Goal: Information Seeking & Learning: Learn about a topic

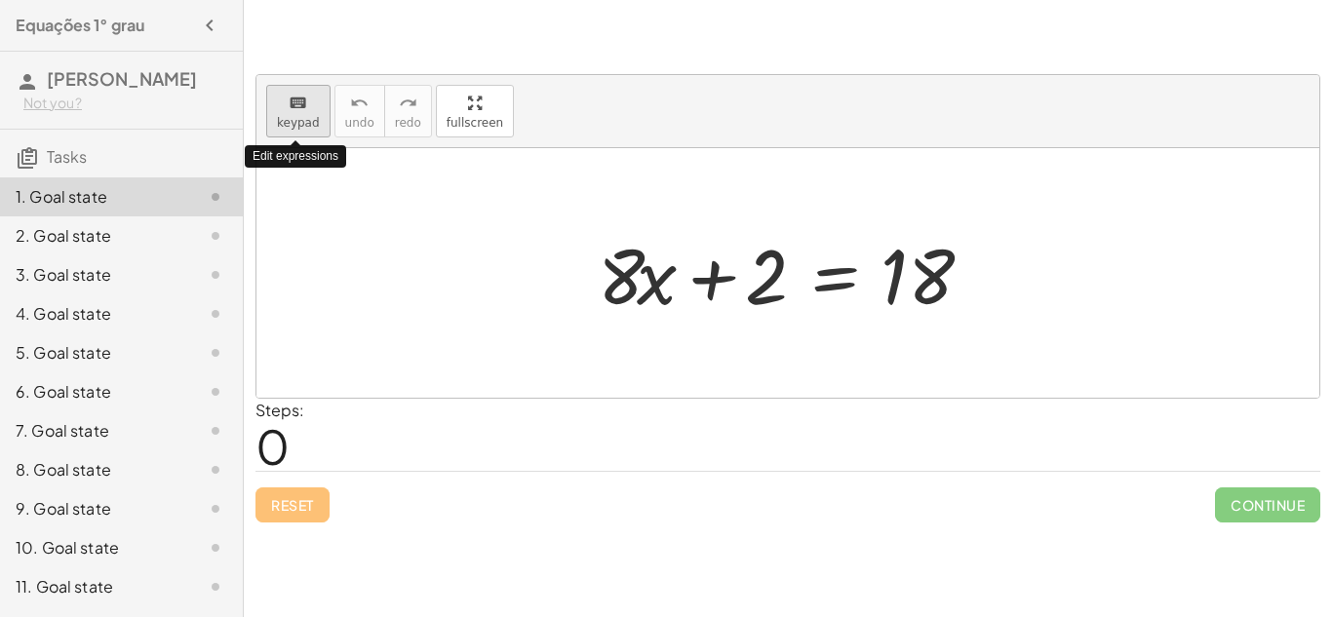
click at [290, 123] on span "keypad" at bounding box center [298, 123] width 43 height 14
click at [295, 116] on span "keypad" at bounding box center [298, 123] width 43 height 14
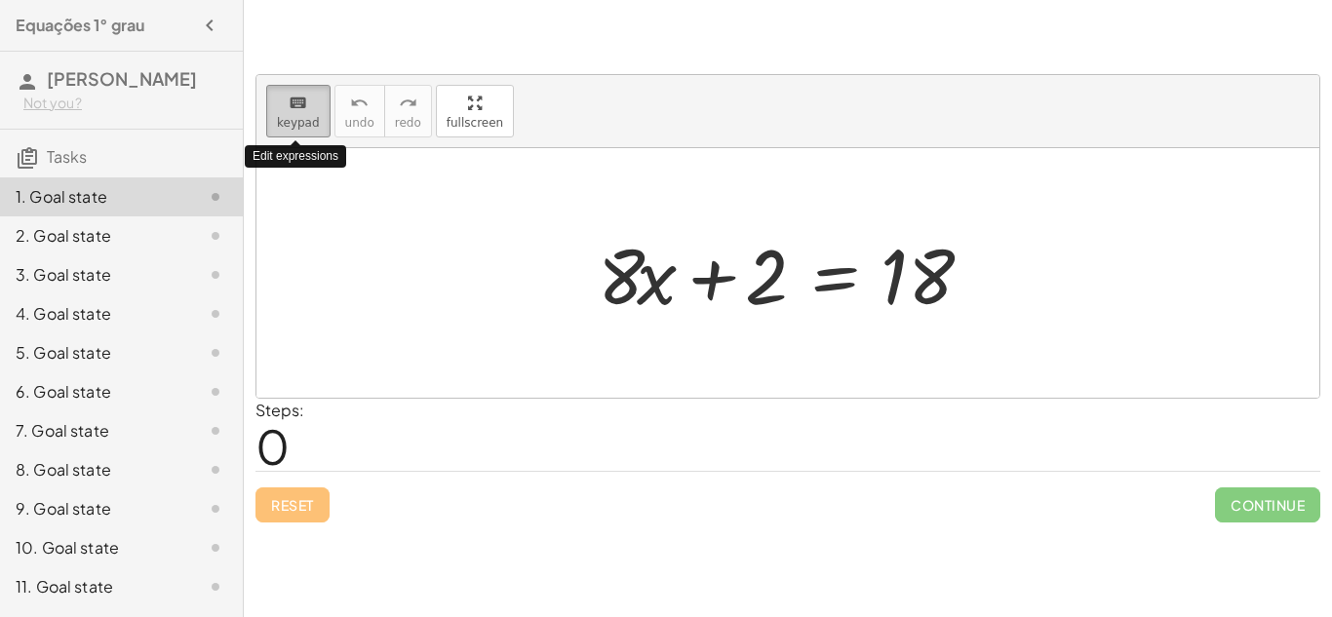
click at [295, 116] on span "keypad" at bounding box center [298, 123] width 43 height 14
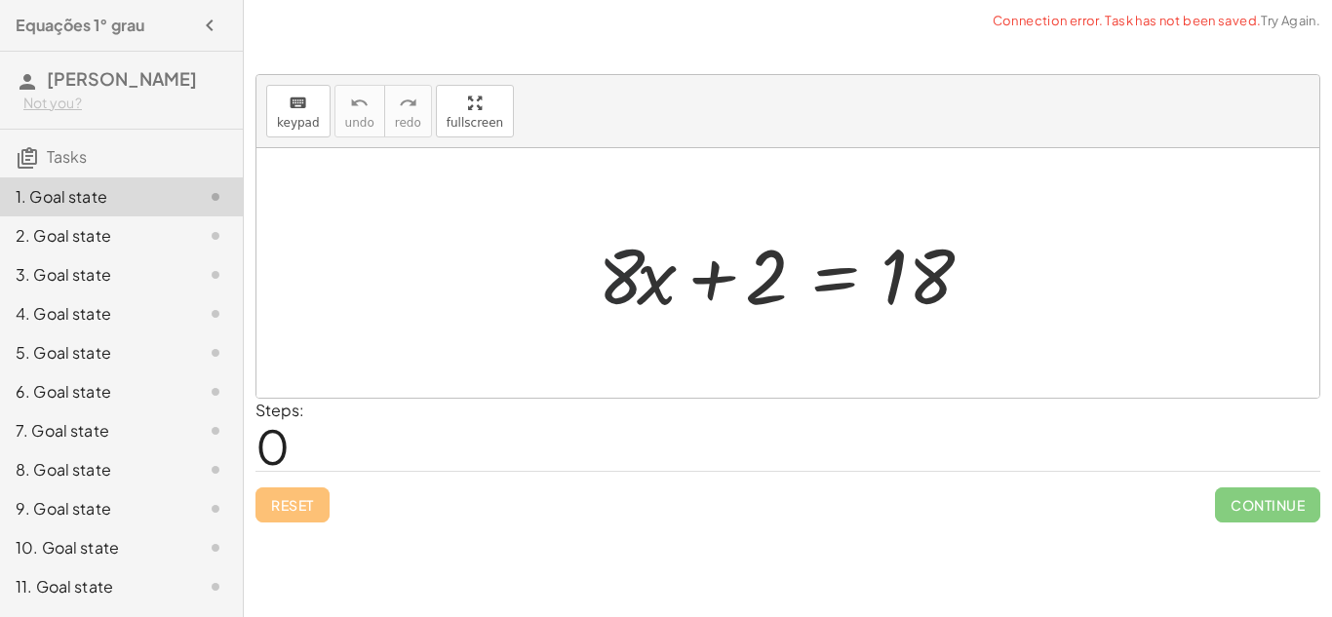
click at [618, 258] on div at bounding box center [795, 273] width 414 height 100
drag, startPoint x: 620, startPoint y: 274, endPoint x: 590, endPoint y: 267, distance: 31.0
click at [590, 267] on div at bounding box center [795, 273] width 414 height 100
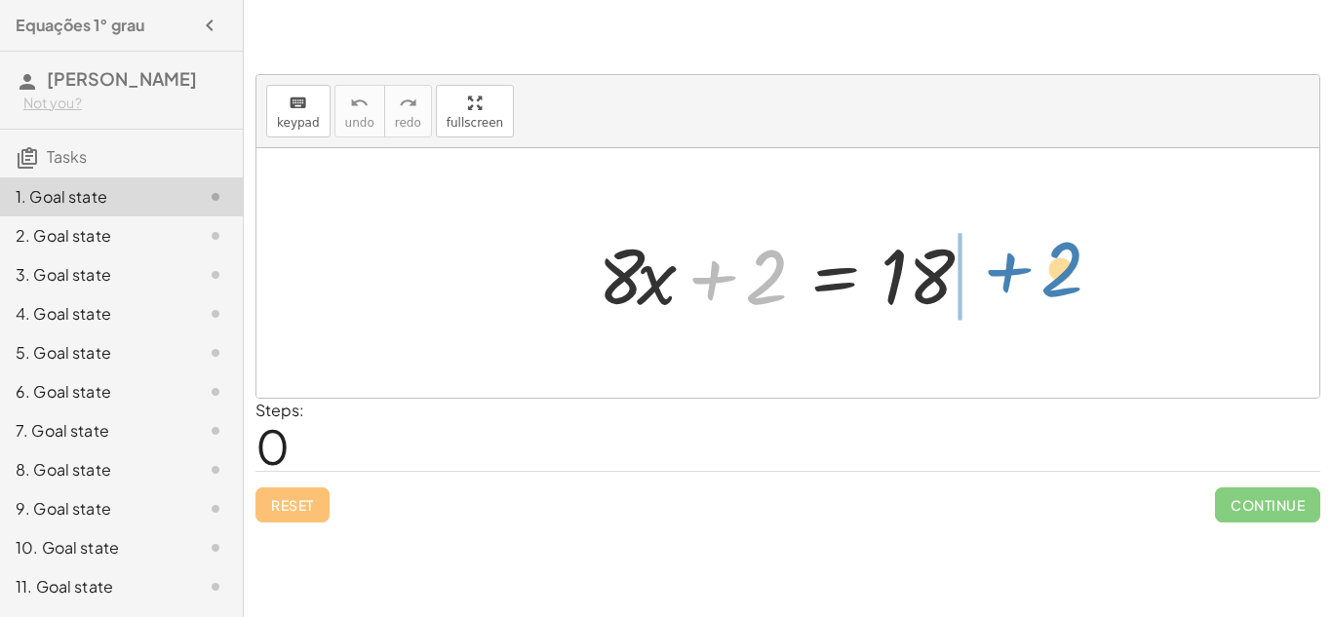
drag, startPoint x: 715, startPoint y: 270, endPoint x: 1008, endPoint y: 265, distance: 293.6
click at [1008, 265] on div "+ 2 + · 8 · x + 2 = 18" at bounding box center [787, 273] width 1063 height 250
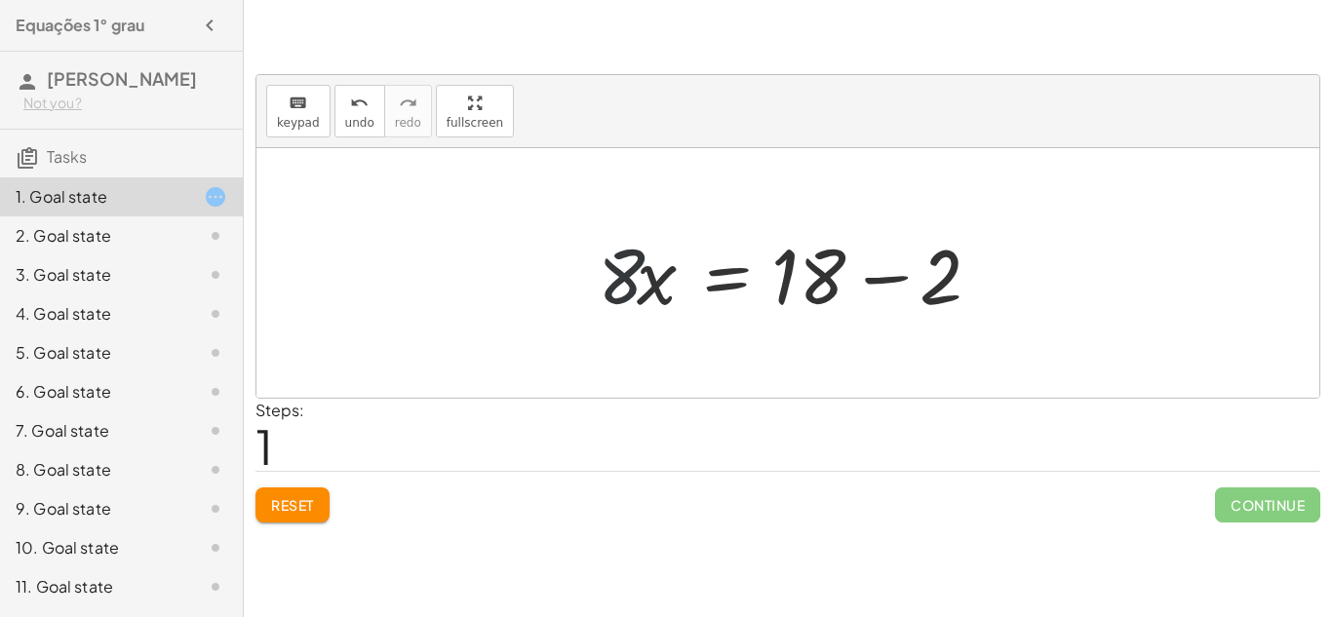
click at [638, 282] on div at bounding box center [795, 273] width 414 height 100
click at [881, 271] on div at bounding box center [795, 273] width 414 height 100
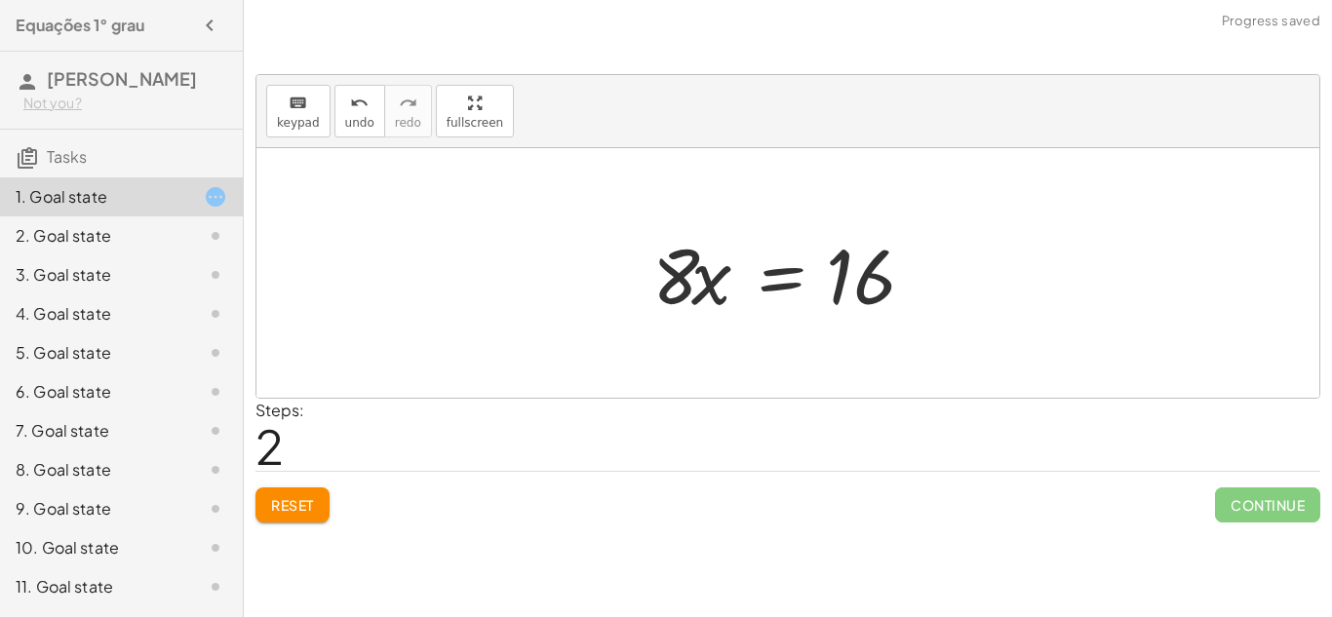
click at [664, 298] on div at bounding box center [795, 273] width 305 height 100
click at [663, 292] on div at bounding box center [795, 273] width 305 height 100
click at [689, 292] on div at bounding box center [795, 273] width 305 height 100
click at [690, 293] on div at bounding box center [795, 273] width 305 height 100
click at [688, 293] on div at bounding box center [795, 273] width 305 height 100
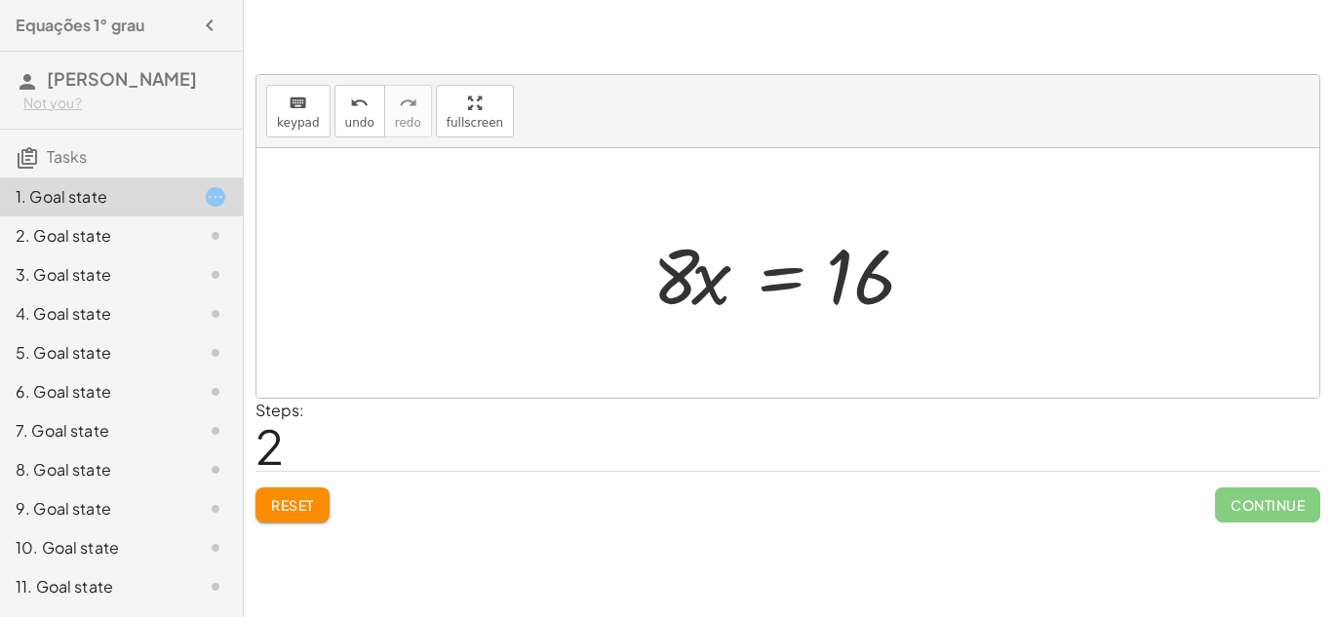
click at [694, 288] on div at bounding box center [795, 273] width 305 height 100
click at [694, 286] on div at bounding box center [795, 273] width 305 height 100
click at [694, 287] on div at bounding box center [795, 273] width 305 height 100
drag, startPoint x: 695, startPoint y: 271, endPoint x: 694, endPoint y: 258, distance: 12.7
click at [694, 258] on div at bounding box center [795, 273] width 305 height 100
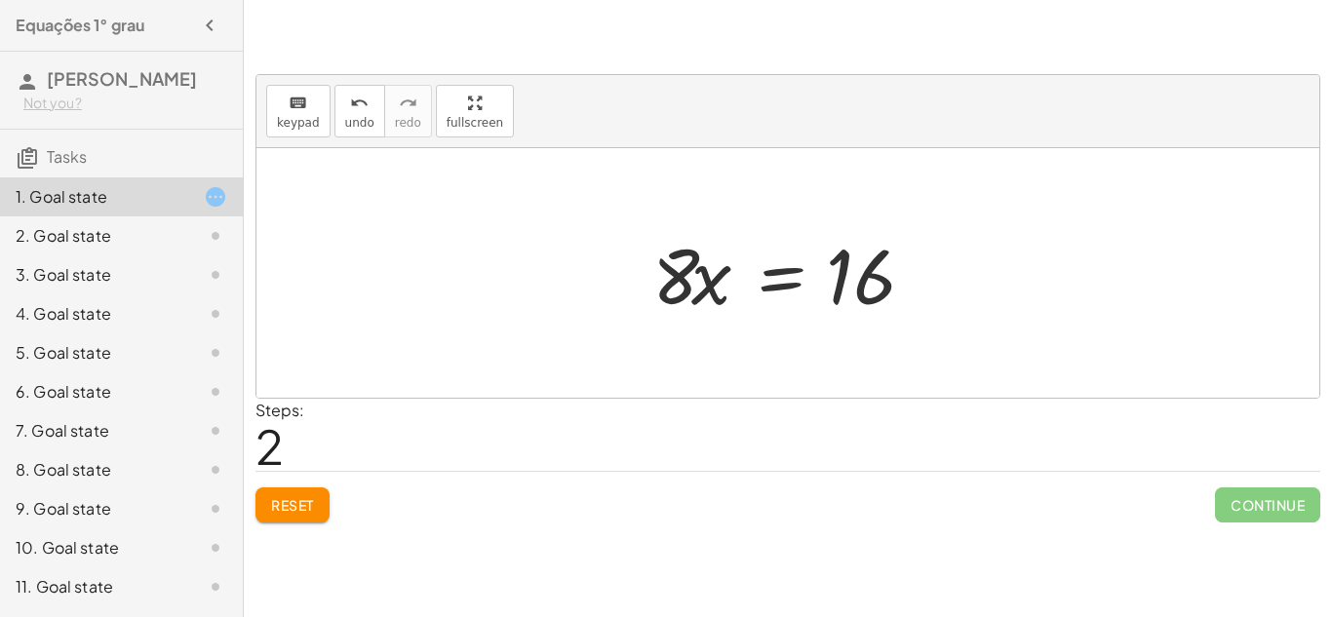
click at [697, 295] on div at bounding box center [795, 273] width 305 height 100
click at [755, 300] on div at bounding box center [795, 273] width 305 height 100
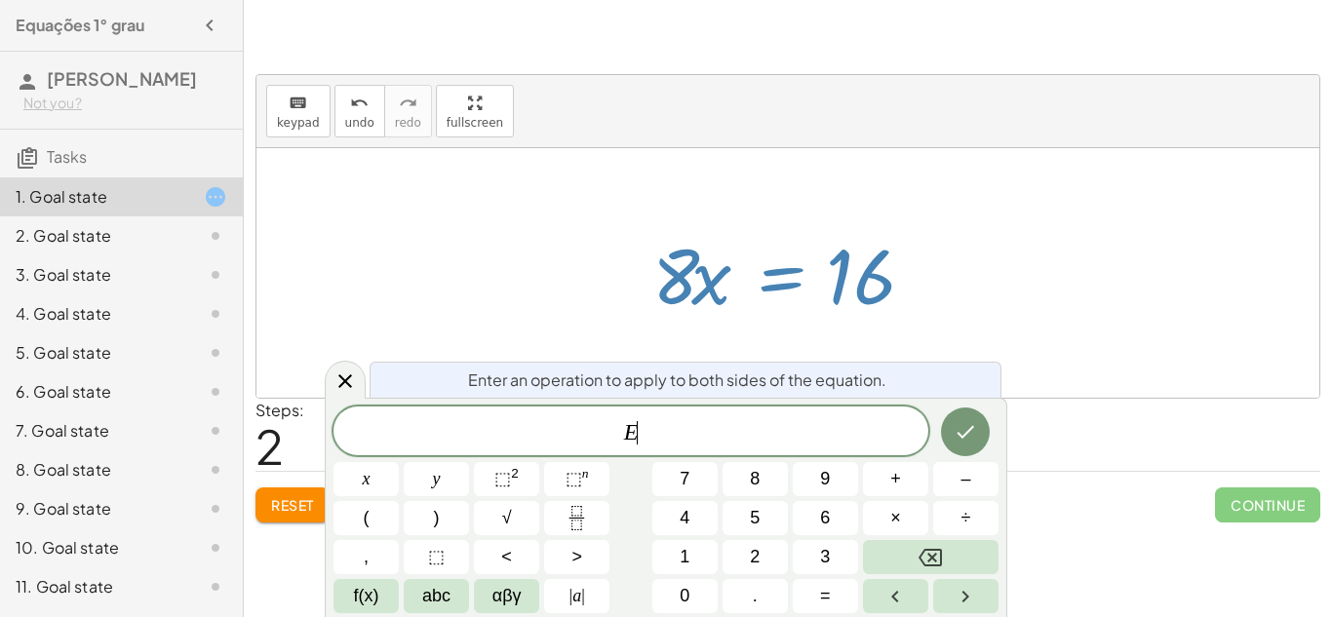
scroll to position [1, 0]
click at [903, 282] on div at bounding box center [795, 273] width 305 height 100
click at [1167, 97] on div "keyboard keypad undo [PERSON_NAME] redo fullscreen" at bounding box center [787, 111] width 1063 height 73
click at [345, 372] on icon at bounding box center [345, 381] width 23 height 23
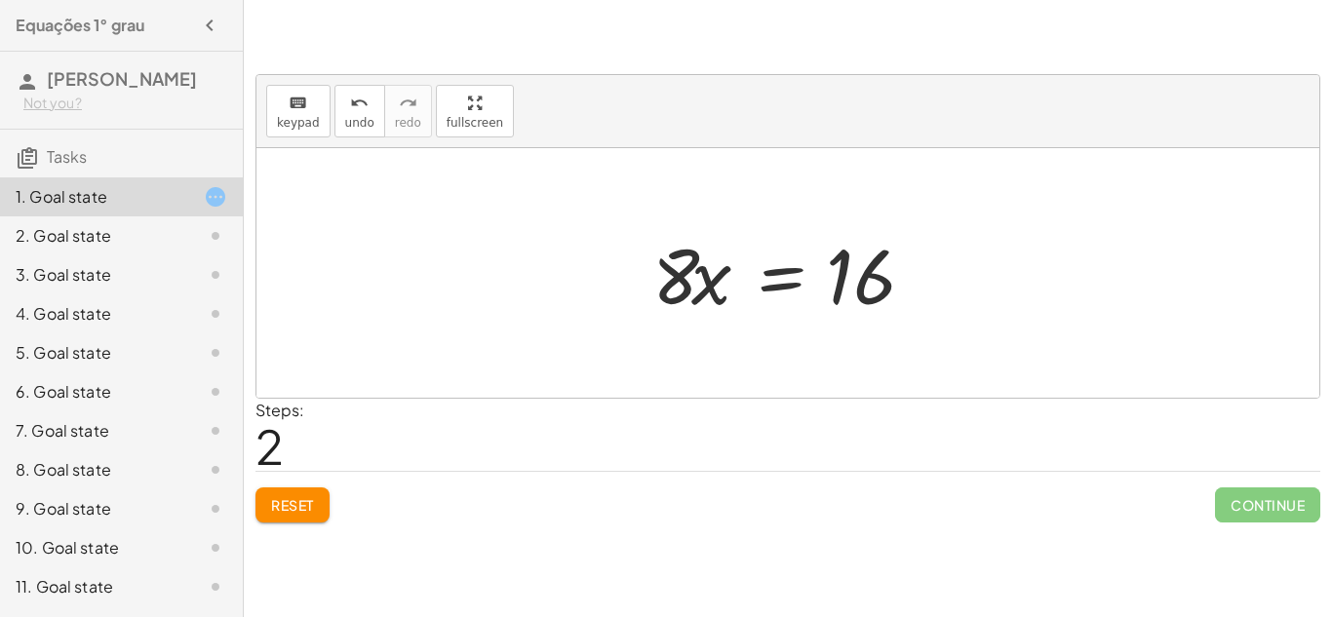
click at [647, 354] on div at bounding box center [787, 273] width 1063 height 250
click at [658, 343] on div at bounding box center [787, 273] width 1063 height 250
click at [682, 295] on div at bounding box center [795, 273] width 305 height 100
click at [681, 295] on div at bounding box center [795, 273] width 305 height 100
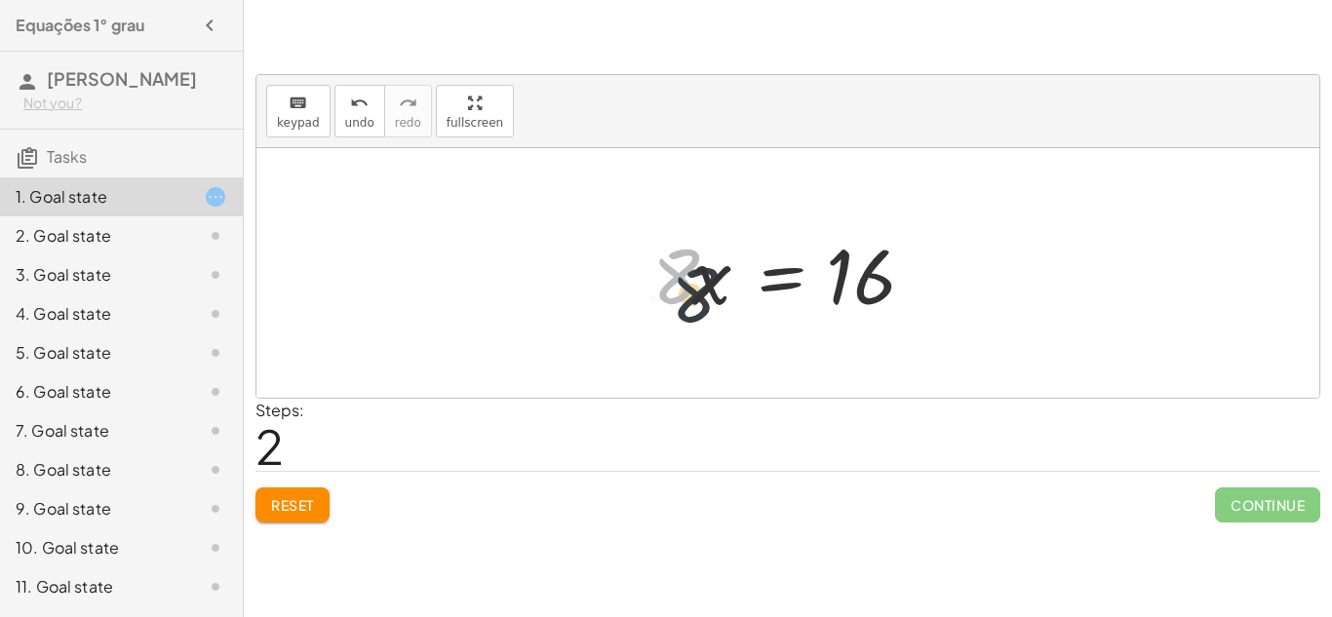
drag, startPoint x: 681, startPoint y: 295, endPoint x: 703, endPoint y: 318, distance: 32.4
click at [703, 318] on div at bounding box center [795, 273] width 305 height 100
click at [688, 294] on div at bounding box center [795, 273] width 305 height 100
click at [714, 304] on div at bounding box center [795, 273] width 305 height 100
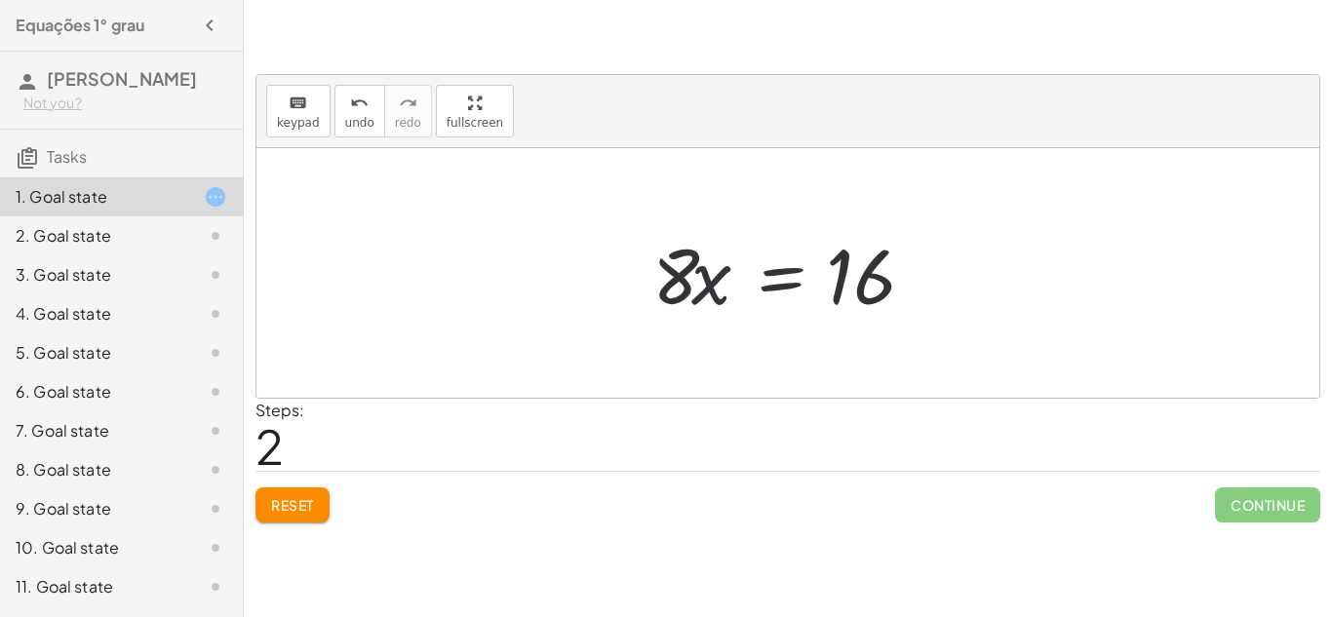
click at [714, 304] on div at bounding box center [795, 273] width 305 height 100
drag, startPoint x: 708, startPoint y: 304, endPoint x: 762, endPoint y: 300, distance: 53.8
click at [762, 300] on div at bounding box center [795, 273] width 305 height 100
drag, startPoint x: 661, startPoint y: 288, endPoint x: 680, endPoint y: 297, distance: 20.9
click at [680, 297] on div at bounding box center [795, 273] width 305 height 100
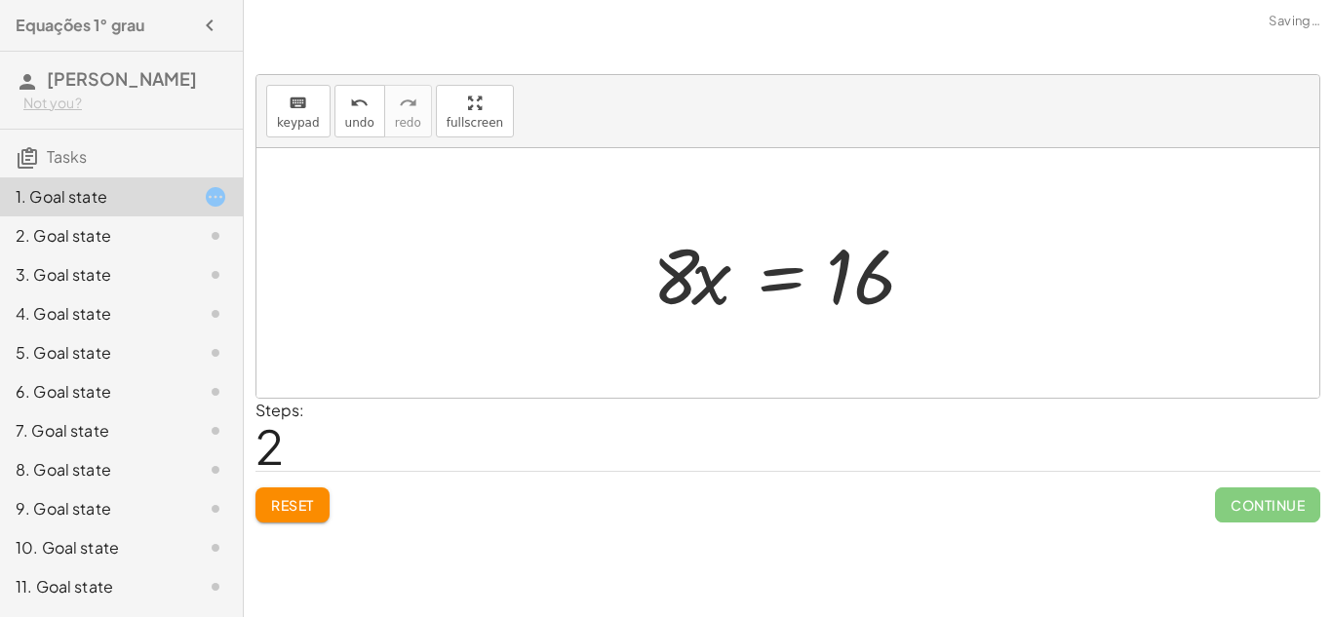
click at [680, 297] on div at bounding box center [795, 273] width 305 height 100
click at [676, 291] on div at bounding box center [795, 273] width 305 height 100
click at [864, 303] on div at bounding box center [795, 273] width 305 height 100
drag, startPoint x: 699, startPoint y: 288, endPoint x: 633, endPoint y: 280, distance: 66.8
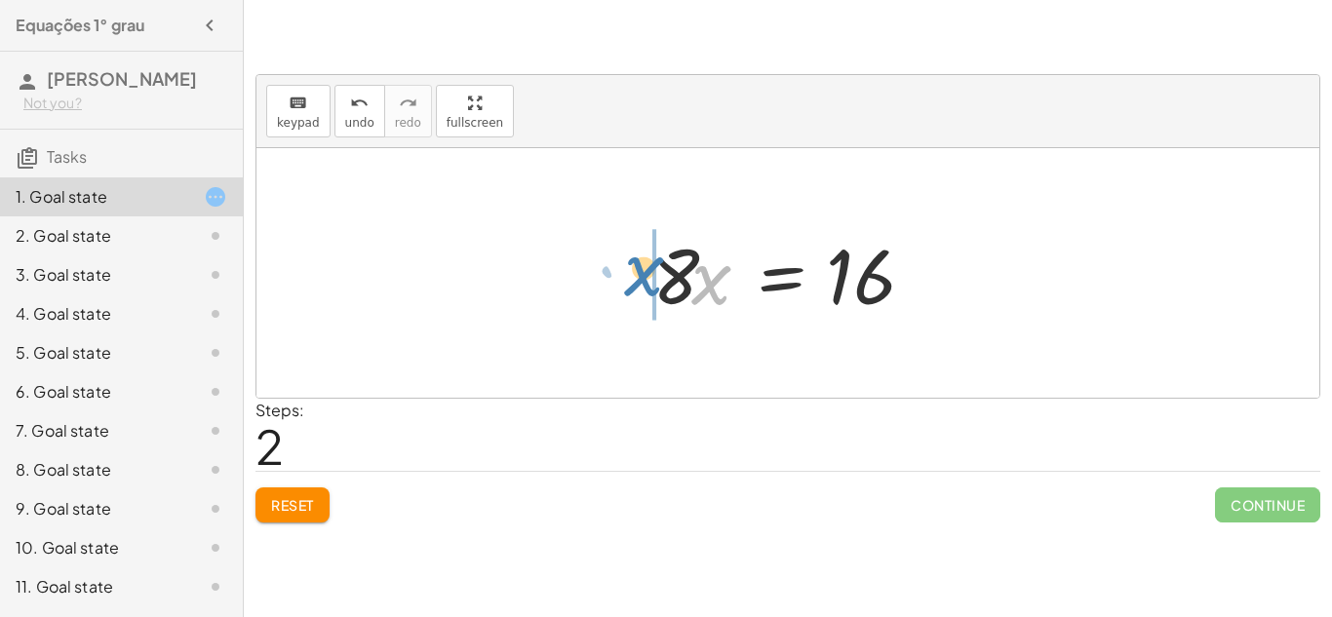
click at [633, 280] on div "+ · 8 · x + 2 = 18 · 8 · x = + 18 − 2 · x · 8 · x = 16" at bounding box center [788, 273] width 330 height 110
drag, startPoint x: 661, startPoint y: 283, endPoint x: 727, endPoint y: 294, distance: 66.2
click at [727, 294] on div at bounding box center [795, 273] width 305 height 100
click at [714, 283] on div at bounding box center [795, 273] width 305 height 100
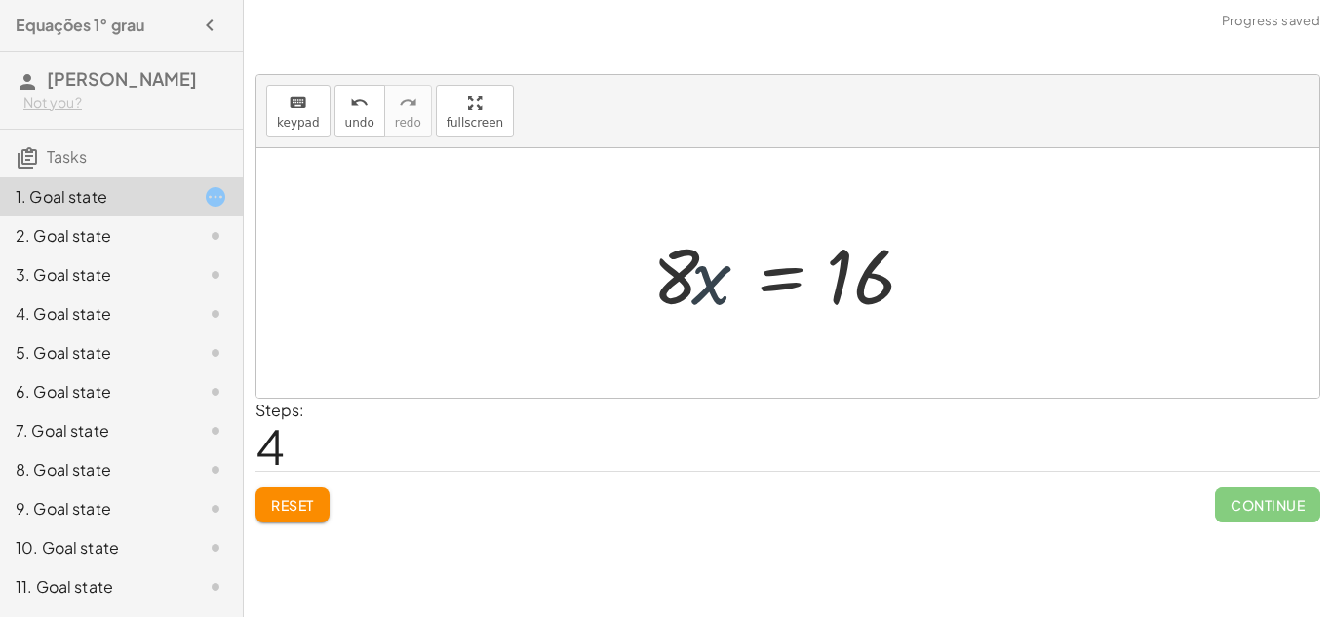
click at [714, 283] on div at bounding box center [795, 273] width 305 height 100
click at [753, 272] on div at bounding box center [795, 273] width 305 height 100
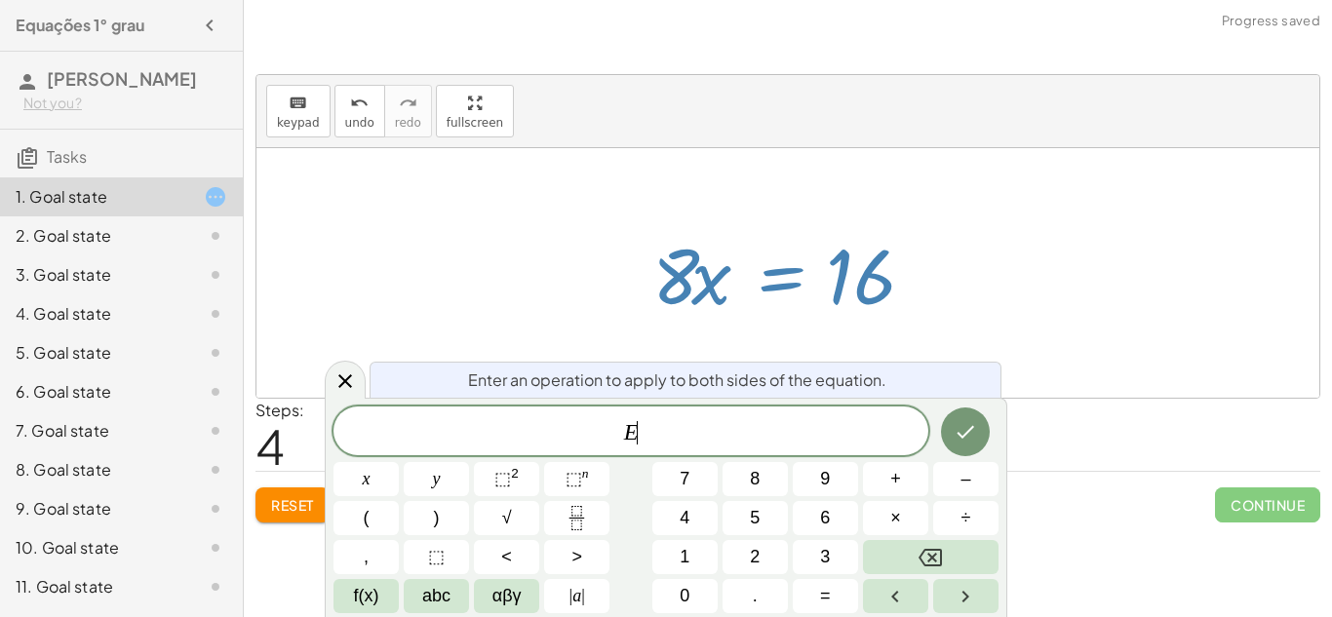
click at [753, 272] on div at bounding box center [795, 273] width 305 height 100
click at [349, 378] on icon at bounding box center [345, 381] width 23 height 23
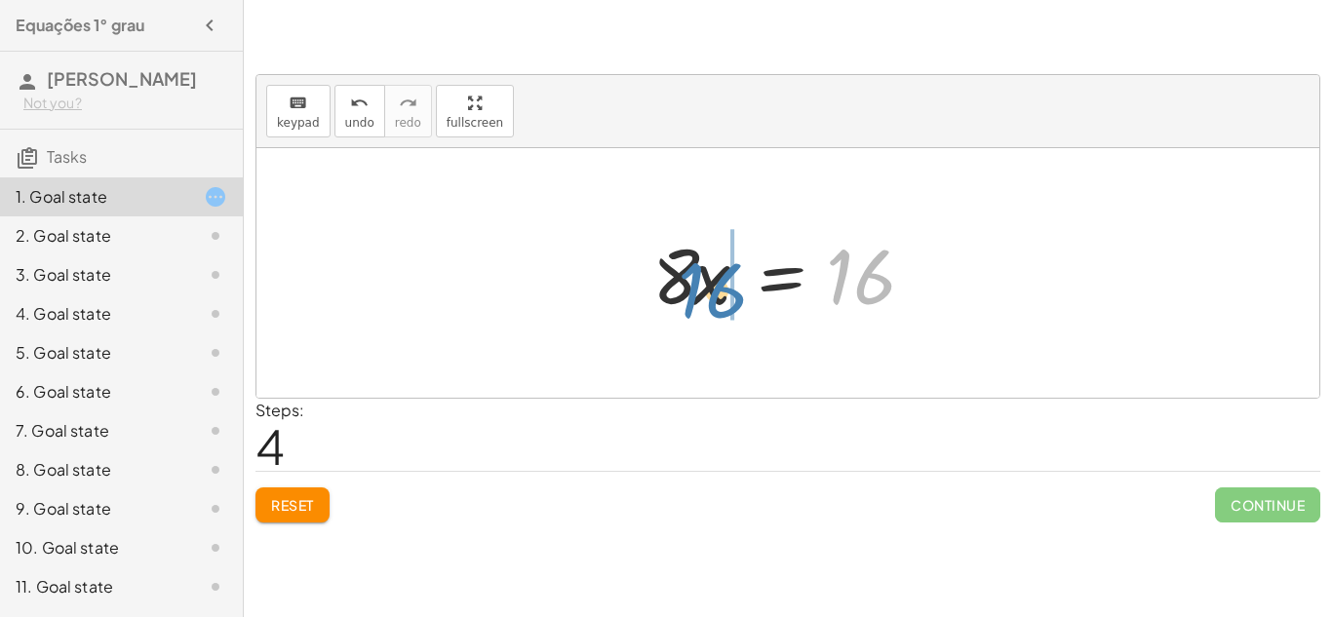
drag, startPoint x: 884, startPoint y: 279, endPoint x: 603, endPoint y: 260, distance: 282.4
click at [603, 260] on div "+ · 8 · x + 2 = 18 · 8 · x = + 18 − 2 · 8 · x = 16 · x · 8 = 16 16 · 8 · x = 16" at bounding box center [787, 273] width 1063 height 250
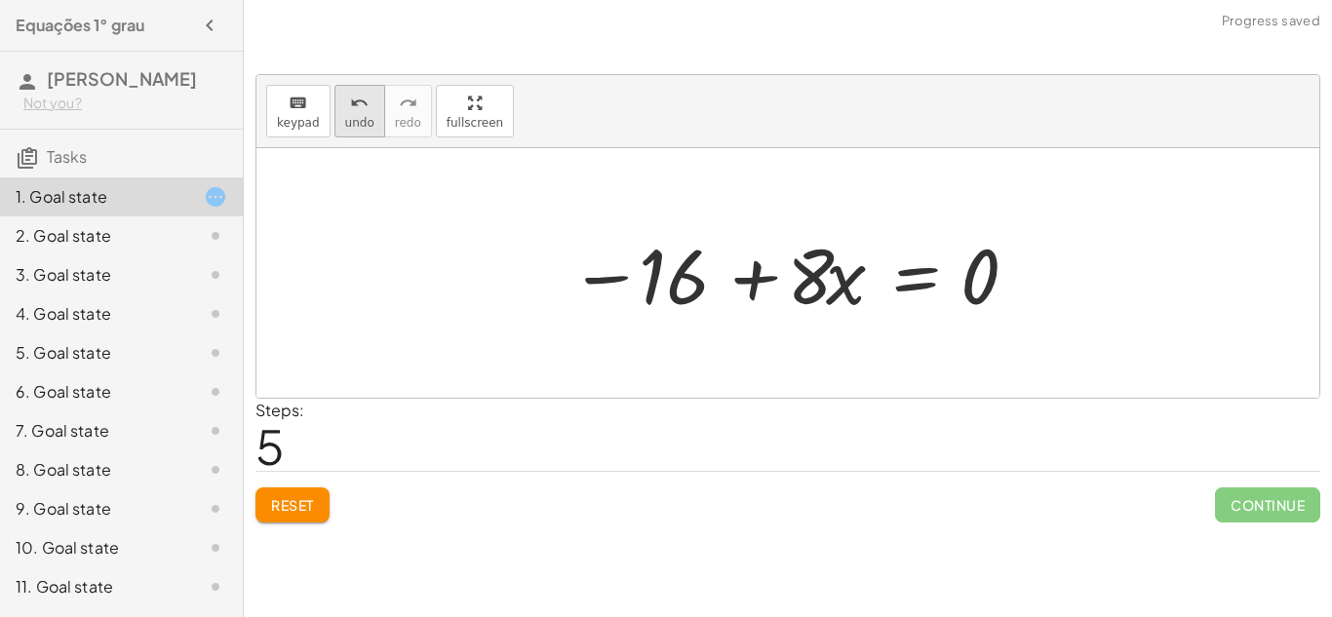
click at [353, 122] on span "undo" at bounding box center [359, 123] width 29 height 14
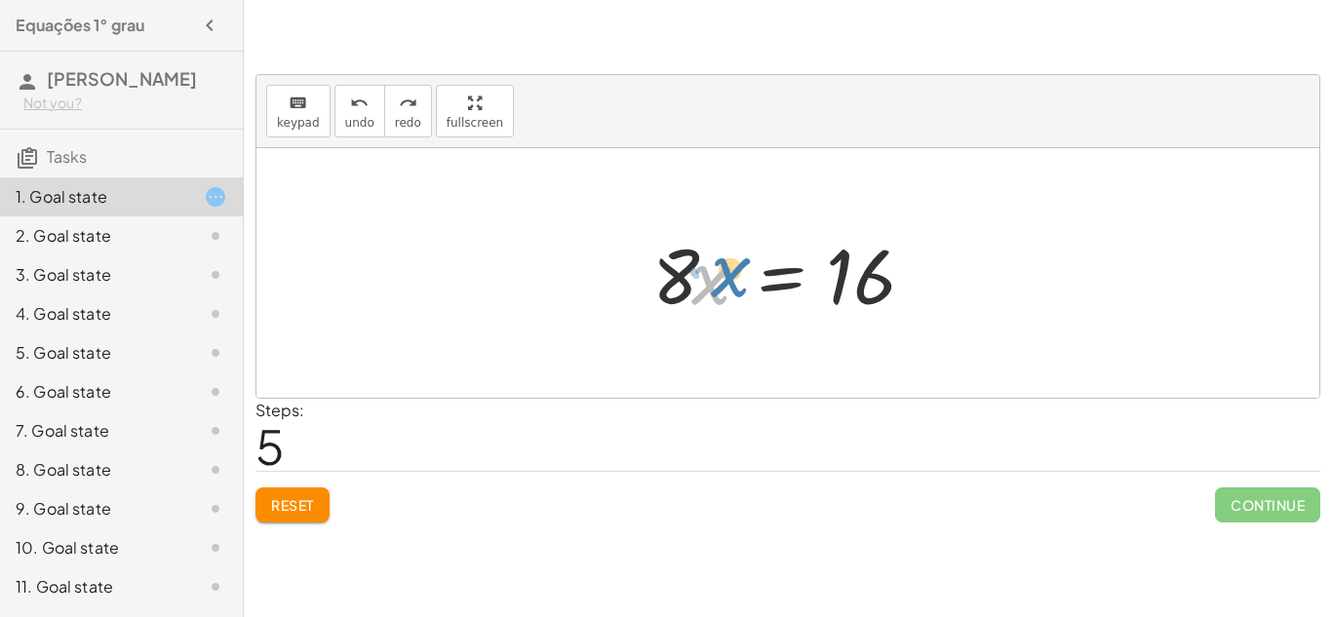
drag, startPoint x: 707, startPoint y: 269, endPoint x: 727, endPoint y: 261, distance: 21.0
click at [727, 261] on div at bounding box center [795, 273] width 305 height 100
click at [698, 298] on div at bounding box center [795, 273] width 305 height 100
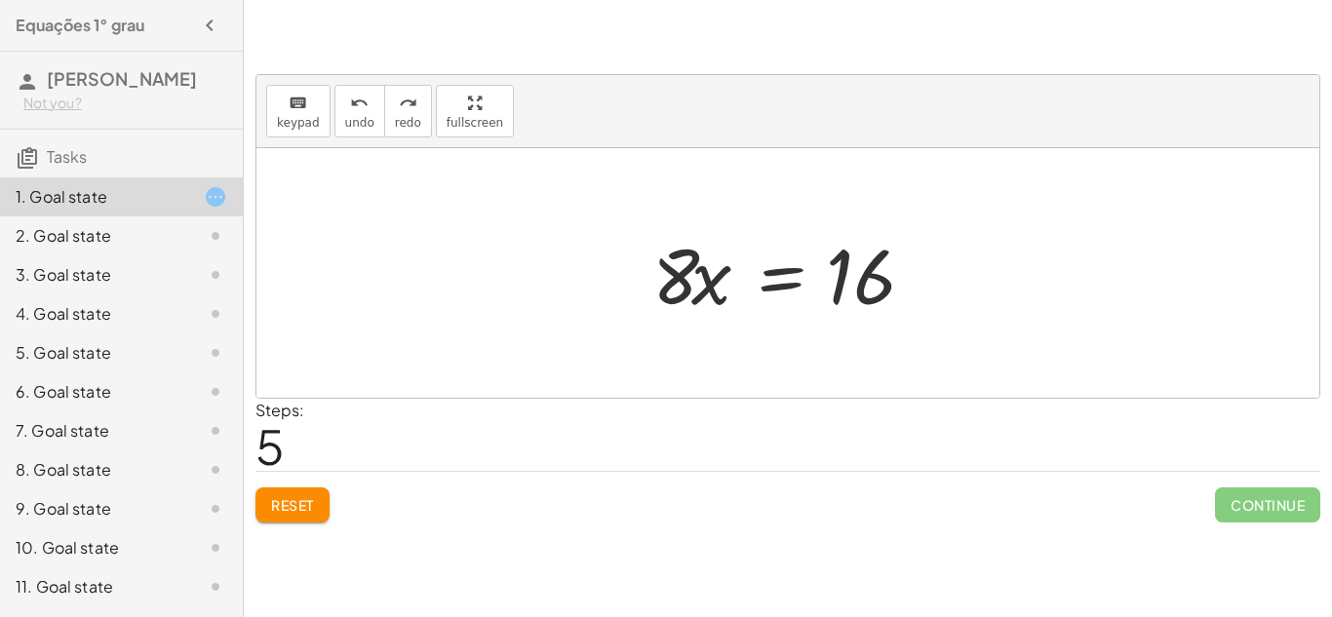
click at [698, 298] on div at bounding box center [795, 273] width 305 height 100
click at [812, 291] on div at bounding box center [795, 273] width 305 height 100
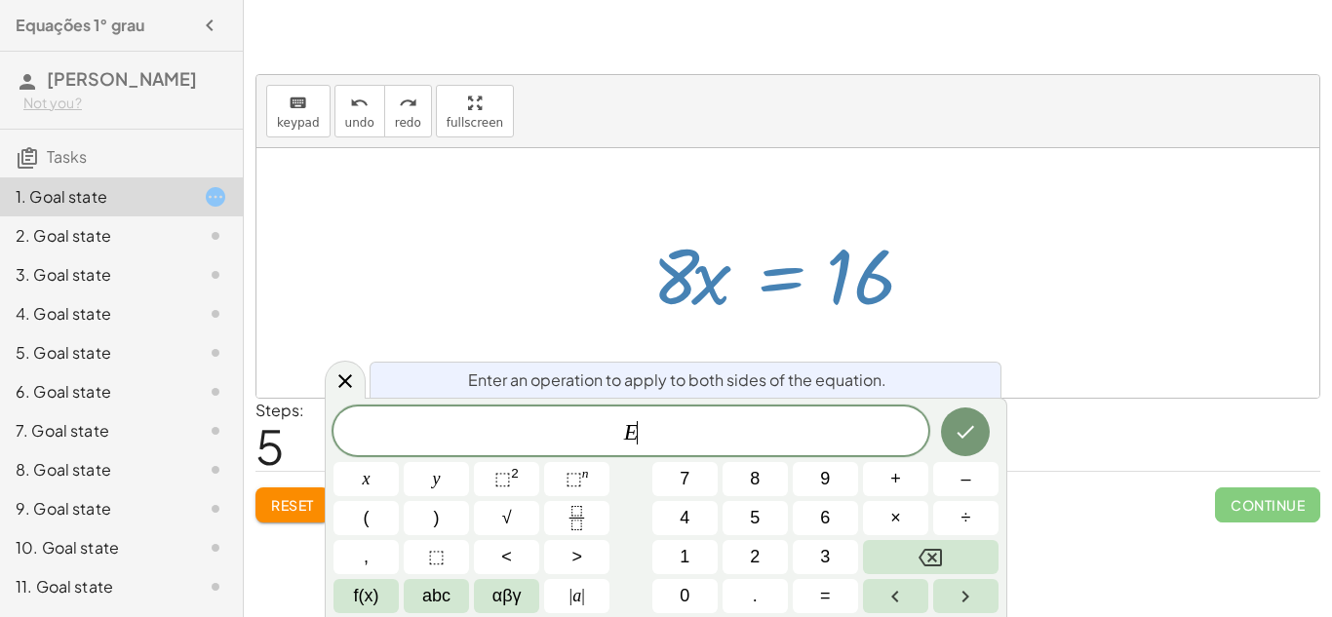
scroll to position [3, 0]
click at [812, 291] on div at bounding box center [795, 273] width 305 height 100
click at [347, 373] on icon at bounding box center [345, 381] width 23 height 23
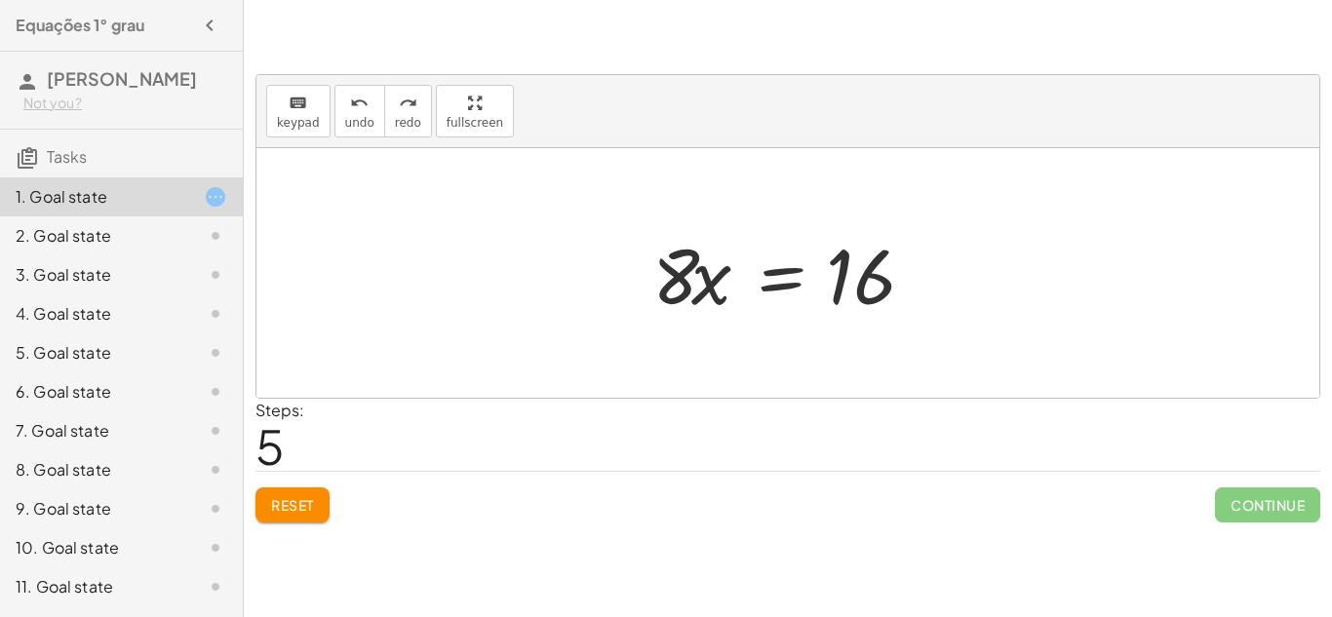
click at [701, 287] on div at bounding box center [795, 273] width 305 height 100
click at [692, 286] on div at bounding box center [795, 273] width 305 height 100
click at [354, 99] on icon "undo" at bounding box center [359, 103] width 19 height 23
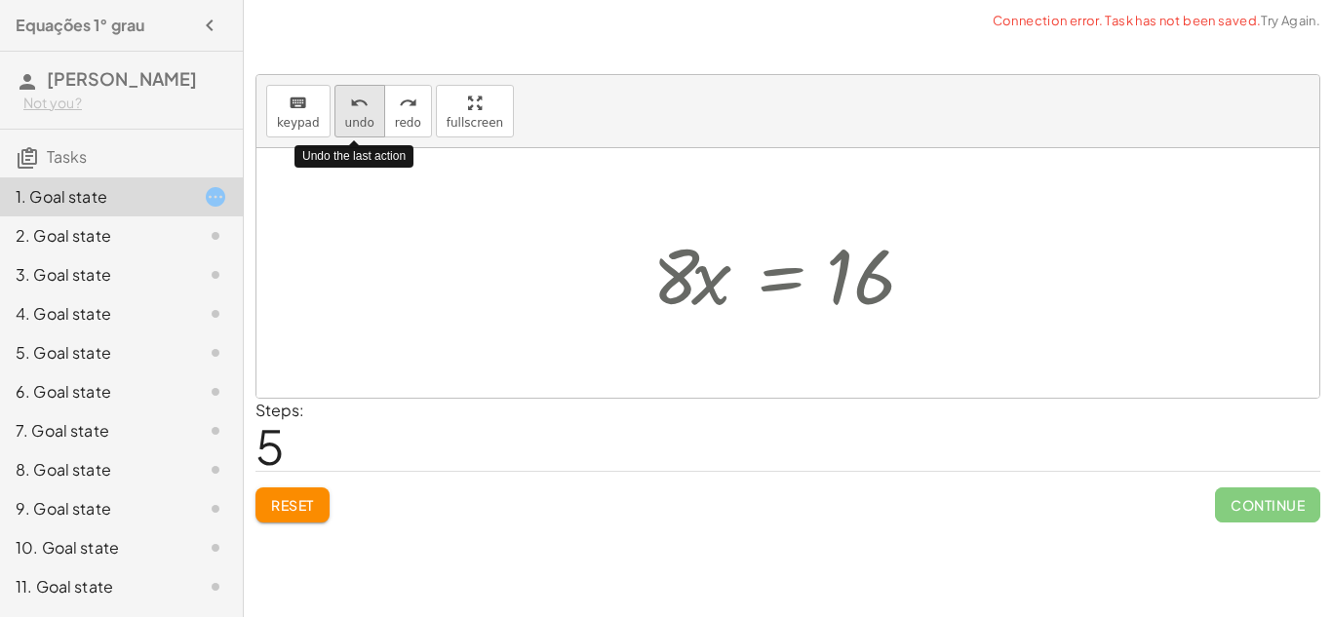
click at [353, 98] on icon "undo" at bounding box center [359, 103] width 19 height 23
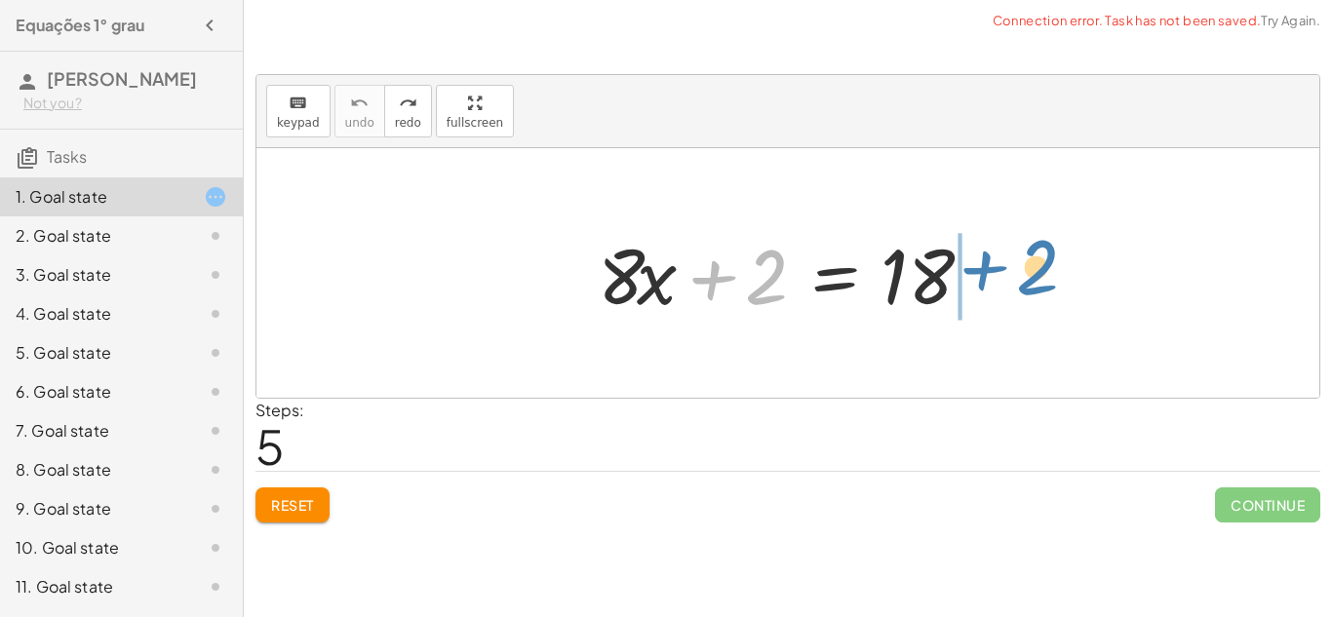
drag, startPoint x: 711, startPoint y: 291, endPoint x: 983, endPoint y: 286, distance: 272.1
click at [983, 286] on div at bounding box center [795, 273] width 414 height 100
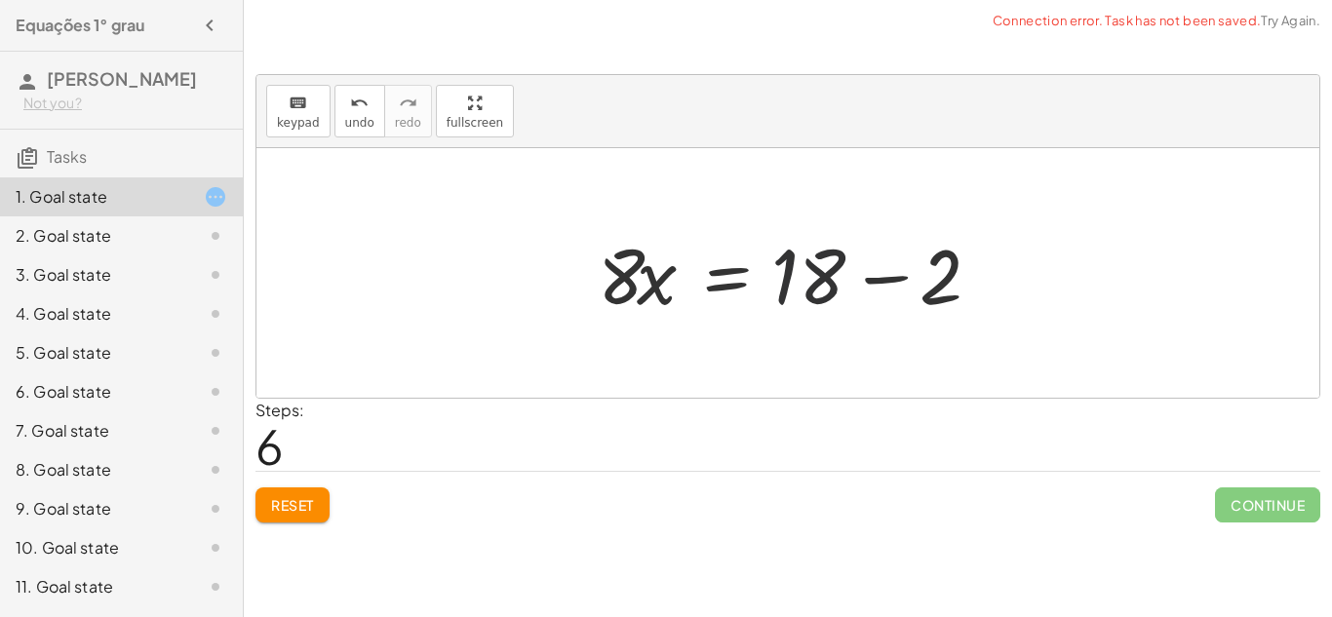
click at [845, 282] on div at bounding box center [795, 273] width 414 height 100
click at [795, 288] on div at bounding box center [795, 273] width 414 height 100
click at [879, 292] on div at bounding box center [795, 273] width 414 height 100
click at [863, 282] on div at bounding box center [740, 273] width 305 height 100
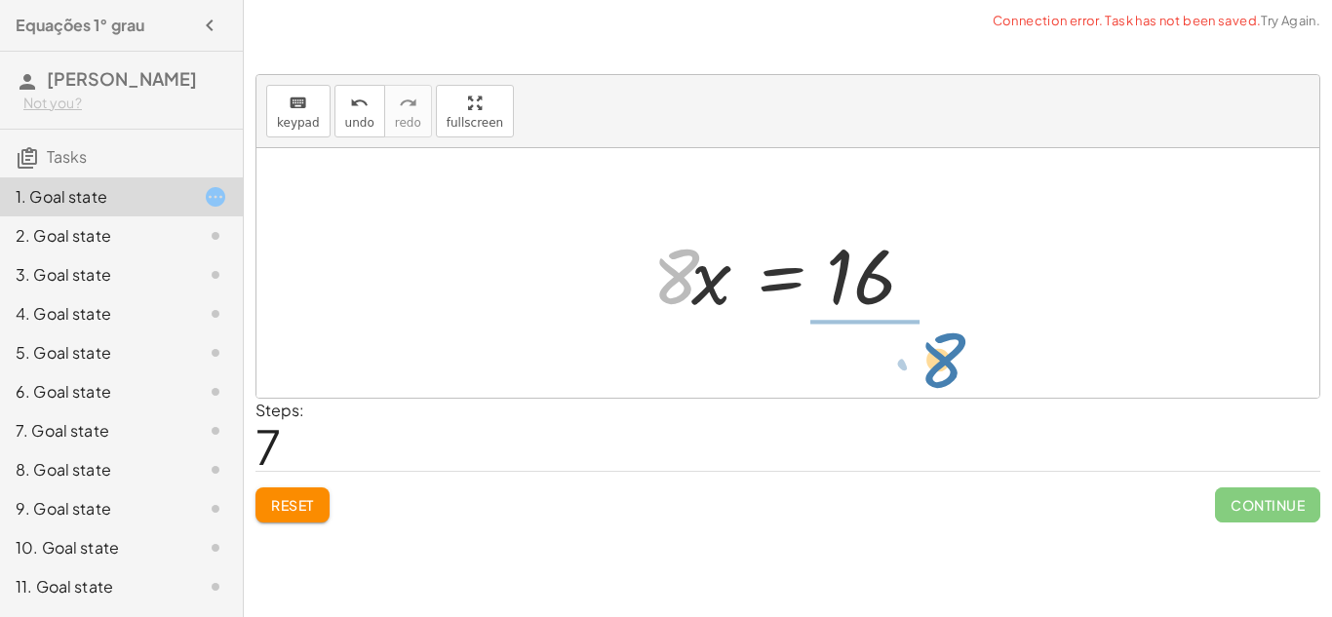
drag, startPoint x: 675, startPoint y: 279, endPoint x: 932, endPoint y: 360, distance: 269.9
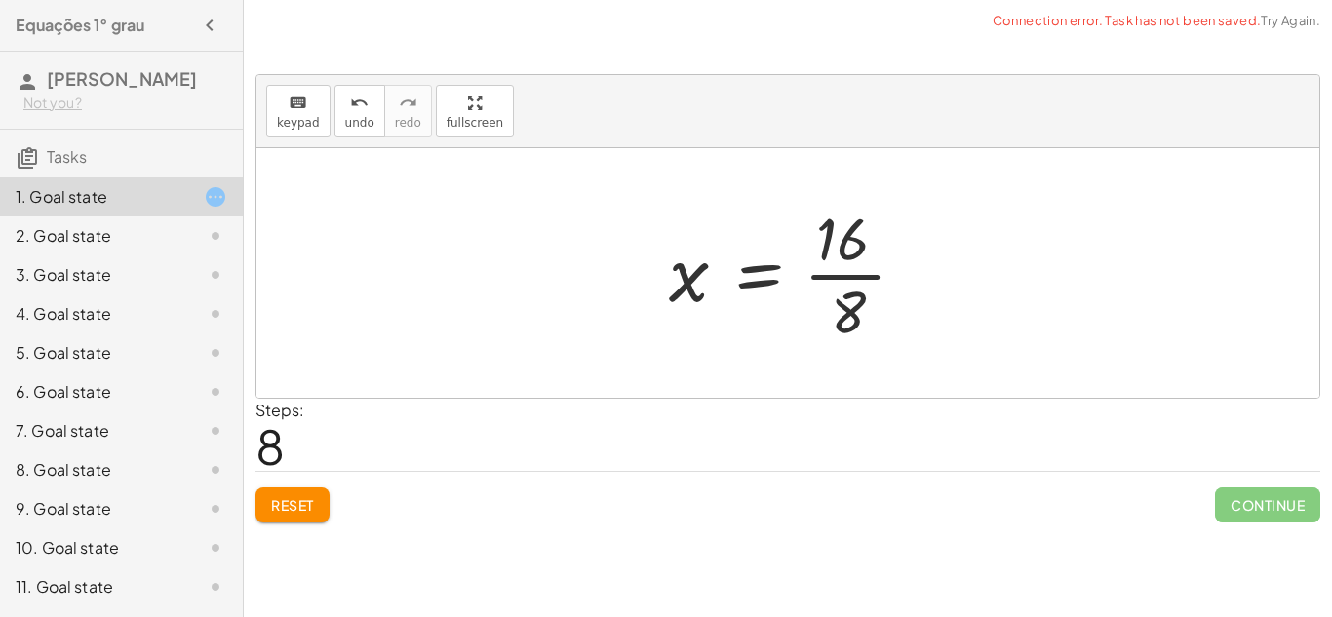
click at [848, 248] on div at bounding box center [795, 273] width 272 height 150
click at [789, 294] on div at bounding box center [795, 273] width 272 height 150
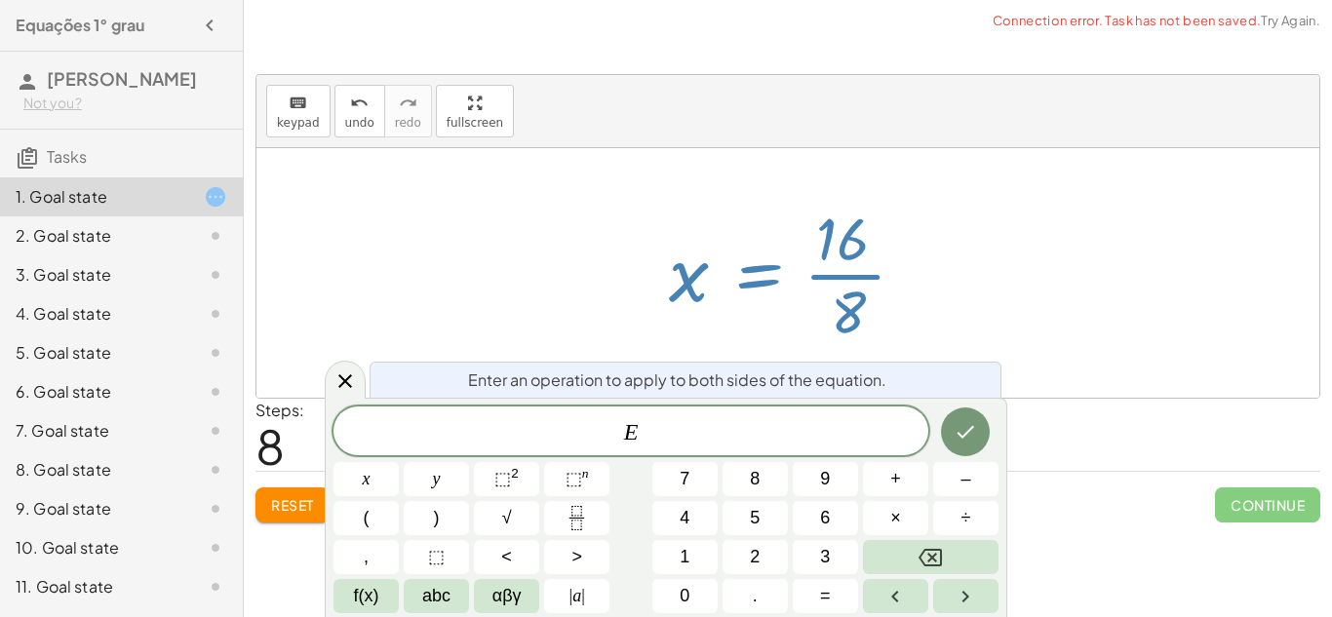
click at [703, 279] on div at bounding box center [795, 273] width 272 height 150
click at [334, 392] on icon at bounding box center [345, 381] width 23 height 23
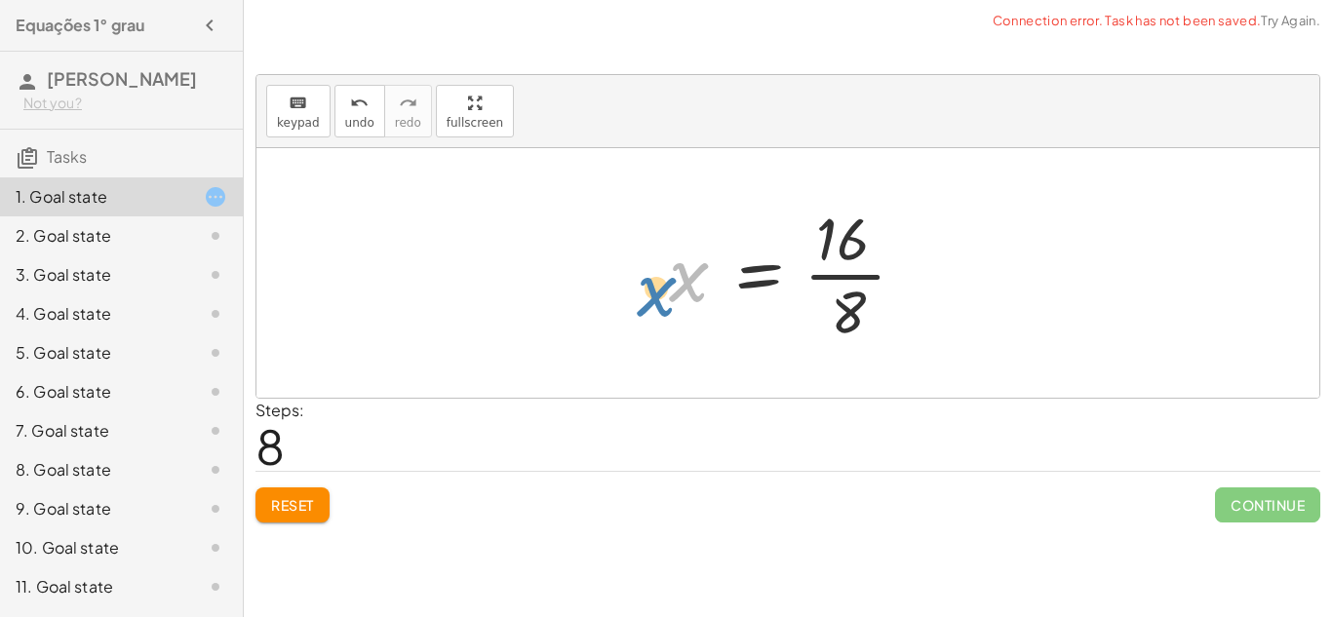
drag, startPoint x: 707, startPoint y: 283, endPoint x: 674, endPoint y: 298, distance: 36.6
click at [674, 298] on div at bounding box center [795, 273] width 272 height 150
drag, startPoint x: 869, startPoint y: 327, endPoint x: 845, endPoint y: 320, distance: 24.4
click at [845, 320] on div at bounding box center [795, 273] width 272 height 150
click at [832, 280] on div at bounding box center [795, 273] width 272 height 150
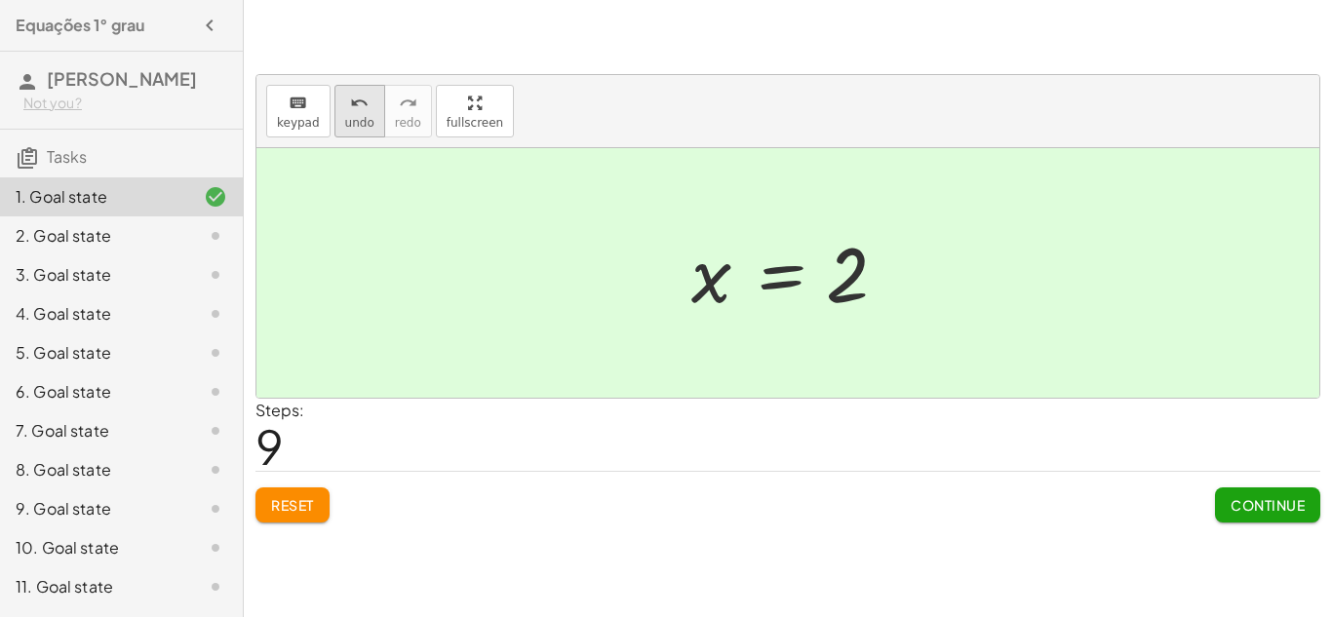
click at [353, 116] on span "undo" at bounding box center [359, 123] width 29 height 14
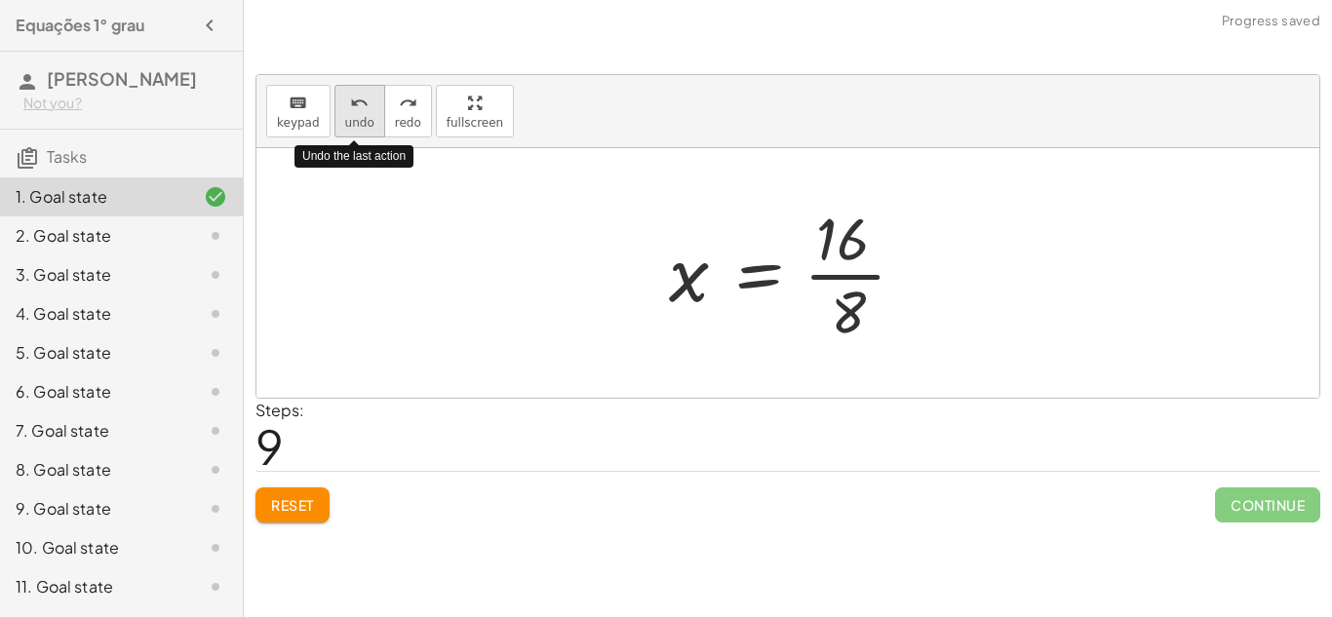
click at [353, 116] on span "undo" at bounding box center [359, 123] width 29 height 14
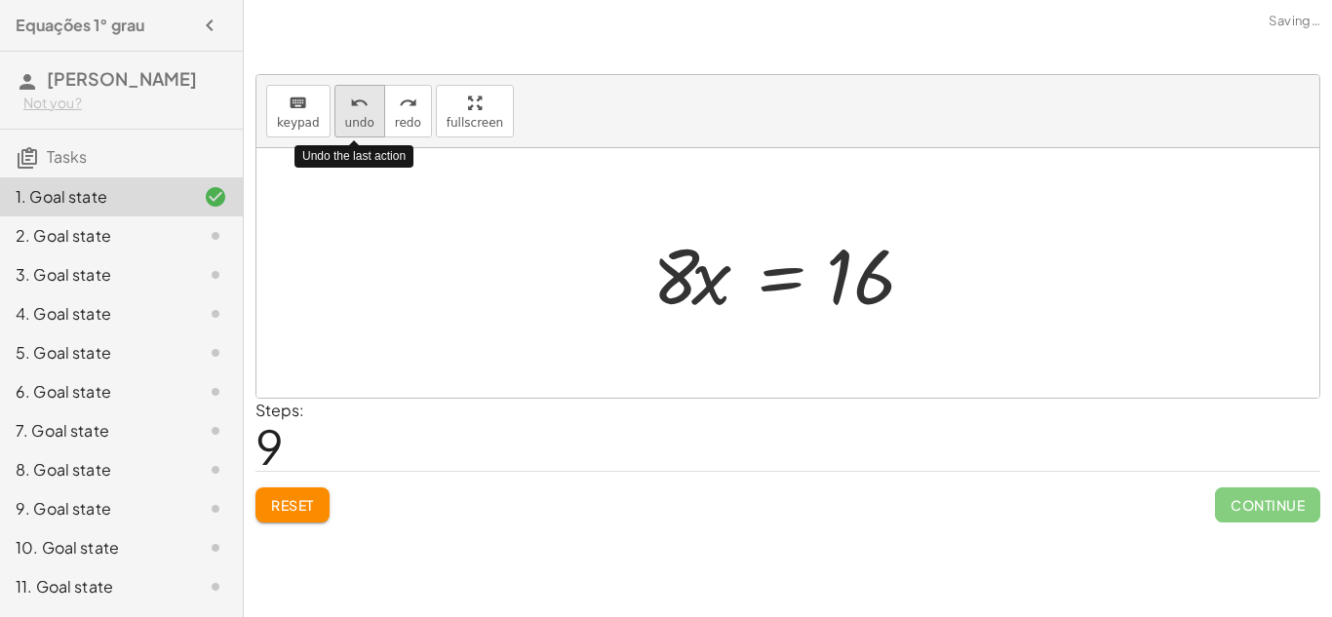
click at [353, 116] on span "undo" at bounding box center [359, 123] width 29 height 14
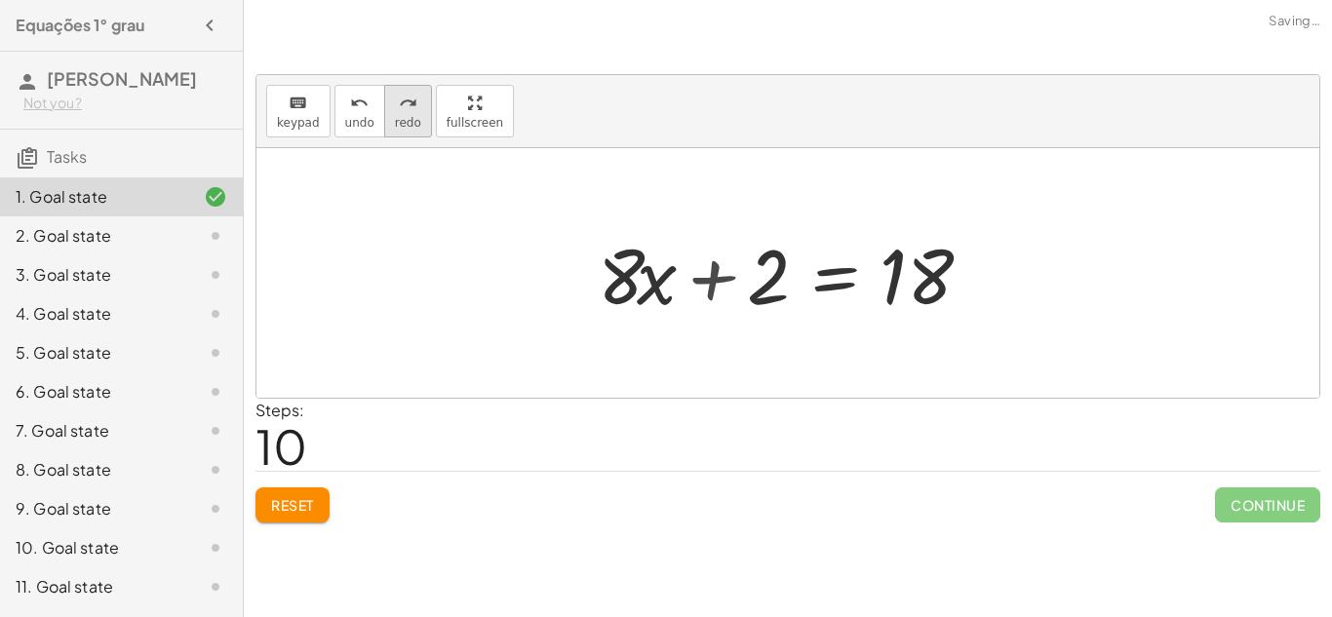
click at [395, 117] on span "redo" at bounding box center [408, 123] width 26 height 14
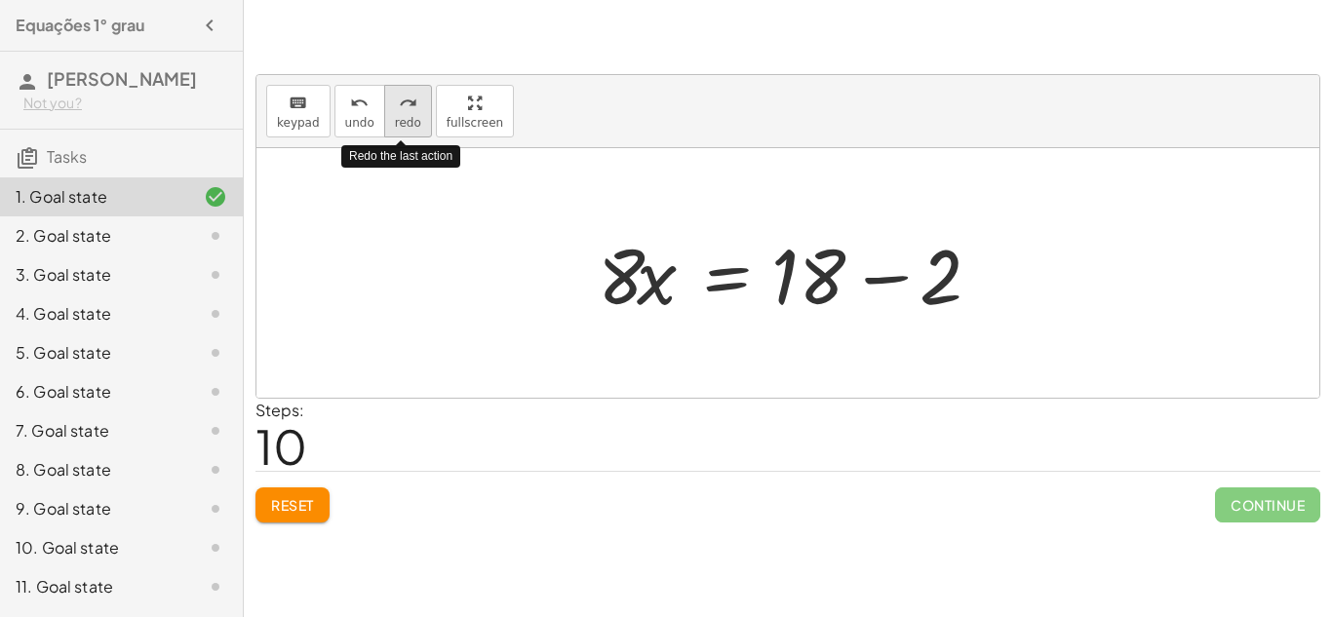
click at [395, 117] on span "redo" at bounding box center [408, 123] width 26 height 14
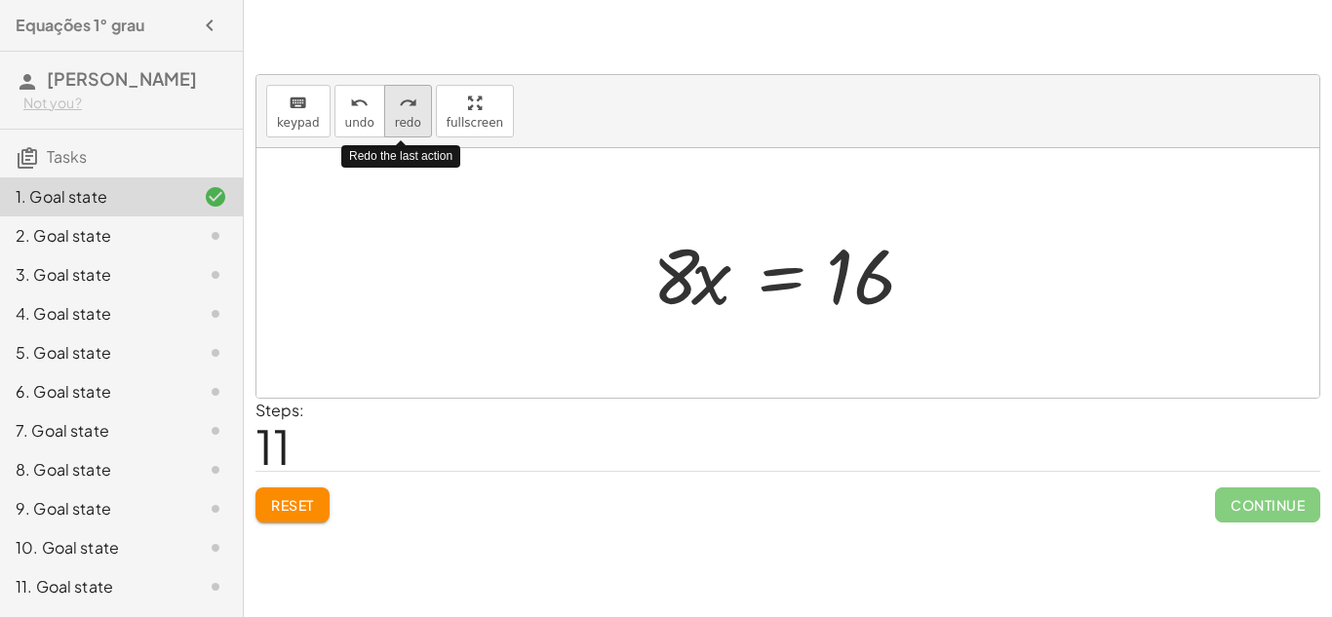
click at [395, 117] on span "redo" at bounding box center [408, 123] width 26 height 14
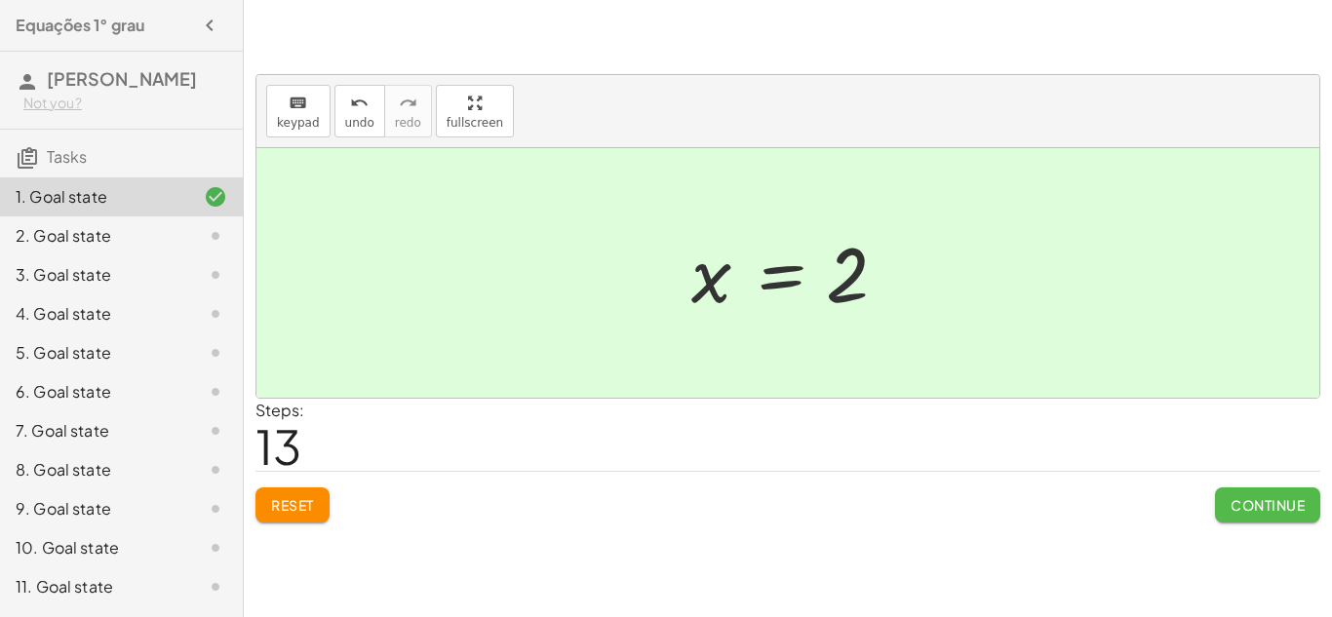
click at [1222, 492] on button "Continue" at bounding box center [1267, 505] width 105 height 35
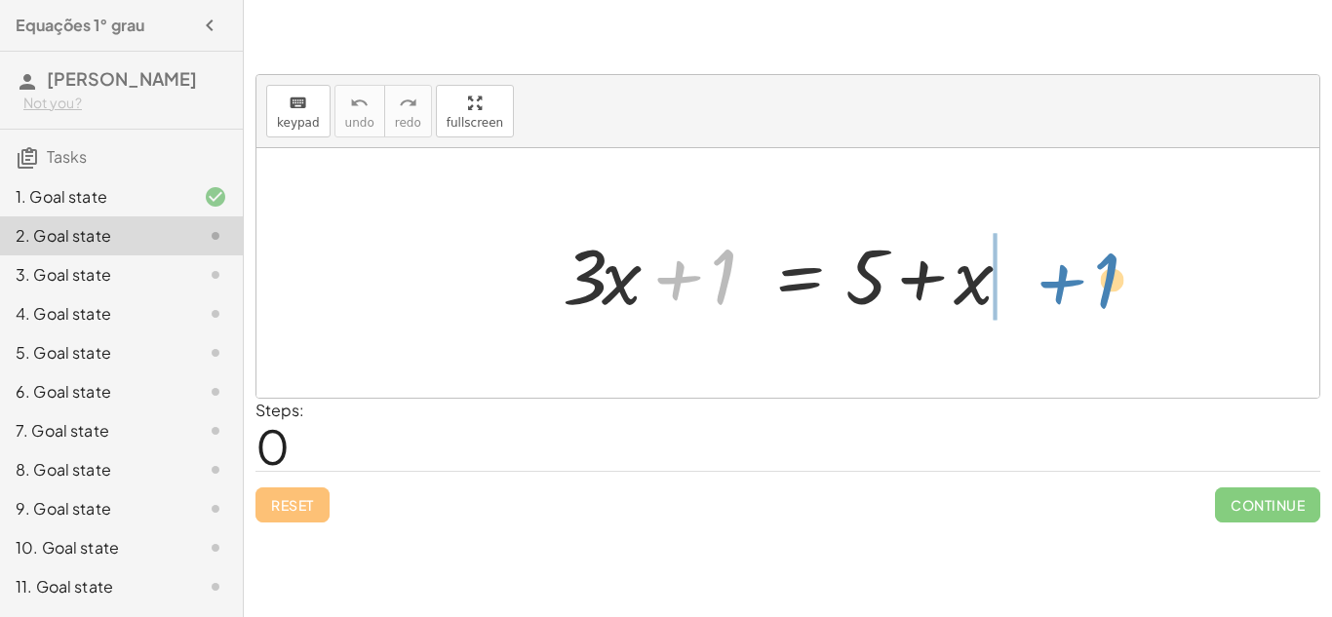
drag, startPoint x: 688, startPoint y: 277, endPoint x: 1069, endPoint y: 280, distance: 381.3
click at [1069, 280] on div "+ 1 + · 3 · x + 1 = + 5 + x" at bounding box center [787, 273] width 1063 height 250
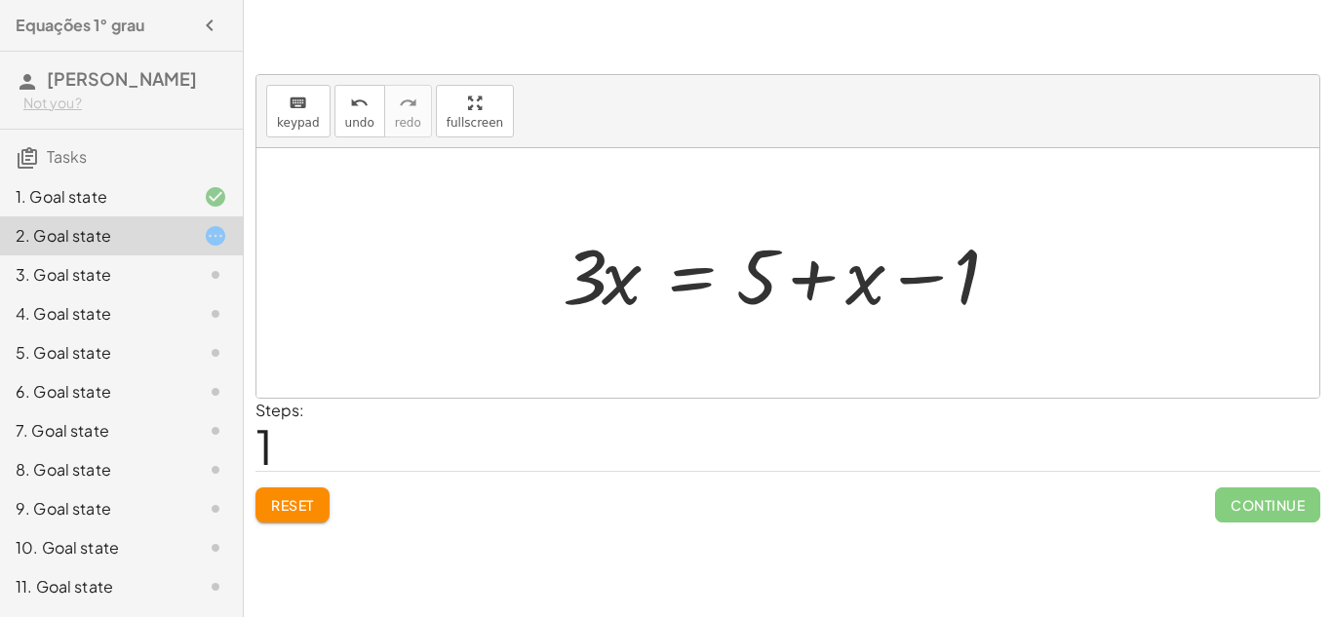
click at [636, 279] on div at bounding box center [795, 273] width 484 height 100
click at [943, 293] on div at bounding box center [795, 273] width 484 height 100
click at [936, 289] on div at bounding box center [795, 273] width 484 height 100
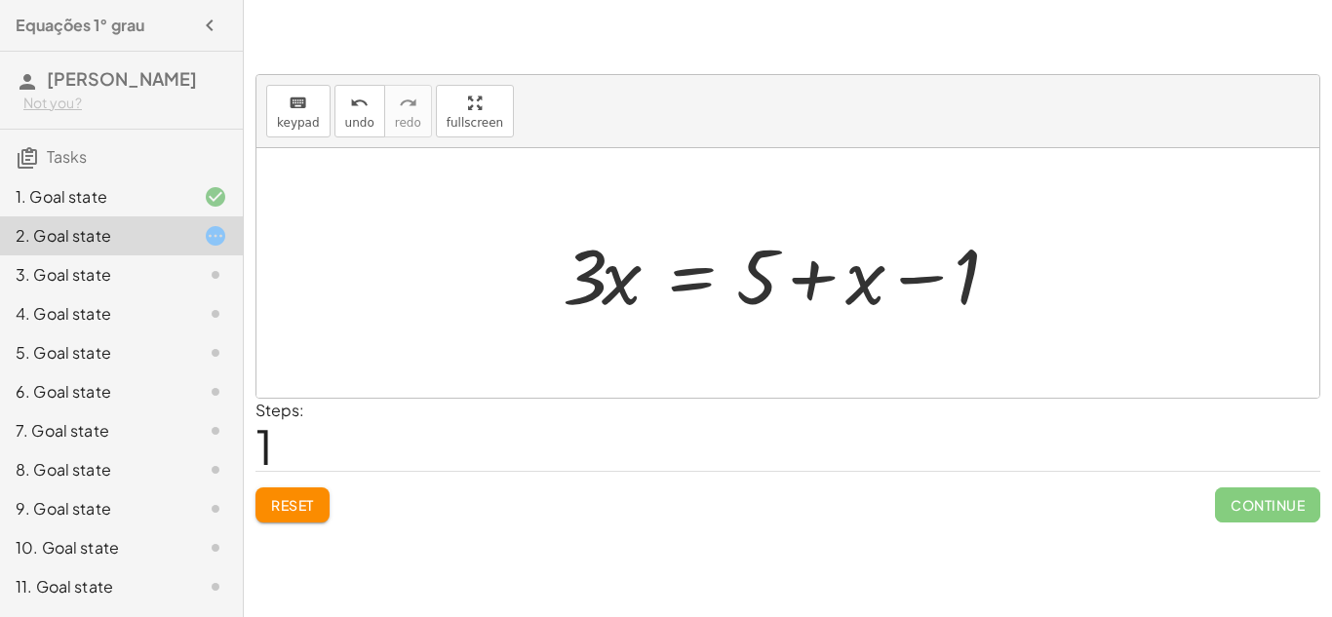
click at [944, 285] on div at bounding box center [795, 273] width 484 height 100
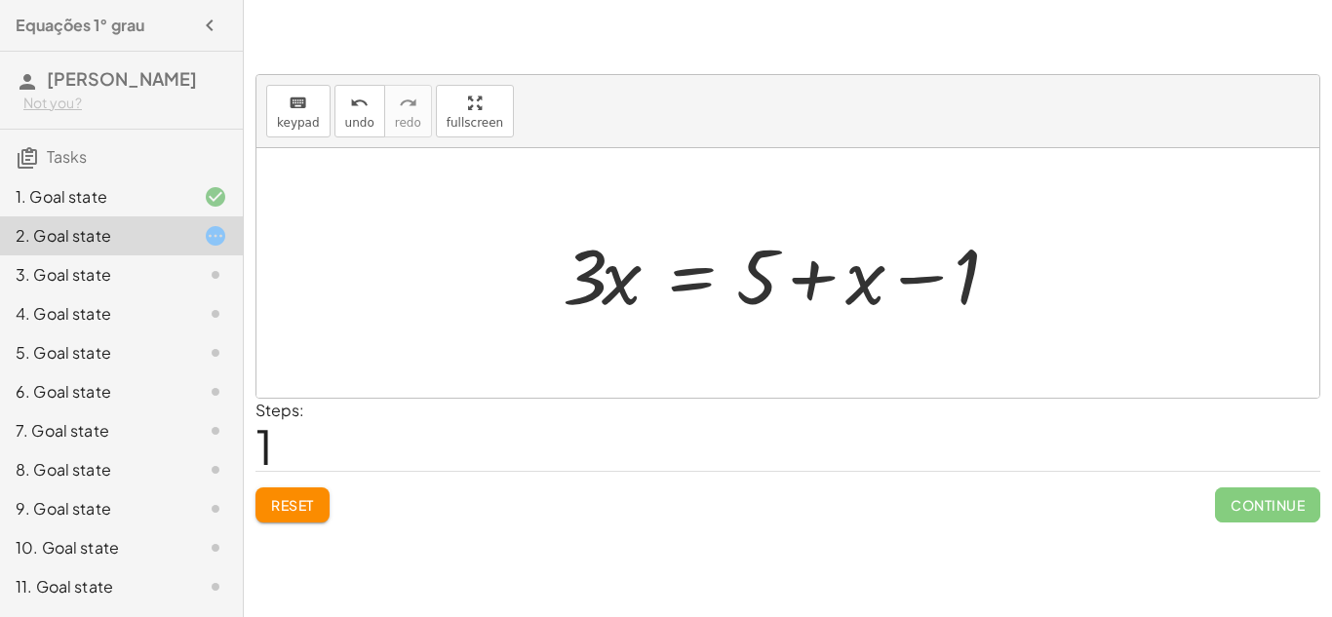
click at [944, 285] on div at bounding box center [795, 273] width 484 height 100
click at [875, 272] on div at bounding box center [795, 273] width 484 height 100
click at [884, 280] on div at bounding box center [795, 273] width 484 height 100
click at [898, 287] on div at bounding box center [795, 273] width 484 height 100
click at [904, 286] on div at bounding box center [795, 273] width 484 height 100
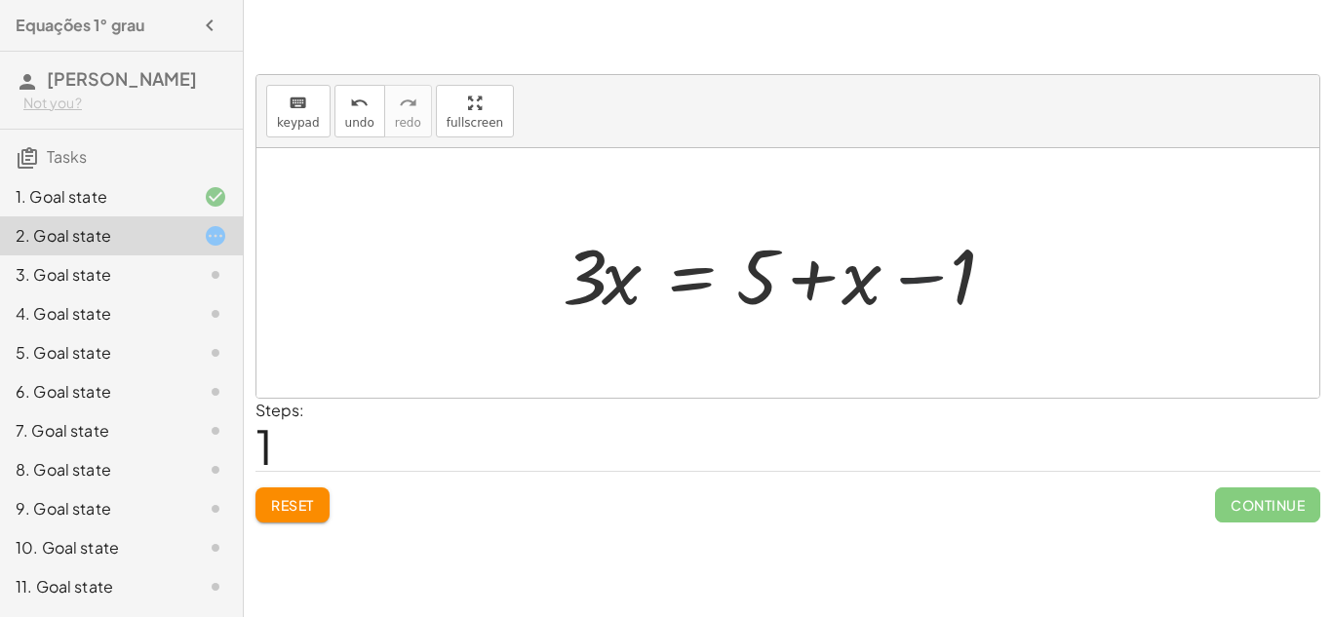
click at [904, 286] on div at bounding box center [795, 273] width 484 height 100
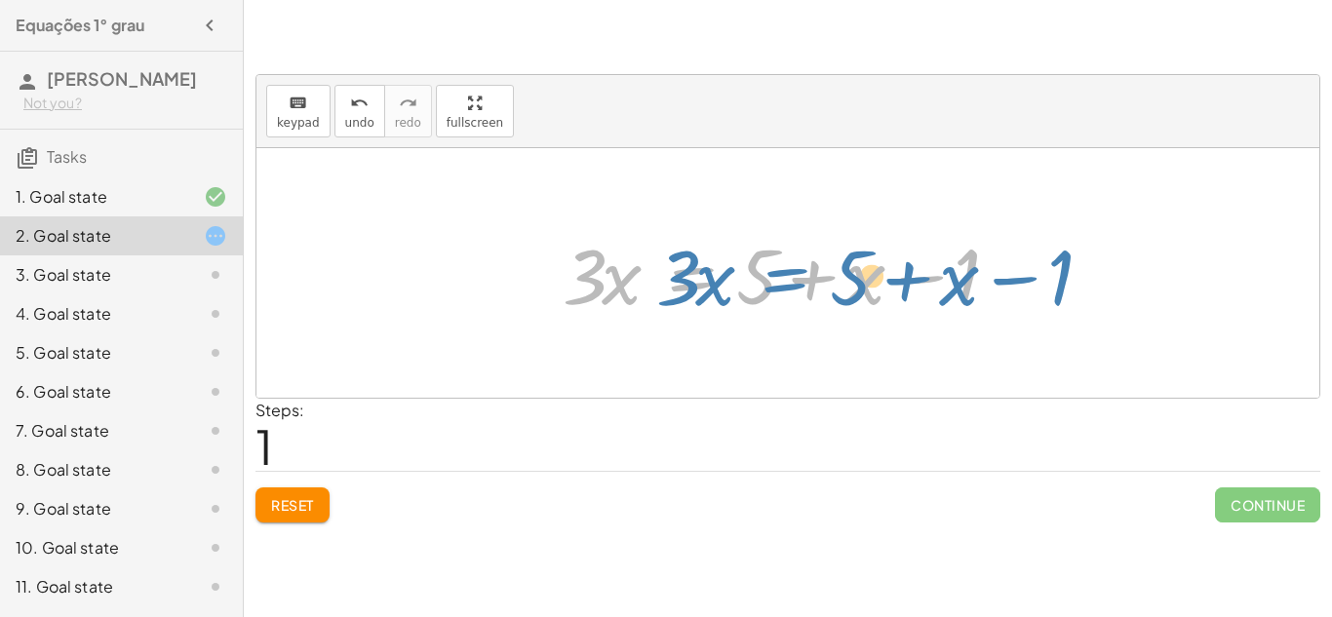
drag, startPoint x: 732, startPoint y: 274, endPoint x: 707, endPoint y: 226, distance: 54.1
click at [707, 226] on div at bounding box center [795, 273] width 484 height 100
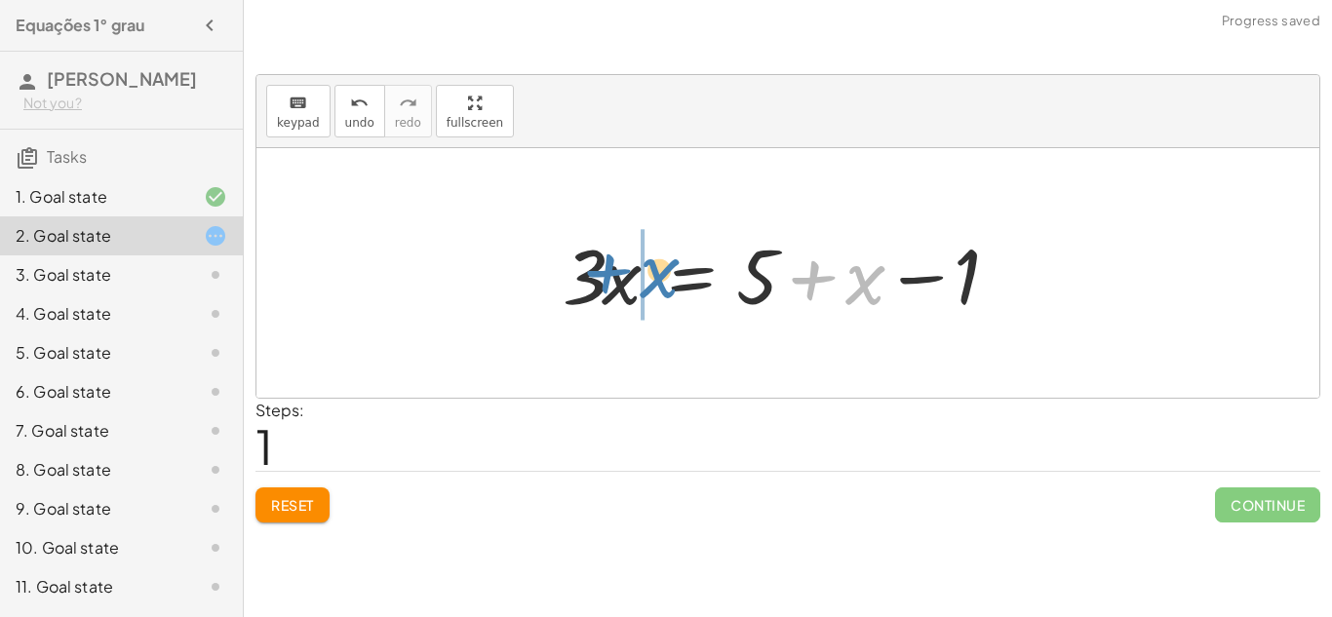
drag, startPoint x: 803, startPoint y: 295, endPoint x: 597, endPoint y: 289, distance: 205.8
click at [597, 289] on div at bounding box center [795, 273] width 484 height 100
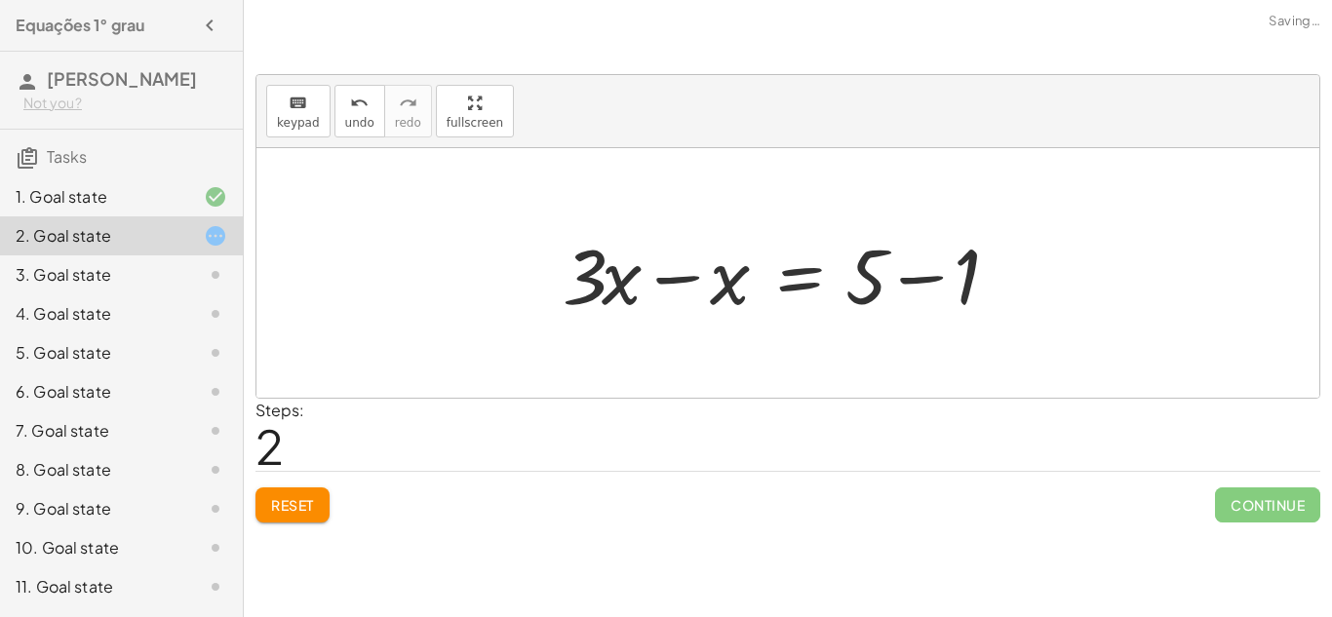
click at [925, 266] on div at bounding box center [795, 273] width 484 height 100
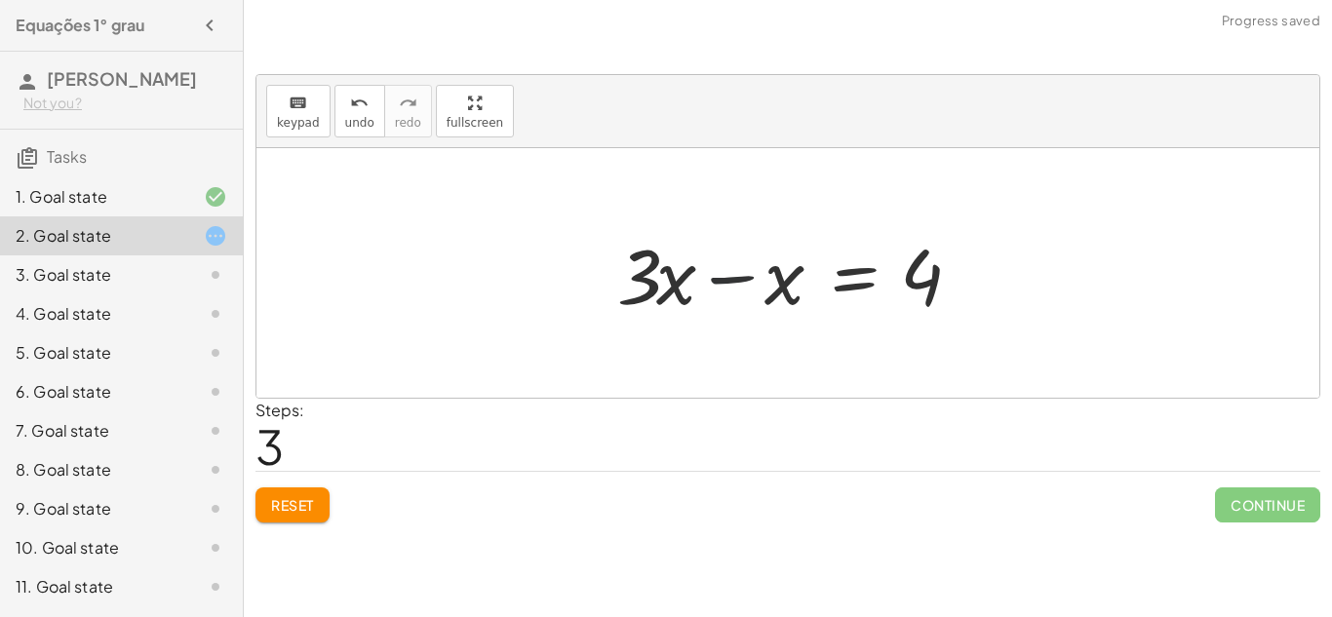
drag, startPoint x: 712, startPoint y: 275, endPoint x: 701, endPoint y: 264, distance: 15.2
click at [701, 264] on div at bounding box center [795, 273] width 375 height 100
click at [688, 277] on div at bounding box center [795, 273] width 375 height 100
click at [749, 295] on div at bounding box center [795, 273] width 375 height 100
click at [785, 304] on div at bounding box center [850, 273] width 266 height 100
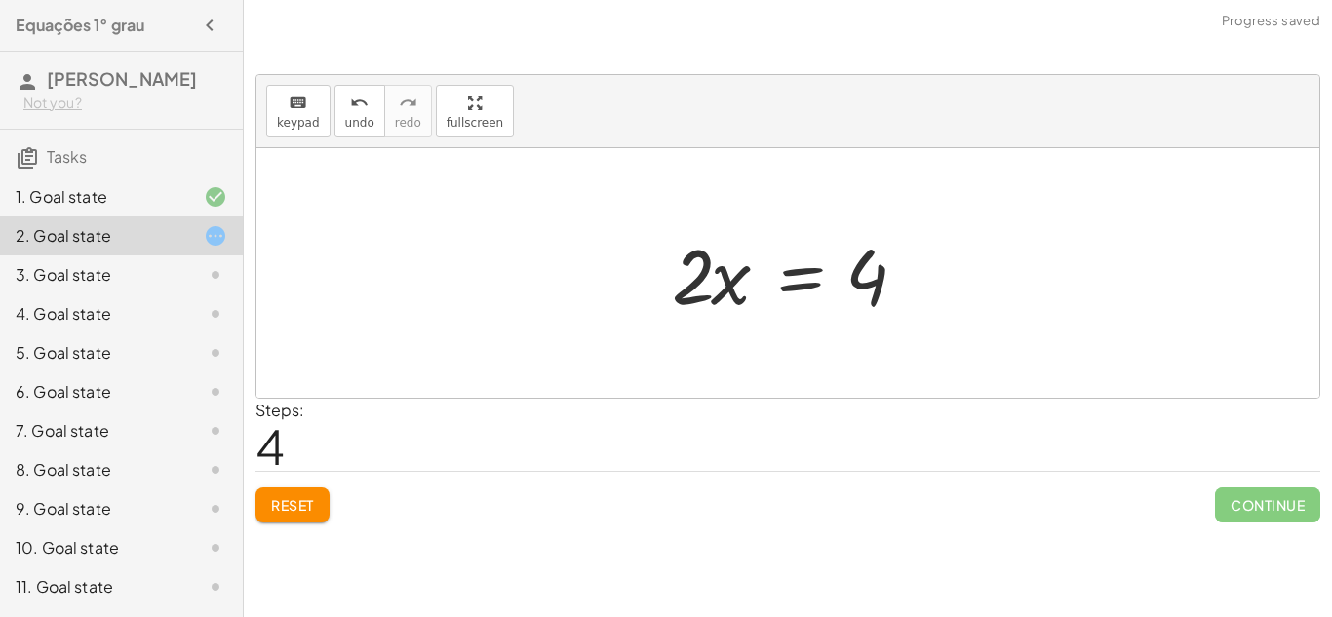
click at [754, 295] on div at bounding box center [795, 273] width 266 height 100
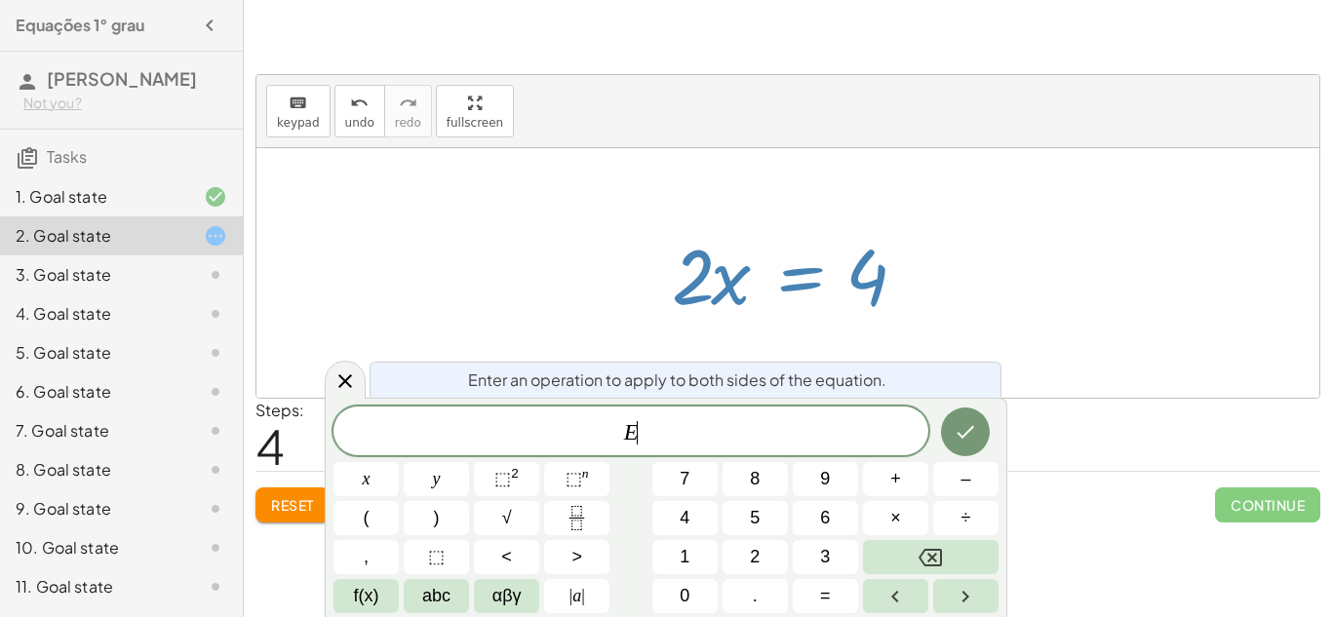
scroll to position [5, 0]
click at [726, 282] on div at bounding box center [795, 273] width 266 height 100
drag, startPoint x: 698, startPoint y: 277, endPoint x: 804, endPoint y: 316, distance: 112.3
click at [804, 316] on div at bounding box center [795, 273] width 266 height 100
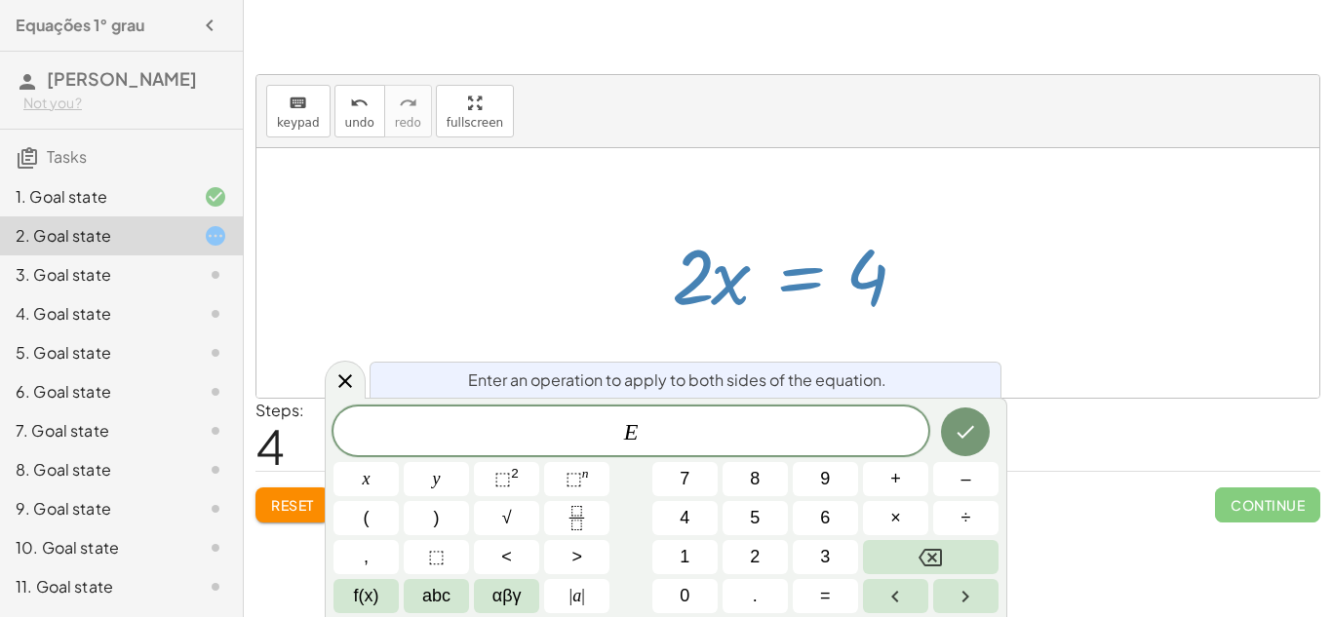
click at [804, 316] on div at bounding box center [795, 273] width 266 height 100
click at [351, 377] on icon at bounding box center [345, 381] width 23 height 23
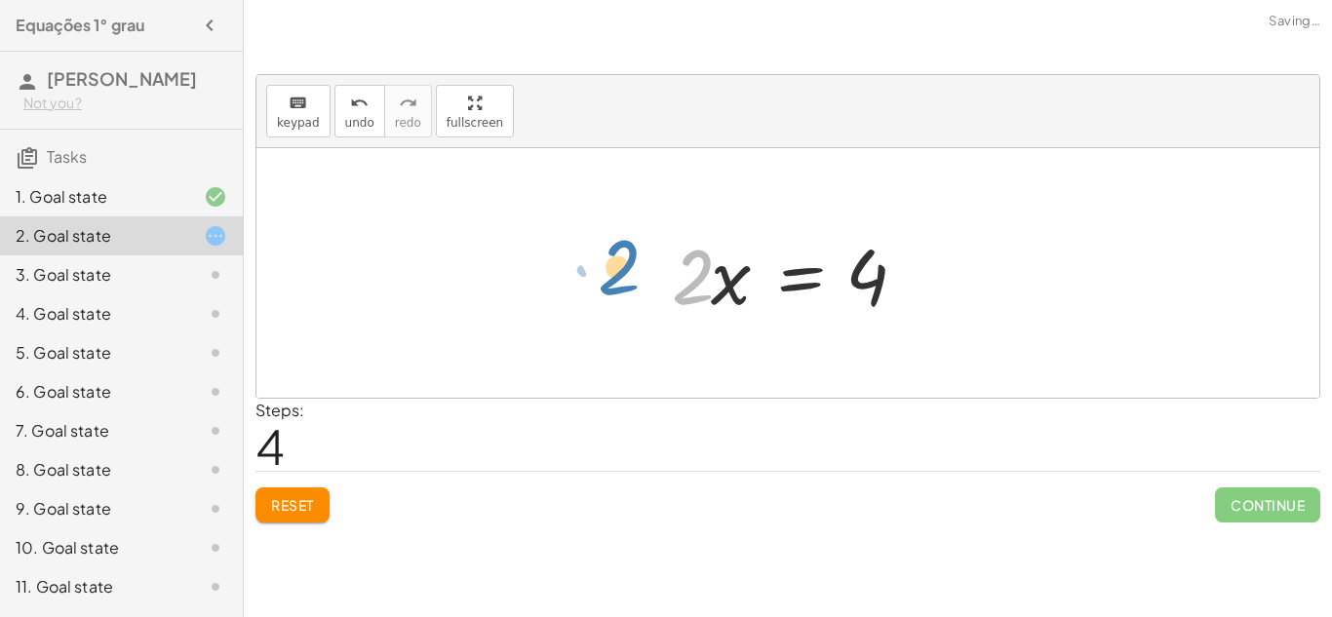
drag, startPoint x: 698, startPoint y: 298, endPoint x: 624, endPoint y: 294, distance: 74.3
click at [624, 294] on div "+ · 3 · x + 1 = + 5 + x · 3 · x = + 5 + x − 1 + · 3 · x − x = + 5 − 1 + · 3 · x…" at bounding box center [787, 273] width 1063 height 250
drag, startPoint x: 700, startPoint y: 306, endPoint x: 876, endPoint y: 365, distance: 185.0
click at [876, 365] on div "+ · 3 · x + 1 = + 5 + x · 3 · x = + 5 + x − 1 + · 3 · x − x = + 5 − 1 + · 3 · x…" at bounding box center [787, 273] width 1063 height 250
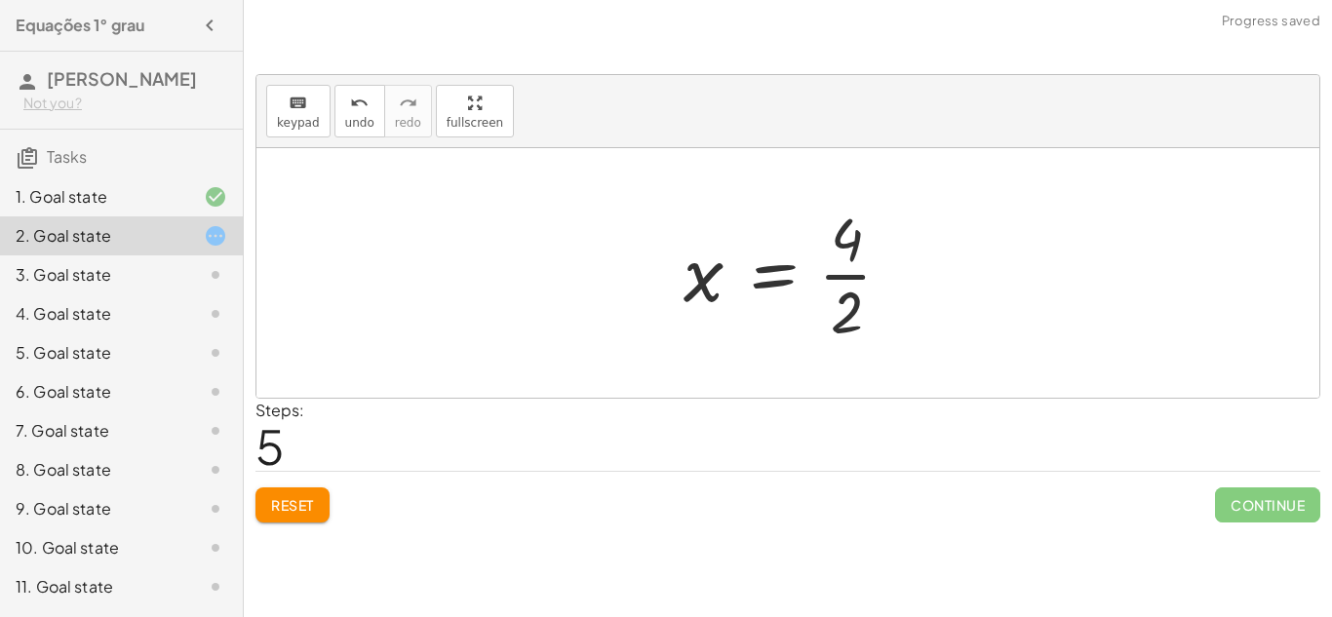
click at [843, 293] on div at bounding box center [795, 273] width 243 height 150
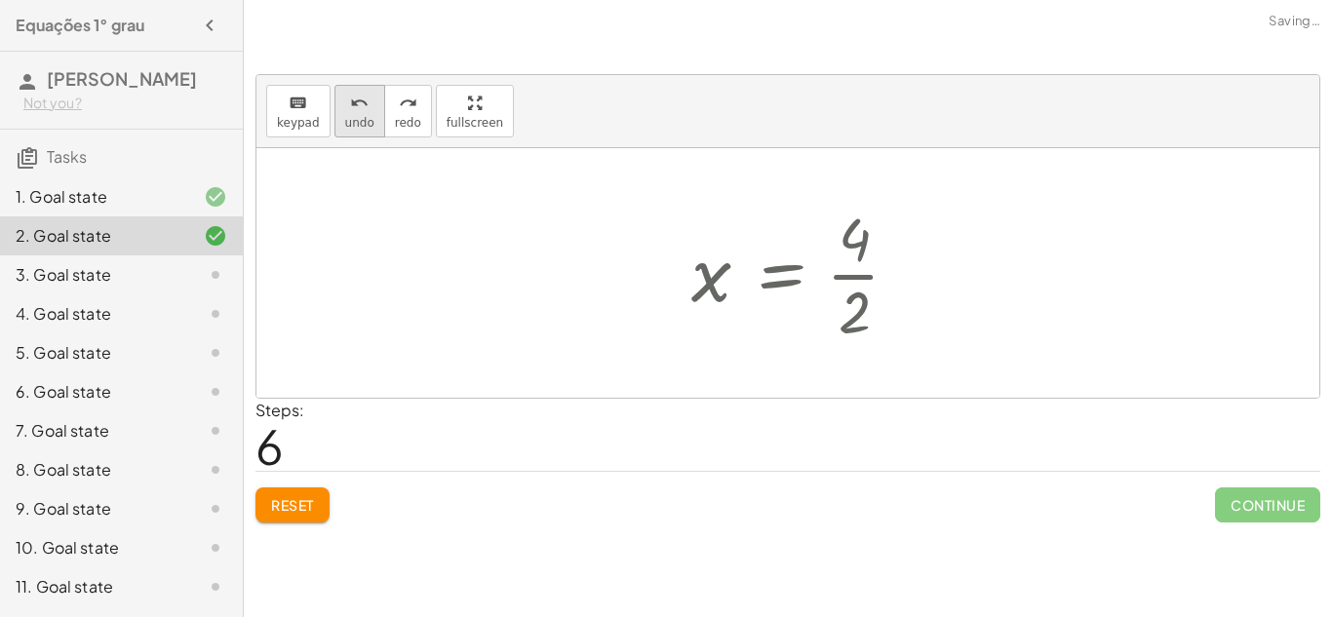
click at [350, 100] on icon "undo" at bounding box center [359, 103] width 19 height 23
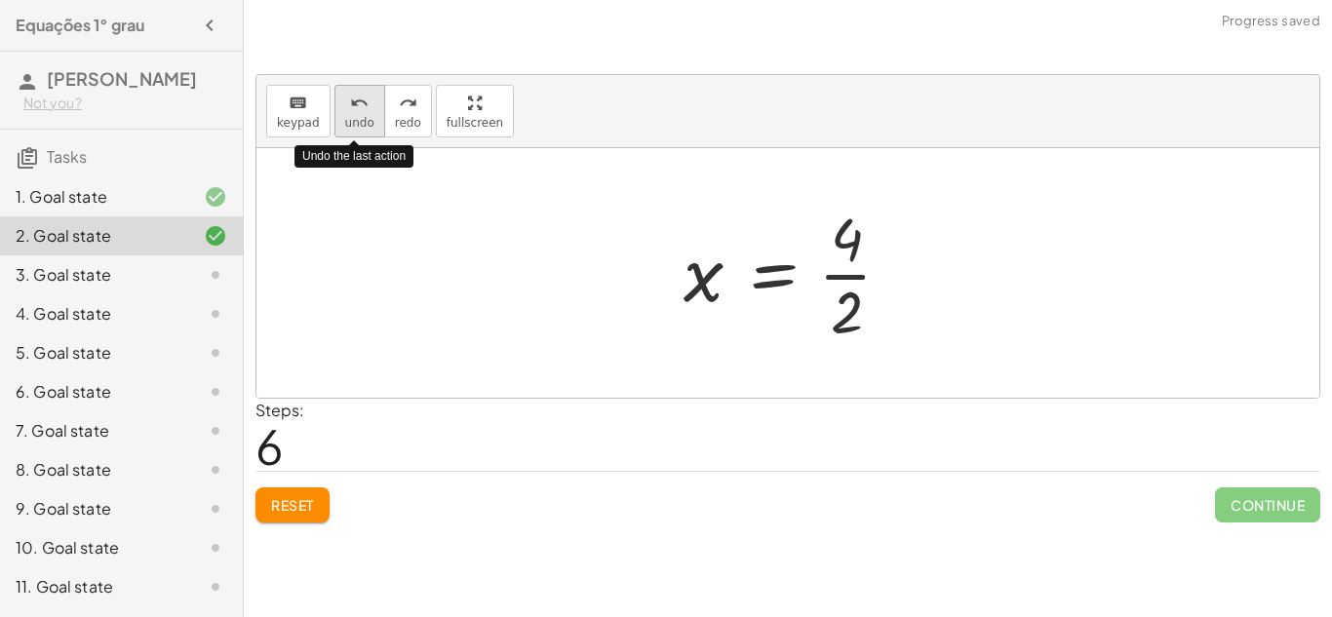
click at [350, 100] on icon "undo" at bounding box center [359, 103] width 19 height 23
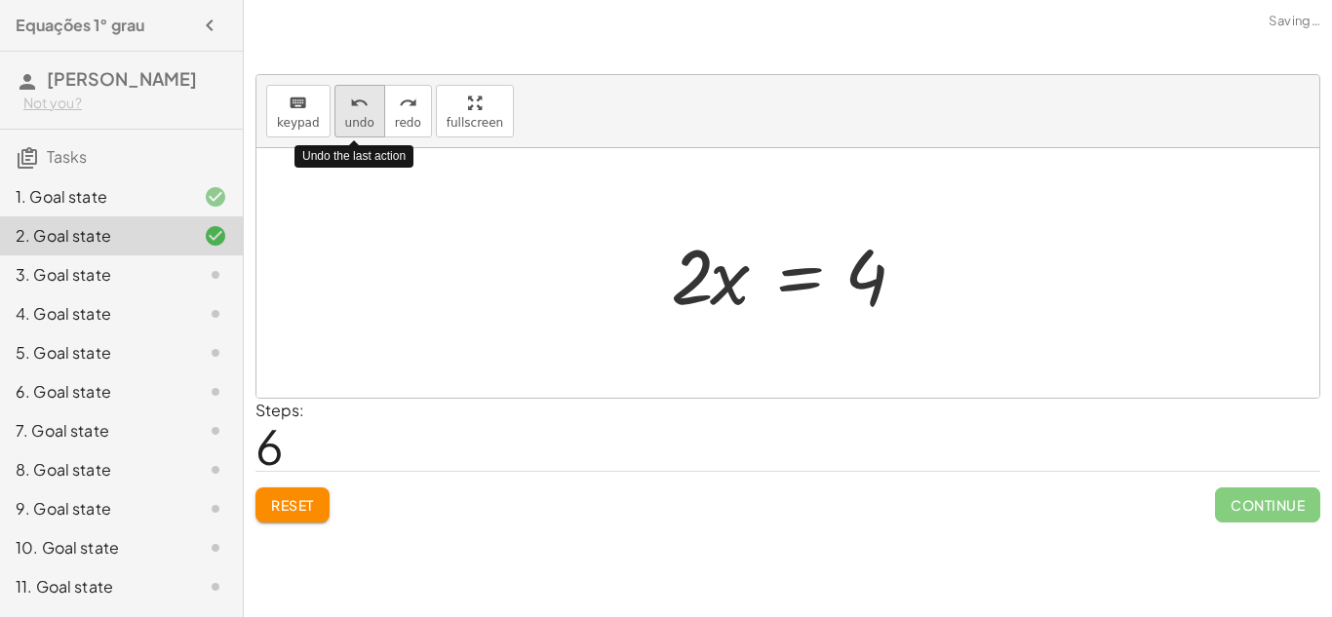
click at [350, 100] on icon "undo" at bounding box center [359, 103] width 19 height 23
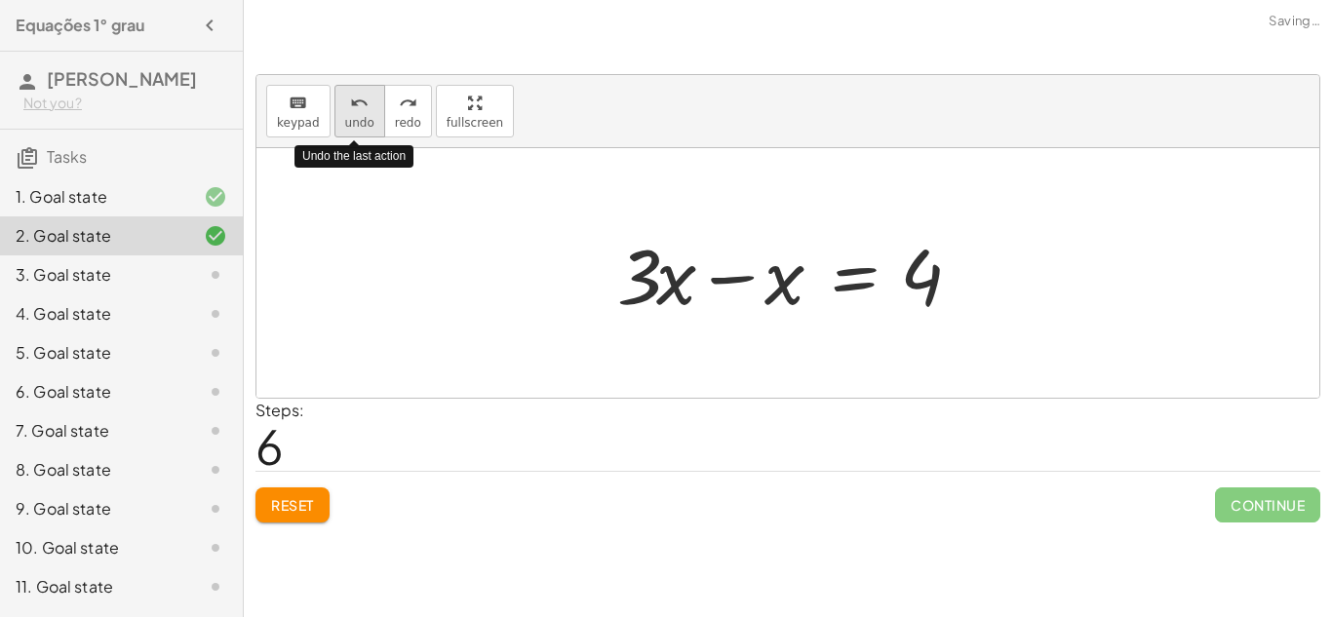
click at [350, 100] on icon "undo" at bounding box center [359, 103] width 19 height 23
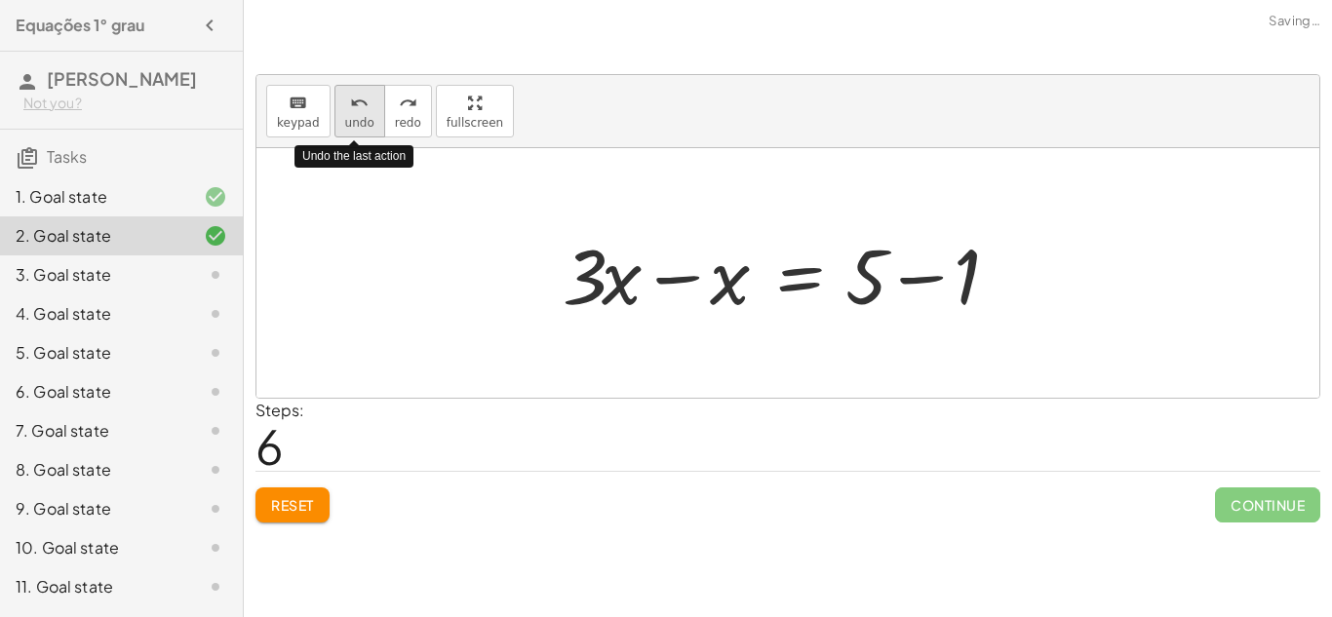
click at [350, 100] on icon "undo" at bounding box center [359, 103] width 19 height 23
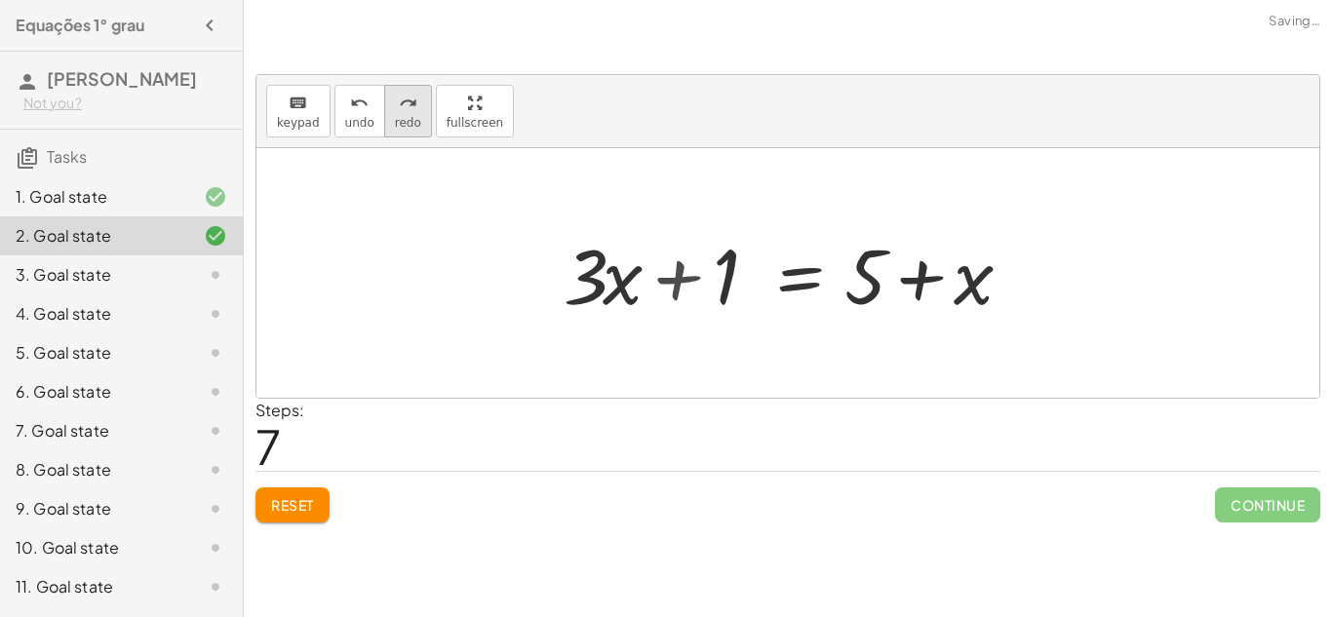
click at [407, 107] on icon "redo" at bounding box center [408, 103] width 19 height 23
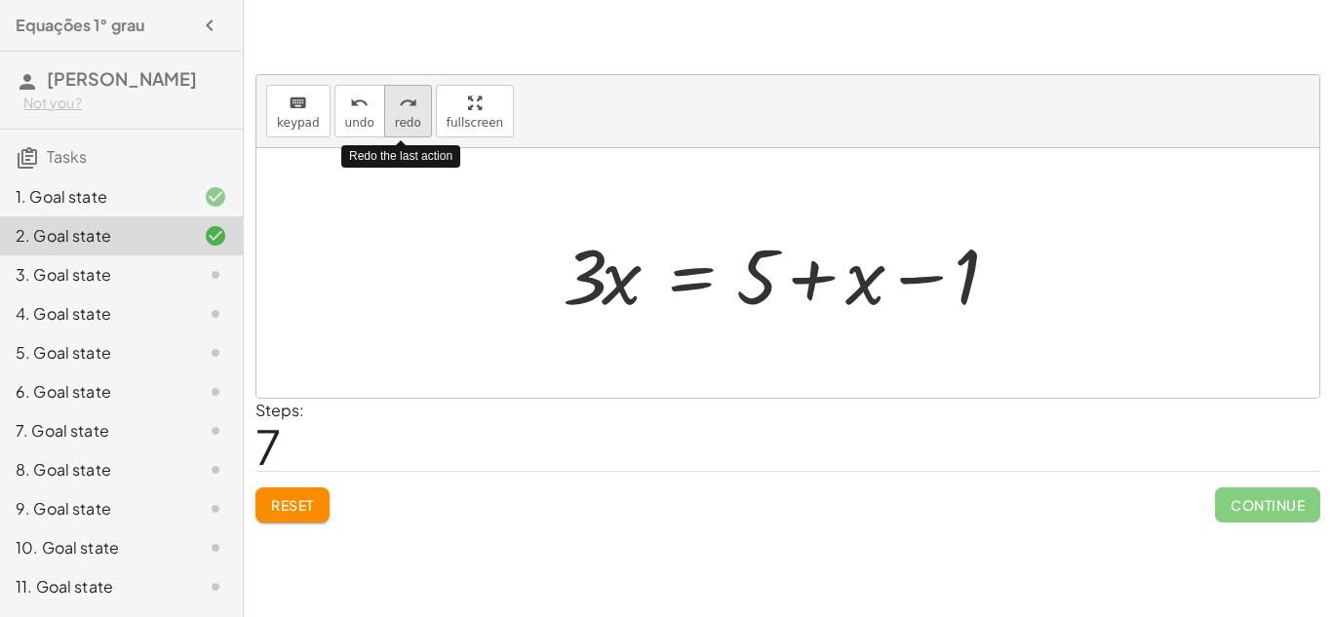
click at [407, 107] on icon "redo" at bounding box center [408, 103] width 19 height 23
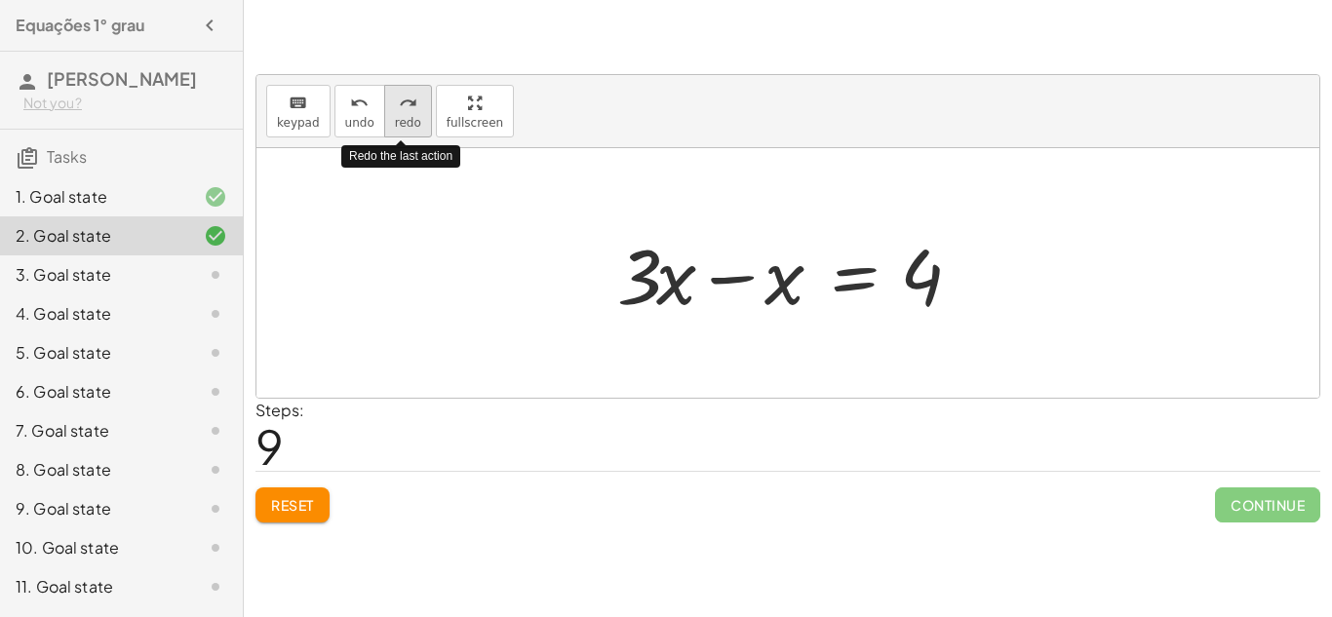
click at [407, 107] on icon "redo" at bounding box center [408, 103] width 19 height 23
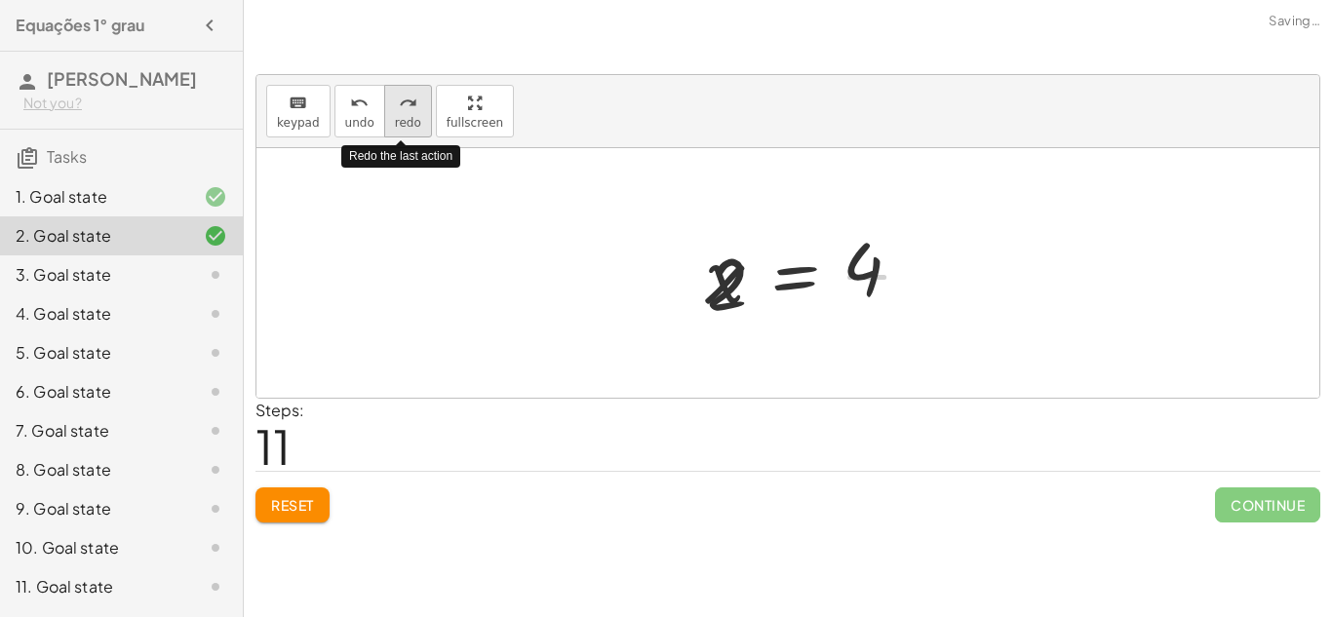
click at [407, 107] on icon "redo" at bounding box center [408, 103] width 19 height 23
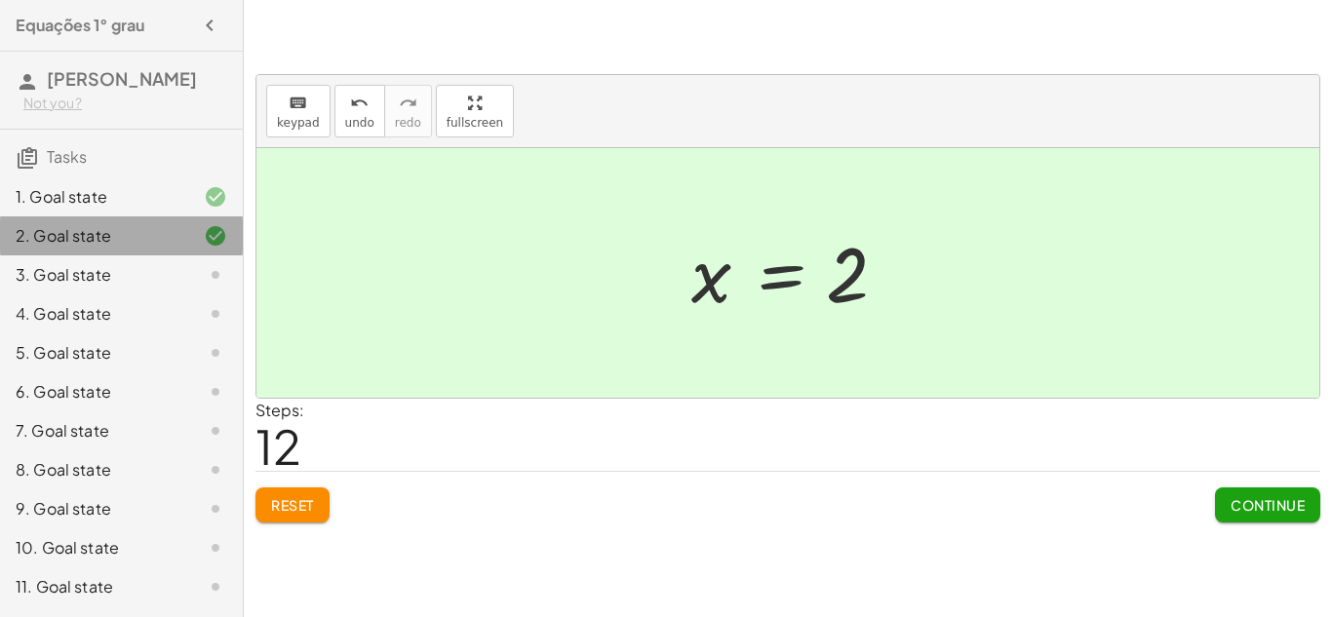
click at [185, 255] on div "2. Goal state" at bounding box center [121, 235] width 243 height 39
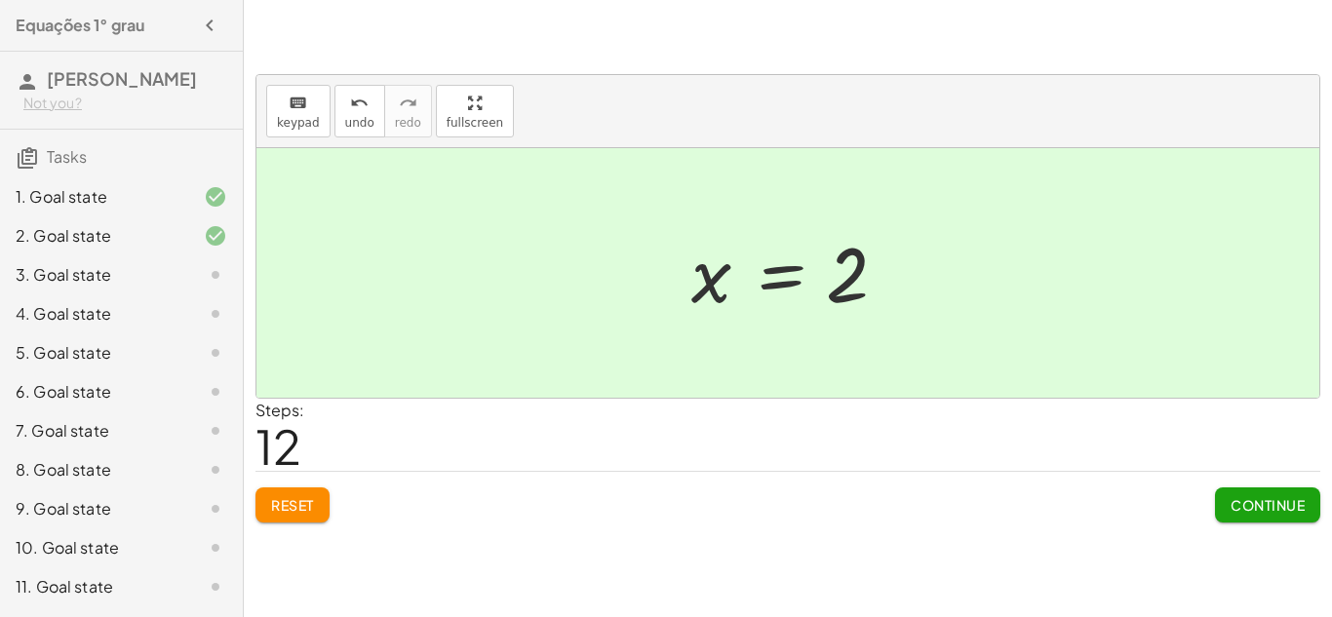
click at [194, 287] on div at bounding box center [200, 274] width 55 height 23
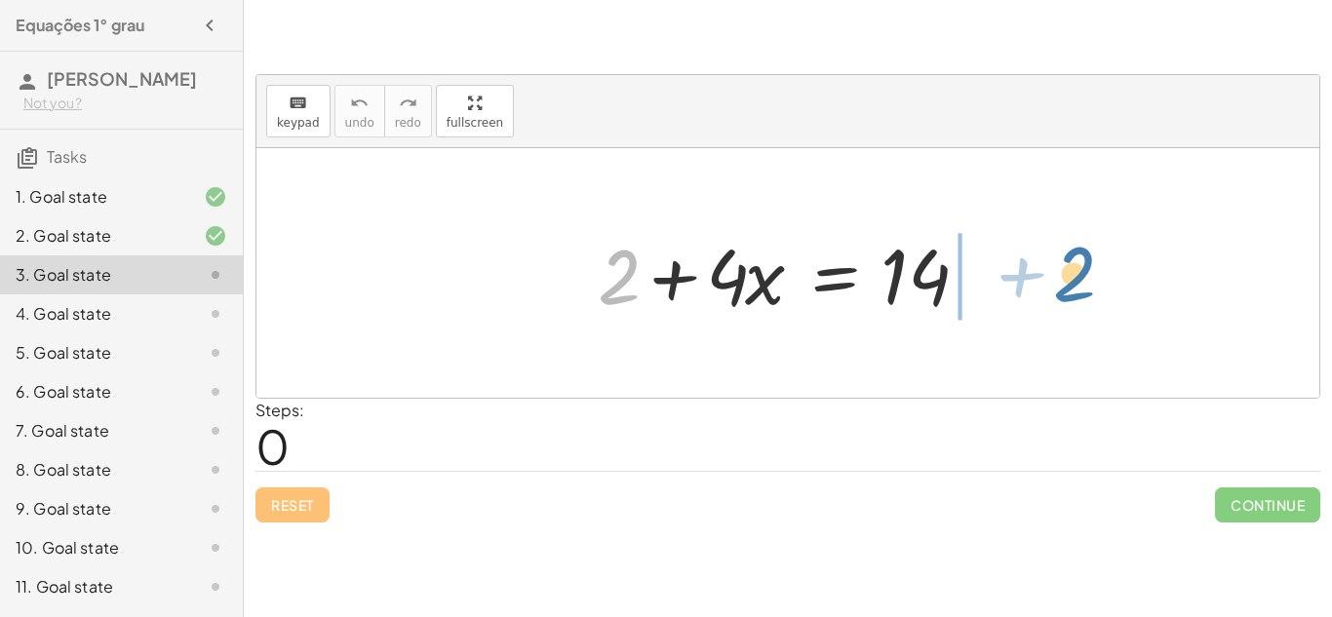
drag, startPoint x: 609, startPoint y: 279, endPoint x: 1072, endPoint y: 272, distance: 462.3
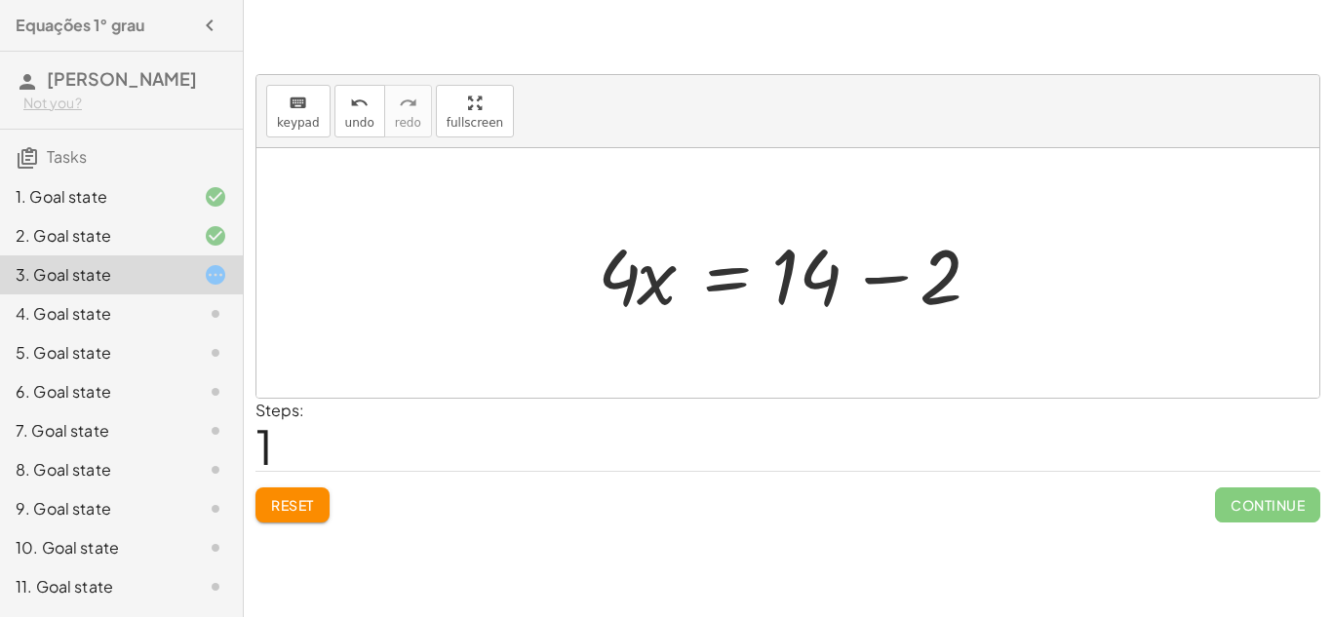
click at [805, 299] on div at bounding box center [795, 273] width 414 height 100
click at [881, 280] on div at bounding box center [795, 273] width 414 height 100
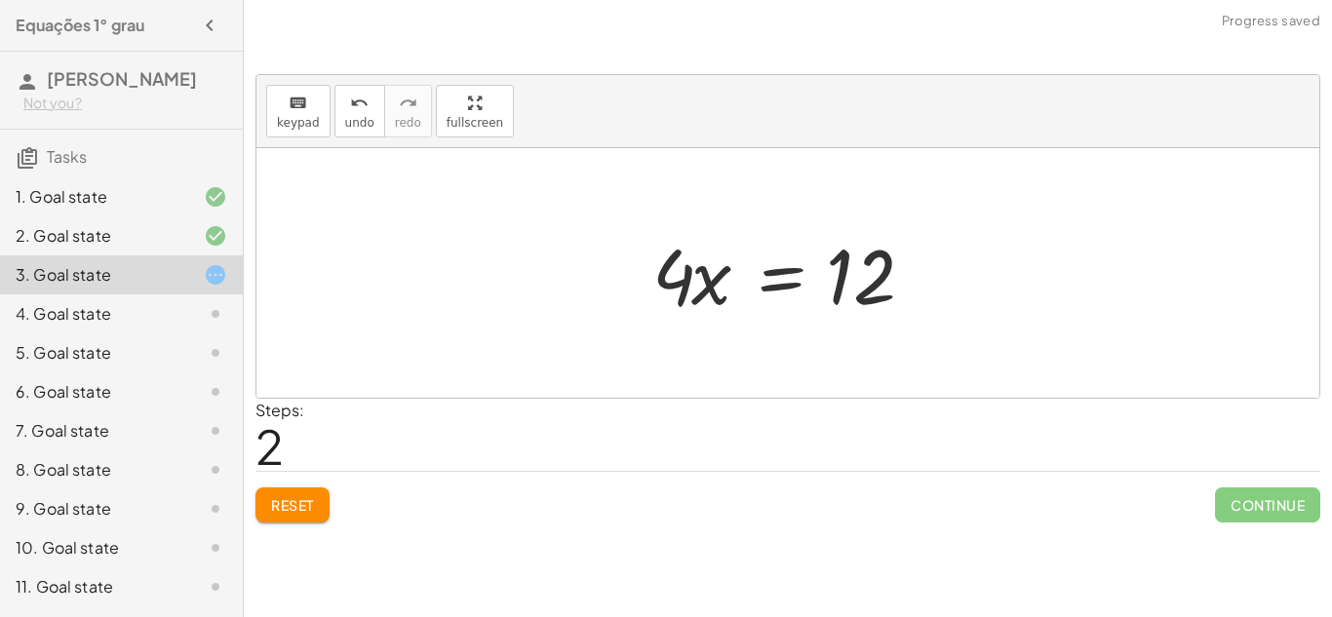
click at [688, 285] on div at bounding box center [795, 273] width 305 height 100
drag, startPoint x: 727, startPoint y: 294, endPoint x: 659, endPoint y: 295, distance: 67.3
click at [659, 295] on div at bounding box center [795, 273] width 305 height 100
drag, startPoint x: 712, startPoint y: 290, endPoint x: 647, endPoint y: 291, distance: 65.3
click at [647, 291] on div at bounding box center [795, 273] width 305 height 100
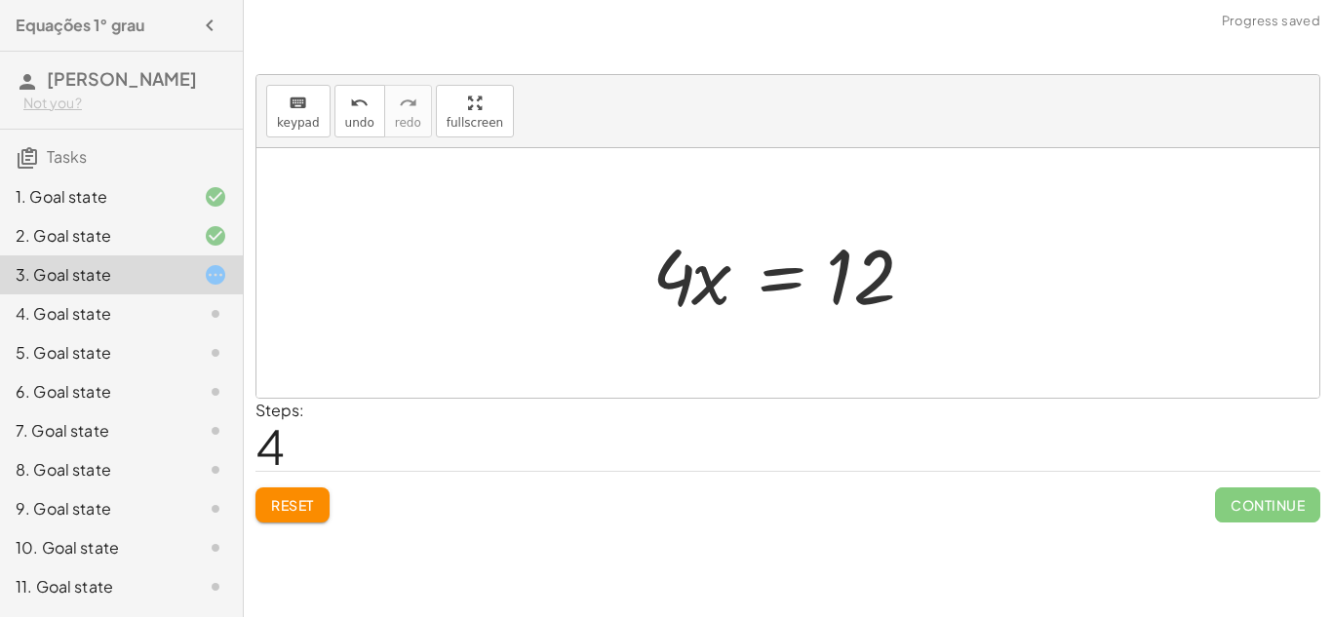
click at [848, 291] on div at bounding box center [795, 273] width 305 height 100
drag, startPoint x: 852, startPoint y: 291, endPoint x: 884, endPoint y: 277, distance: 35.0
click at [884, 277] on div at bounding box center [795, 273] width 305 height 100
click at [308, 502] on span "Reset" at bounding box center [292, 505] width 43 height 18
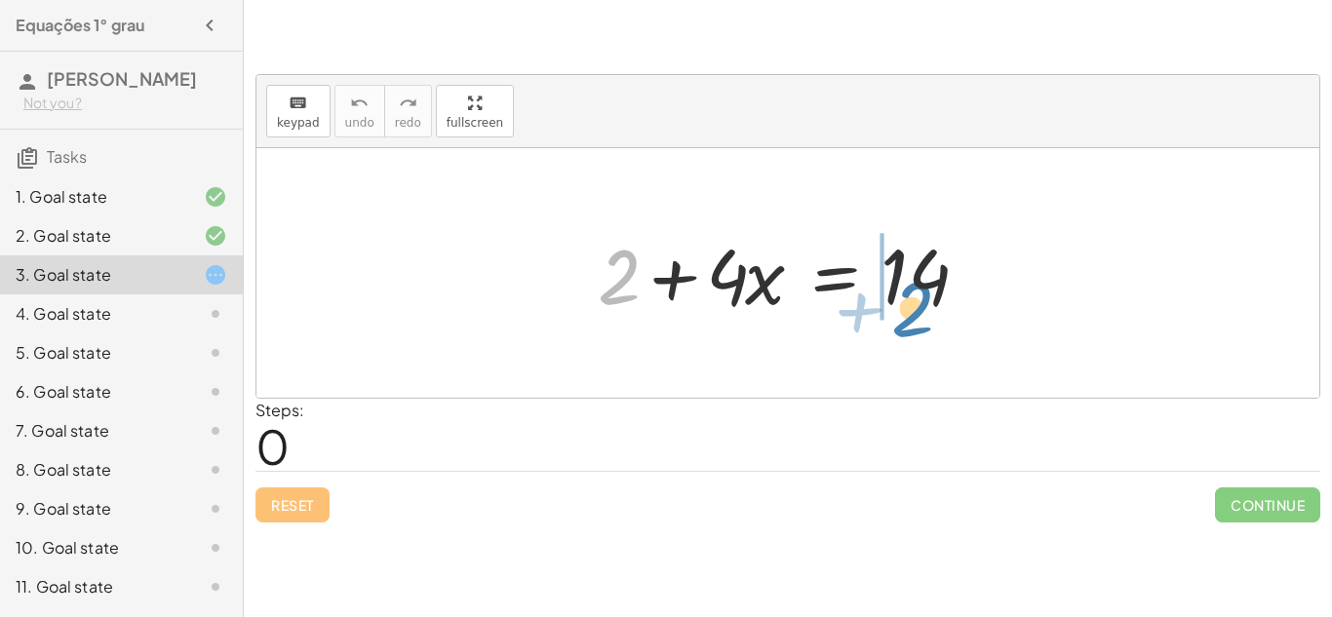
drag, startPoint x: 619, startPoint y: 298, endPoint x: 913, endPoint y: 330, distance: 295.2
click at [913, 330] on div "+ 2 + 2 + · 4 · x = 14" at bounding box center [787, 273] width 1063 height 250
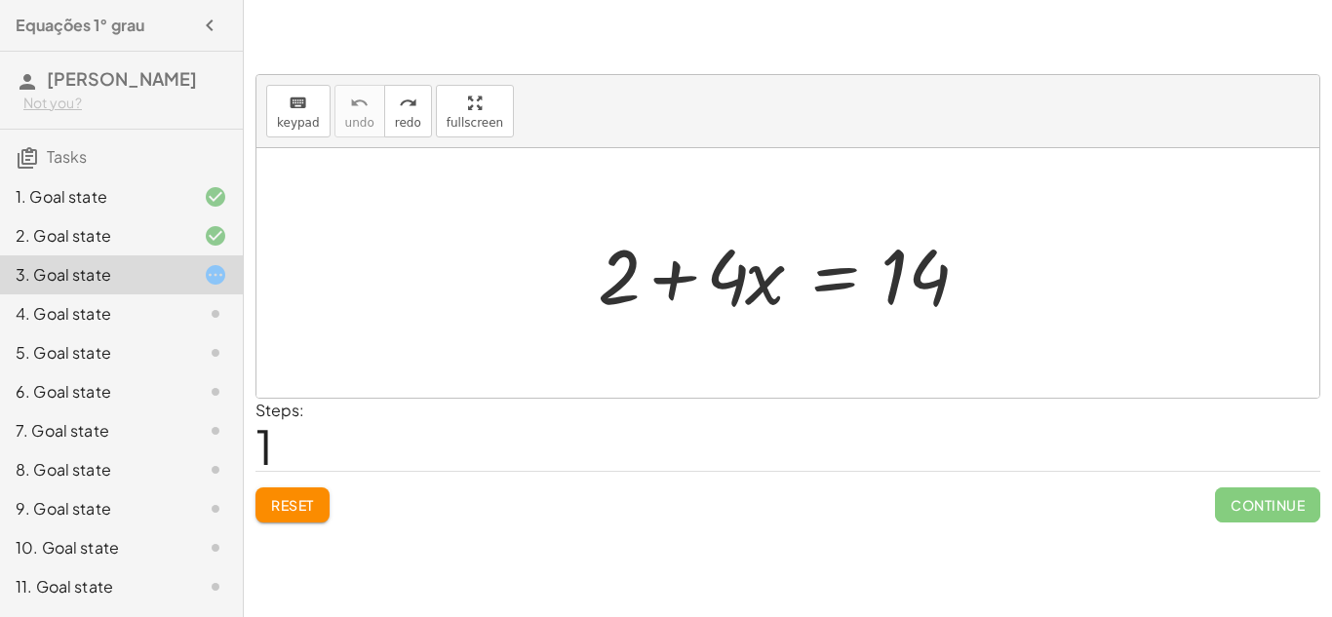
click at [618, 290] on div at bounding box center [795, 273] width 414 height 100
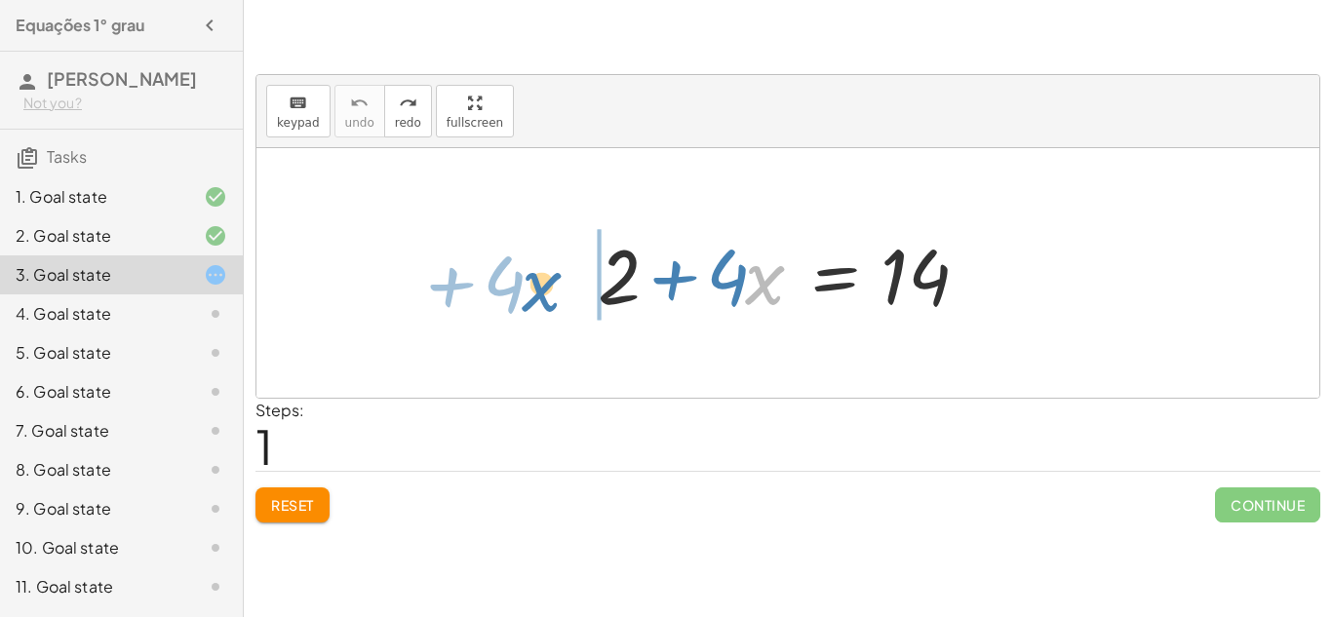
drag, startPoint x: 757, startPoint y: 296, endPoint x: 538, endPoint y: 305, distance: 218.6
click at [538, 305] on div "· x + · 4 + 2 + · 4 · x = 14" at bounding box center [787, 273] width 1063 height 250
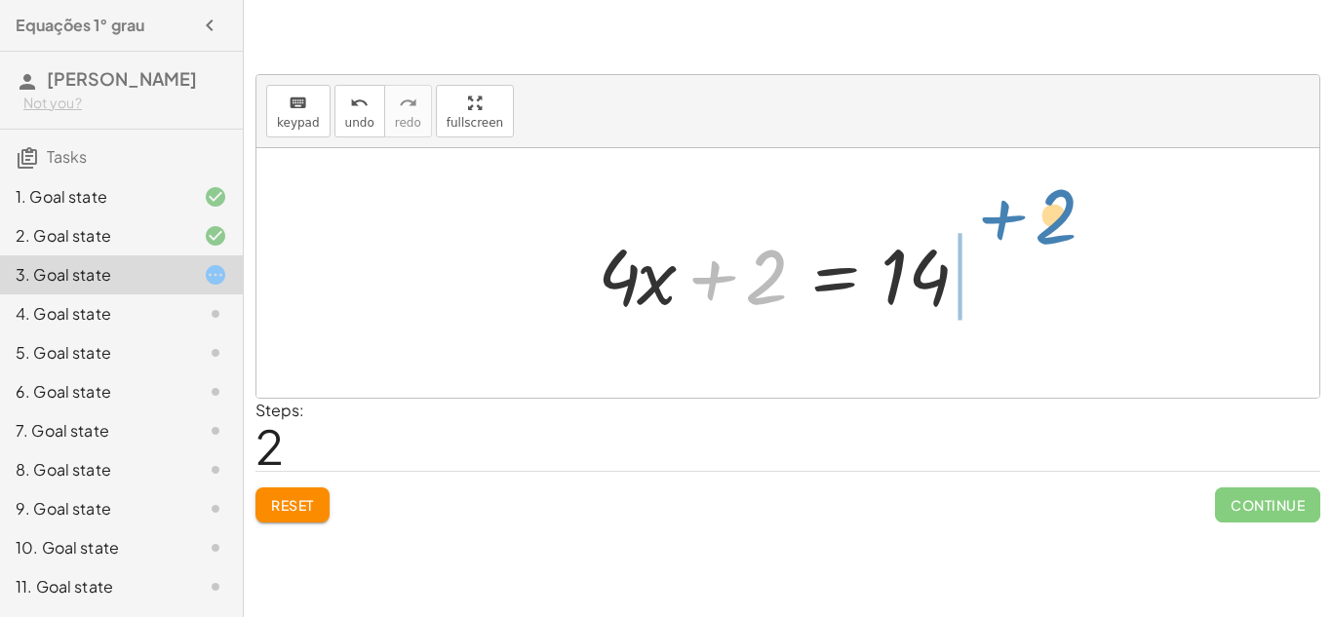
drag, startPoint x: 728, startPoint y: 281, endPoint x: 1018, endPoint y: 251, distance: 291.2
click at [1018, 251] on div "+ 2 + · 4 · x = 14 + 2 + 2 + · 4 · x = 14" at bounding box center [787, 273] width 1063 height 250
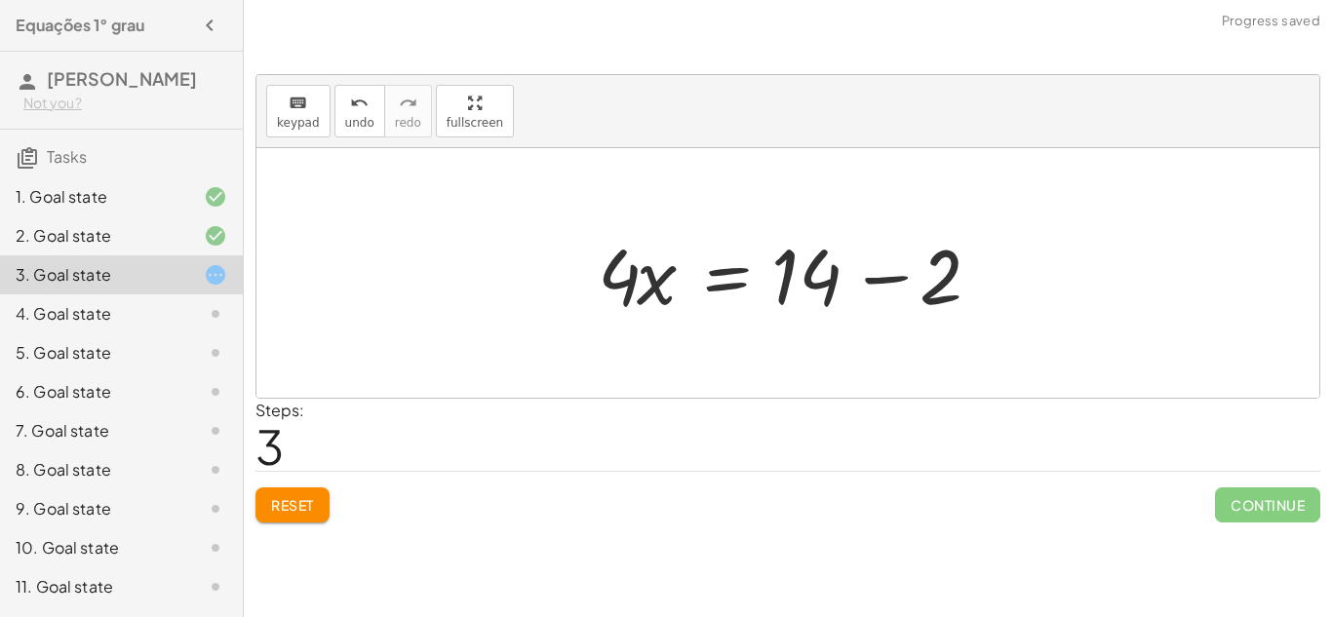
click at [831, 275] on div at bounding box center [795, 273] width 414 height 100
click at [854, 259] on div at bounding box center [795, 273] width 414 height 100
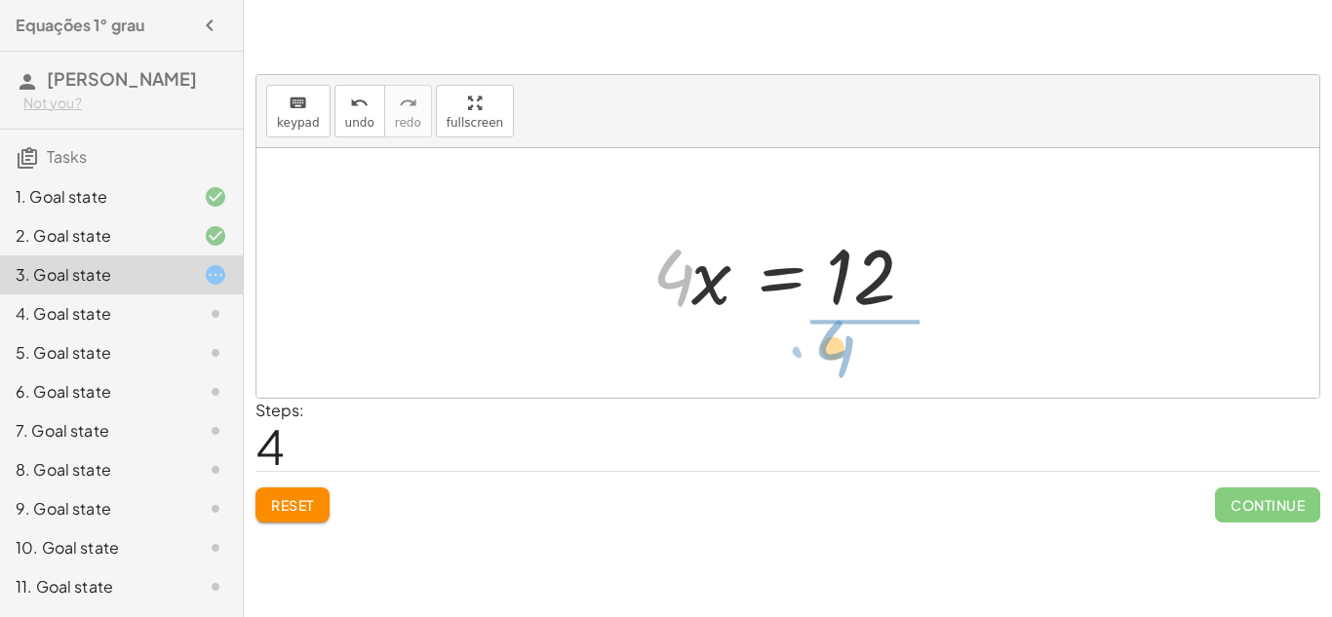
drag, startPoint x: 655, startPoint y: 266, endPoint x: 816, endPoint y: 334, distance: 174.8
click at [816, 334] on div "+ 2 + · 4 · x = 14 + · 4 · x + 2 = 14 · 4 · x = + 14 − 2 · 4 · 4 · x = 12" at bounding box center [787, 273] width 1063 height 250
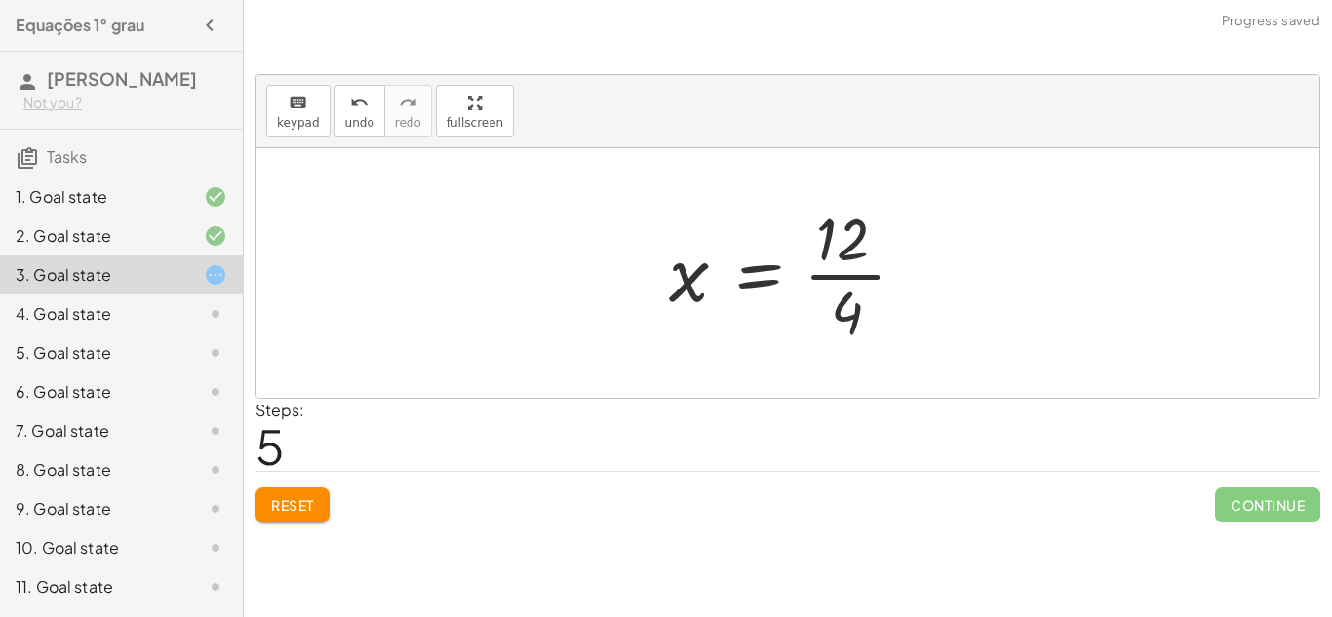
click at [854, 270] on div at bounding box center [795, 273] width 272 height 150
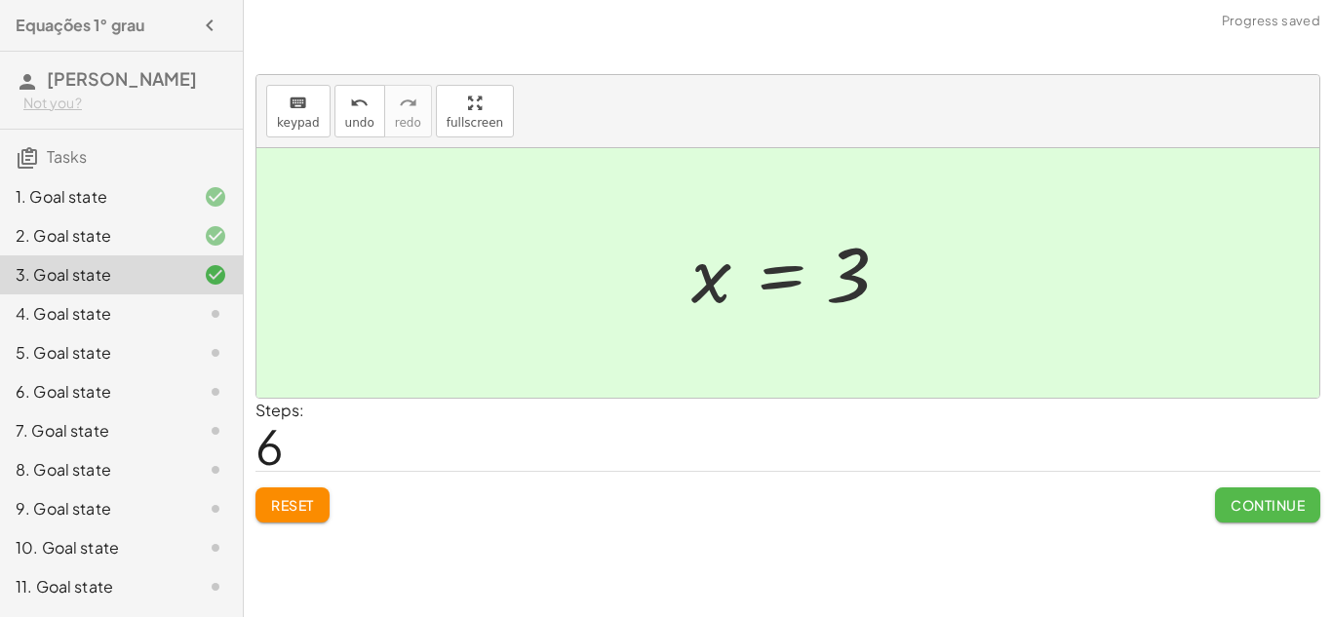
click at [1273, 513] on span "Continue" at bounding box center [1268, 505] width 74 height 18
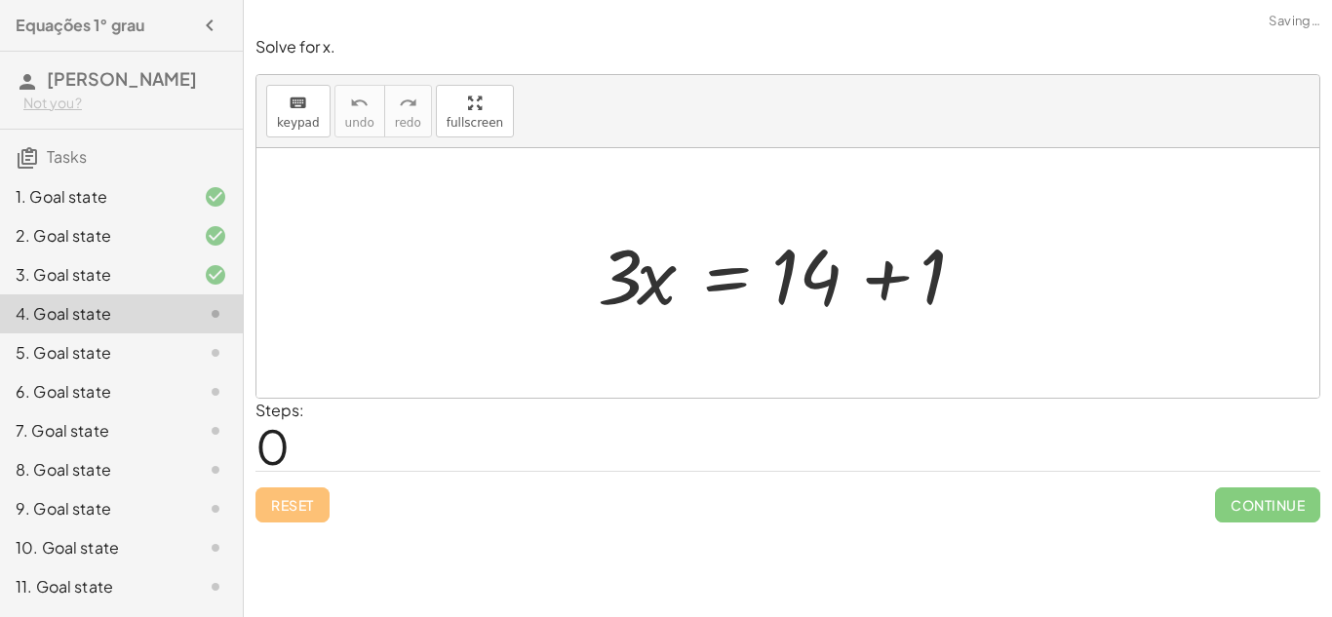
click at [1248, 482] on div "Continue" at bounding box center [1267, 497] width 105 height 51
click at [871, 287] on div at bounding box center [795, 273] width 414 height 100
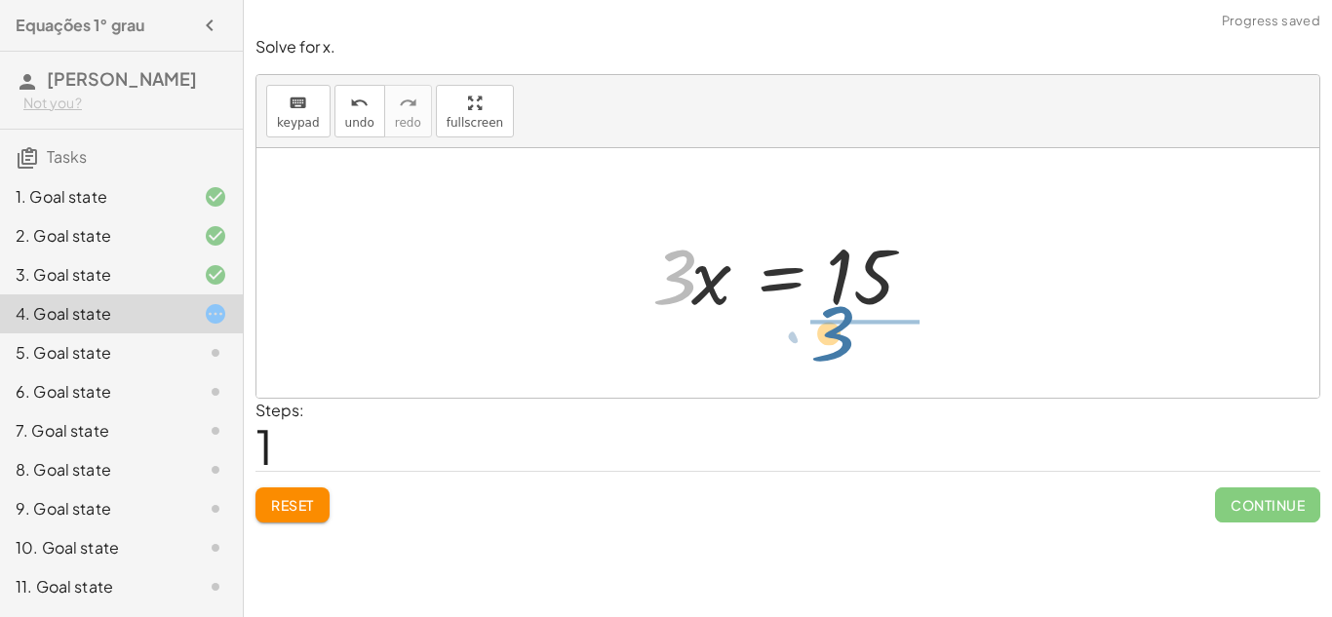
drag, startPoint x: 673, startPoint y: 271, endPoint x: 831, endPoint y: 330, distance: 168.5
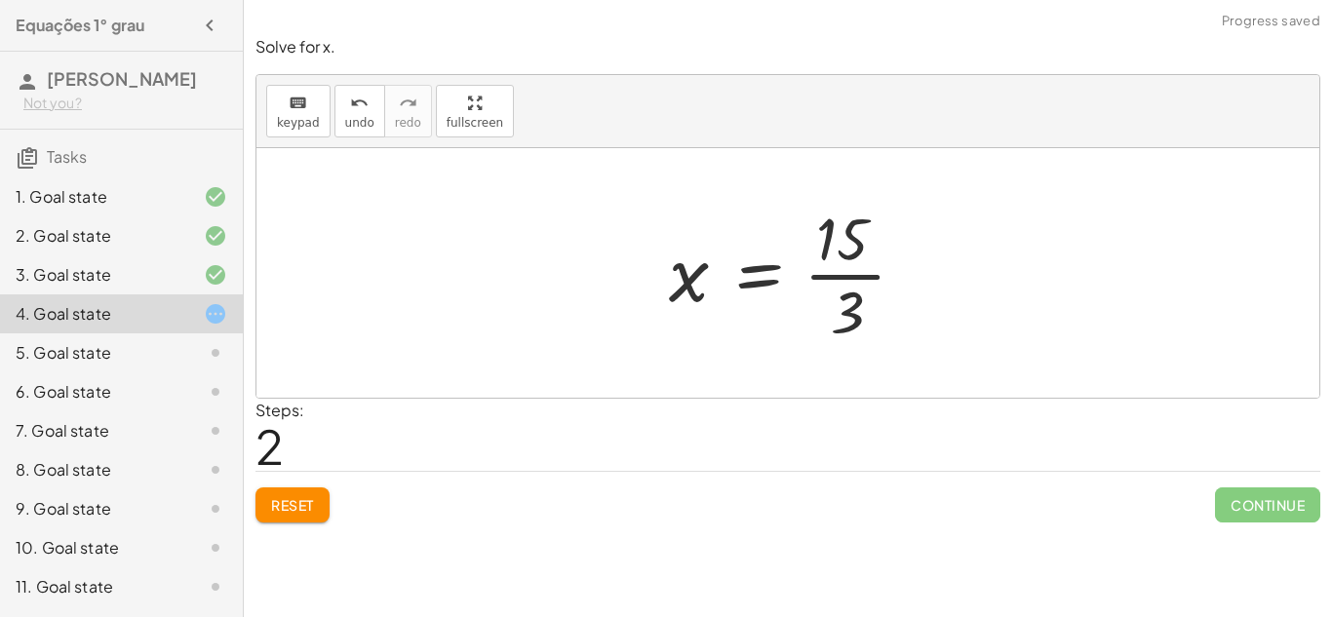
click at [793, 292] on div at bounding box center [795, 273] width 272 height 150
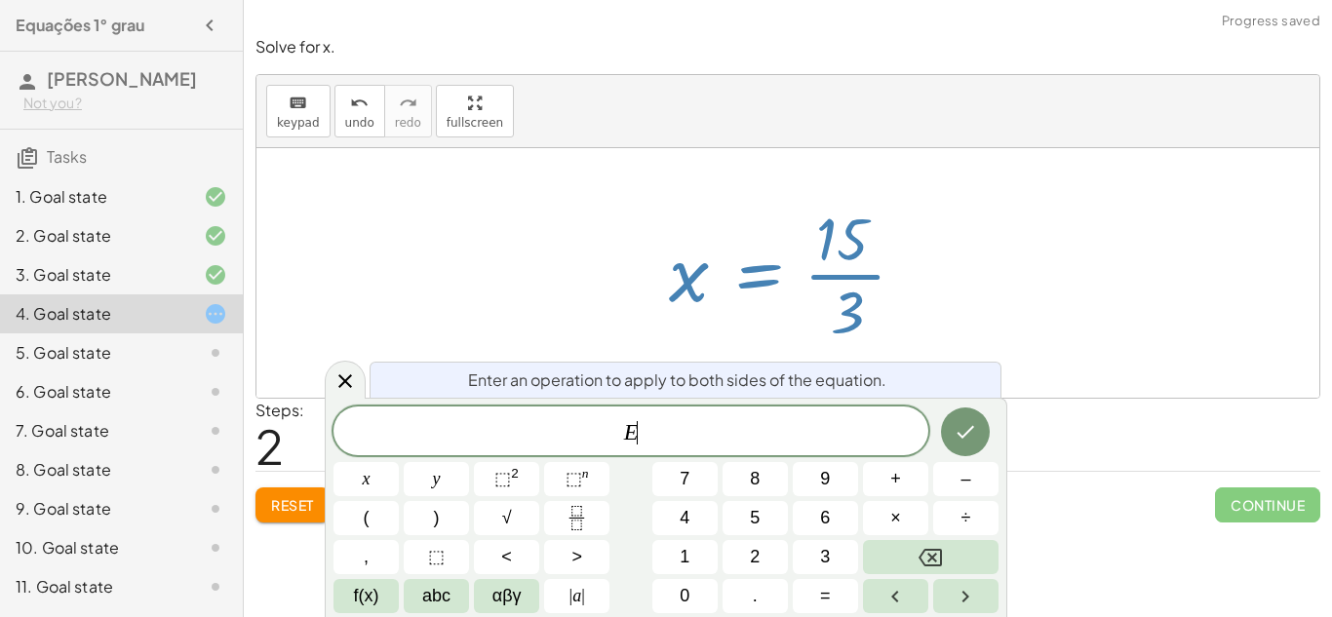
click at [707, 204] on div at bounding box center [795, 273] width 272 height 150
click at [339, 370] on icon at bounding box center [345, 381] width 23 height 23
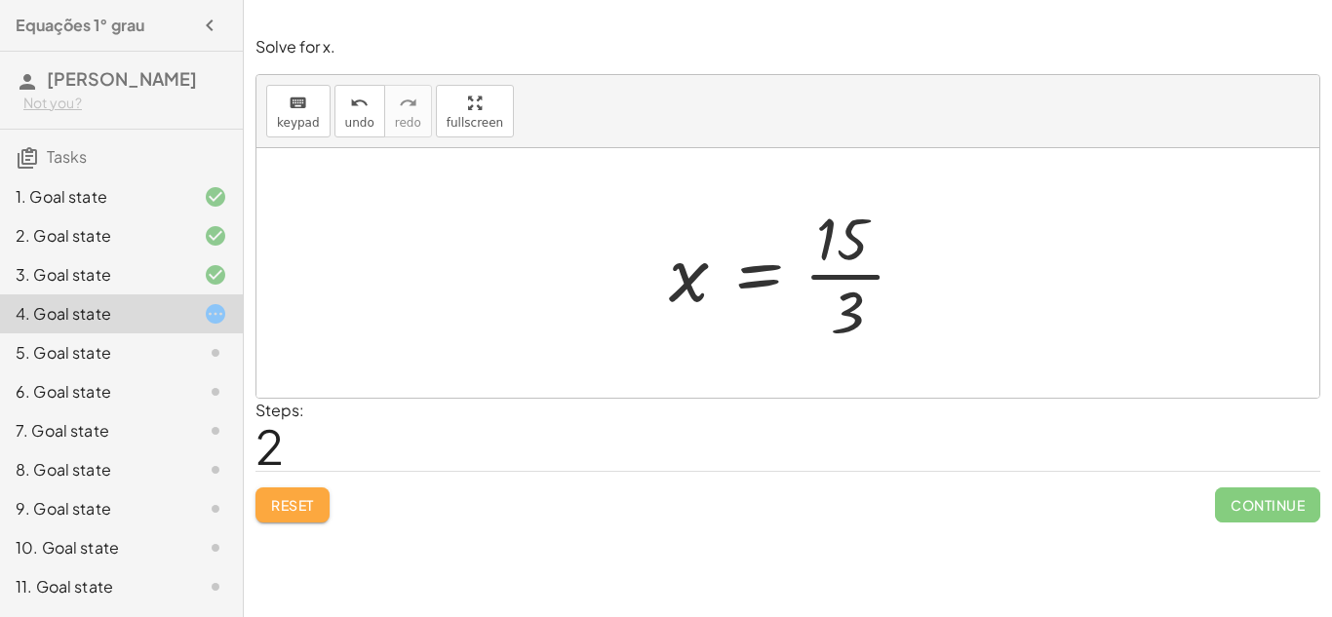
click at [294, 505] on span "Reset" at bounding box center [292, 505] width 43 height 18
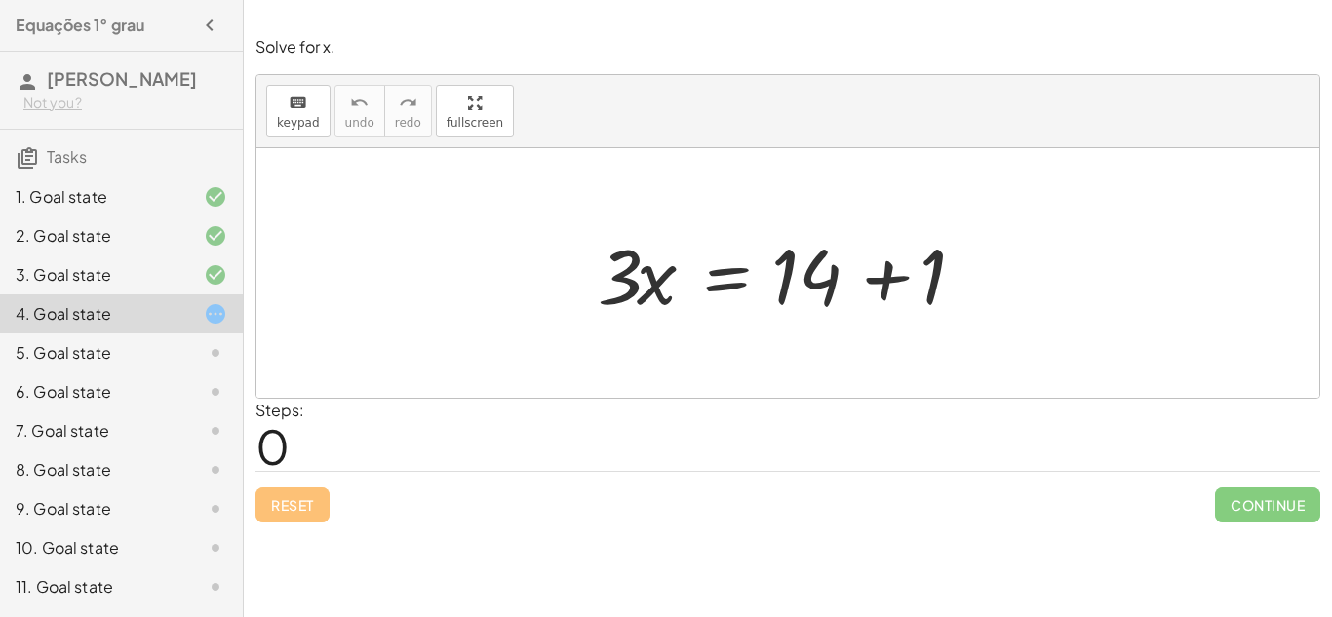
click at [162, 482] on div "8. Goal state" at bounding box center [94, 469] width 157 height 23
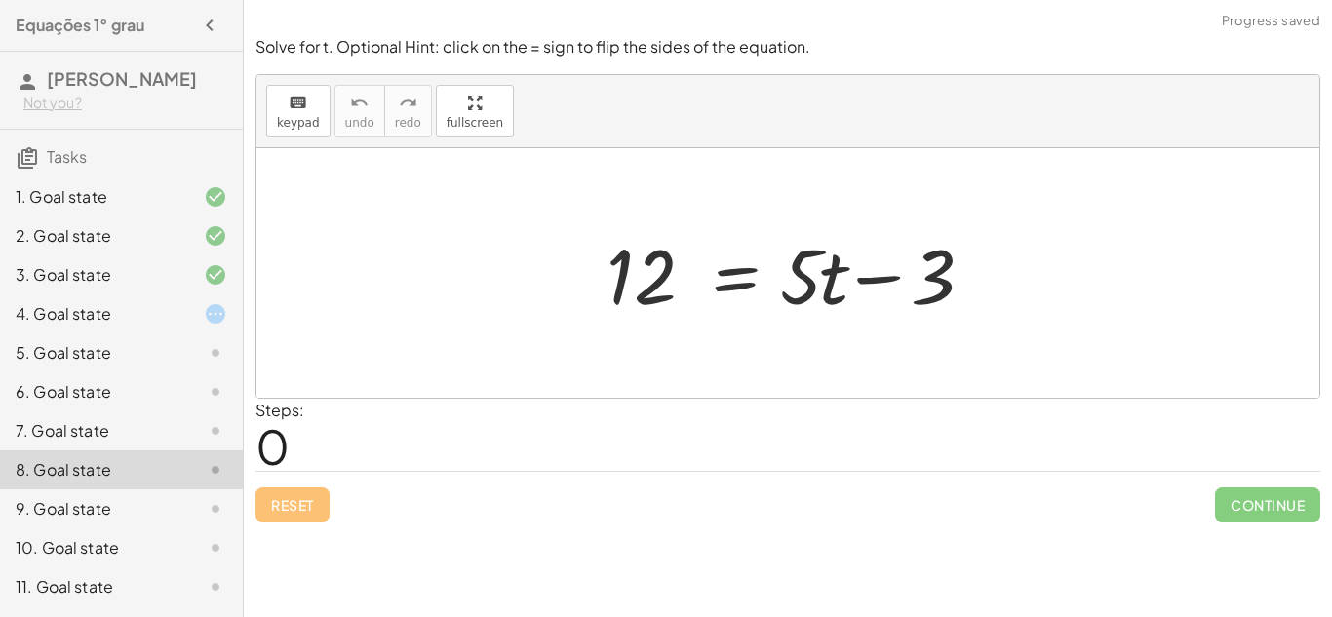
click at [109, 326] on div "4. Goal state" at bounding box center [94, 313] width 157 height 23
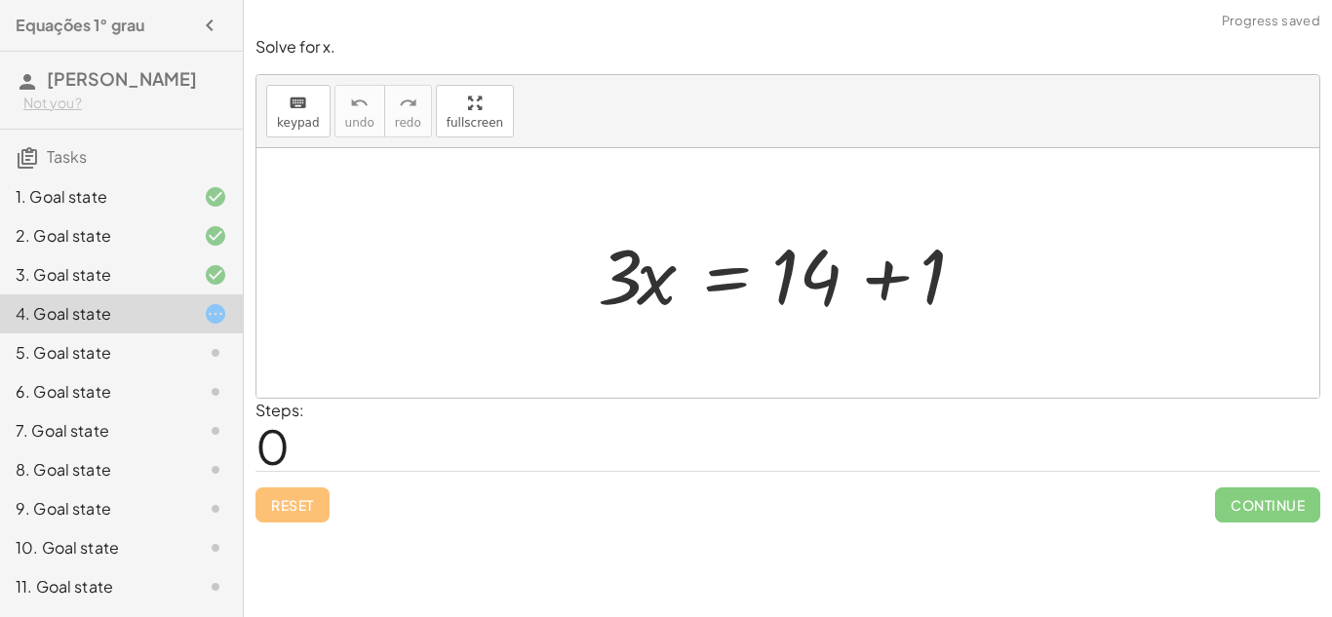
click at [875, 290] on div at bounding box center [795, 273] width 414 height 100
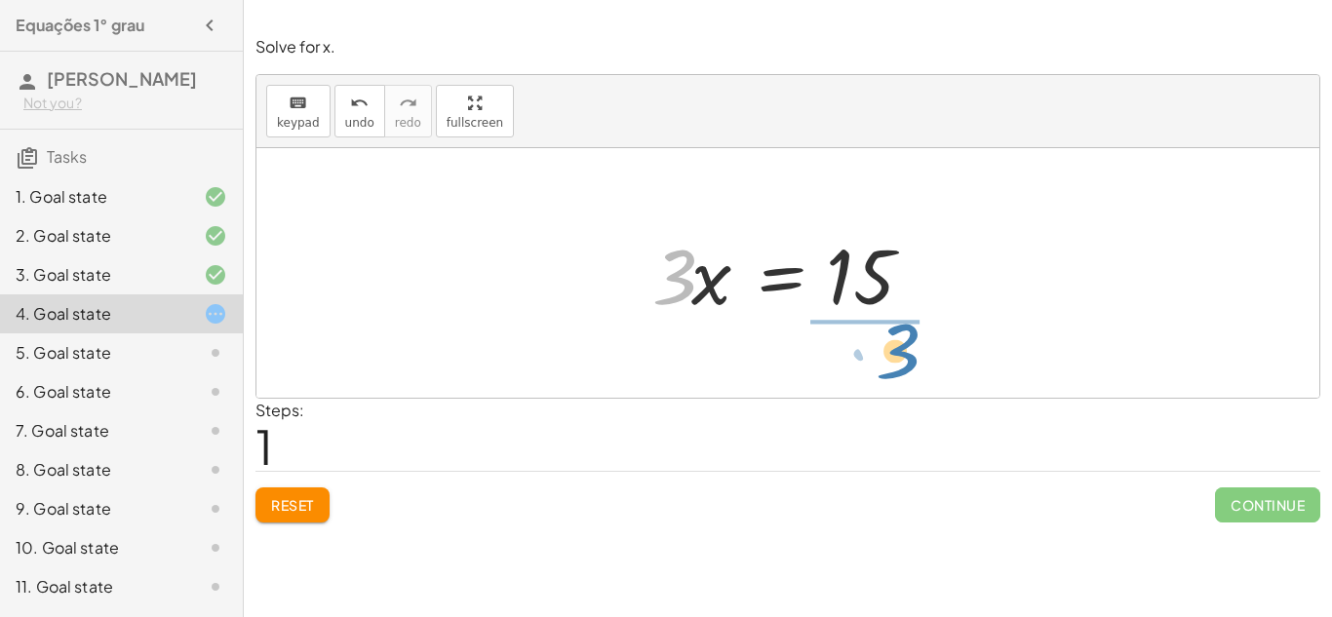
drag, startPoint x: 672, startPoint y: 281, endPoint x: 888, endPoint y: 356, distance: 229.1
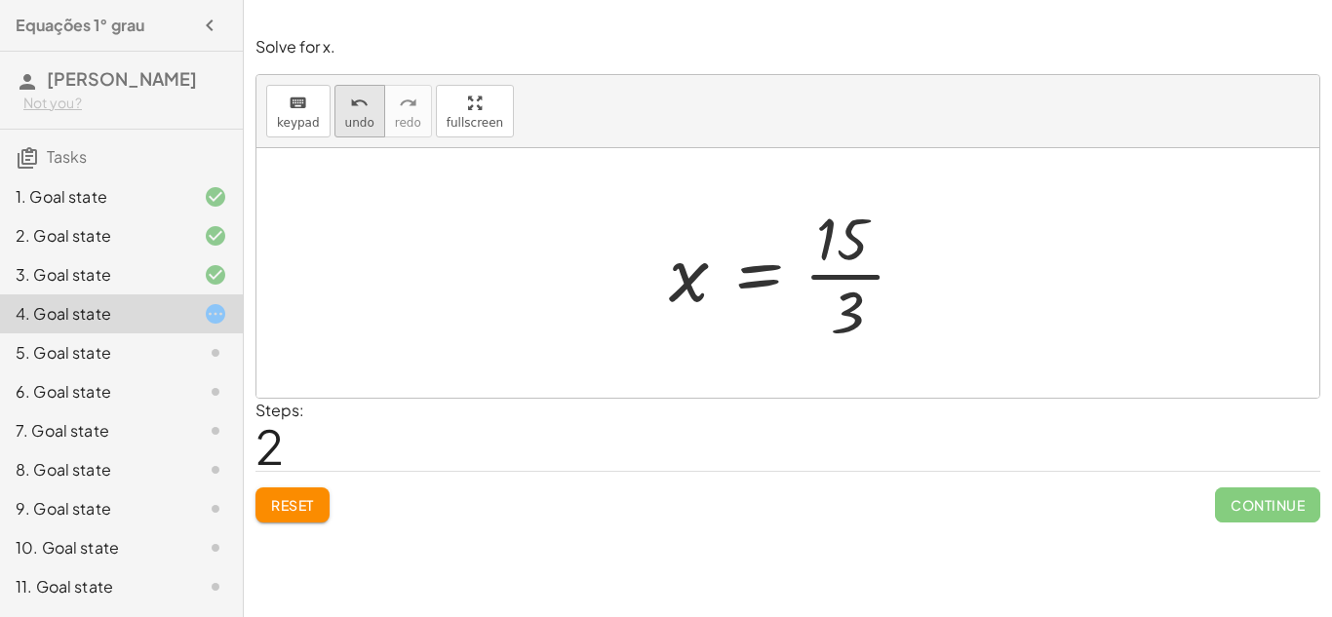
click at [352, 96] on icon "undo" at bounding box center [359, 103] width 19 height 23
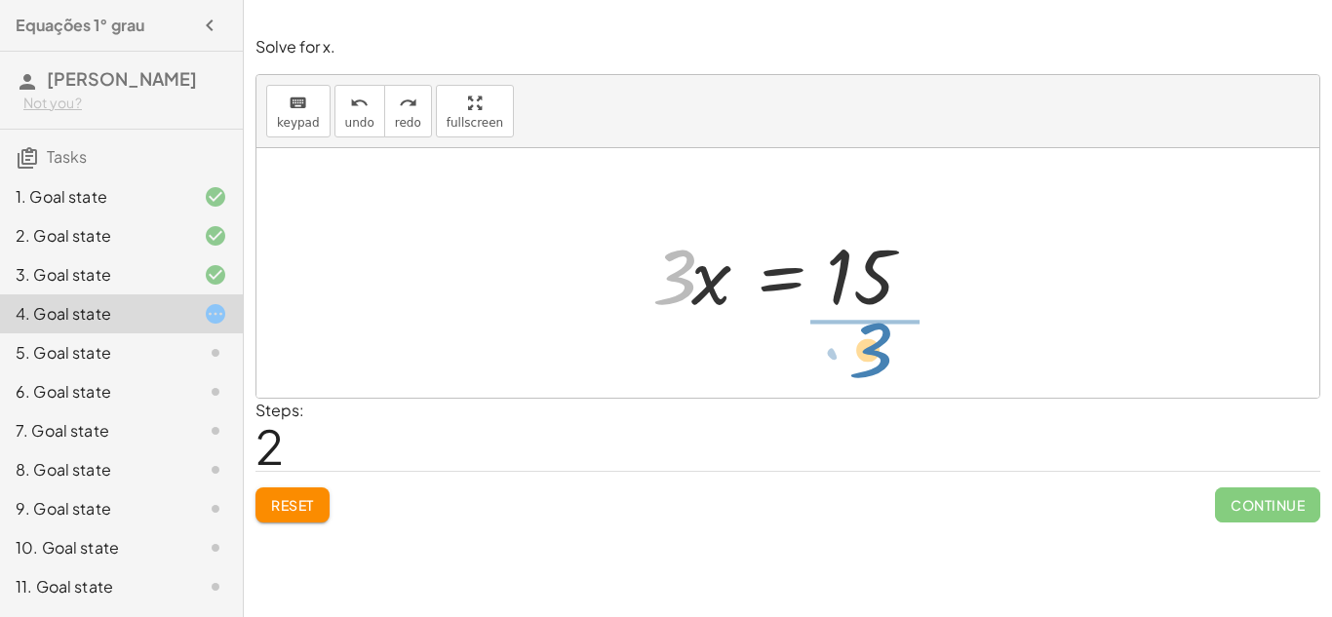
drag, startPoint x: 684, startPoint y: 301, endPoint x: 879, endPoint y: 373, distance: 208.0
click at [879, 373] on div "· 3 · x = + 14 + 1 · 3 · 3 · x = 15" at bounding box center [787, 273] width 1063 height 250
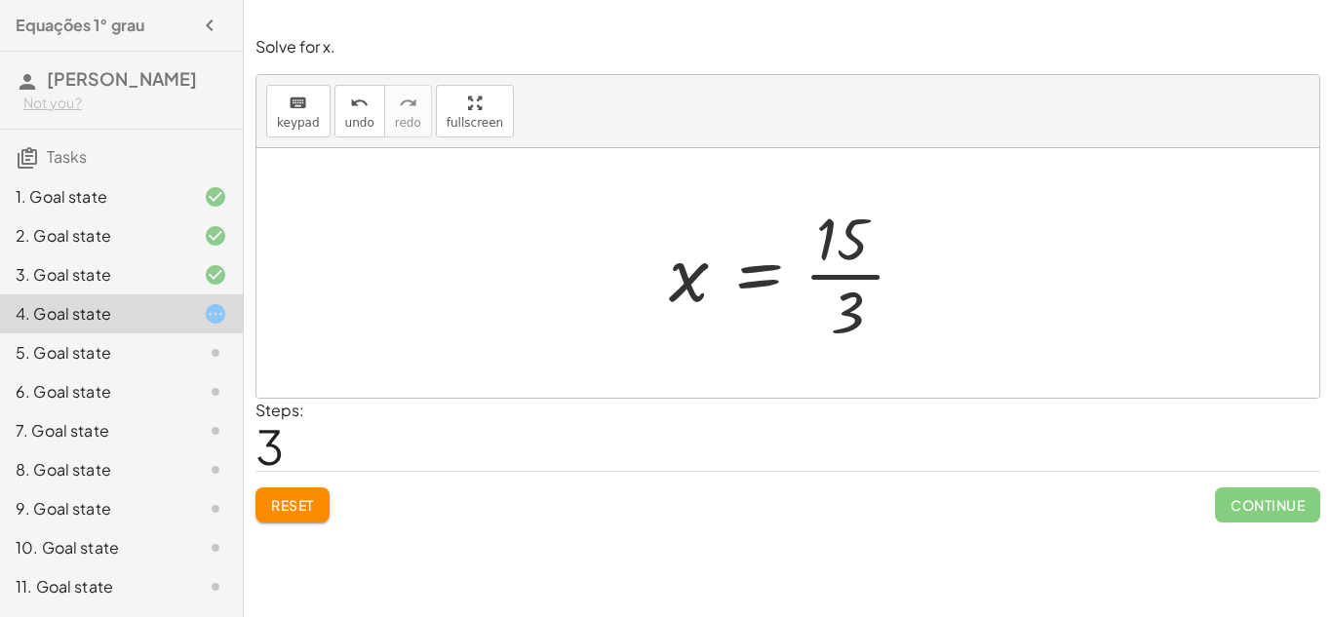
click at [852, 279] on div at bounding box center [795, 273] width 272 height 150
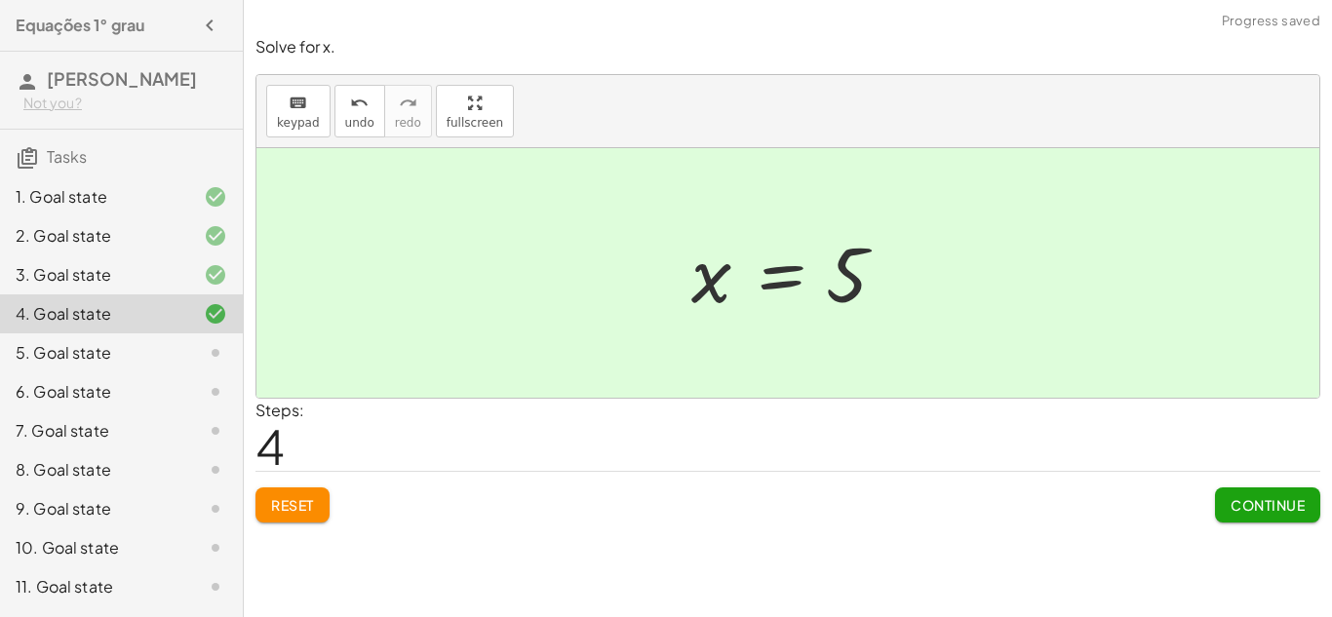
click at [1283, 514] on button "Continue" at bounding box center [1267, 505] width 105 height 35
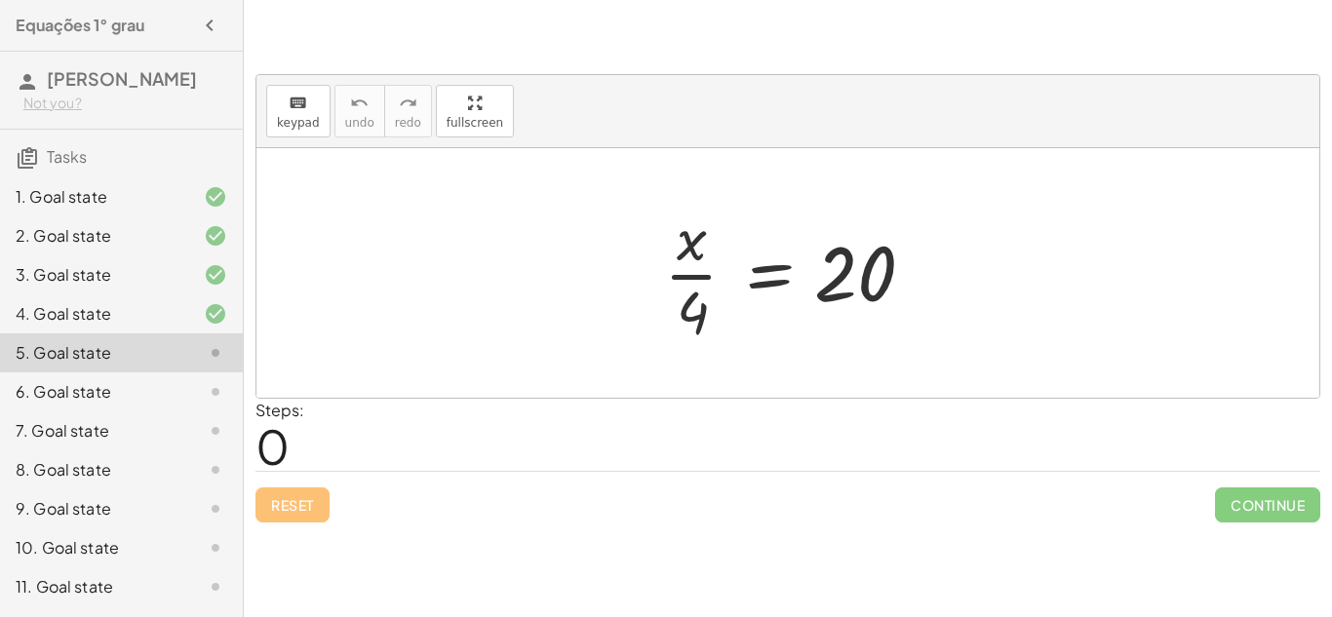
click at [781, 273] on div at bounding box center [795, 273] width 282 height 150
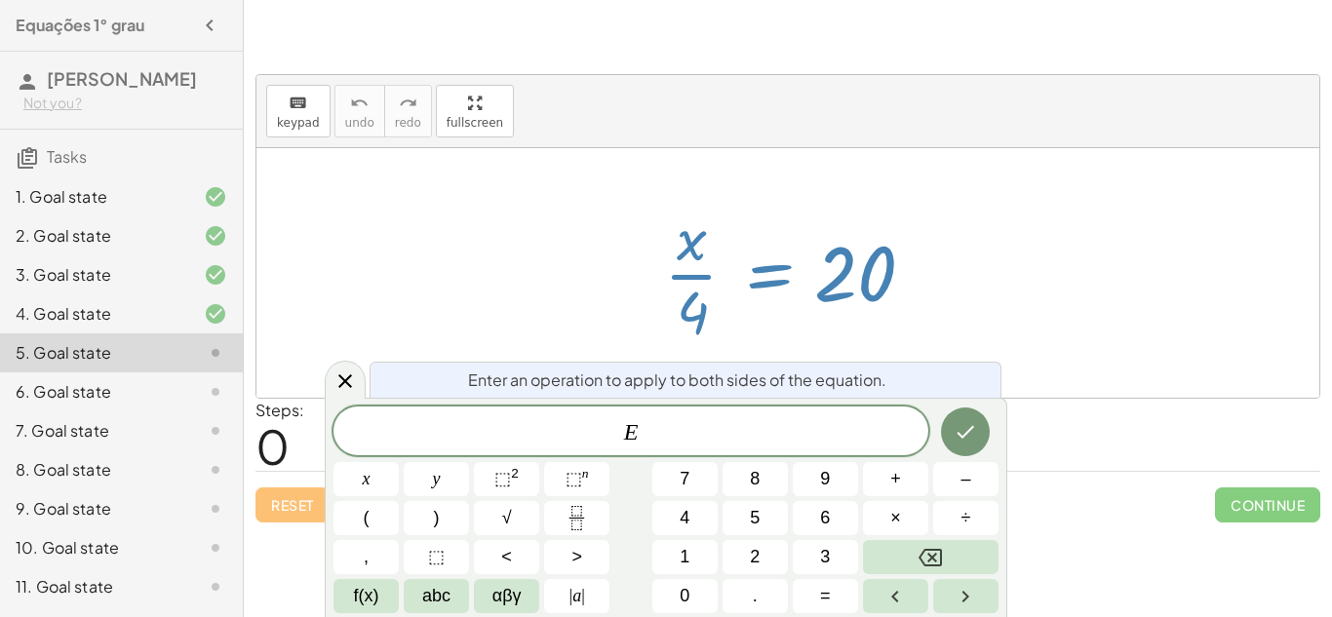
drag, startPoint x: 748, startPoint y: 282, endPoint x: 449, endPoint y: 266, distance: 299.8
click at [449, 266] on div "· x · 4 = 20" at bounding box center [787, 273] width 1063 height 250
click at [337, 386] on icon at bounding box center [345, 381] width 23 height 23
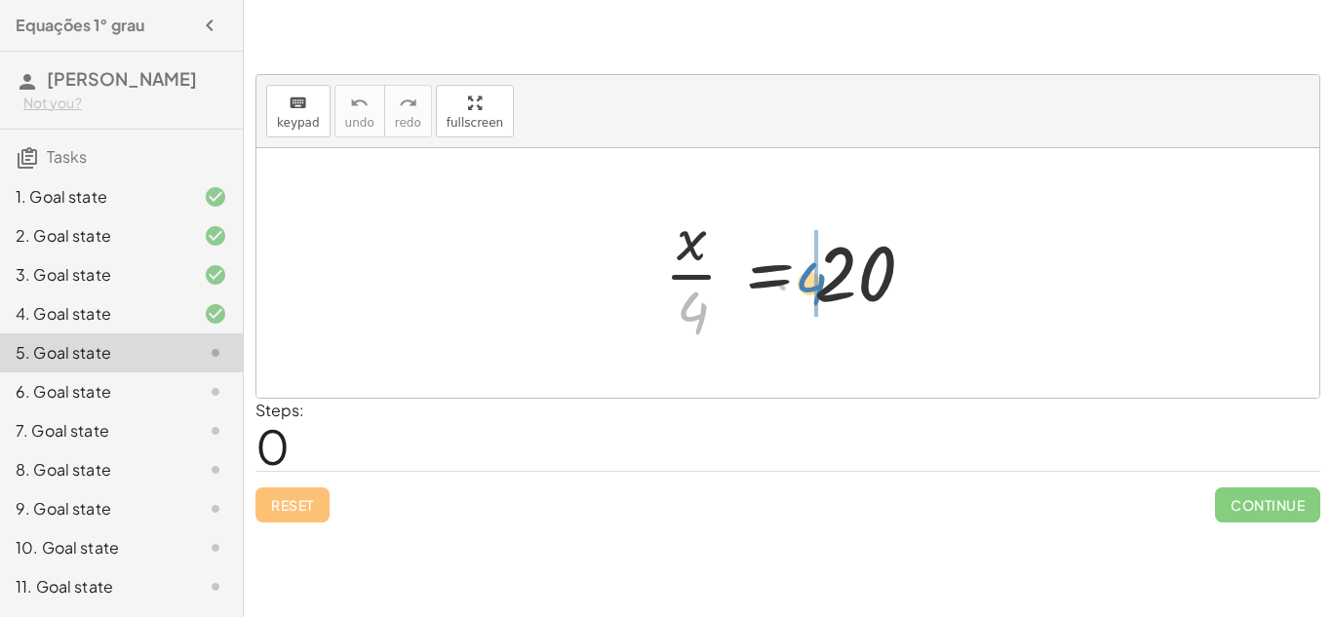
drag, startPoint x: 679, startPoint y: 322, endPoint x: 800, endPoint y: 289, distance: 125.4
click at [800, 289] on div at bounding box center [795, 273] width 282 height 150
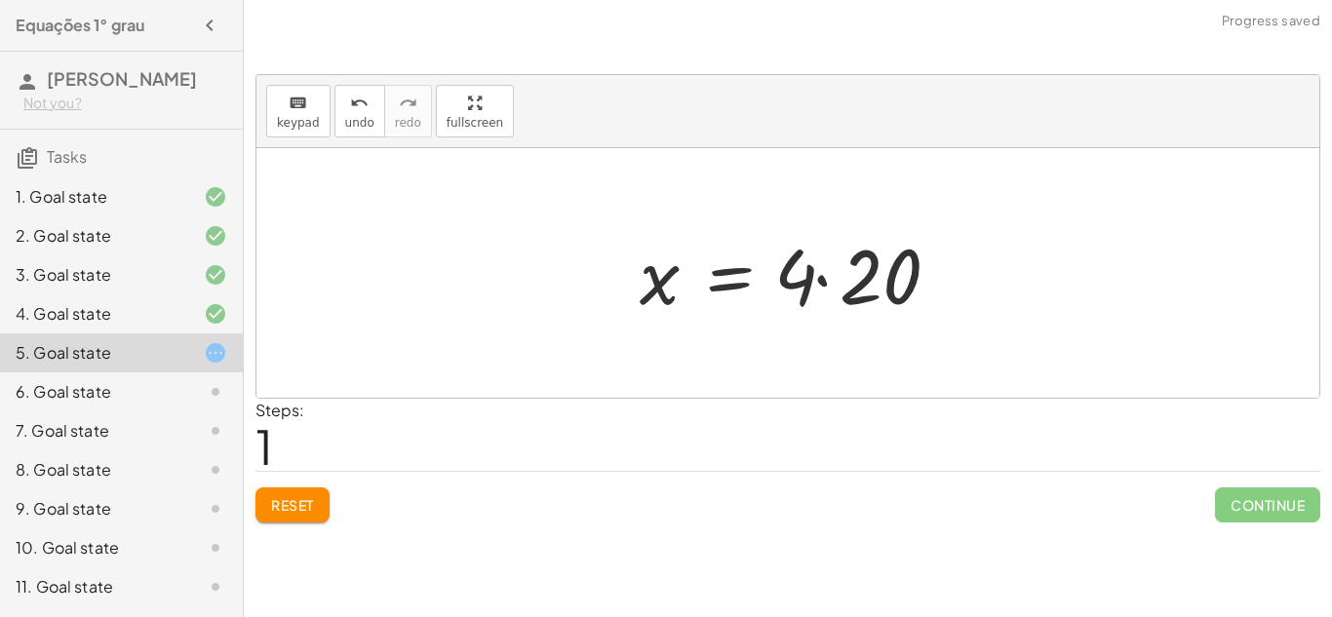
click at [868, 285] on div at bounding box center [796, 273] width 332 height 100
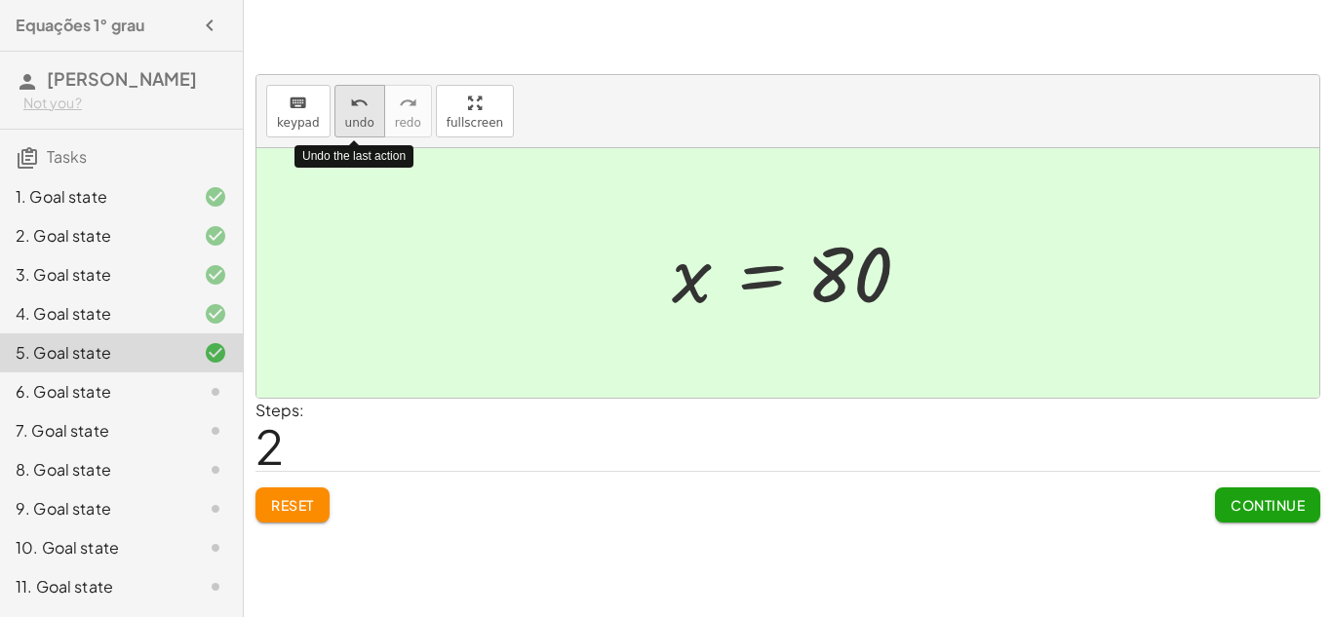
click at [355, 103] on icon "undo" at bounding box center [359, 103] width 19 height 23
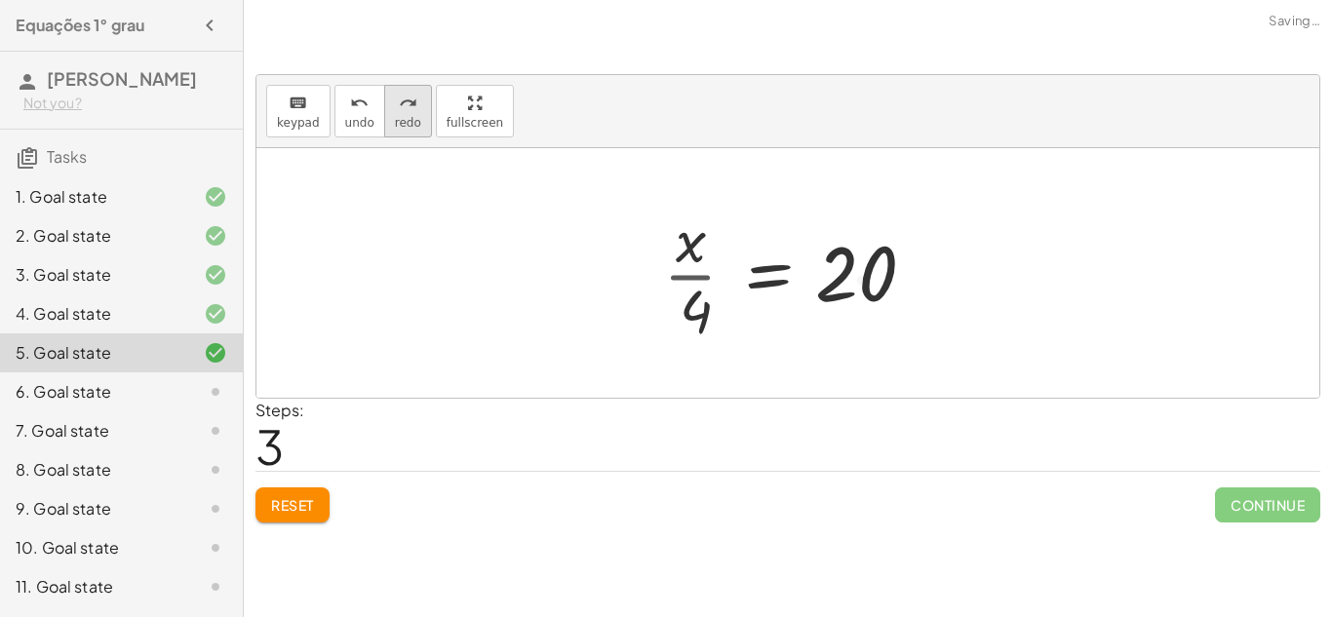
click at [405, 108] on icon "redo" at bounding box center [408, 103] width 19 height 23
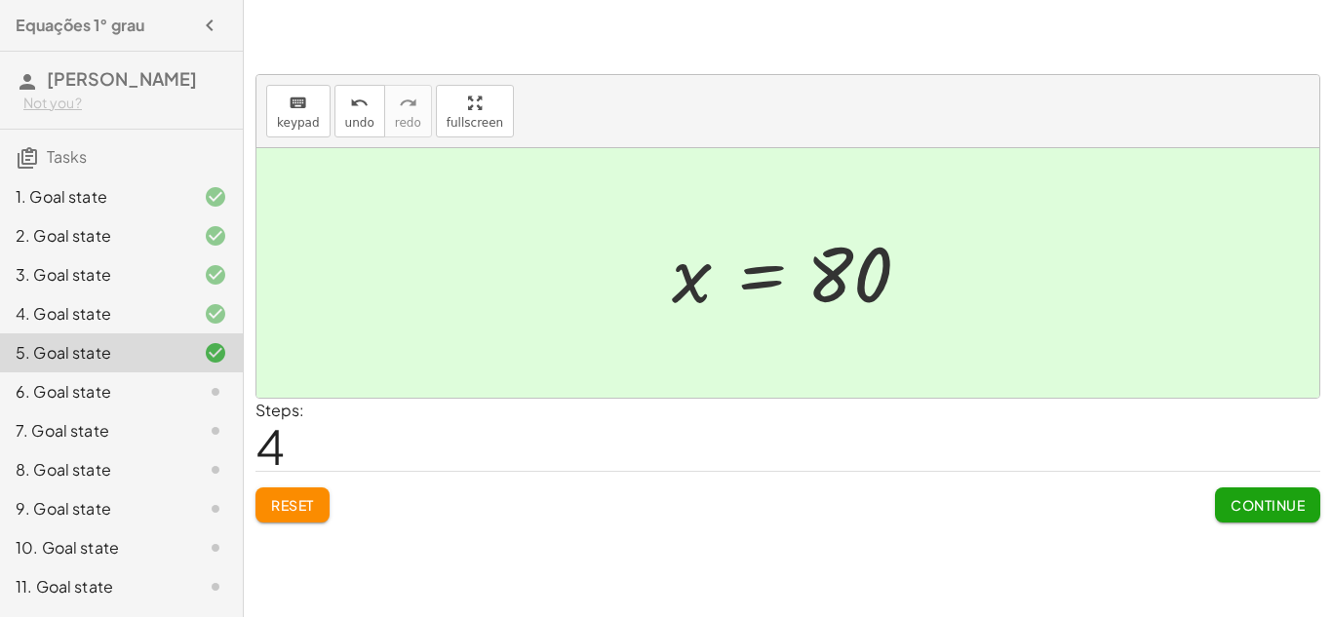
click at [1235, 502] on span "Continue" at bounding box center [1268, 505] width 74 height 18
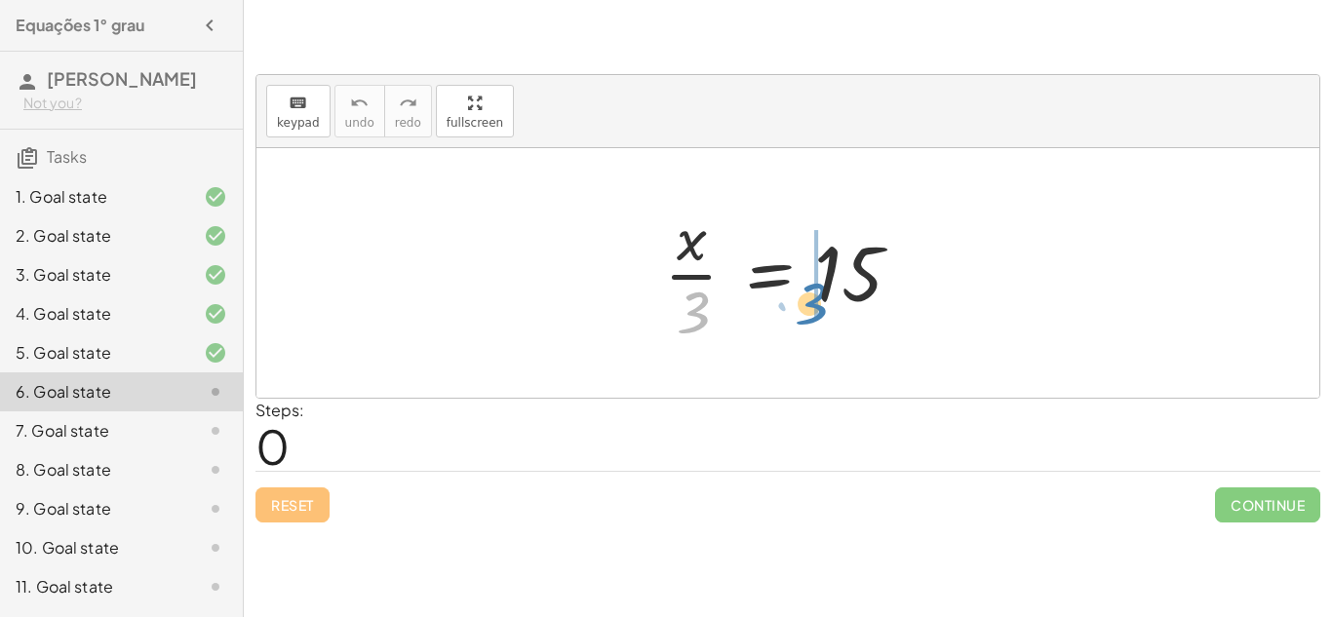
drag, startPoint x: 674, startPoint y: 296, endPoint x: 792, endPoint y: 286, distance: 118.5
click at [792, 286] on div at bounding box center [795, 273] width 282 height 150
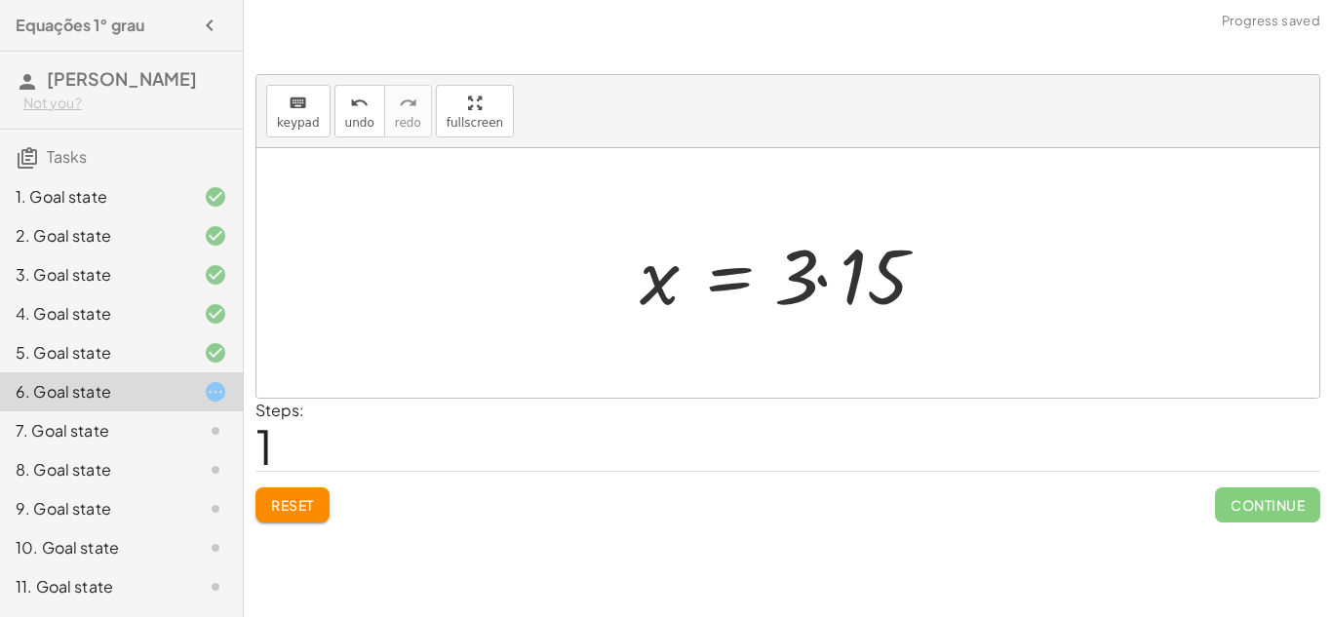
click at [827, 283] on div at bounding box center [796, 273] width 332 height 100
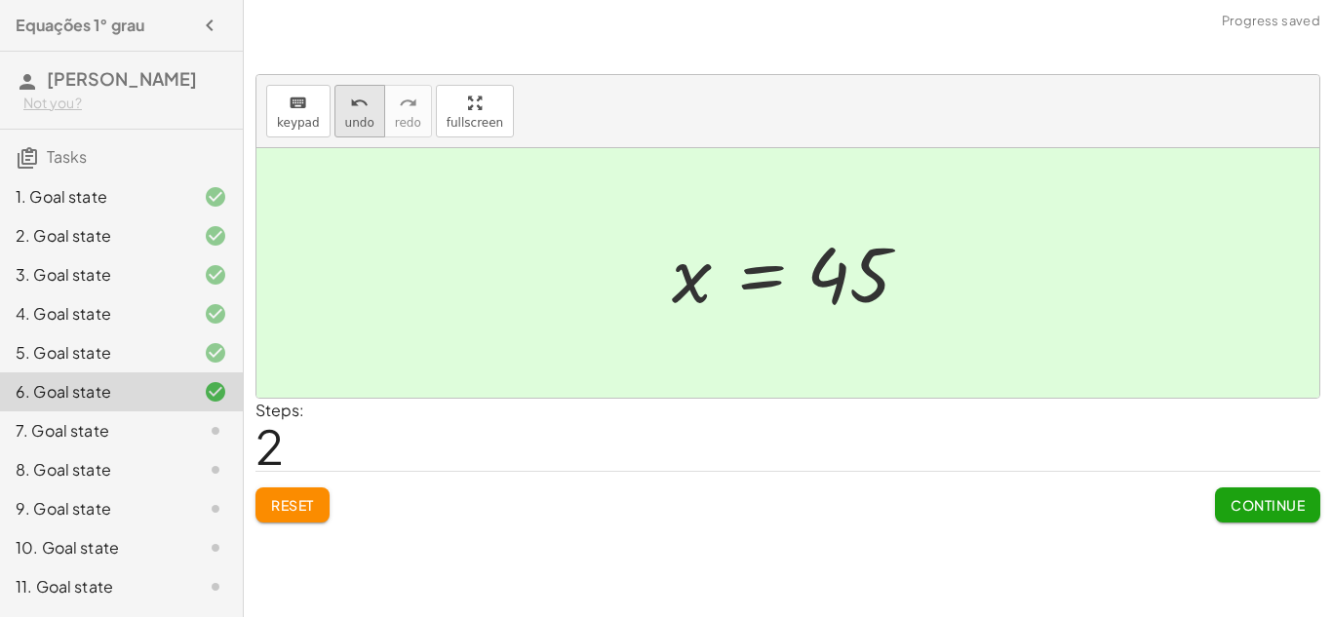
click at [358, 100] on icon "undo" at bounding box center [359, 103] width 19 height 23
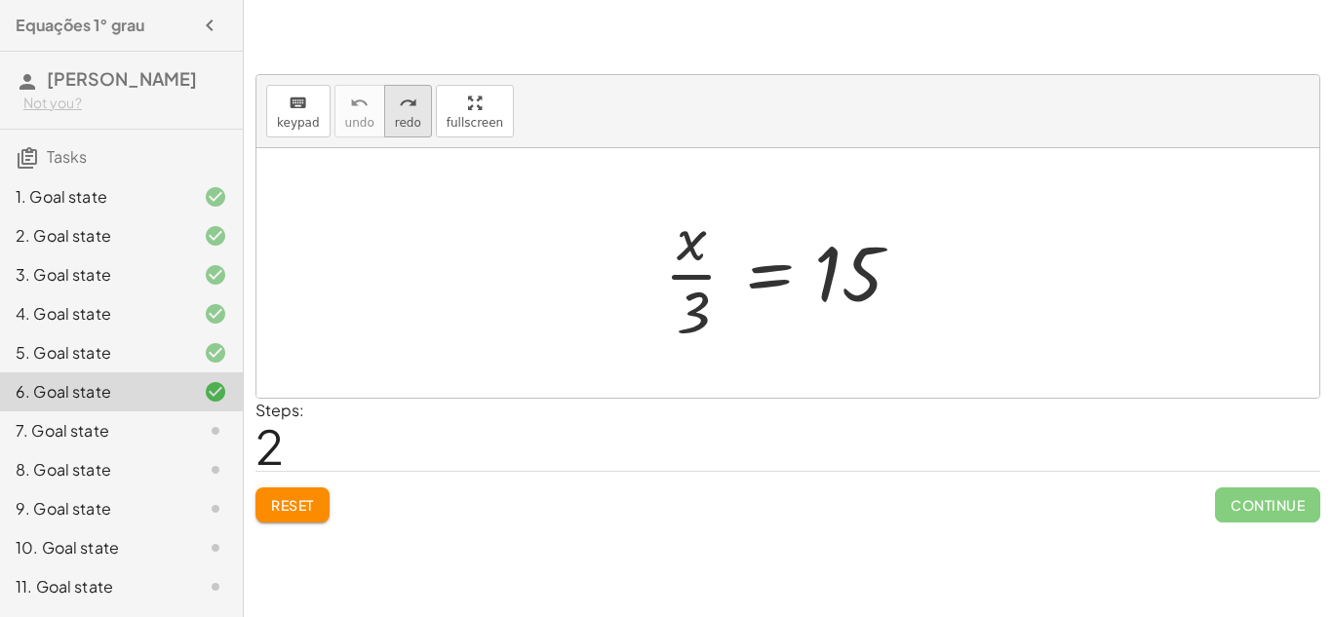
click at [395, 110] on div "redo" at bounding box center [408, 102] width 26 height 23
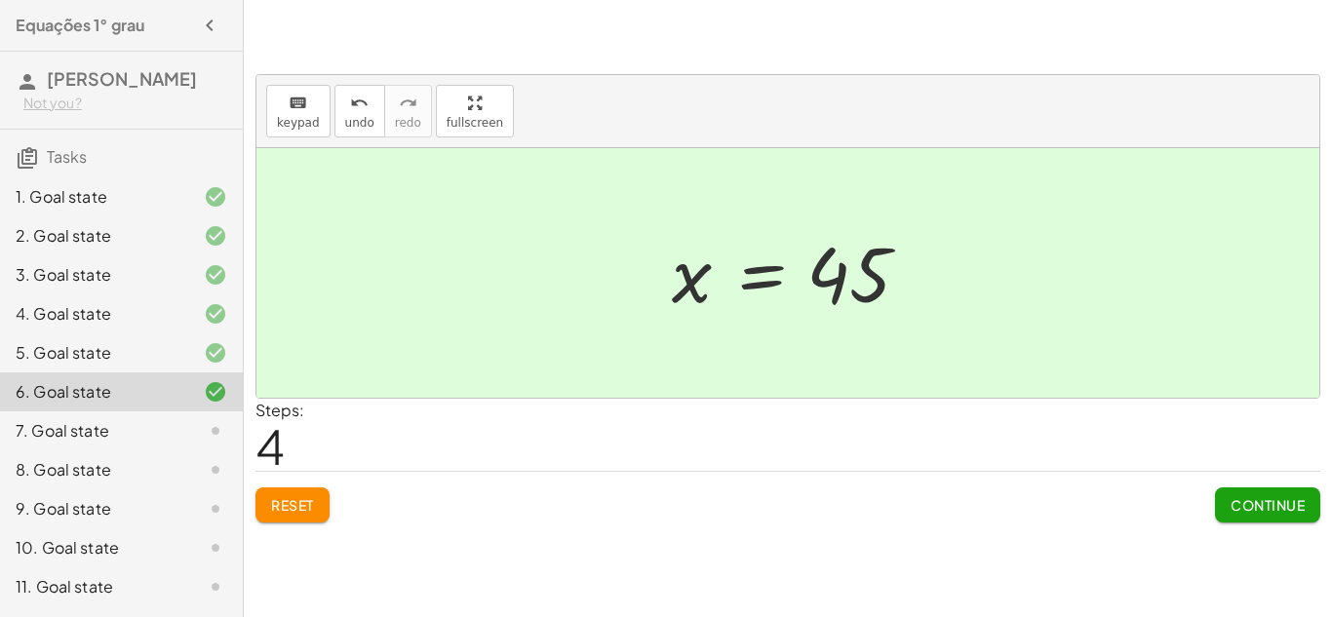
click at [1223, 484] on div "Continue" at bounding box center [1267, 497] width 105 height 51
click at [1231, 501] on span "Continue" at bounding box center [1268, 505] width 74 height 18
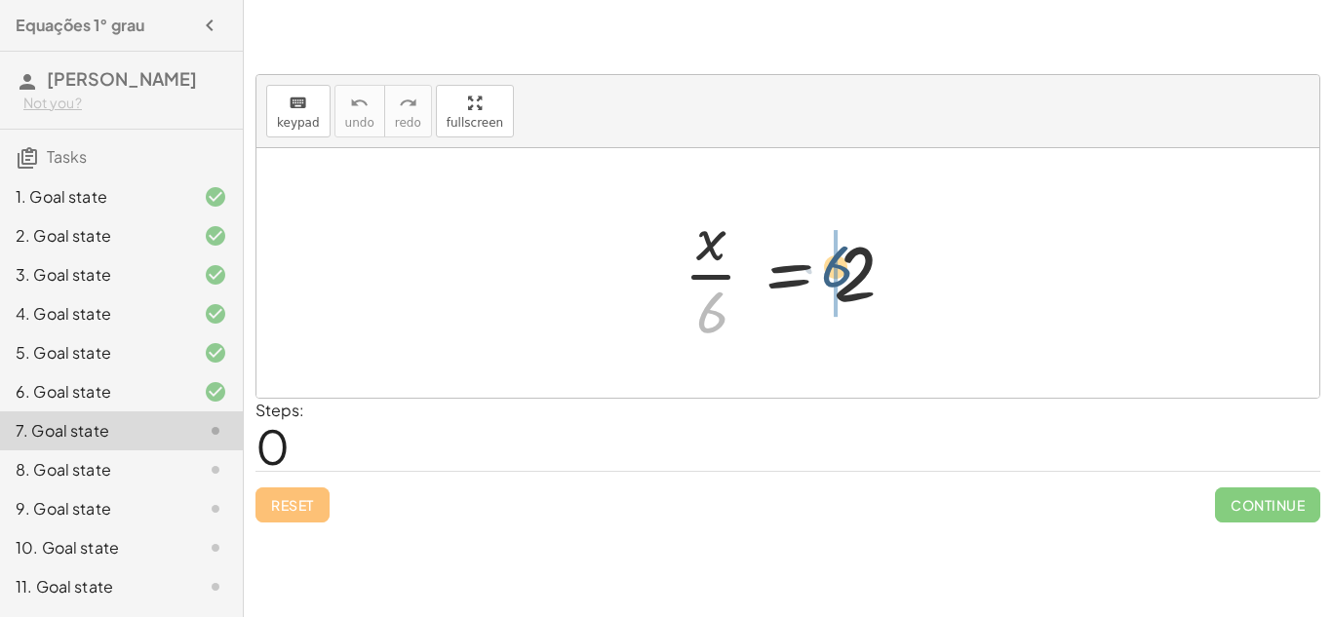
drag, startPoint x: 713, startPoint y: 304, endPoint x: 840, endPoint y: 262, distance: 133.5
click at [840, 262] on div at bounding box center [795, 273] width 243 height 150
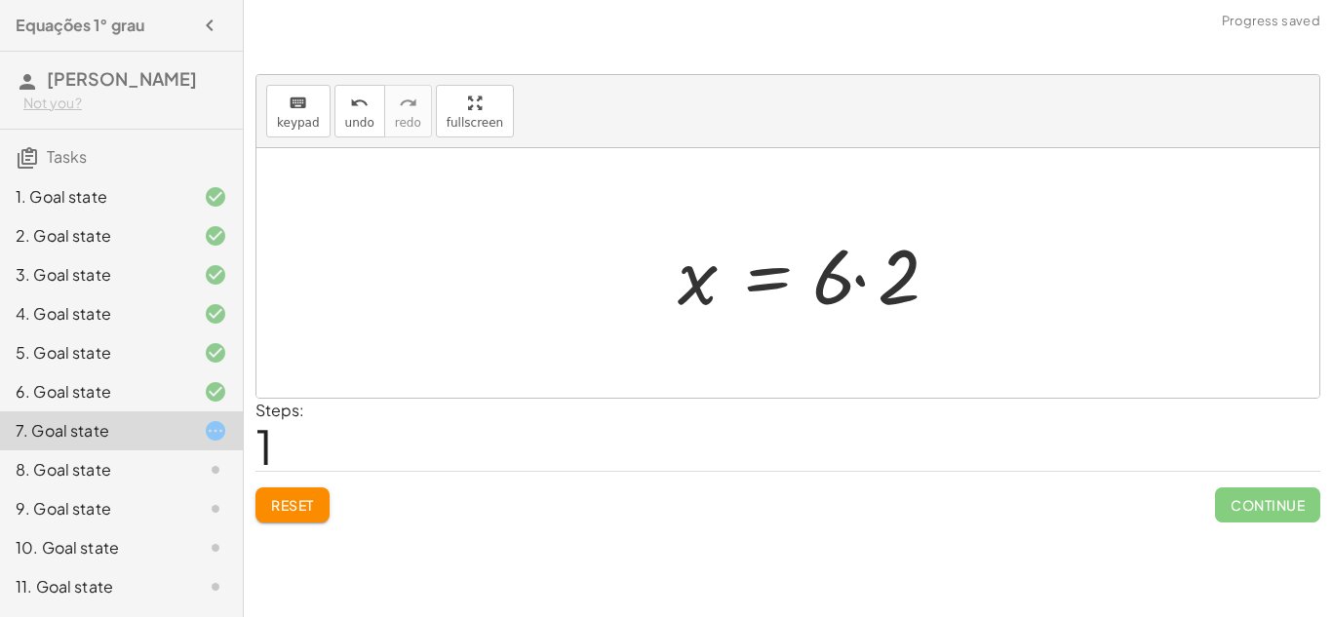
click at [860, 290] on div at bounding box center [814, 273] width 293 height 100
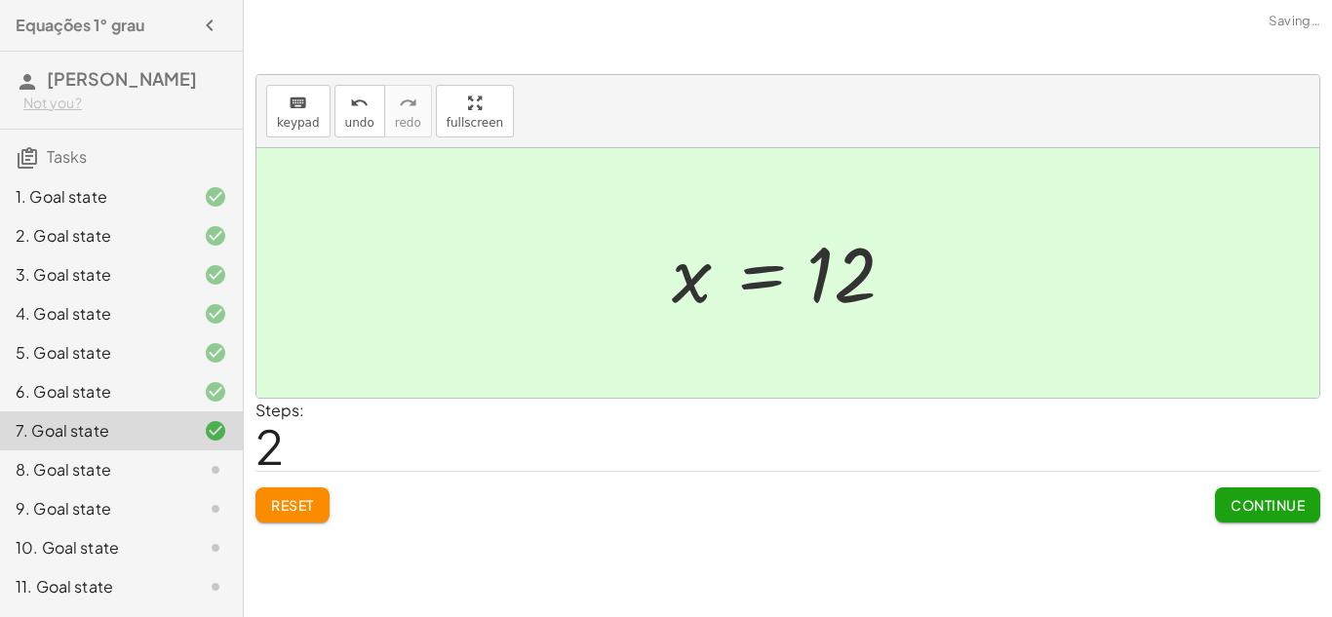
click at [1215, 500] on button "Continue" at bounding box center [1267, 505] width 105 height 35
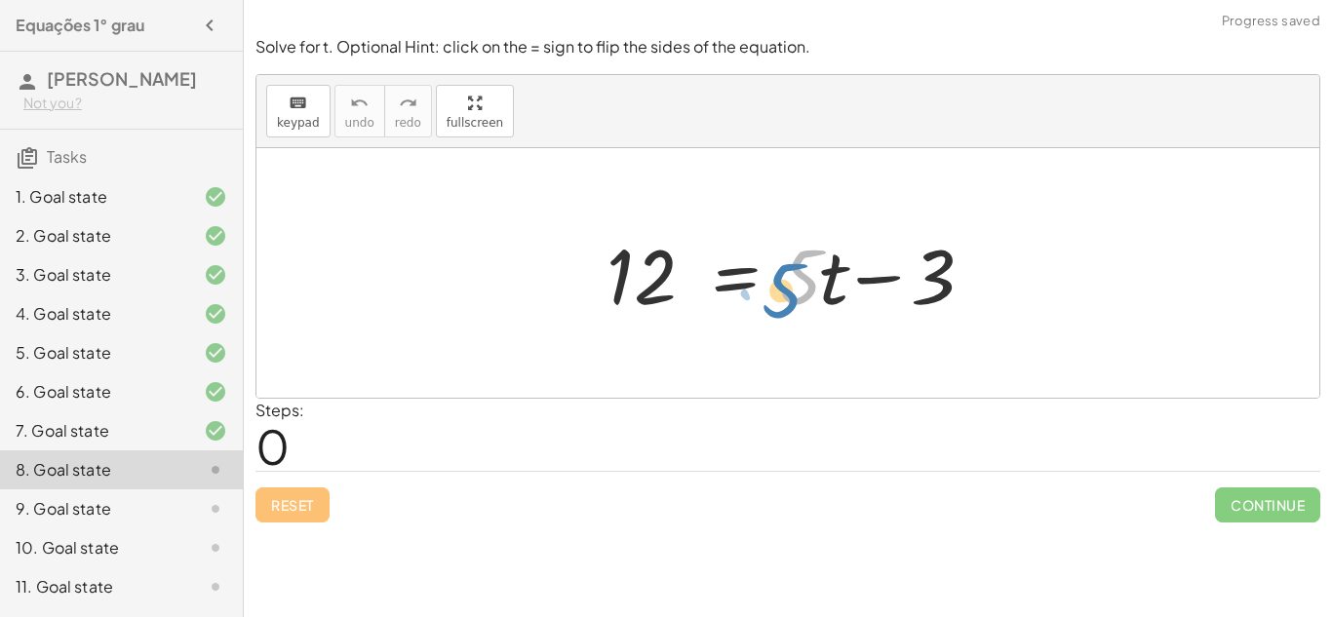
drag, startPoint x: 819, startPoint y: 297, endPoint x: 846, endPoint y: 332, distance: 43.7
click at [846, 332] on div "· 5 12 = + · 5 · t − 3" at bounding box center [787, 273] width 1063 height 250
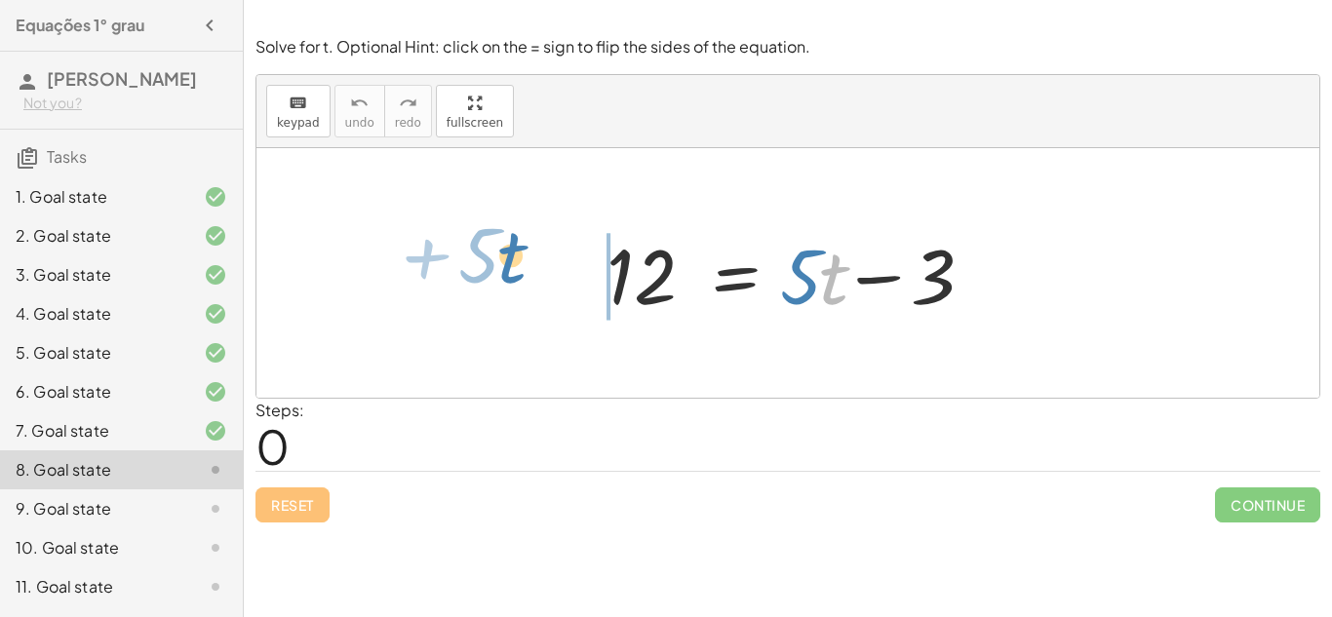
drag, startPoint x: 827, startPoint y: 296, endPoint x: 500, endPoint y: 278, distance: 327.2
click at [500, 278] on div "· t + · 5 12 = + · 5 · t − 3" at bounding box center [787, 273] width 1063 height 250
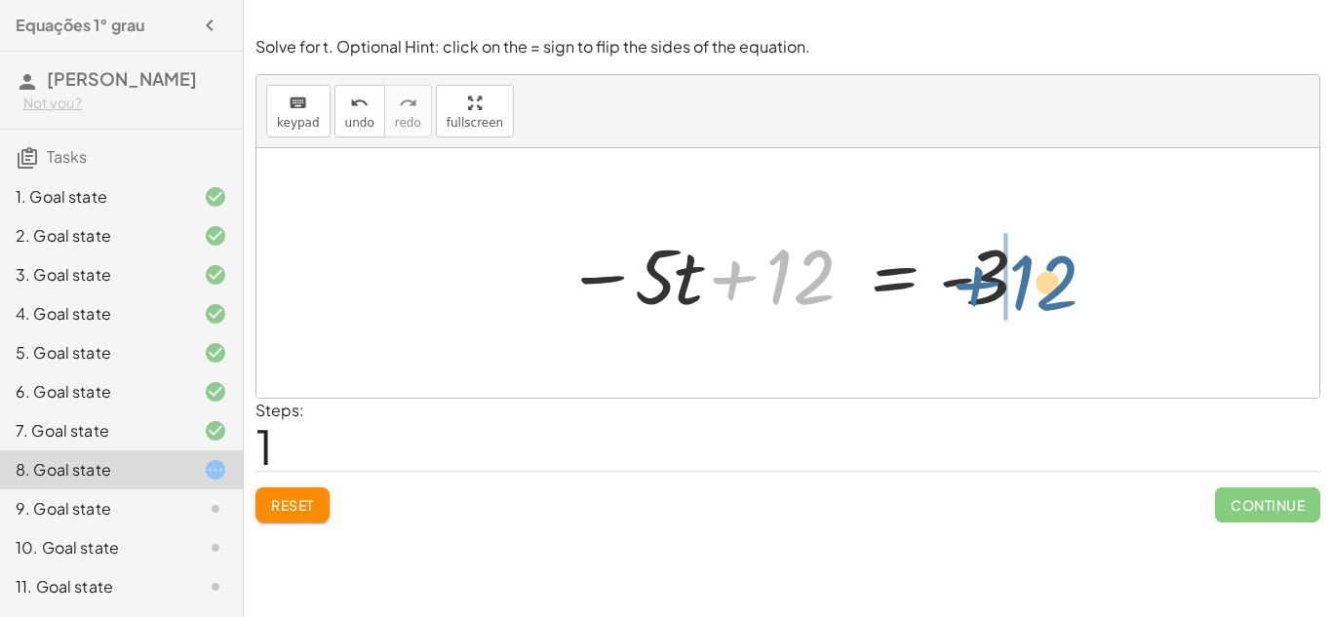
drag, startPoint x: 780, startPoint y: 292, endPoint x: 1024, endPoint y: 298, distance: 243.9
click at [1024, 298] on div at bounding box center [796, 273] width 480 height 100
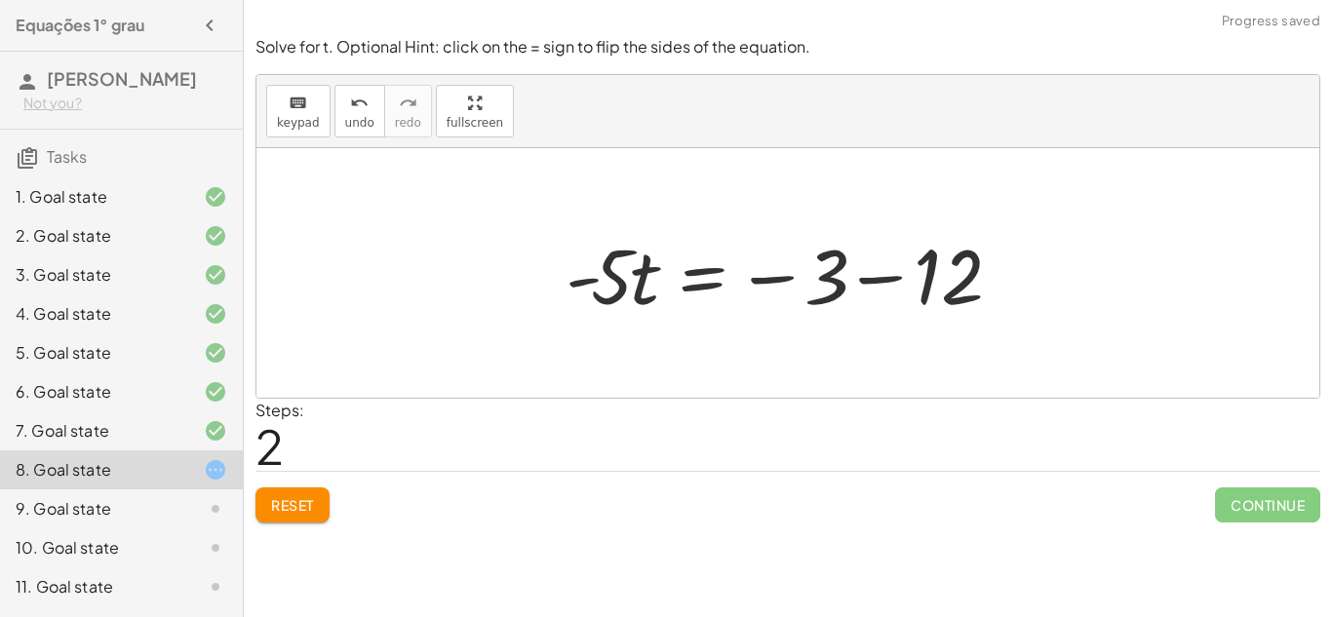
click at [869, 295] on div at bounding box center [796, 273] width 480 height 100
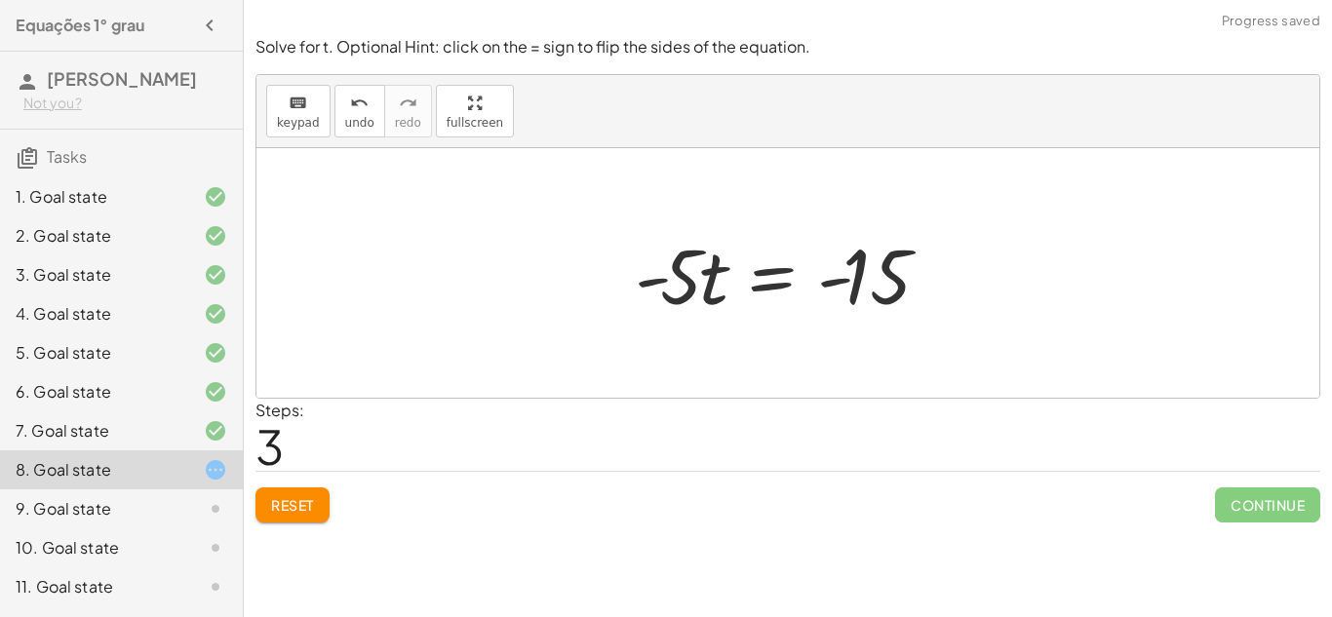
click at [825, 294] on div at bounding box center [794, 273] width 339 height 100
click at [690, 281] on div at bounding box center [794, 273] width 339 height 100
drag, startPoint x: 645, startPoint y: 270, endPoint x: 672, endPoint y: 294, distance: 36.0
click at [672, 294] on div at bounding box center [794, 273] width 339 height 100
drag, startPoint x: 673, startPoint y: 292, endPoint x: 888, endPoint y: 357, distance: 225.2
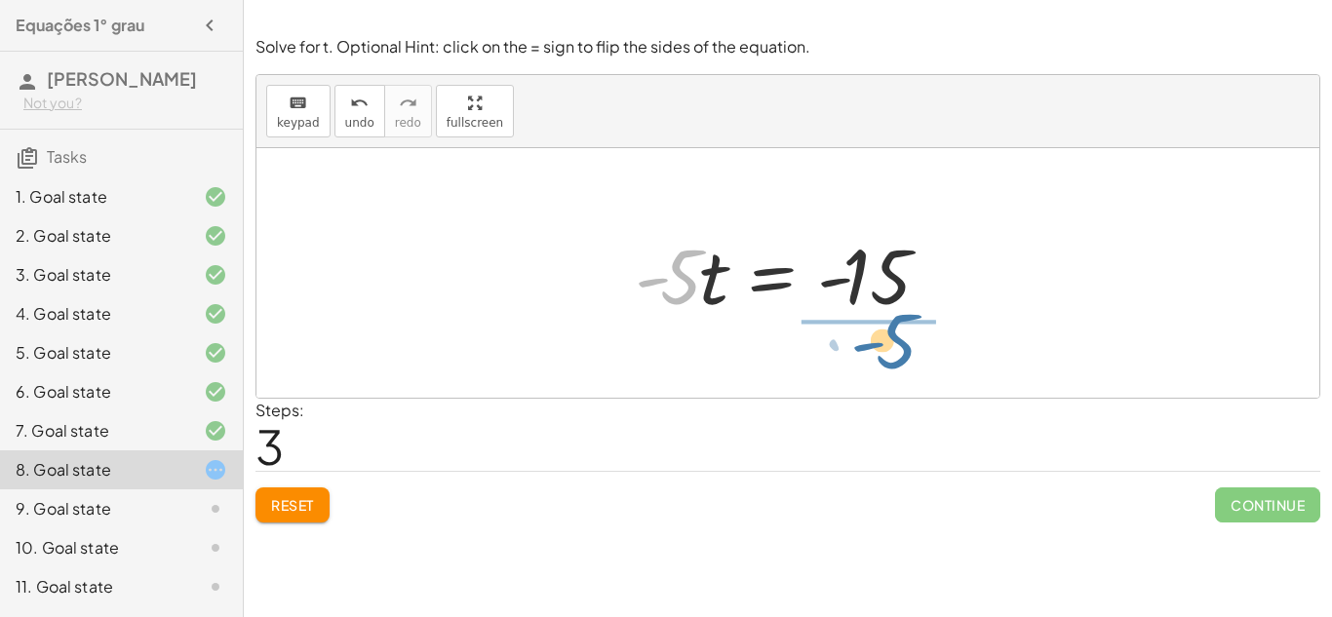
click at [888, 357] on div "12 = + · 5 · t − 3 − · 5 · t + 12 = - 3 · - 5 · t = − 3 − 12 · - 5 = · 5 · t - …" at bounding box center [787, 273] width 1063 height 250
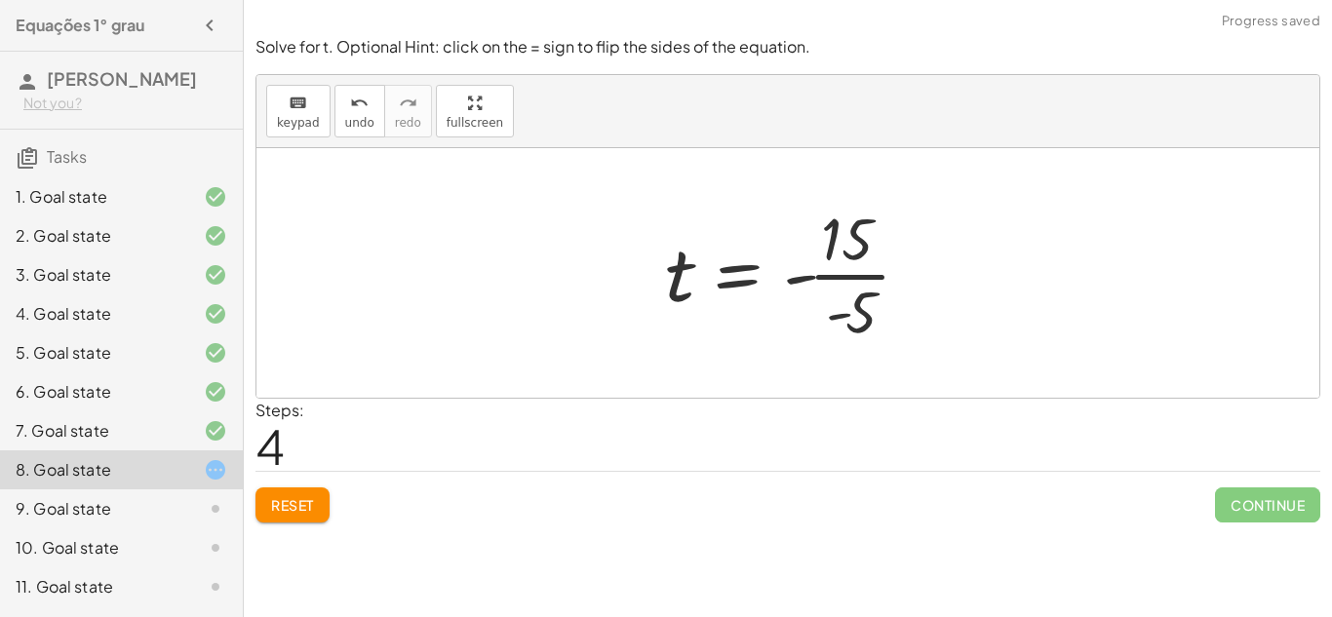
click at [859, 287] on div at bounding box center [795, 273] width 281 height 150
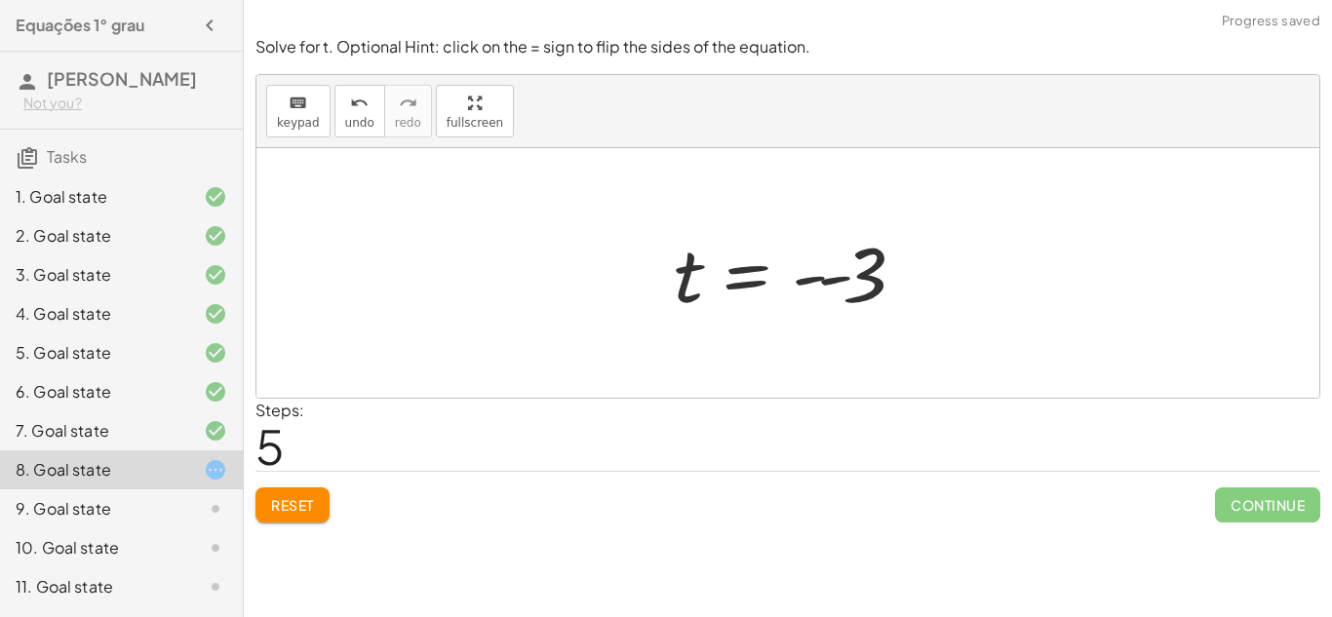
click at [733, 279] on div at bounding box center [794, 273] width 261 height 97
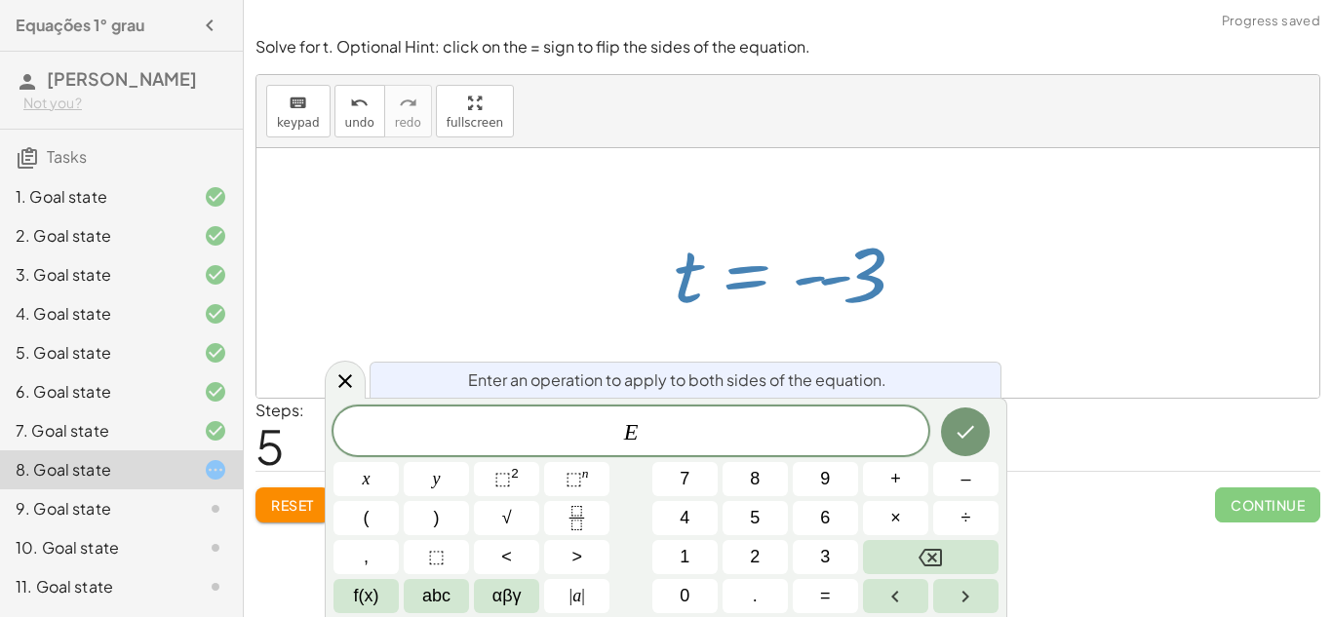
click at [797, 297] on div at bounding box center [794, 273] width 261 height 97
click at [336, 375] on icon at bounding box center [345, 381] width 23 height 23
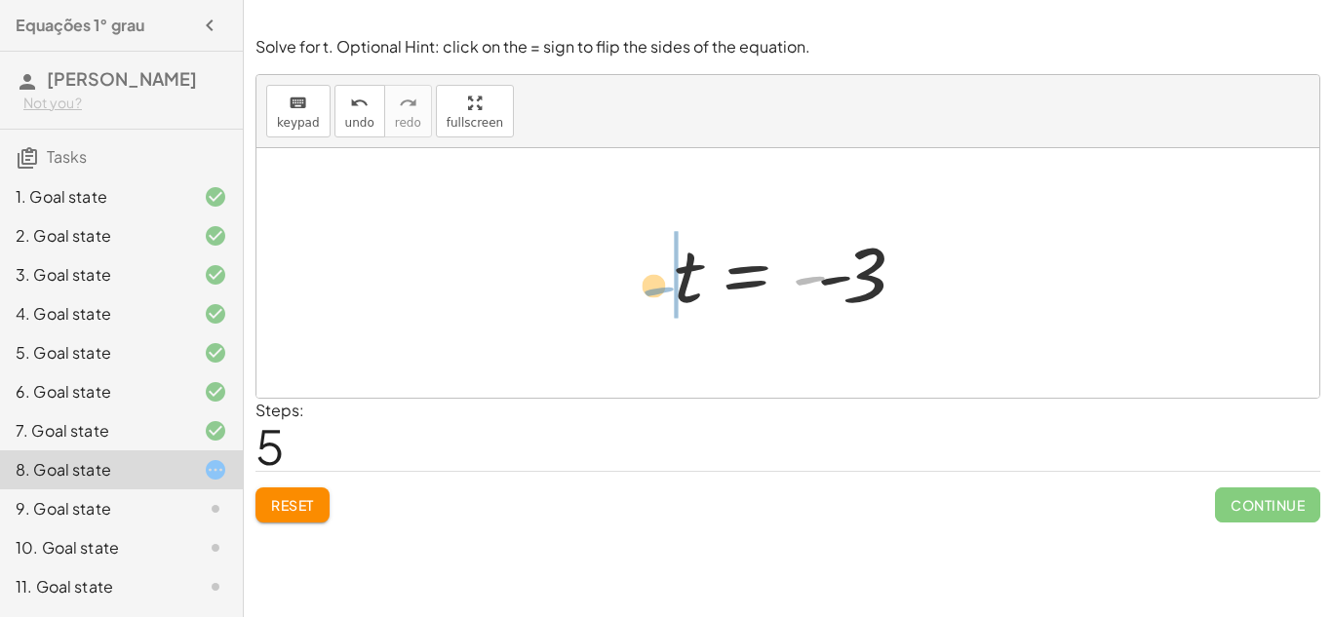
drag, startPoint x: 799, startPoint y: 292, endPoint x: 648, endPoint y: 302, distance: 151.5
click at [648, 302] on div "12 = + · 5 · t − 3 − · 5 · t + 12 = - 3 · - 5 · t = − 3 − 12 · - 5 · t = - 15 t…" at bounding box center [788, 273] width 286 height 106
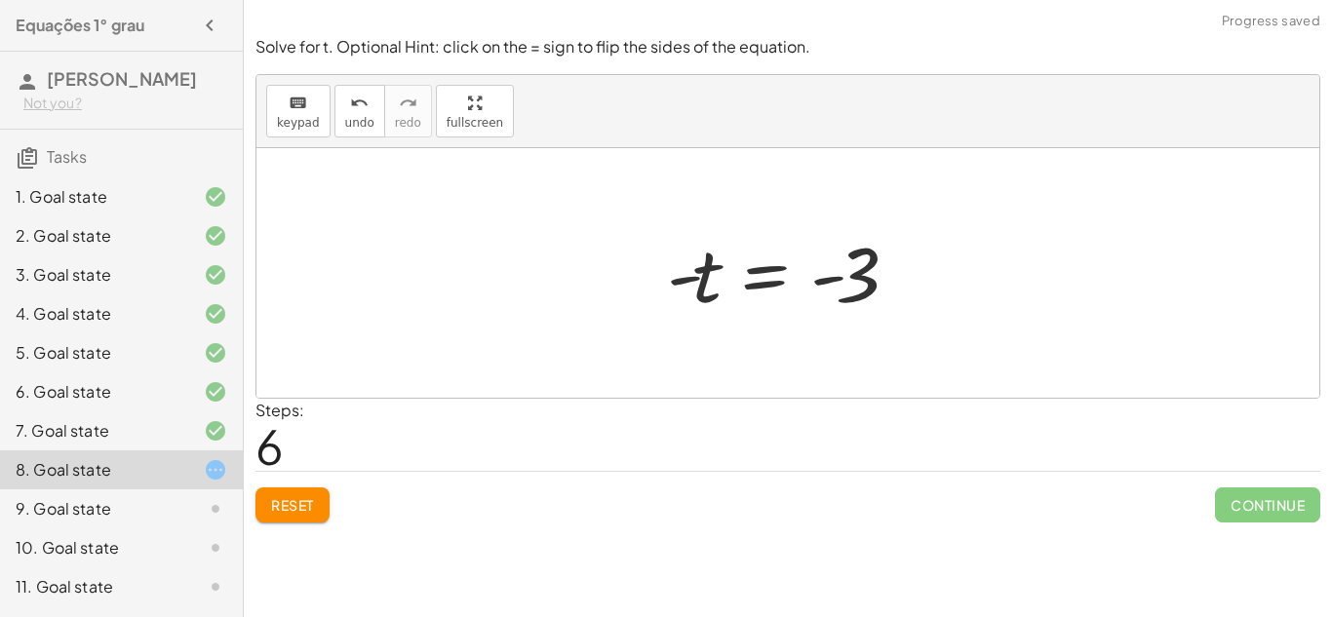
click at [806, 285] on div at bounding box center [787, 273] width 261 height 97
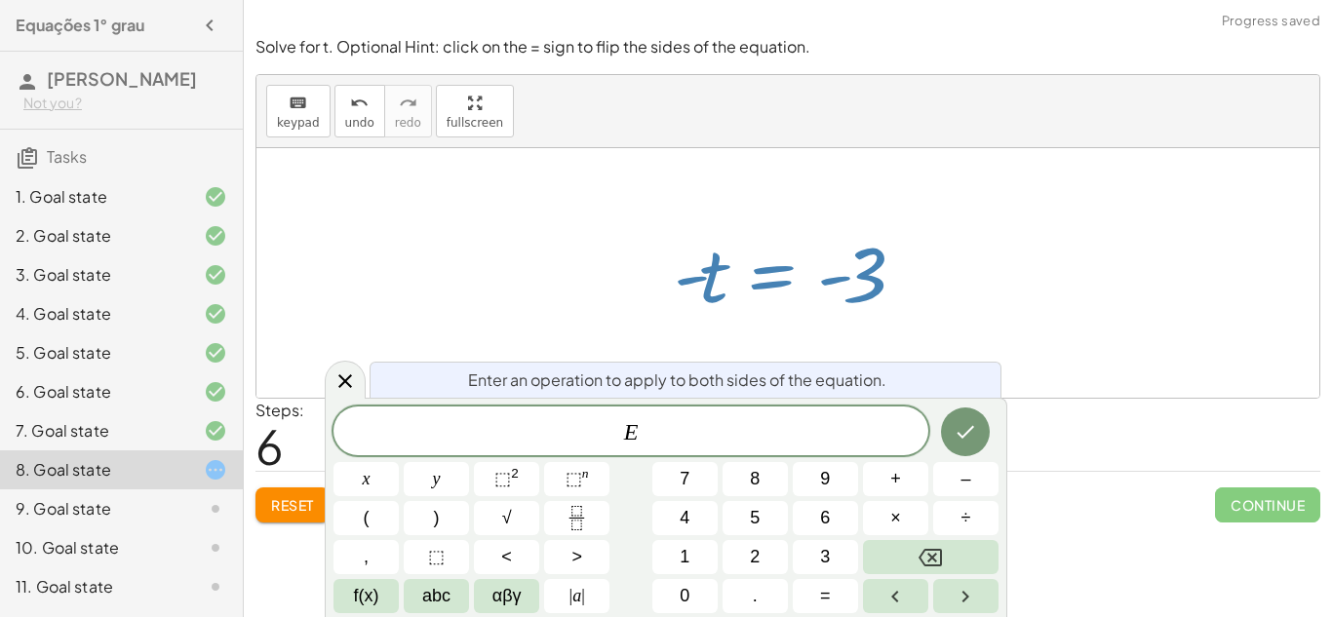
click at [877, 285] on div at bounding box center [794, 273] width 261 height 97
click at [348, 380] on icon at bounding box center [345, 381] width 23 height 23
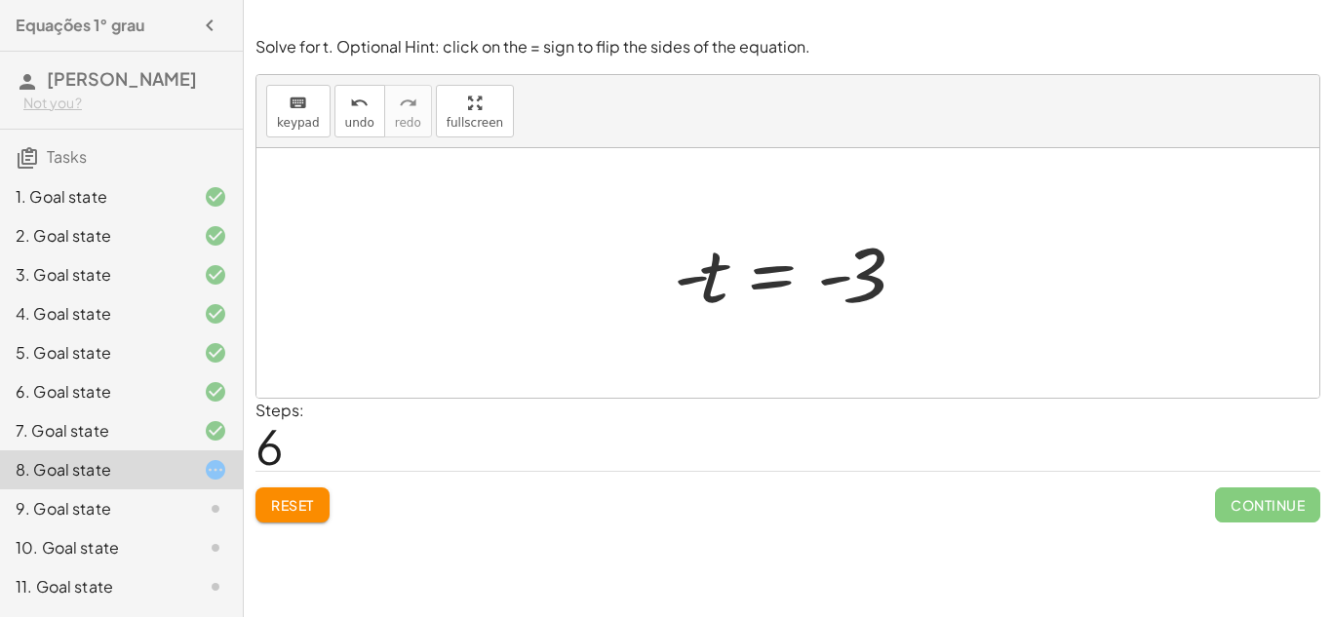
click at [854, 290] on div at bounding box center [794, 273] width 261 height 97
drag, startPoint x: 854, startPoint y: 290, endPoint x: 702, endPoint y: 285, distance: 152.2
click at [702, 285] on div at bounding box center [794, 273] width 261 height 97
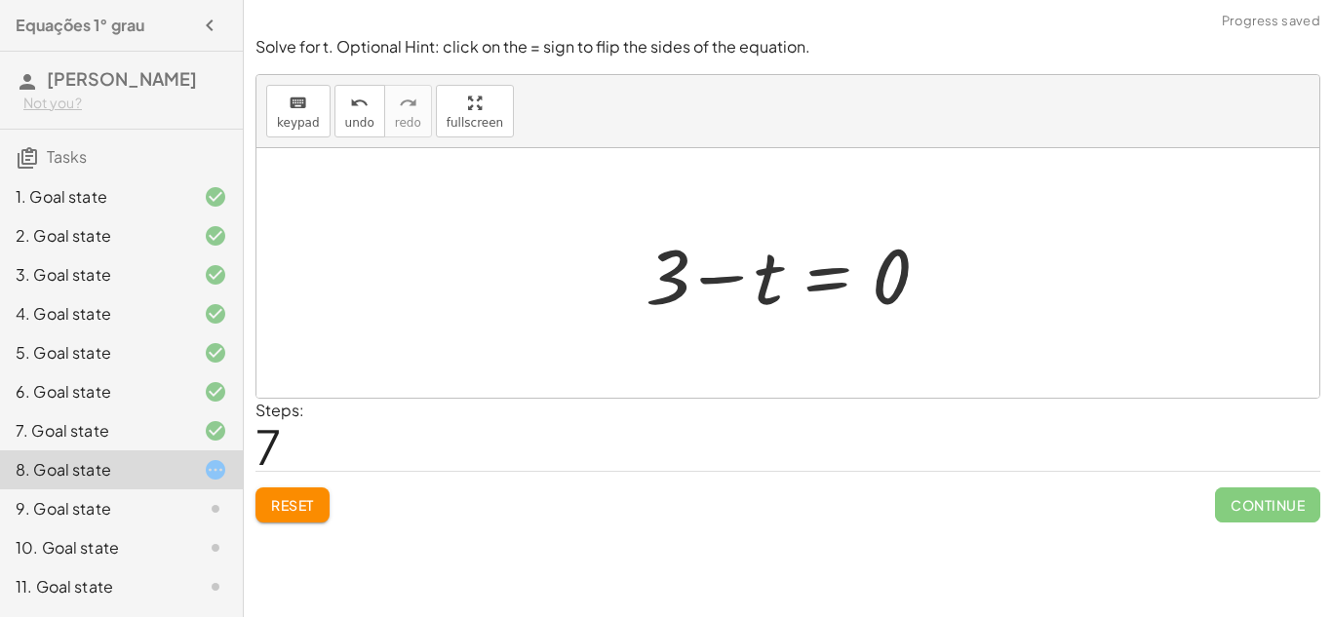
click at [714, 282] on div at bounding box center [795, 273] width 319 height 100
drag, startPoint x: 659, startPoint y: 283, endPoint x: 948, endPoint y: 296, distance: 289.0
click at [948, 296] on div at bounding box center [795, 273] width 319 height 100
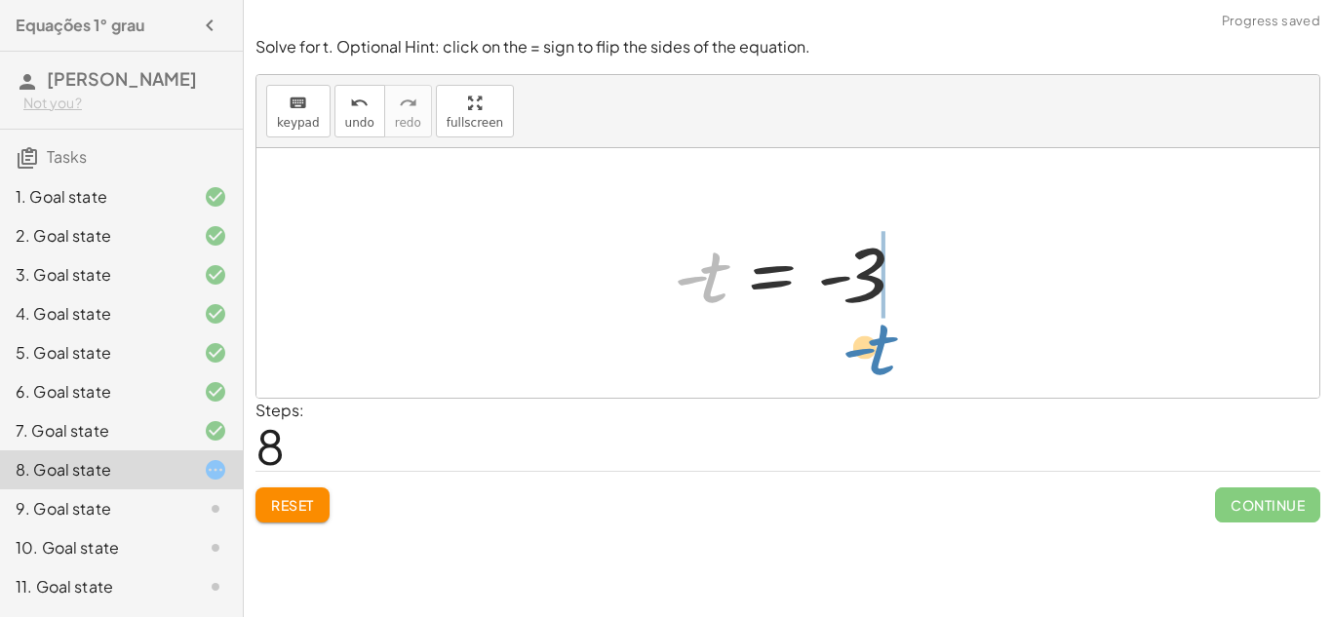
drag, startPoint x: 709, startPoint y: 297, endPoint x: 880, endPoint y: 320, distance: 172.1
click at [880, 320] on div at bounding box center [794, 273] width 261 height 97
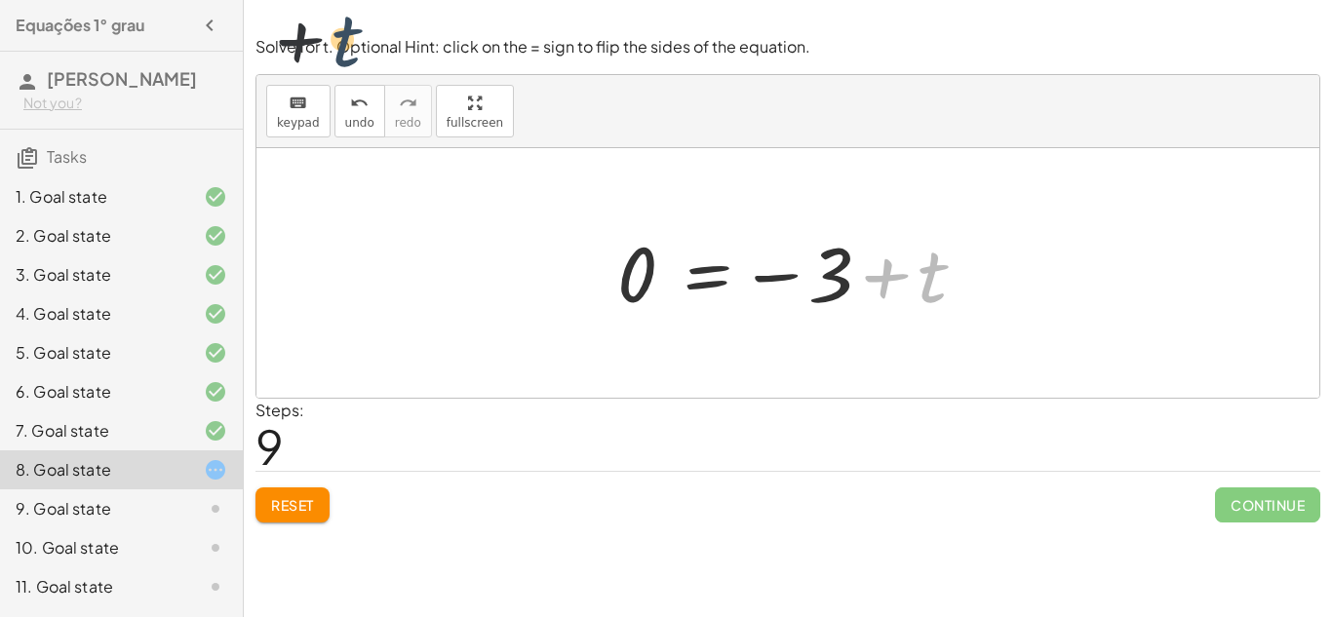
drag, startPoint x: 931, startPoint y: 290, endPoint x: 310, endPoint y: 47, distance: 667.0
click at [0, 0] on div "Solve for t. Optional Hint: click on the = sign to flip the sides of the equati…" at bounding box center [0, 0] width 0 height 0
click at [307, 512] on span "Reset" at bounding box center [292, 505] width 43 height 18
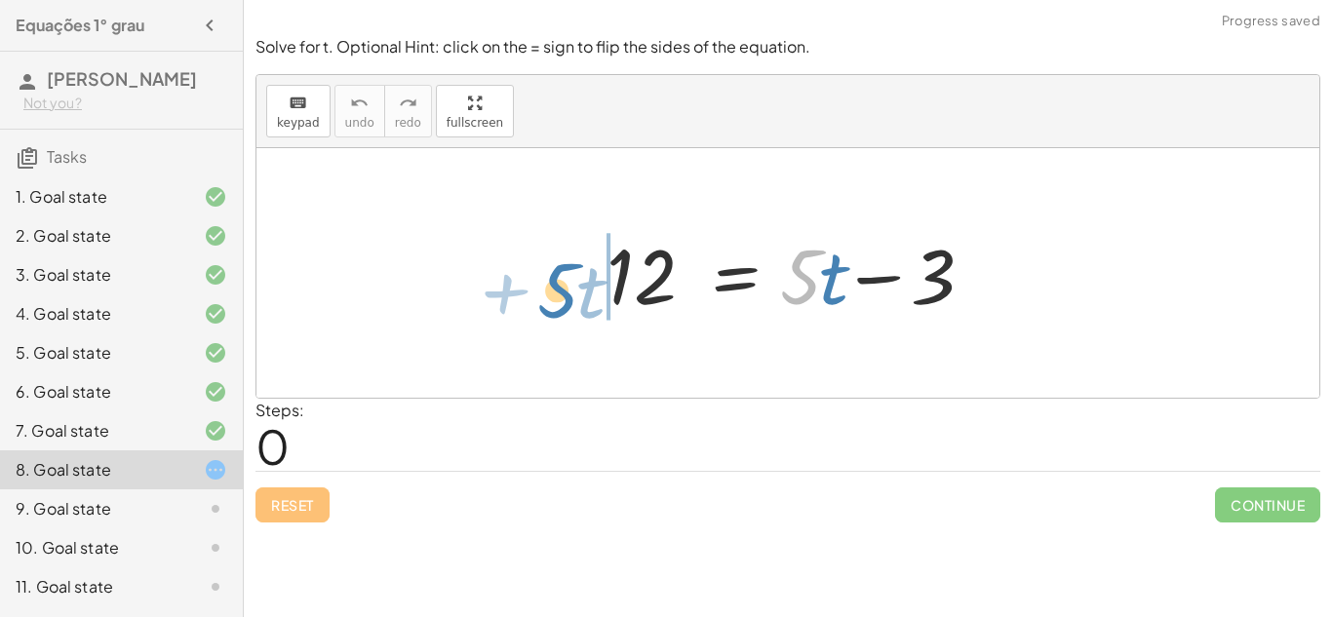
drag, startPoint x: 803, startPoint y: 268, endPoint x: 560, endPoint y: 281, distance: 243.2
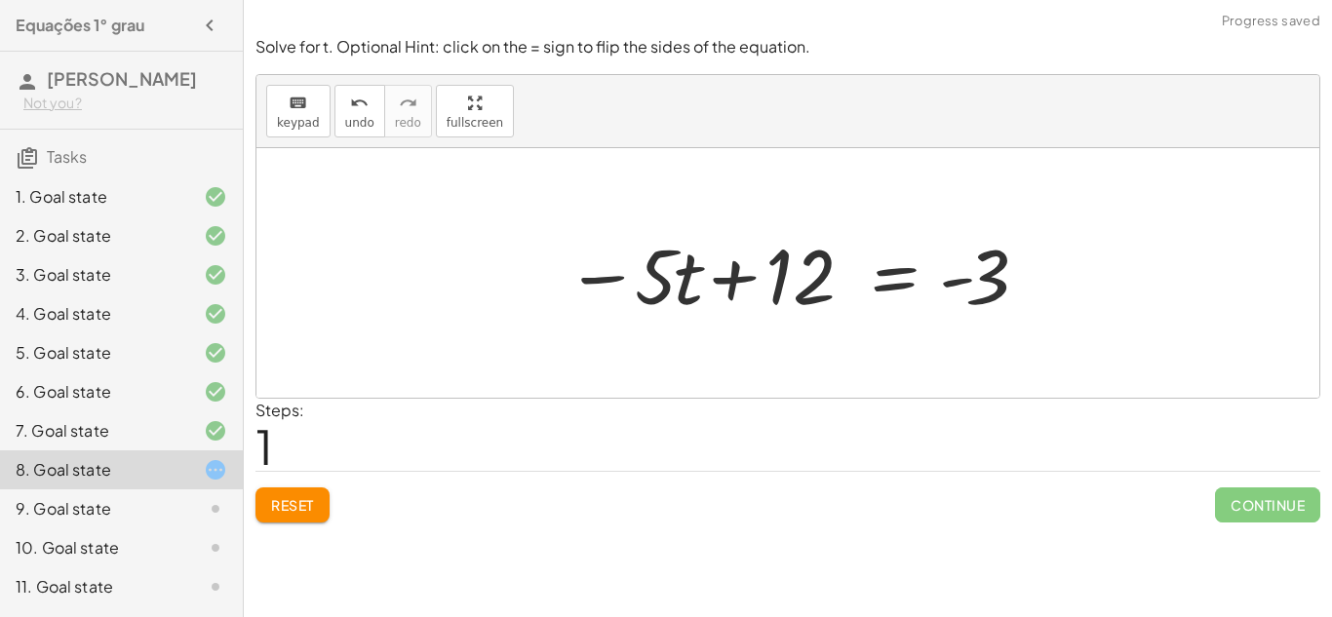
click at [739, 282] on div at bounding box center [796, 273] width 480 height 100
click at [739, 285] on div at bounding box center [796, 273] width 480 height 100
click at [927, 285] on div at bounding box center [796, 273] width 480 height 100
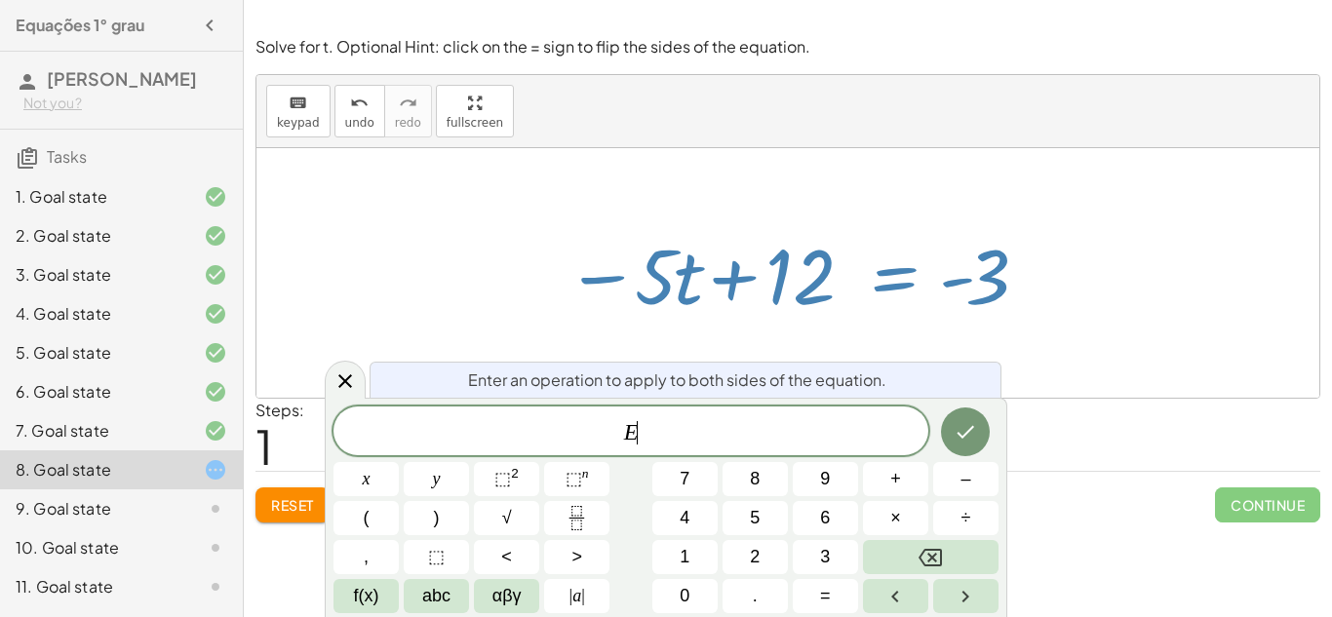
click at [927, 285] on div at bounding box center [796, 273] width 480 height 100
click at [943, 290] on div at bounding box center [796, 273] width 480 height 100
drag, startPoint x: 808, startPoint y: 298, endPoint x: 866, endPoint y: 295, distance: 57.6
click at [866, 295] on div at bounding box center [796, 273] width 480 height 100
click at [341, 374] on icon at bounding box center [345, 381] width 23 height 23
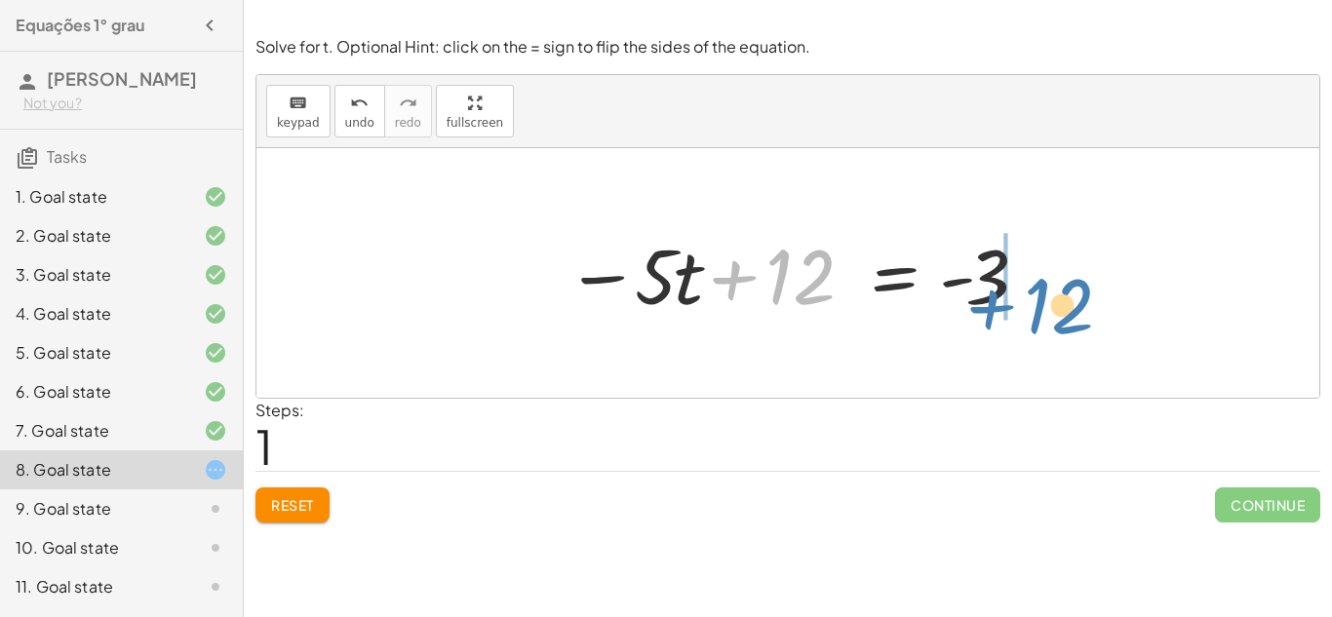
drag, startPoint x: 779, startPoint y: 295, endPoint x: 1036, endPoint y: 318, distance: 257.5
click at [1036, 318] on div "12 = + · 5 · t − 3 + 12 12 = · 5 · t - 3 − +" at bounding box center [788, 273] width 504 height 110
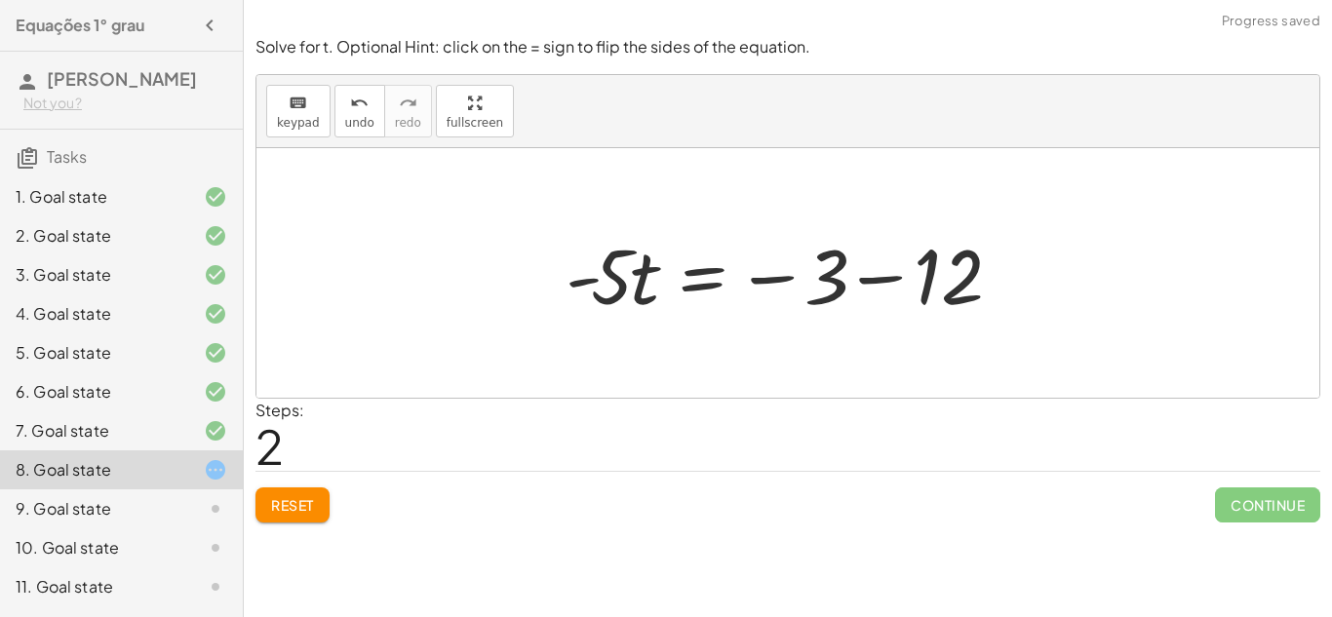
click at [901, 277] on div at bounding box center [796, 273] width 480 height 100
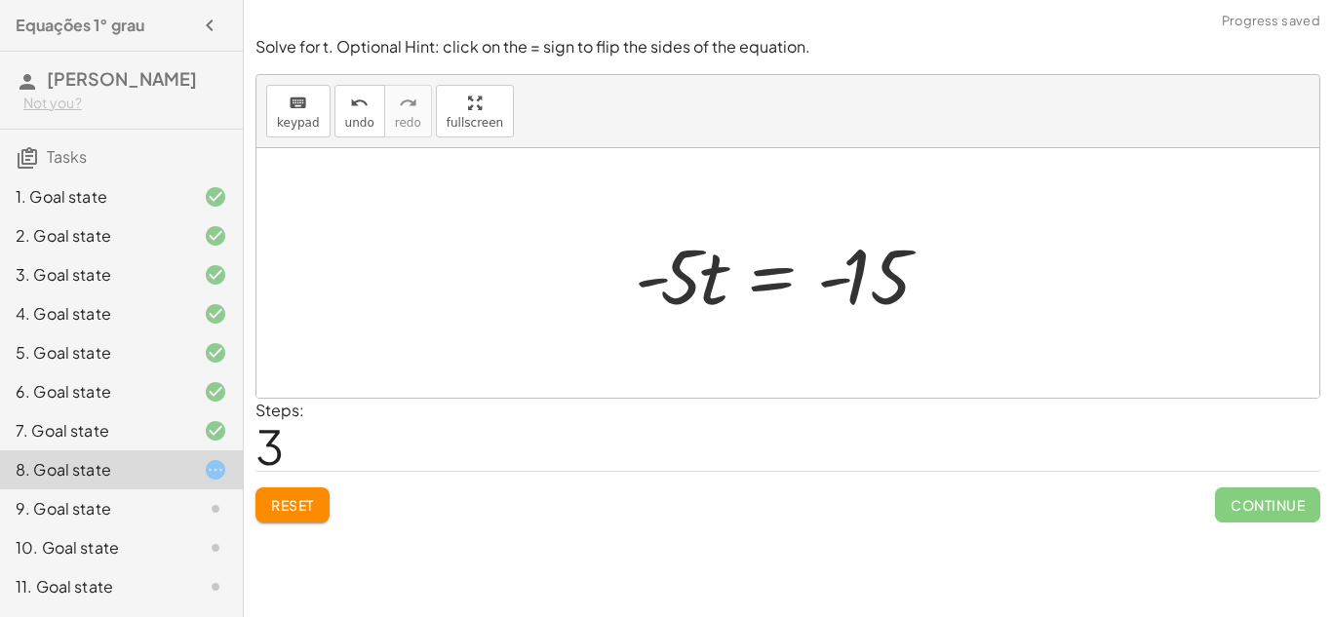
click at [823, 287] on div at bounding box center [794, 273] width 339 height 100
click at [886, 300] on div at bounding box center [794, 273] width 339 height 100
drag, startPoint x: 693, startPoint y: 288, endPoint x: 724, endPoint y: 312, distance: 38.8
click at [724, 312] on div at bounding box center [794, 273] width 339 height 100
drag, startPoint x: 660, startPoint y: 283, endPoint x: 679, endPoint y: 287, distance: 18.9
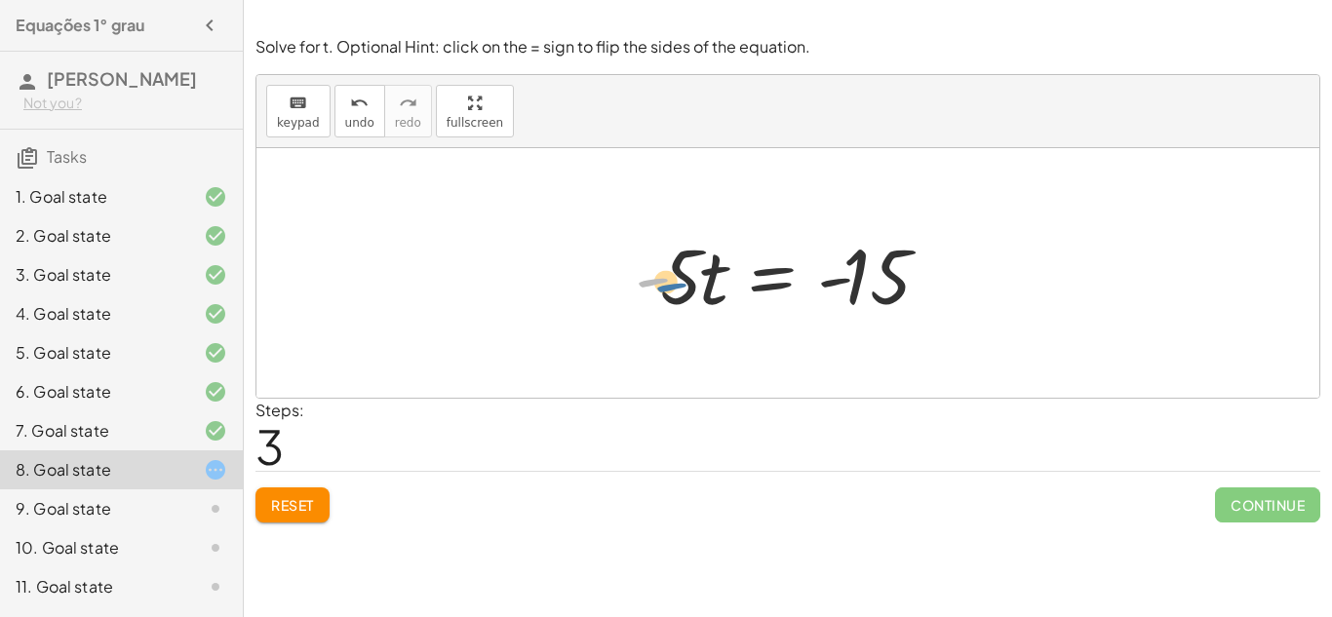
click at [679, 287] on div at bounding box center [794, 273] width 339 height 100
drag, startPoint x: 689, startPoint y: 292, endPoint x: 738, endPoint y: 301, distance: 49.7
click at [738, 301] on div at bounding box center [794, 273] width 339 height 100
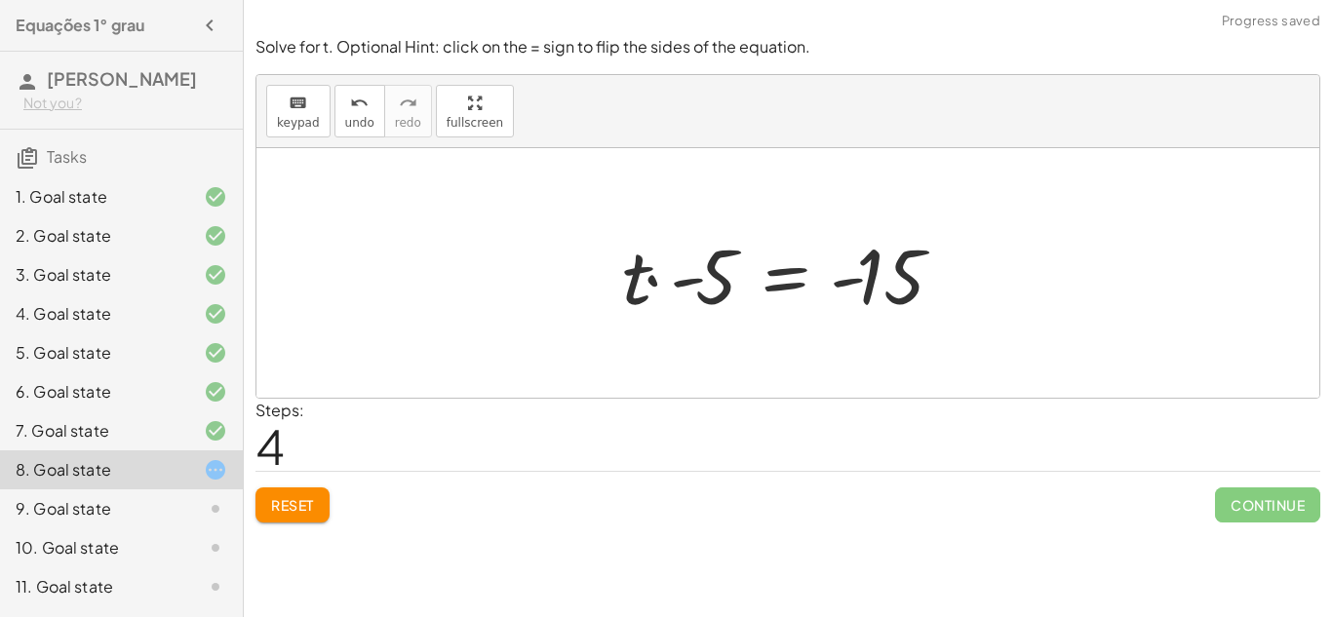
click at [641, 296] on div at bounding box center [795, 273] width 366 height 100
click at [667, 290] on div at bounding box center [795, 273] width 366 height 100
drag, startPoint x: 682, startPoint y: 291, endPoint x: 843, endPoint y: 314, distance: 162.6
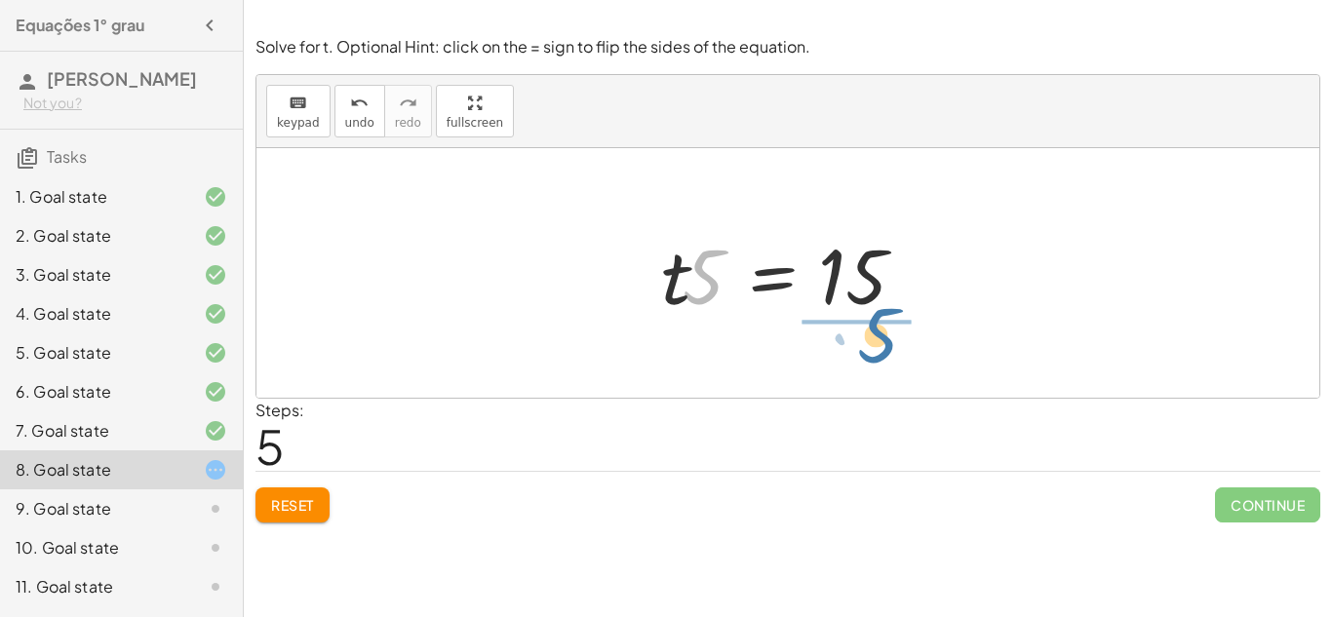
drag, startPoint x: 708, startPoint y: 279, endPoint x: 883, endPoint y: 338, distance: 184.4
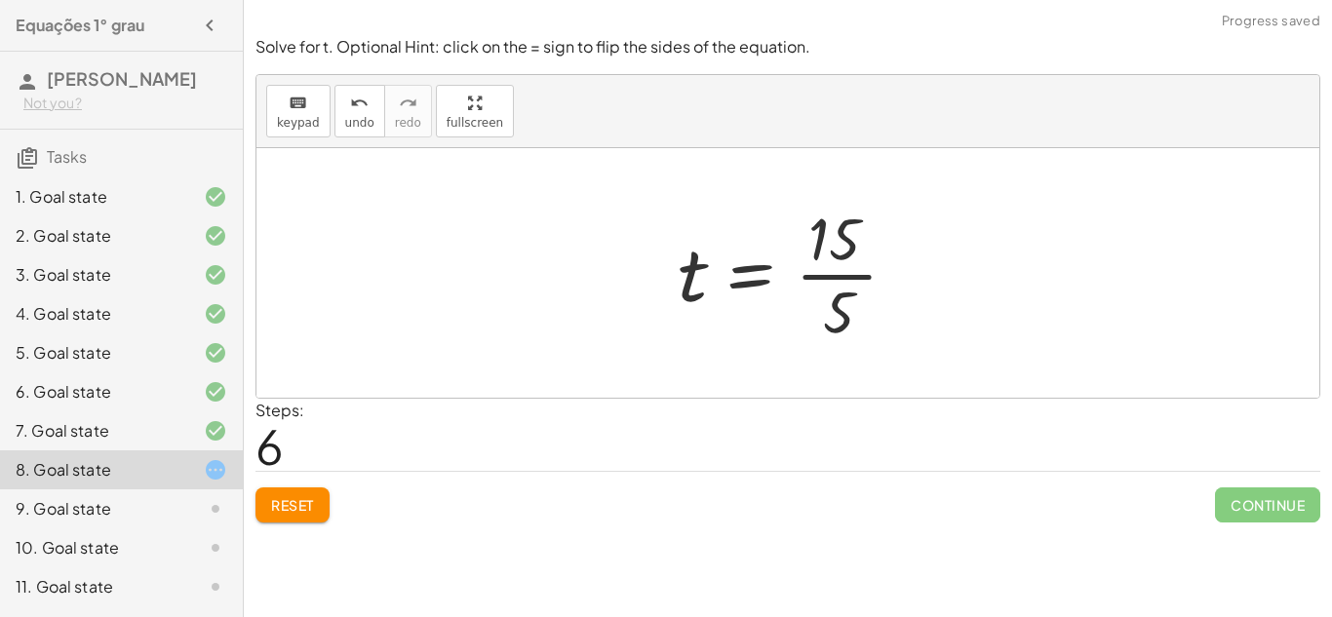
click at [826, 262] on div at bounding box center [795, 273] width 255 height 150
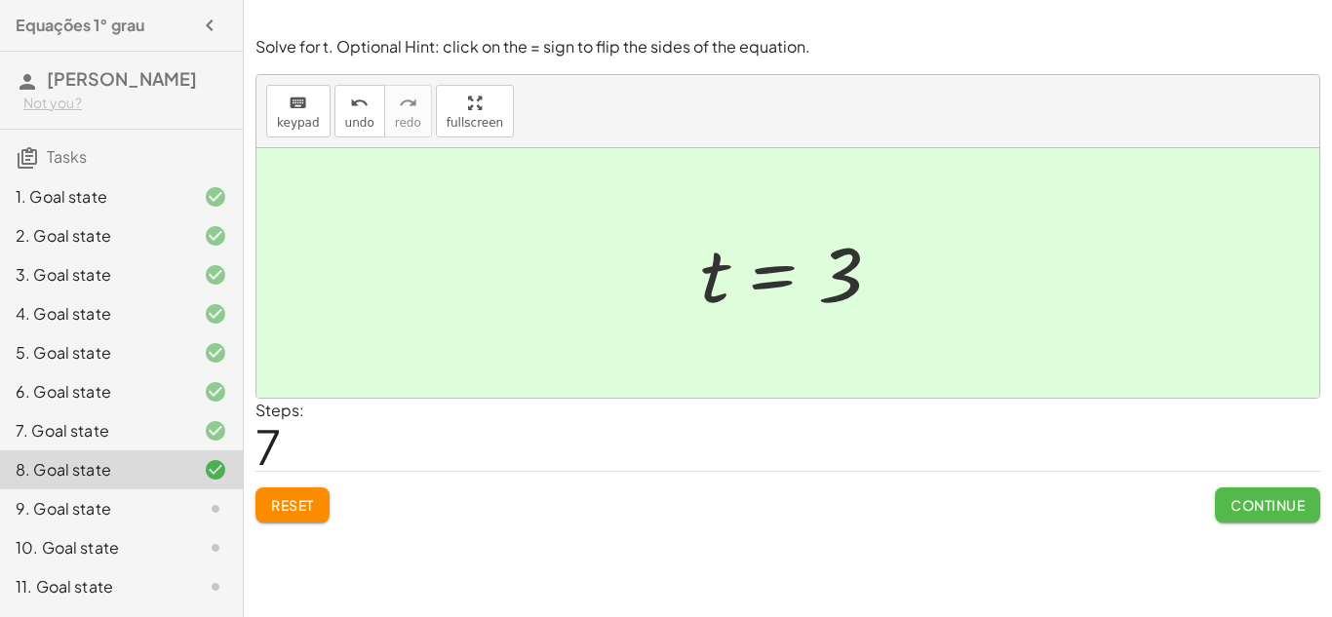
click at [1270, 498] on span "Continue" at bounding box center [1268, 505] width 74 height 18
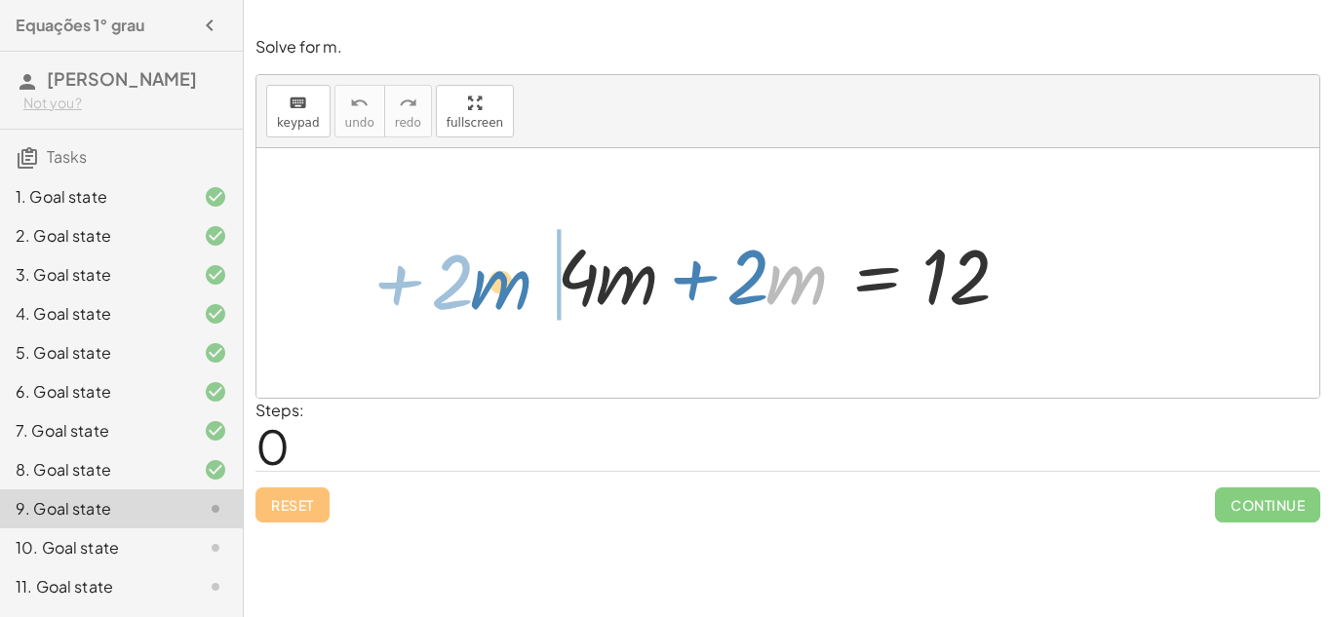
drag, startPoint x: 780, startPoint y: 295, endPoint x: 490, endPoint y: 301, distance: 290.7
click at [490, 301] on div "· m + · 2 + · 4 · m + · 2 · m = 12" at bounding box center [787, 273] width 1063 height 250
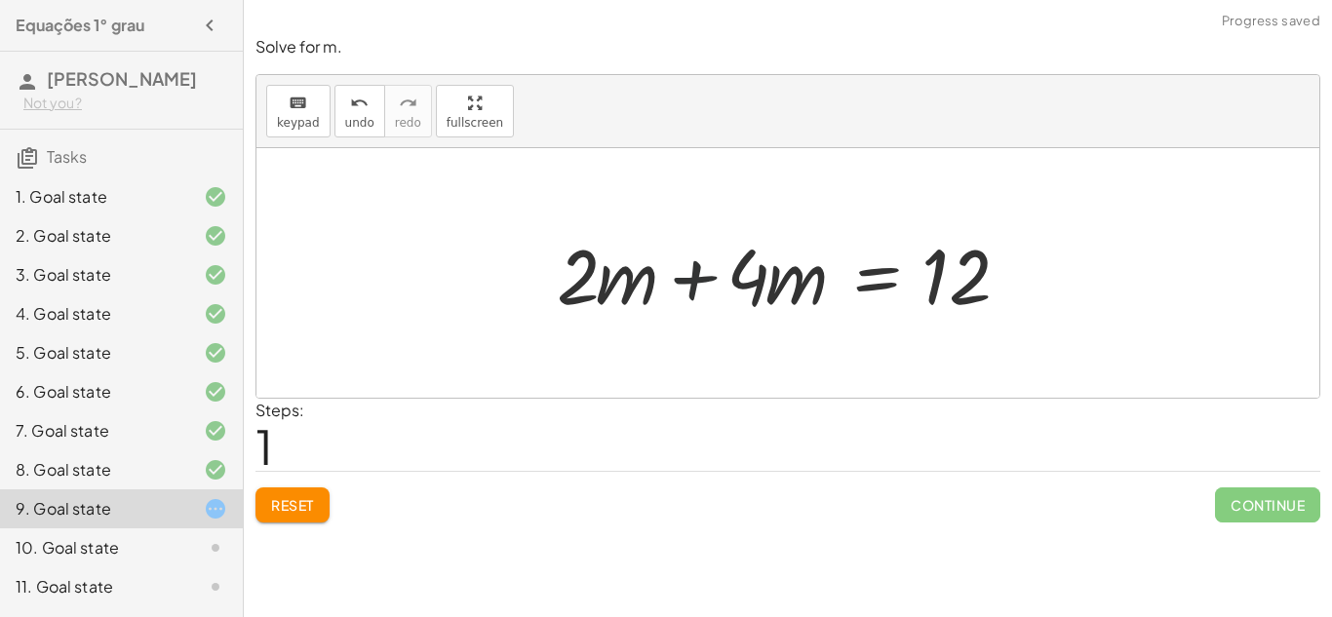
click at [671, 303] on div at bounding box center [795, 273] width 496 height 100
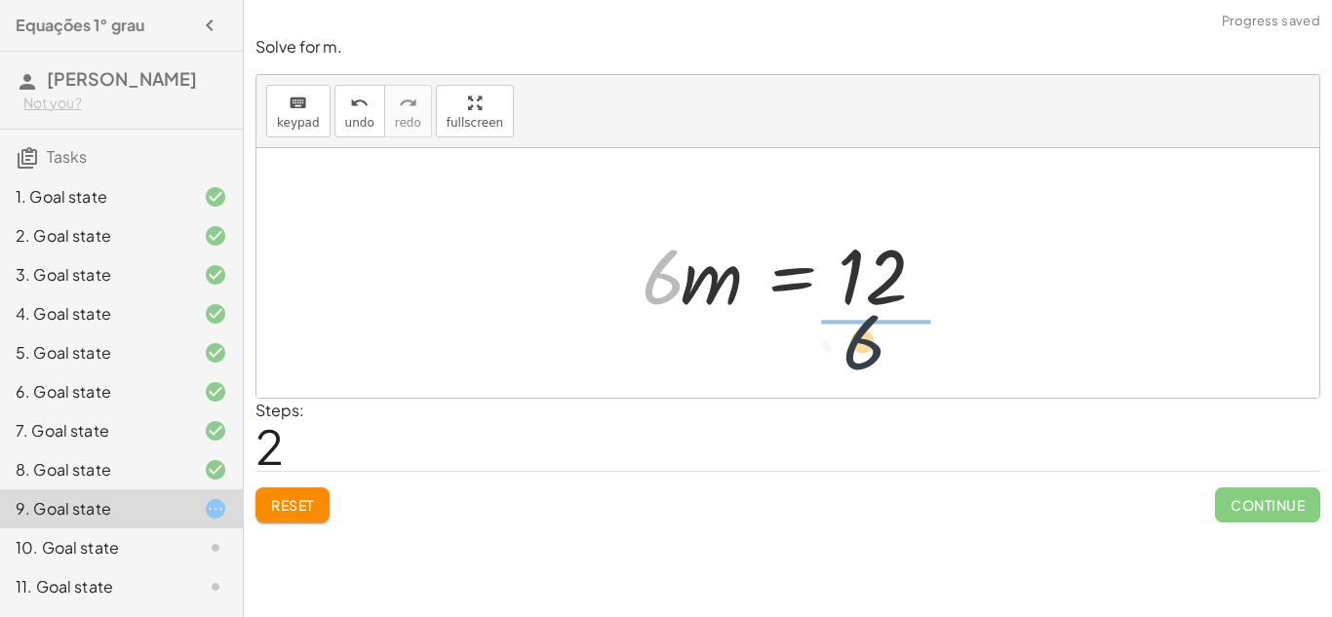
drag, startPoint x: 668, startPoint y: 290, endPoint x: 916, endPoint y: 363, distance: 258.3
click at [916, 363] on div "+ · 4 · m + · 2 · m = 12 + · 2 · m + · 4 · m = 12 · 6 · m = 12 · 6" at bounding box center [787, 273] width 1063 height 250
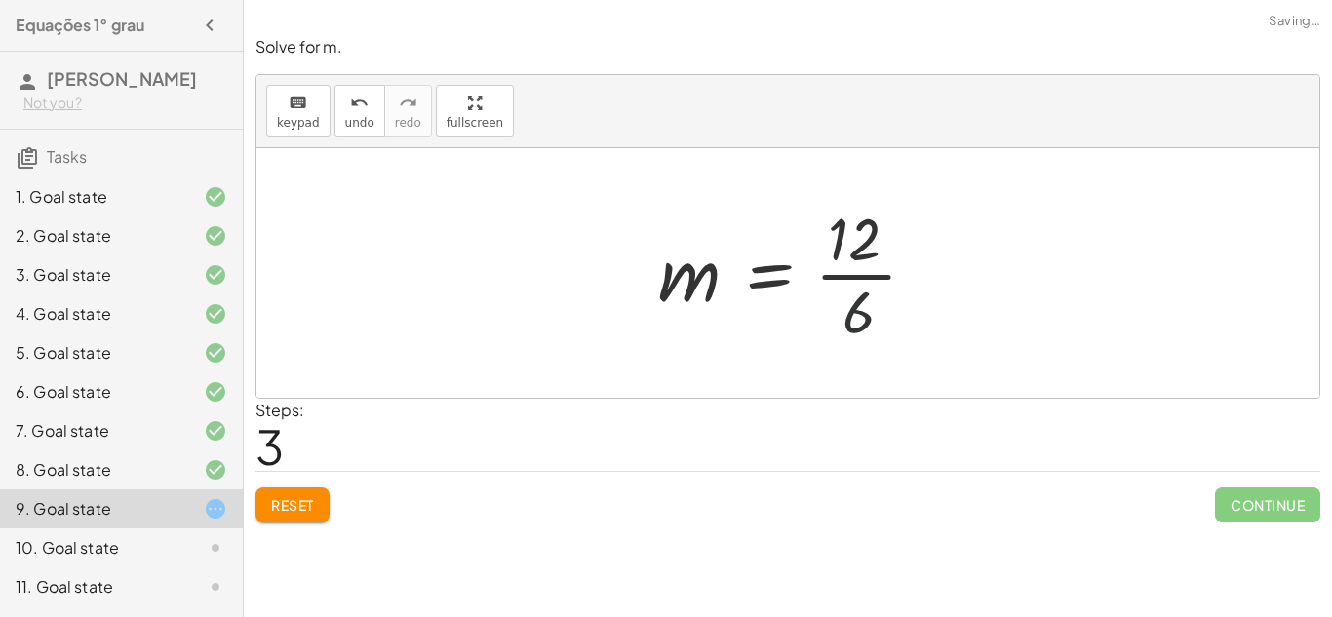
click at [884, 295] on div at bounding box center [795, 273] width 295 height 150
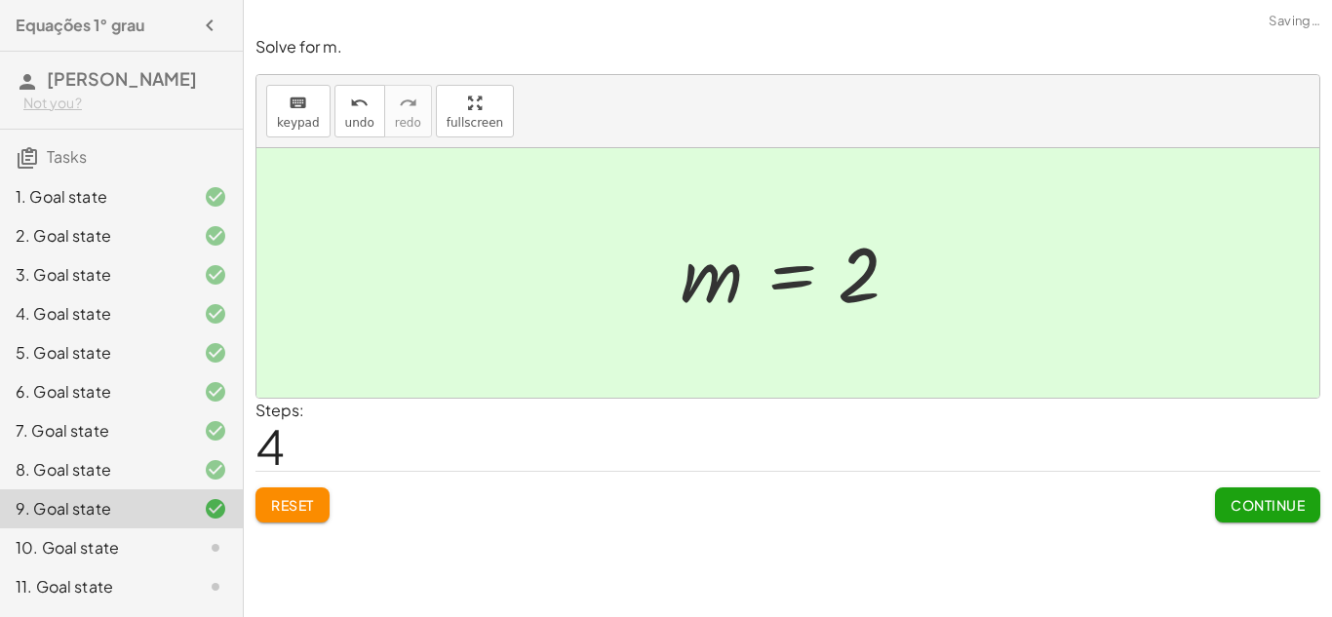
click at [1280, 501] on span "Continue" at bounding box center [1268, 505] width 74 height 18
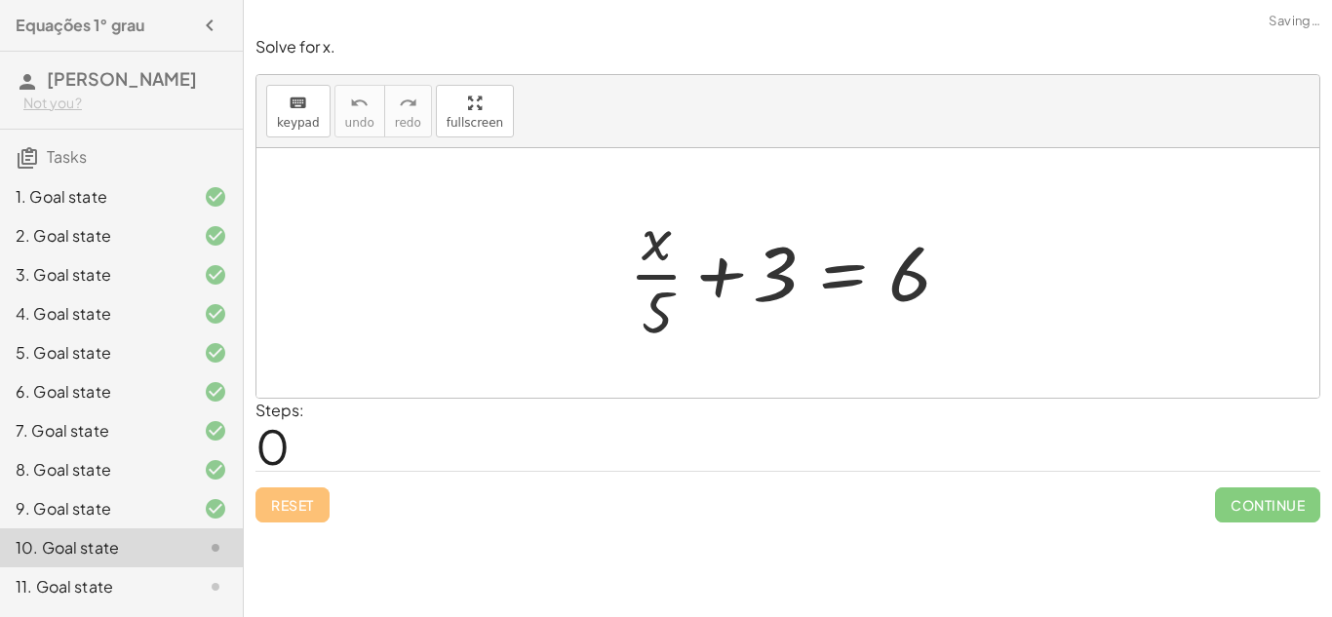
click at [716, 286] on div at bounding box center [795, 273] width 352 height 150
drag, startPoint x: 732, startPoint y: 288, endPoint x: 1027, endPoint y: 299, distance: 294.7
click at [1027, 299] on div "+ 3 + · x · 5 + 3 = 6" at bounding box center [787, 273] width 1063 height 250
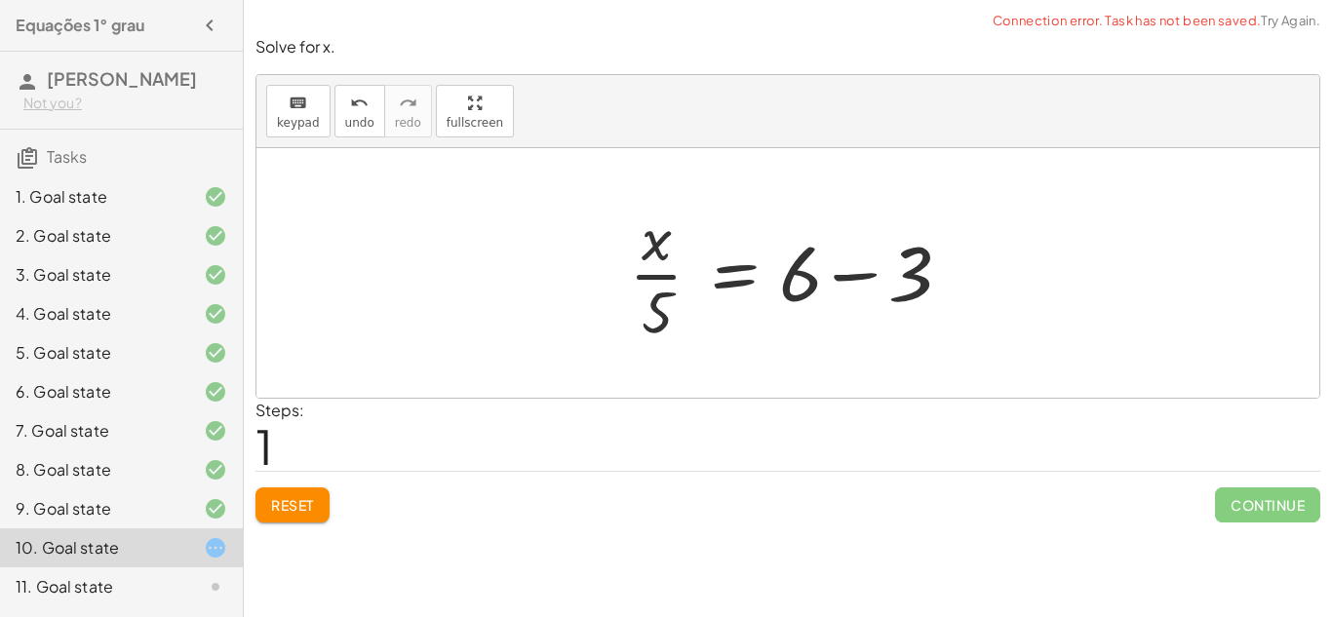
click at [872, 281] on div at bounding box center [795, 273] width 352 height 150
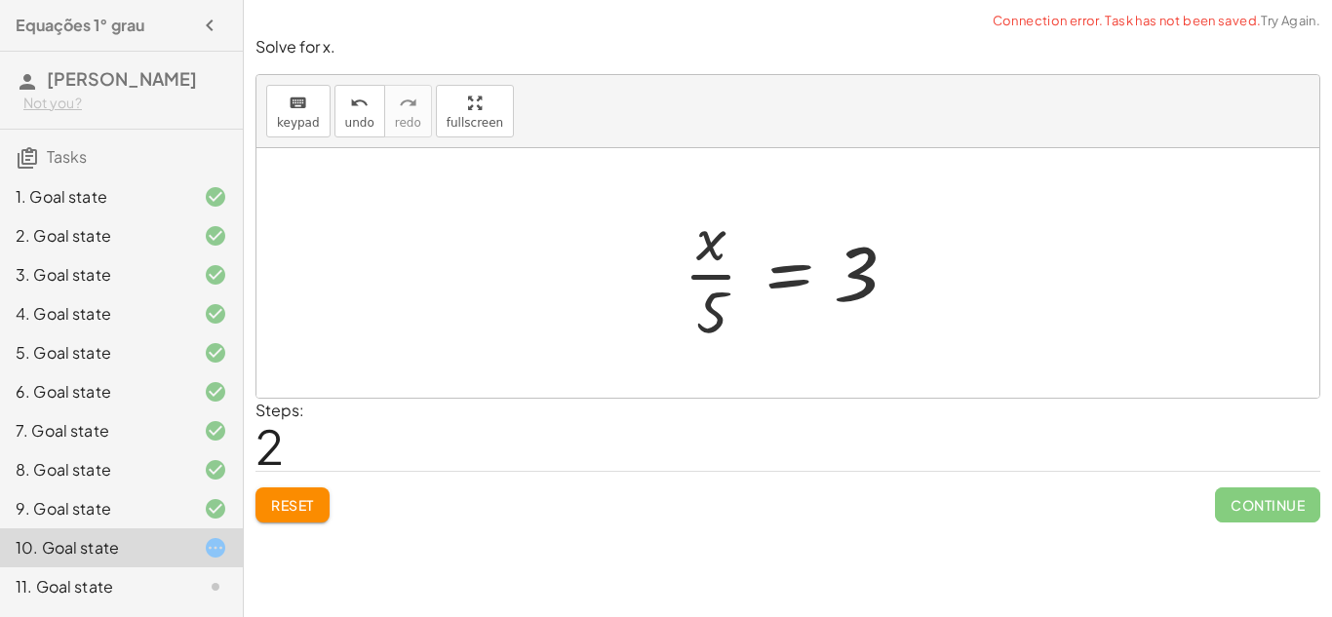
click at [699, 310] on div at bounding box center [795, 273] width 243 height 150
click at [698, 311] on div at bounding box center [795, 273] width 243 height 150
drag, startPoint x: 701, startPoint y: 320, endPoint x: 744, endPoint y: 252, distance: 80.6
click at [744, 252] on div at bounding box center [795, 273] width 243 height 150
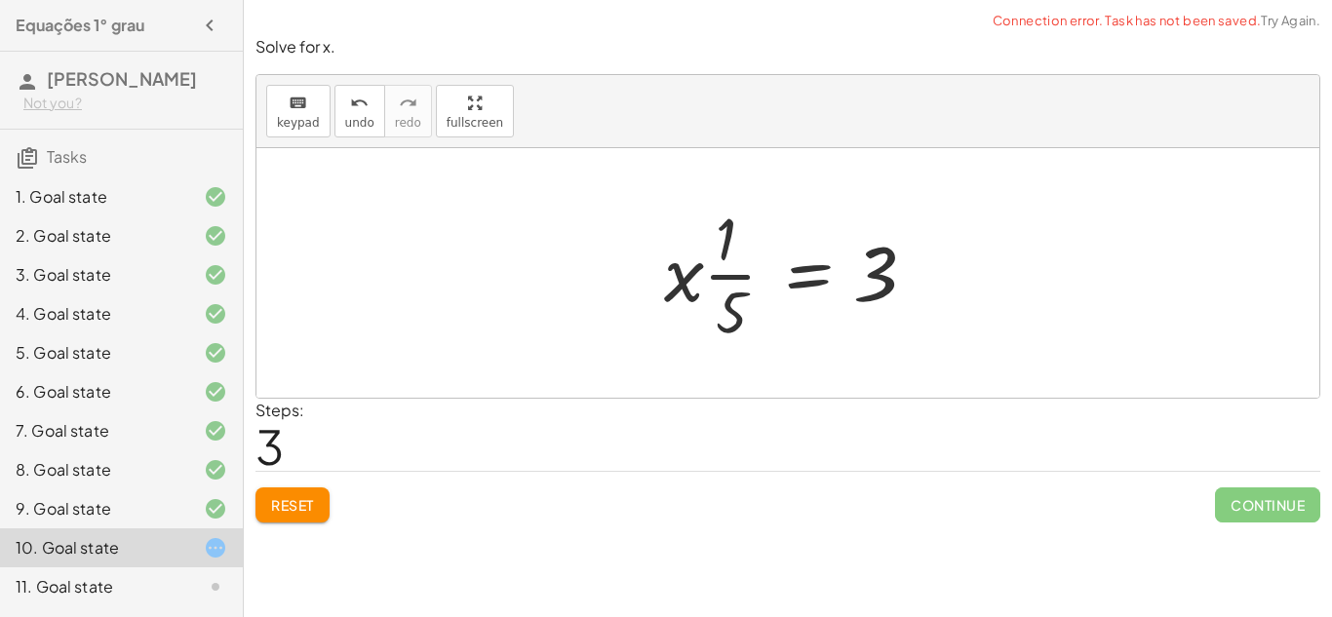
click at [726, 274] on div at bounding box center [795, 273] width 282 height 150
click at [688, 298] on div at bounding box center [795, 273] width 282 height 150
click at [697, 301] on div at bounding box center [795, 273] width 282 height 150
click at [732, 295] on div at bounding box center [795, 273] width 282 height 150
click at [733, 285] on div at bounding box center [795, 273] width 282 height 150
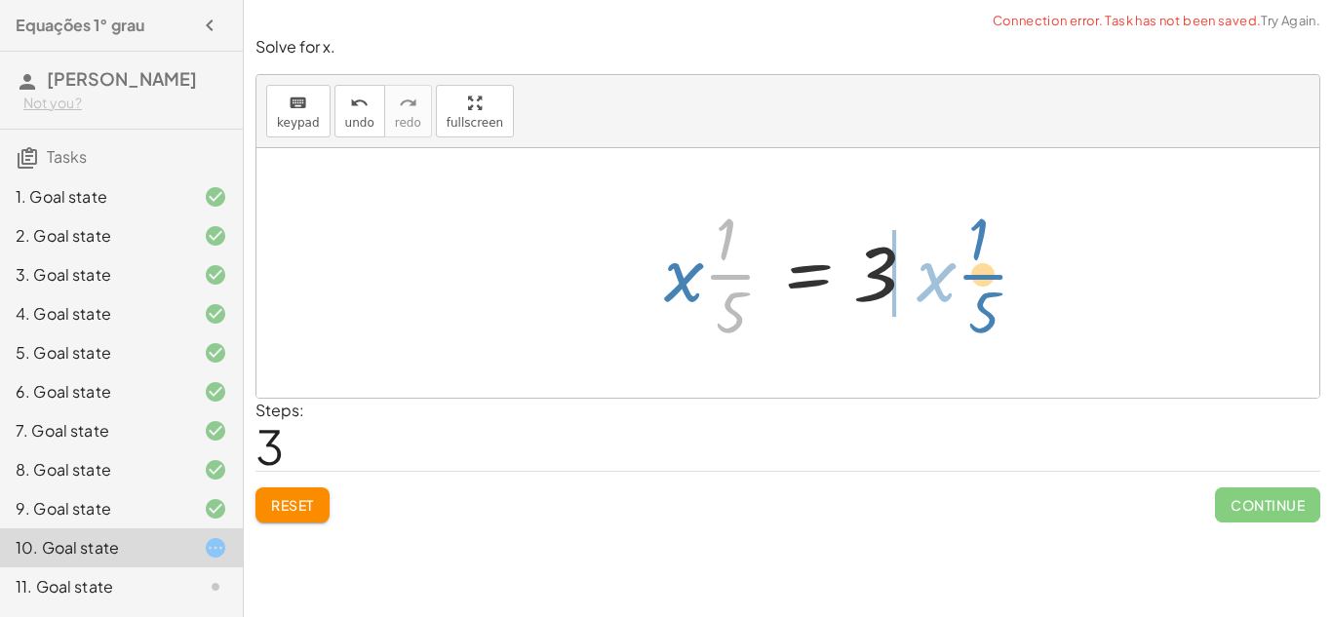
drag, startPoint x: 733, startPoint y: 285, endPoint x: 985, endPoint y: 286, distance: 251.6
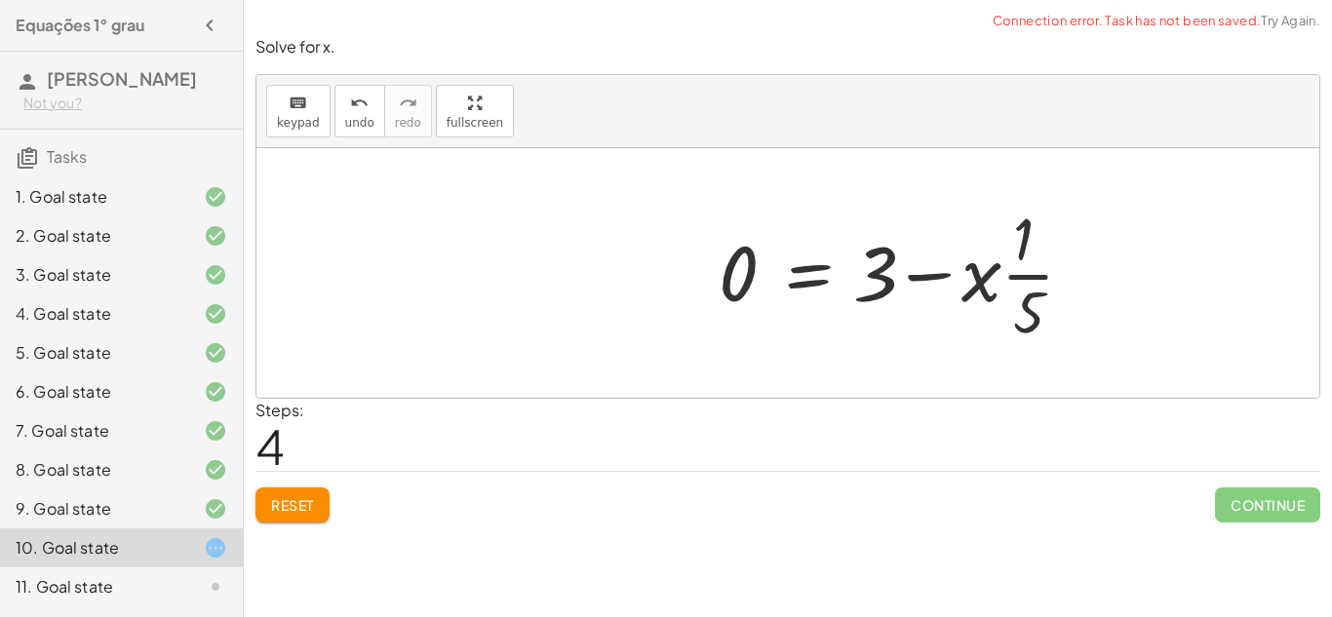
click at [985, 286] on div at bounding box center [904, 273] width 391 height 150
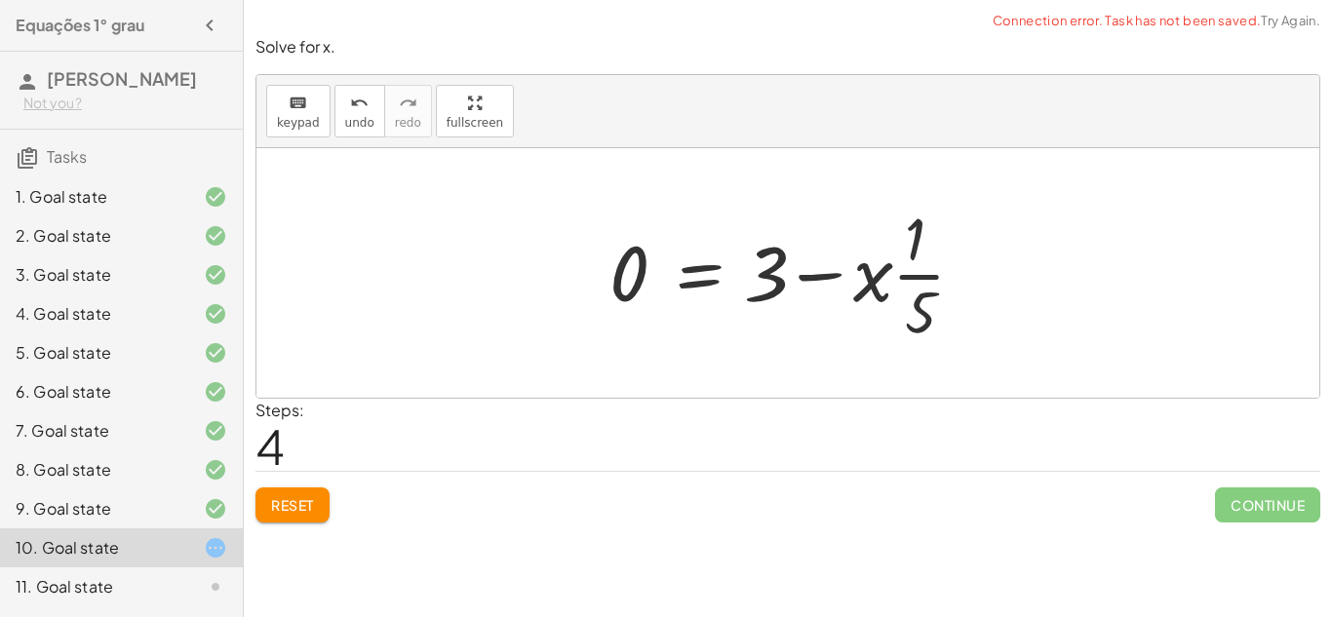
click at [321, 494] on button "Reset" at bounding box center [292, 505] width 74 height 35
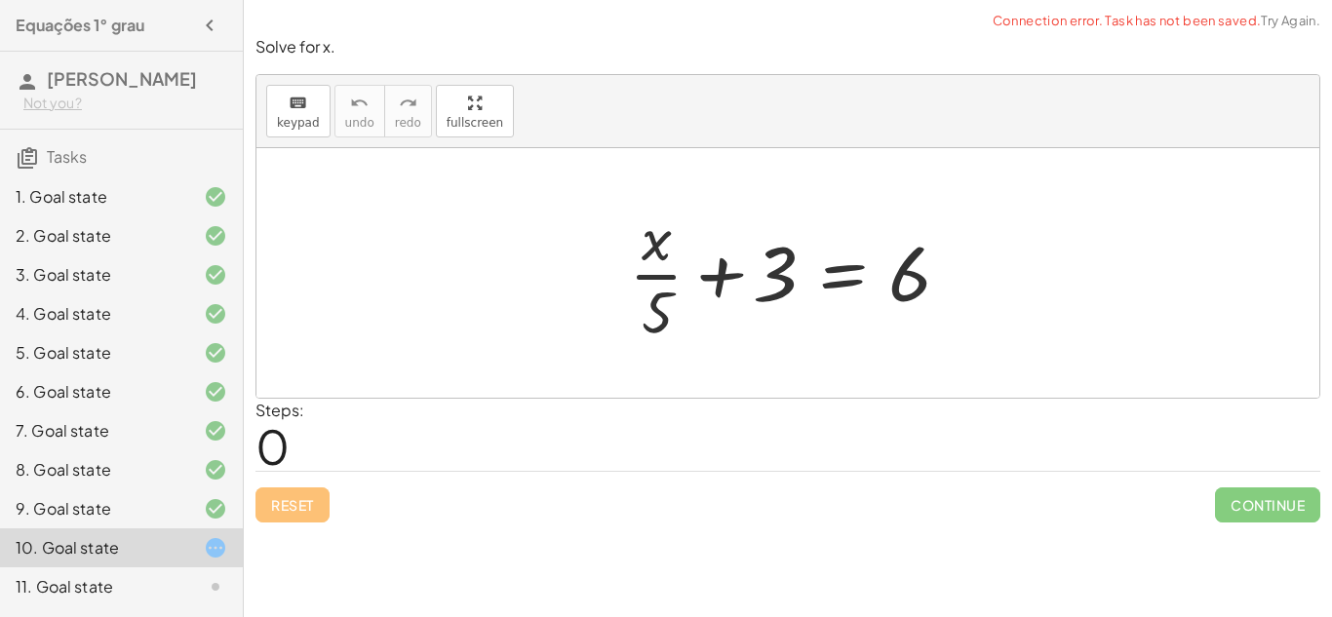
click at [689, 248] on div at bounding box center [795, 273] width 352 height 150
drag, startPoint x: 730, startPoint y: 264, endPoint x: 898, endPoint y: 267, distance: 167.8
click at [898, 267] on div at bounding box center [795, 273] width 352 height 150
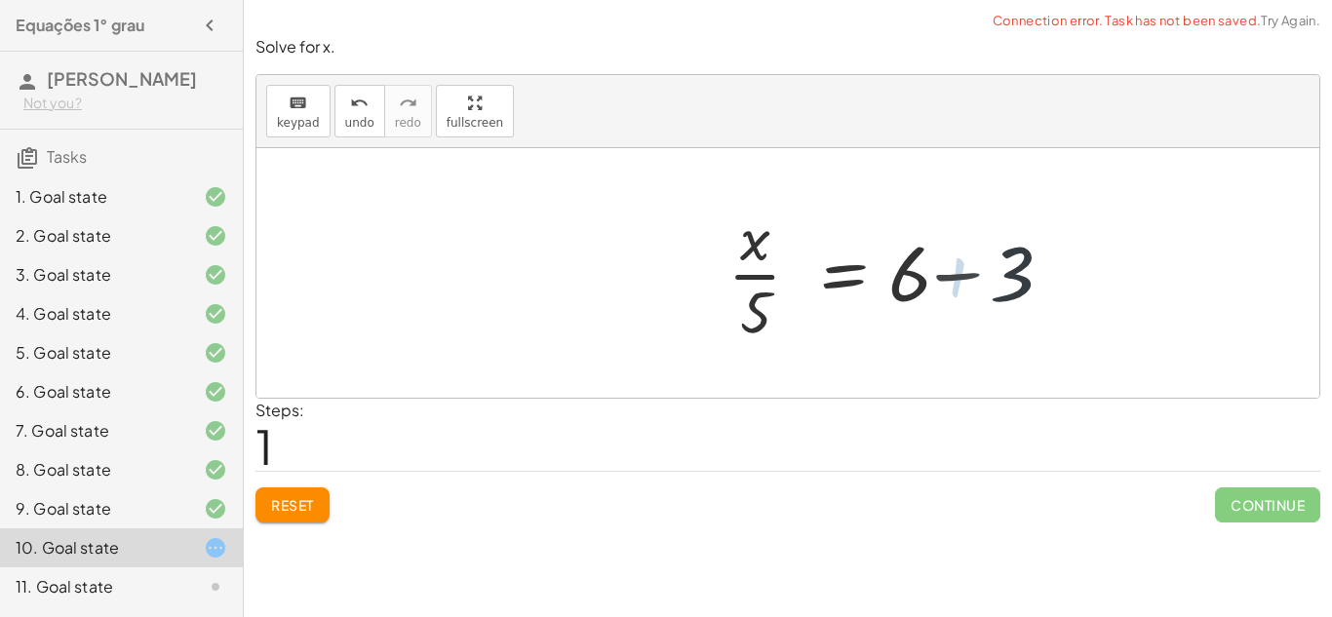
click at [898, 268] on div at bounding box center [904, 273] width 352 height 150
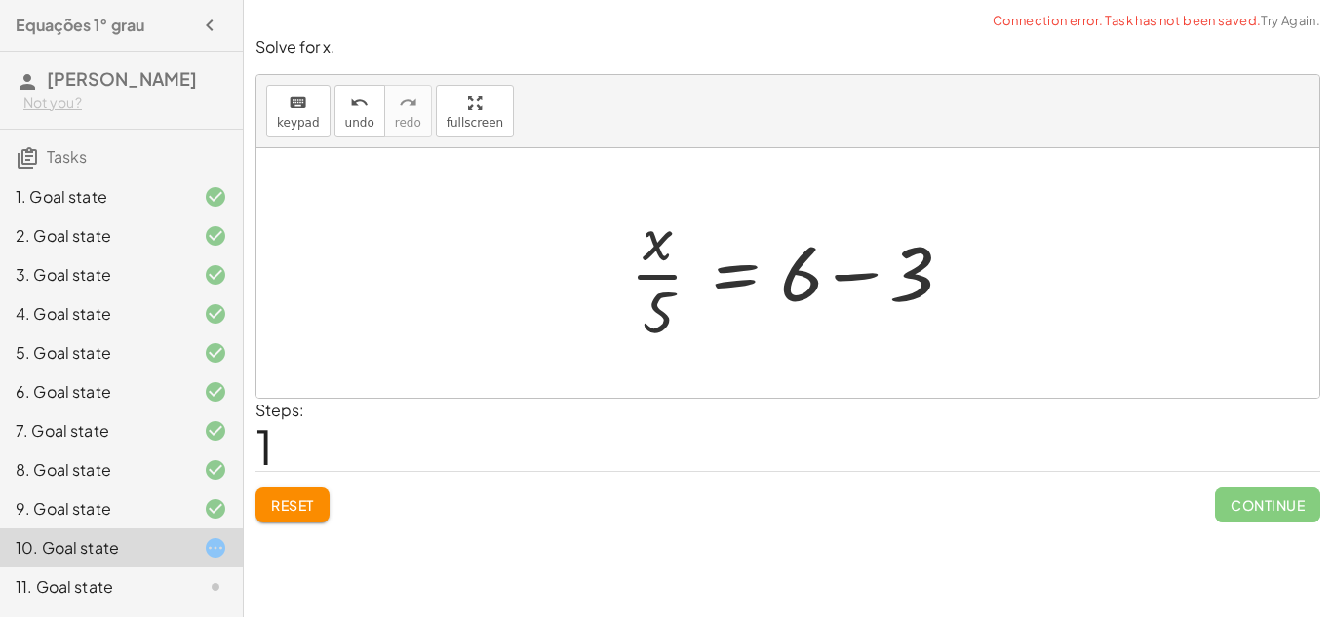
click at [900, 273] on div at bounding box center [796, 273] width 352 height 150
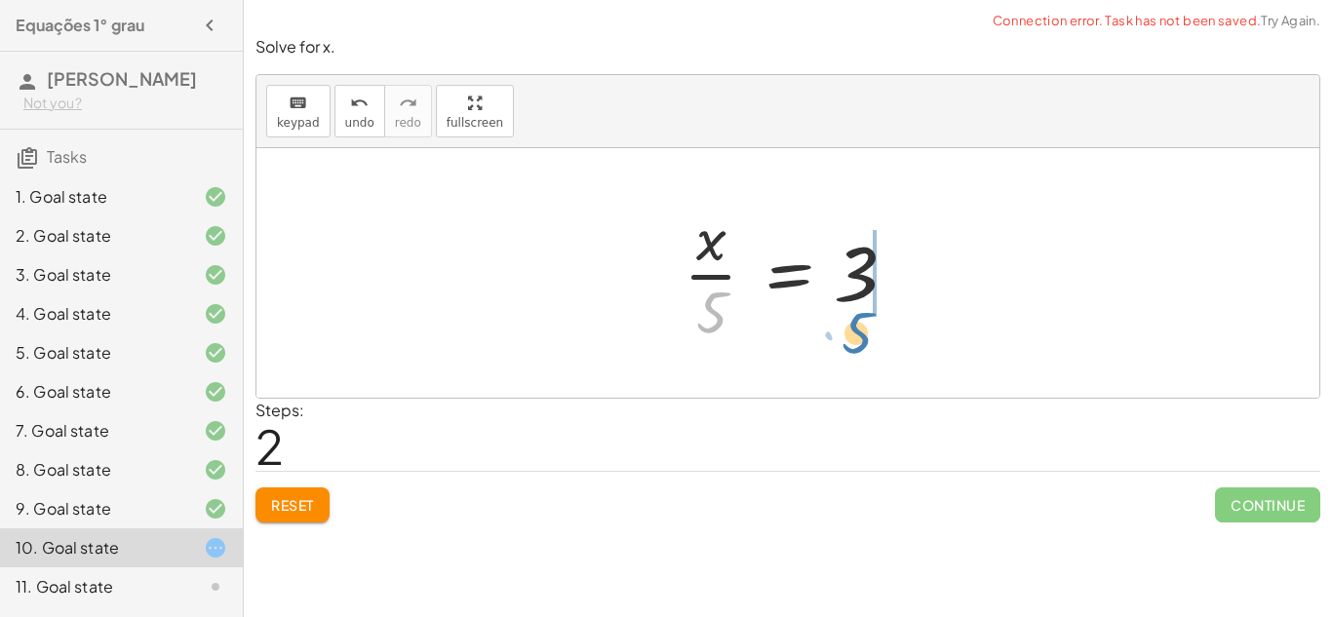
drag, startPoint x: 707, startPoint y: 319, endPoint x: 852, endPoint y: 336, distance: 146.4
click at [852, 336] on div at bounding box center [795, 273] width 243 height 150
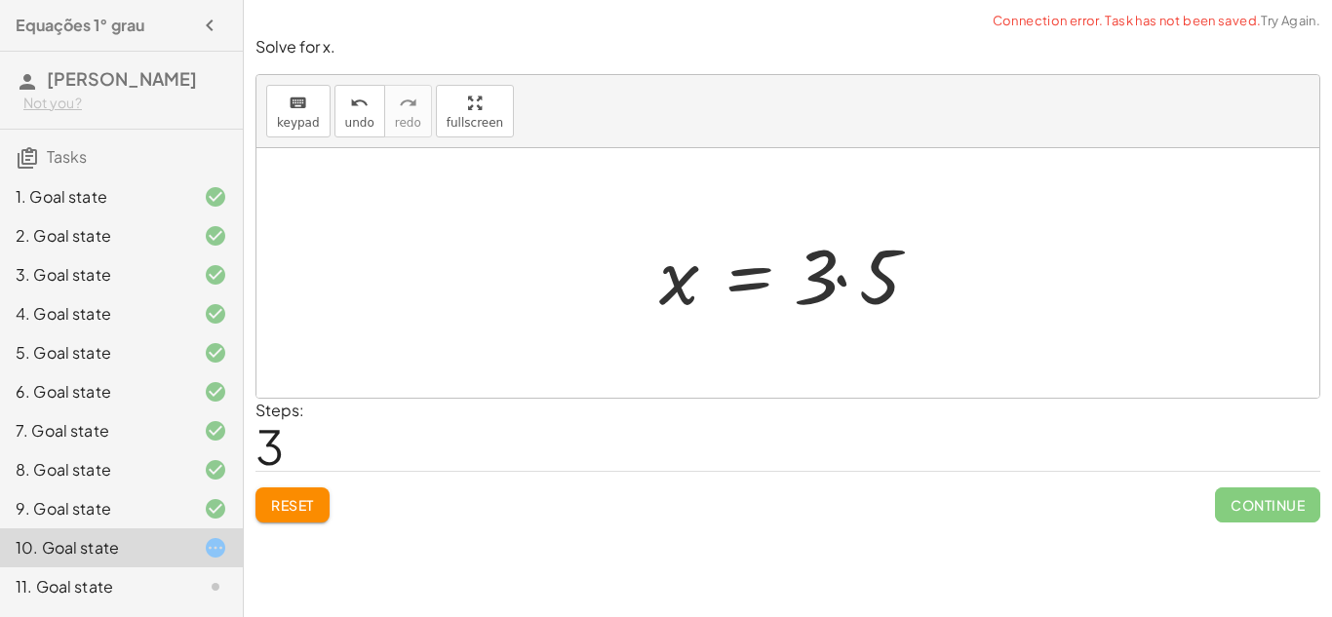
click at [852, 279] on div at bounding box center [795, 273] width 293 height 100
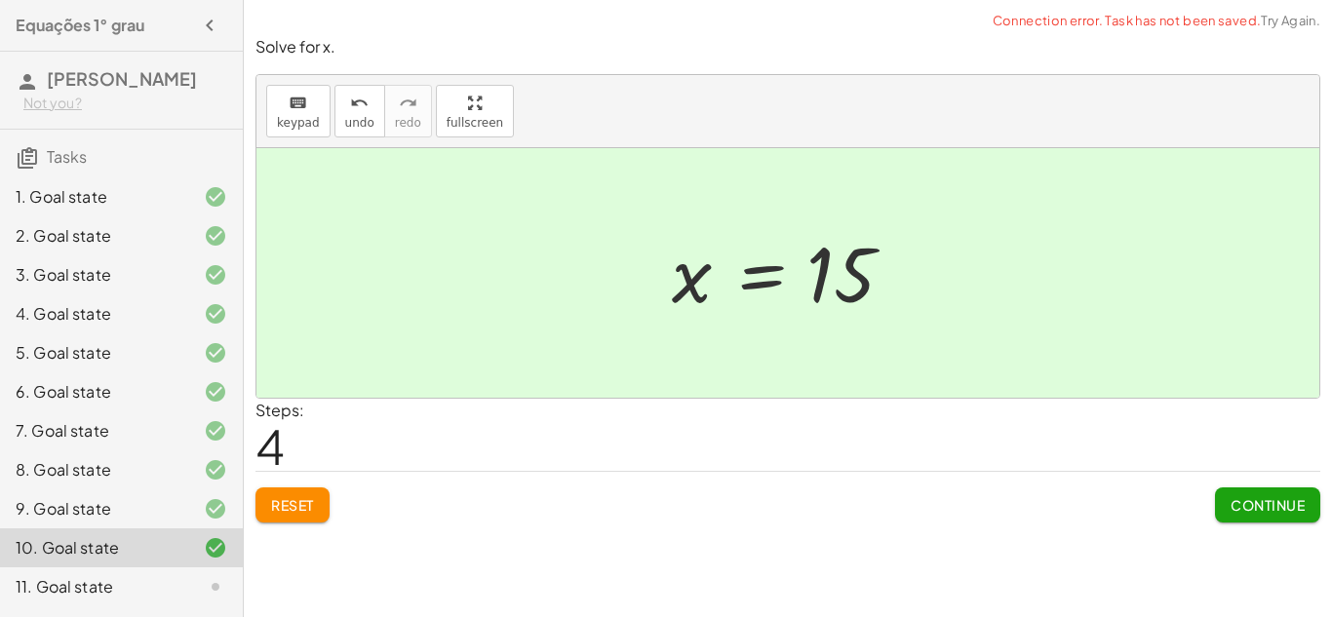
click at [1287, 496] on span "Continue" at bounding box center [1268, 505] width 74 height 18
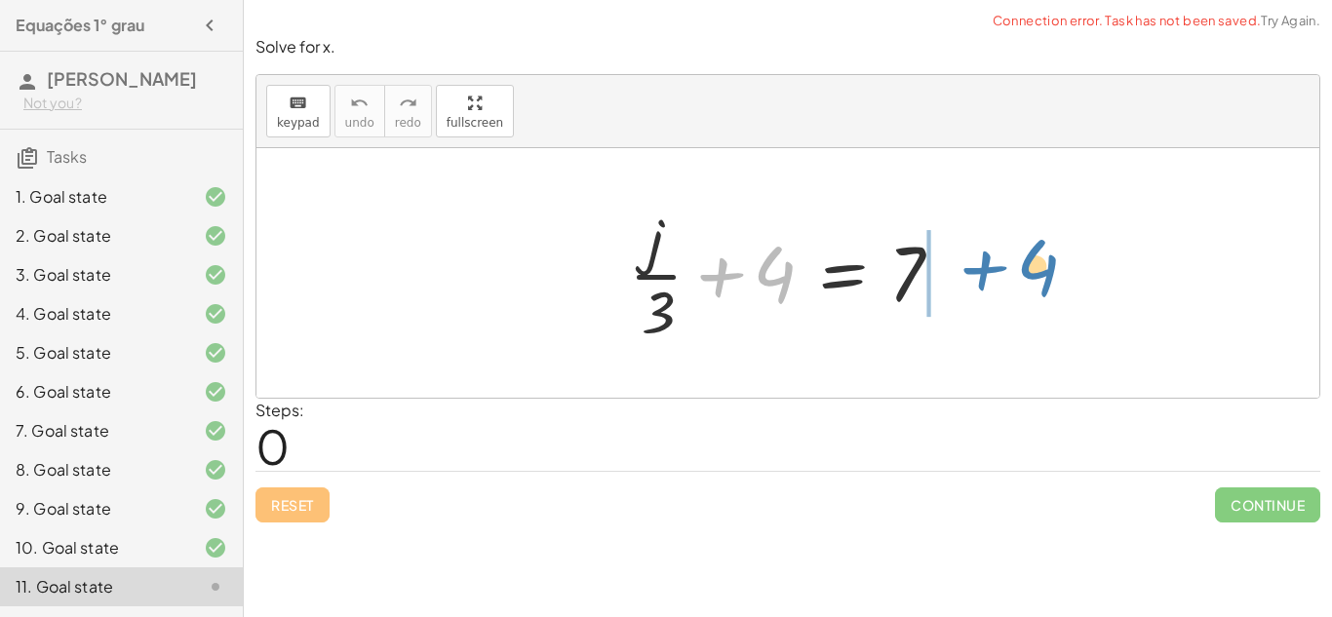
drag, startPoint x: 723, startPoint y: 282, endPoint x: 982, endPoint y: 271, distance: 259.6
click at [982, 271] on div "+ 4 + · j · 3 + 4 = 7" at bounding box center [787, 273] width 1063 height 250
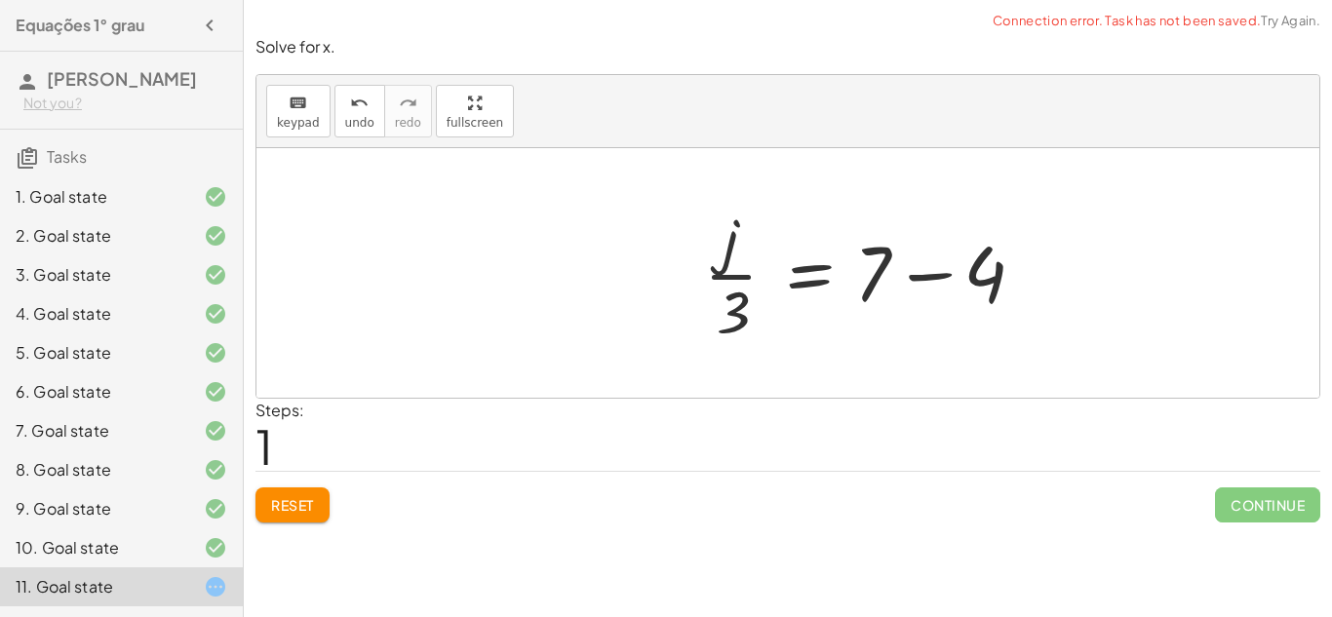
click at [982, 271] on div "+ · j · 3 + 4 = 7 · j · 3 4 = 7 + −" at bounding box center [787, 273] width 1063 height 250
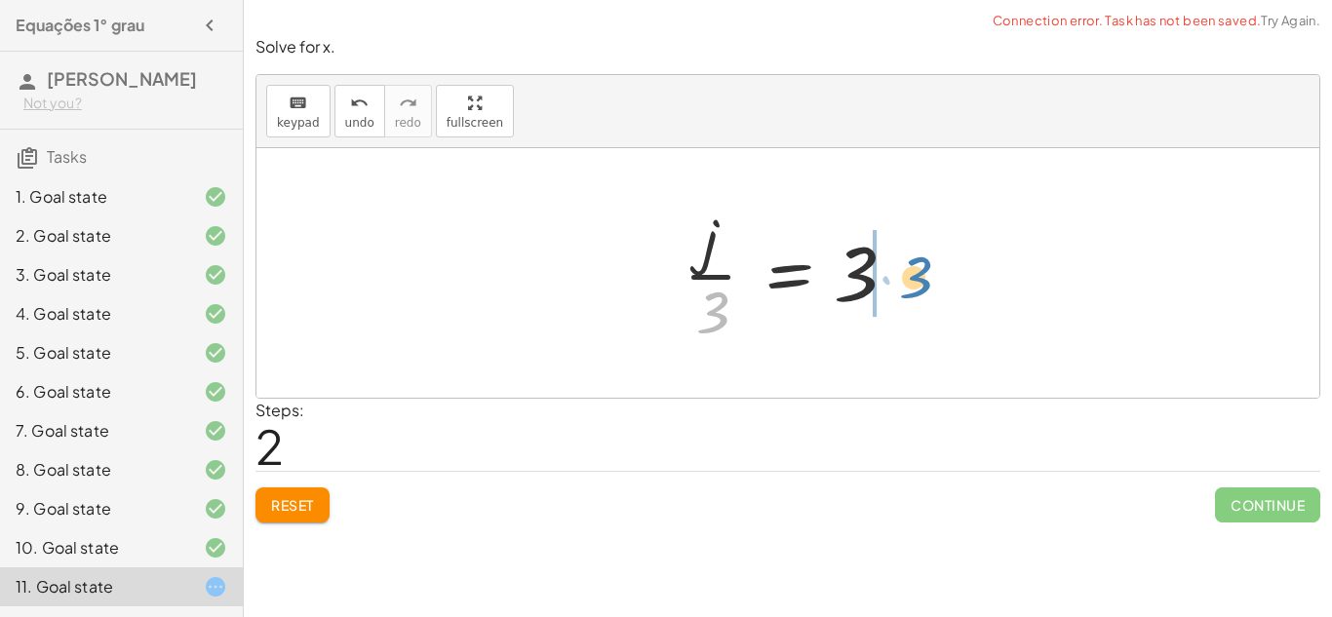
drag, startPoint x: 709, startPoint y: 300, endPoint x: 910, endPoint y: 264, distance: 204.1
click at [910, 264] on div at bounding box center [795, 273] width 243 height 150
click at [910, 264] on div at bounding box center [842, 273] width 275 height 100
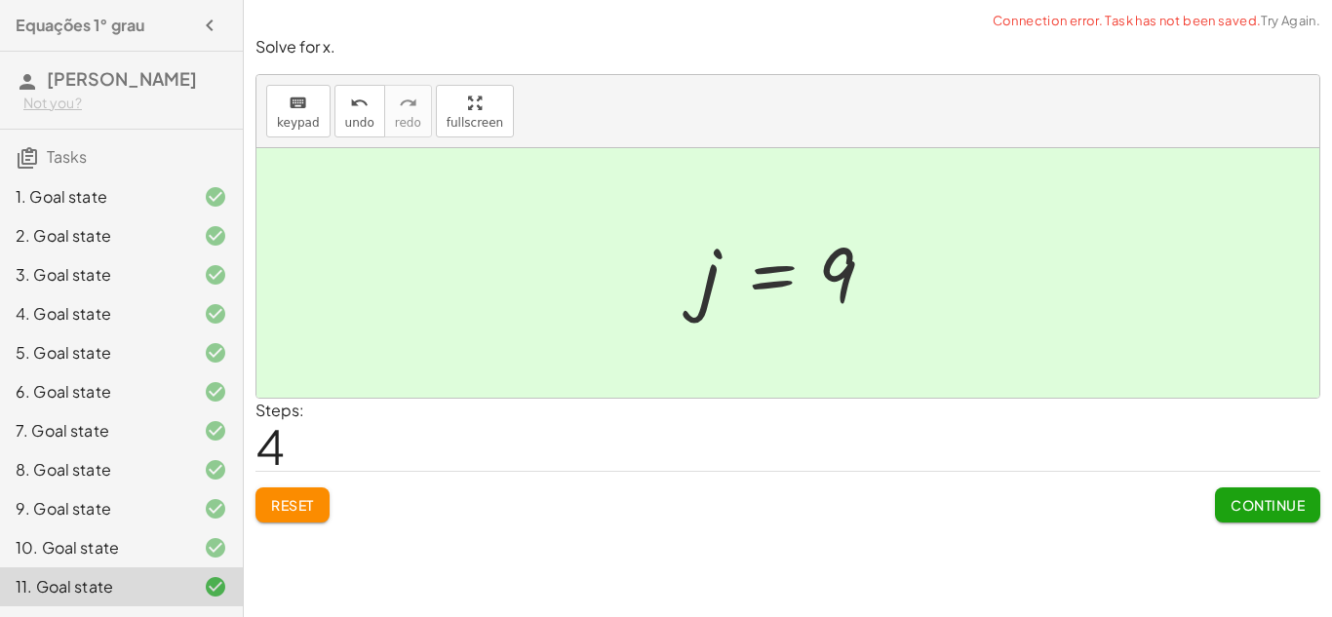
click at [1277, 513] on span "Continue" at bounding box center [1268, 505] width 74 height 18
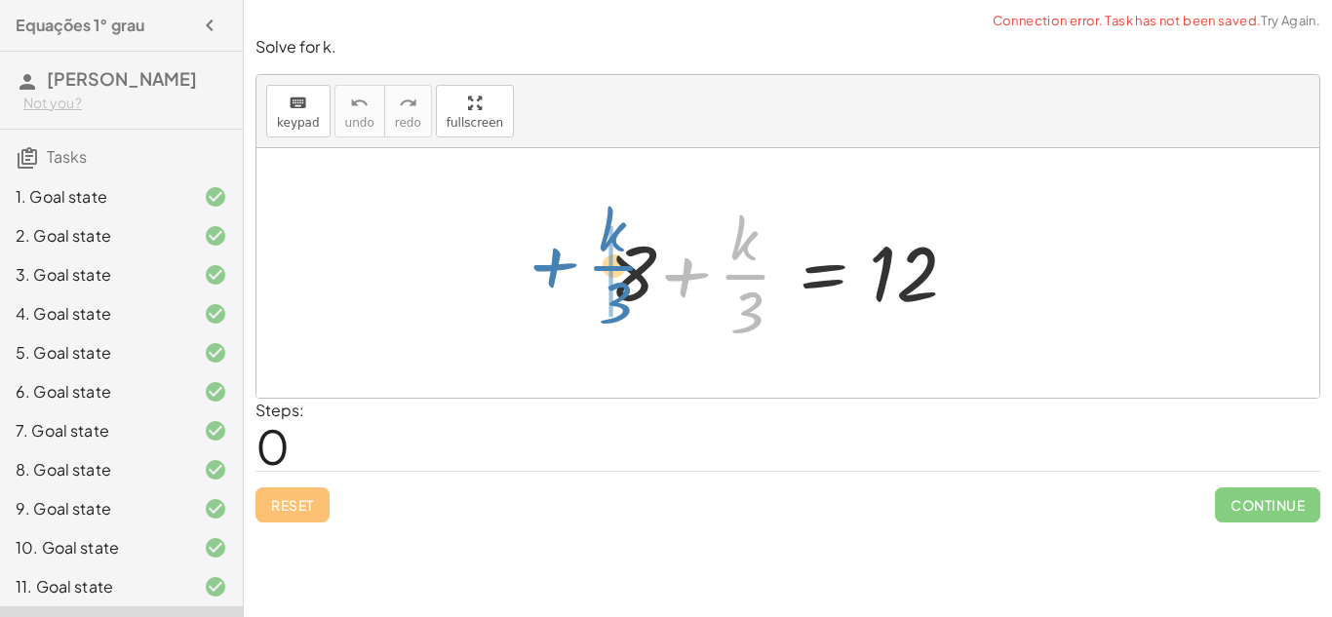
drag, startPoint x: 757, startPoint y: 278, endPoint x: 623, endPoint y: 269, distance: 133.9
click at [623, 269] on div at bounding box center [795, 273] width 391 height 150
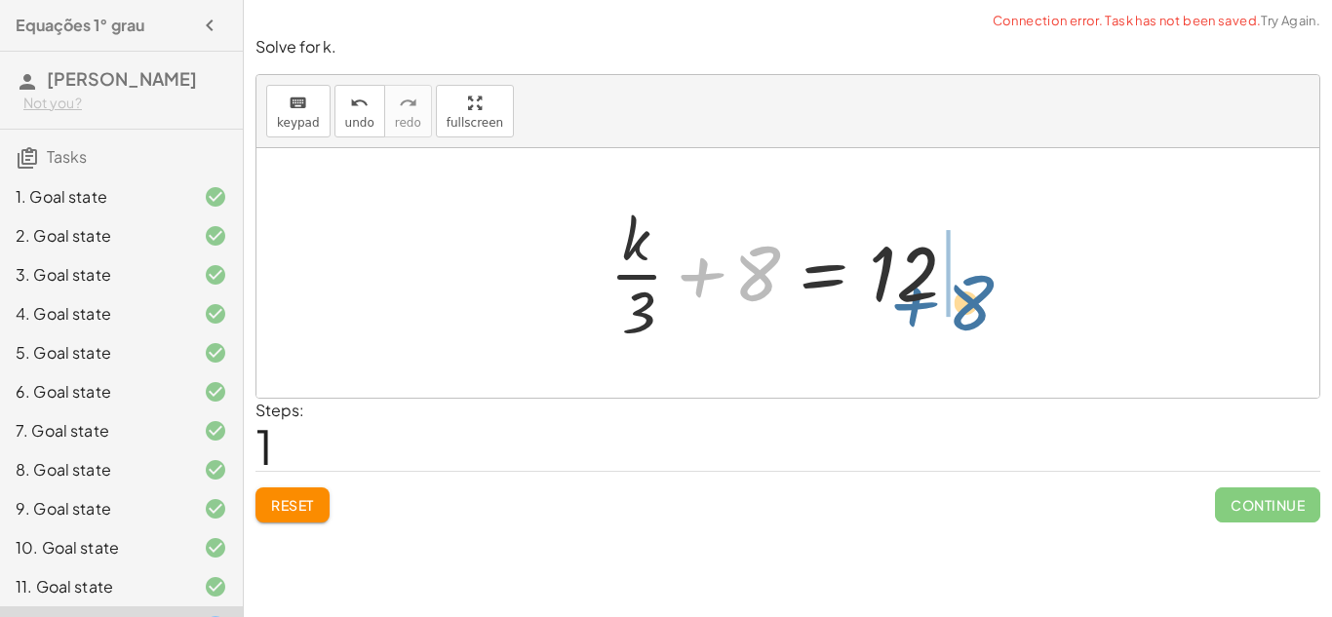
drag, startPoint x: 705, startPoint y: 275, endPoint x: 919, endPoint y: 305, distance: 215.7
click at [919, 305] on div at bounding box center [795, 273] width 391 height 150
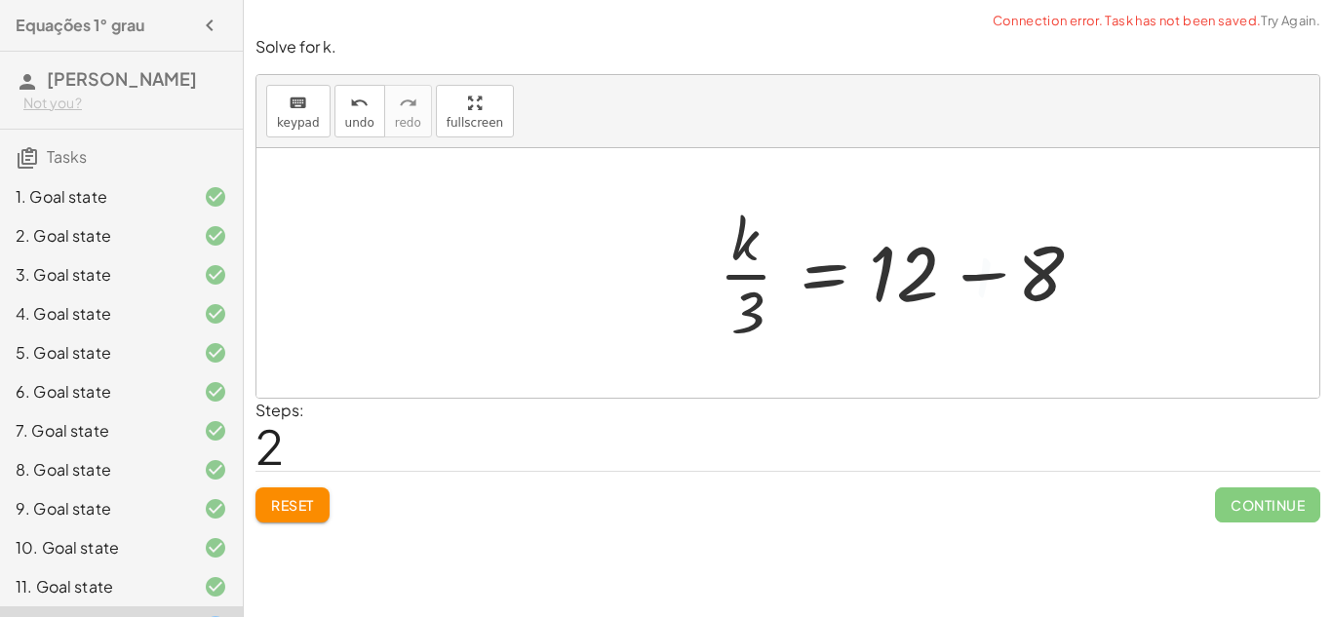
click at [936, 295] on div at bounding box center [904, 273] width 391 height 150
click at [971, 267] on div at bounding box center [904, 273] width 391 height 150
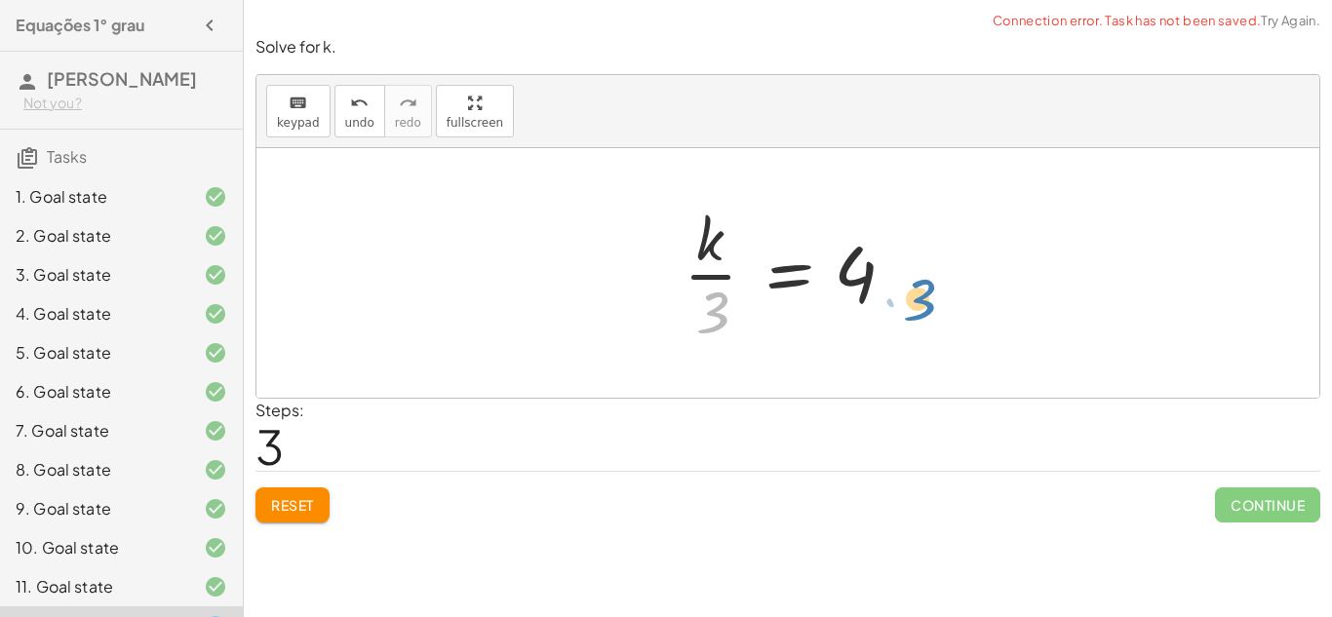
drag, startPoint x: 716, startPoint y: 297, endPoint x: 924, endPoint y: 284, distance: 208.2
click at [924, 284] on div "+ 8 + · k · 3 = 12 + · k · 3 + 8 = 12 · k · 3 = + 12 − 8 · 3 · k · 3 = 4" at bounding box center [787, 273] width 1063 height 250
drag, startPoint x: 710, startPoint y: 316, endPoint x: 1038, endPoint y: 255, distance: 333.2
drag, startPoint x: 709, startPoint y: 320, endPoint x: 924, endPoint y: 299, distance: 215.5
click at [723, 312] on div at bounding box center [795, 273] width 243 height 150
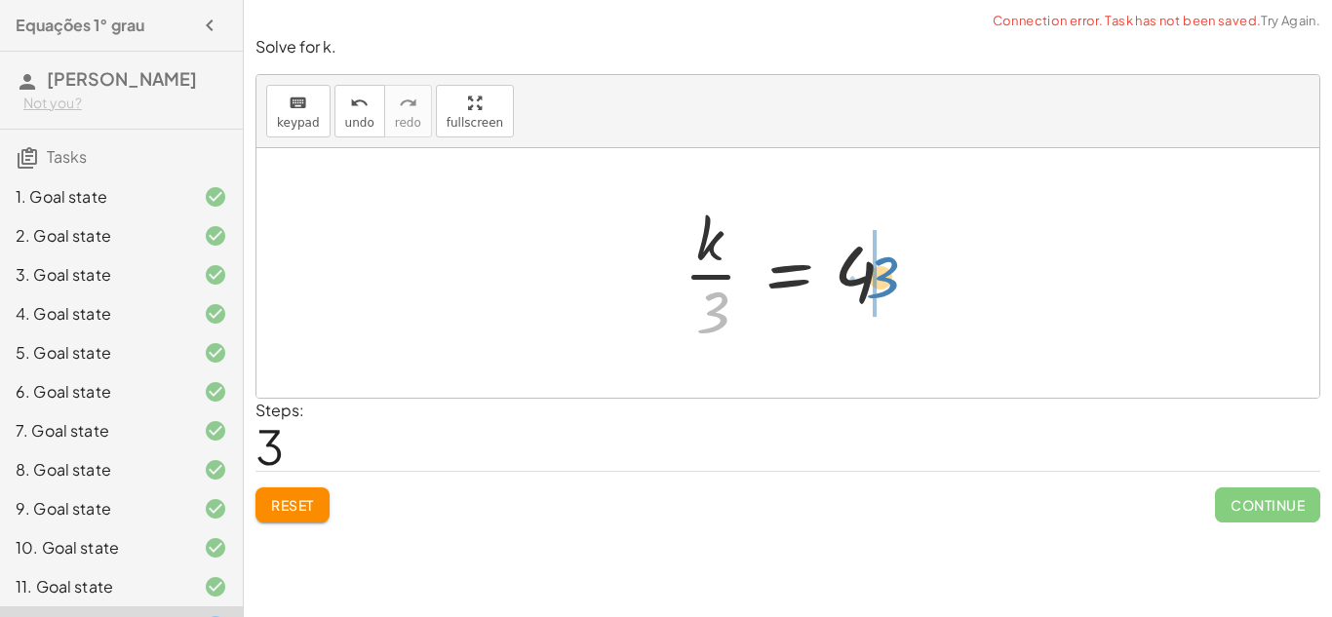
drag, startPoint x: 723, startPoint y: 311, endPoint x: 892, endPoint y: 275, distance: 173.5
click at [892, 275] on div at bounding box center [795, 273] width 243 height 150
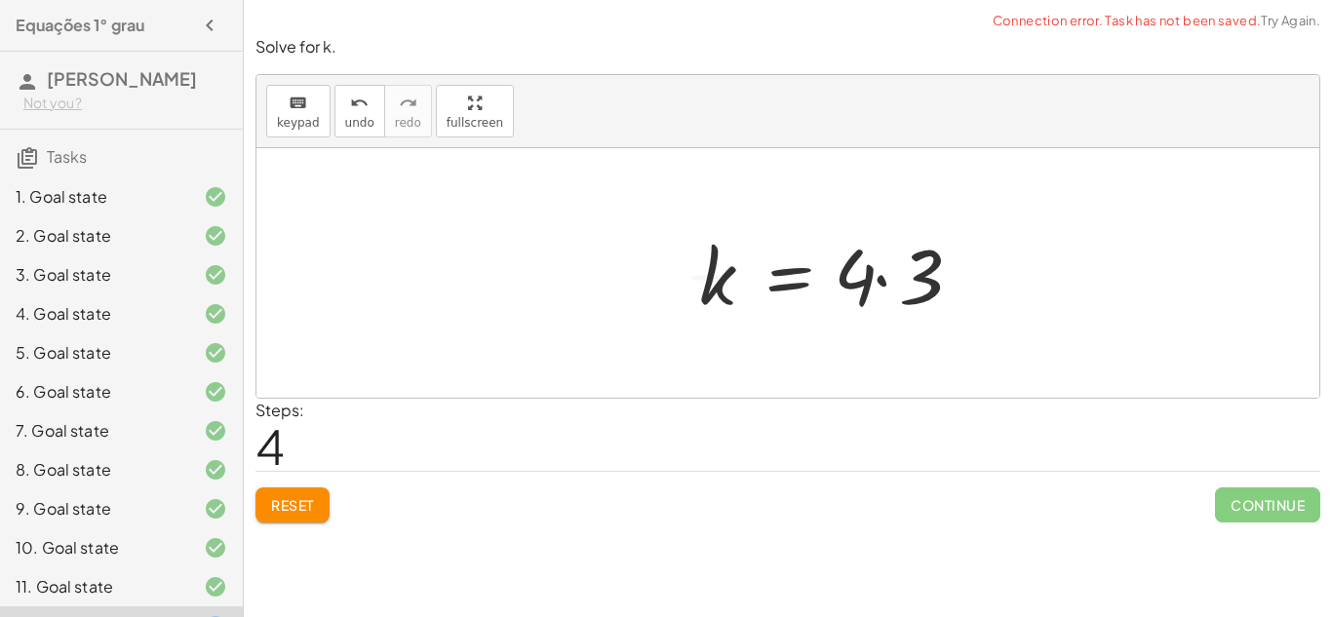
click at [887, 279] on div at bounding box center [835, 273] width 293 height 100
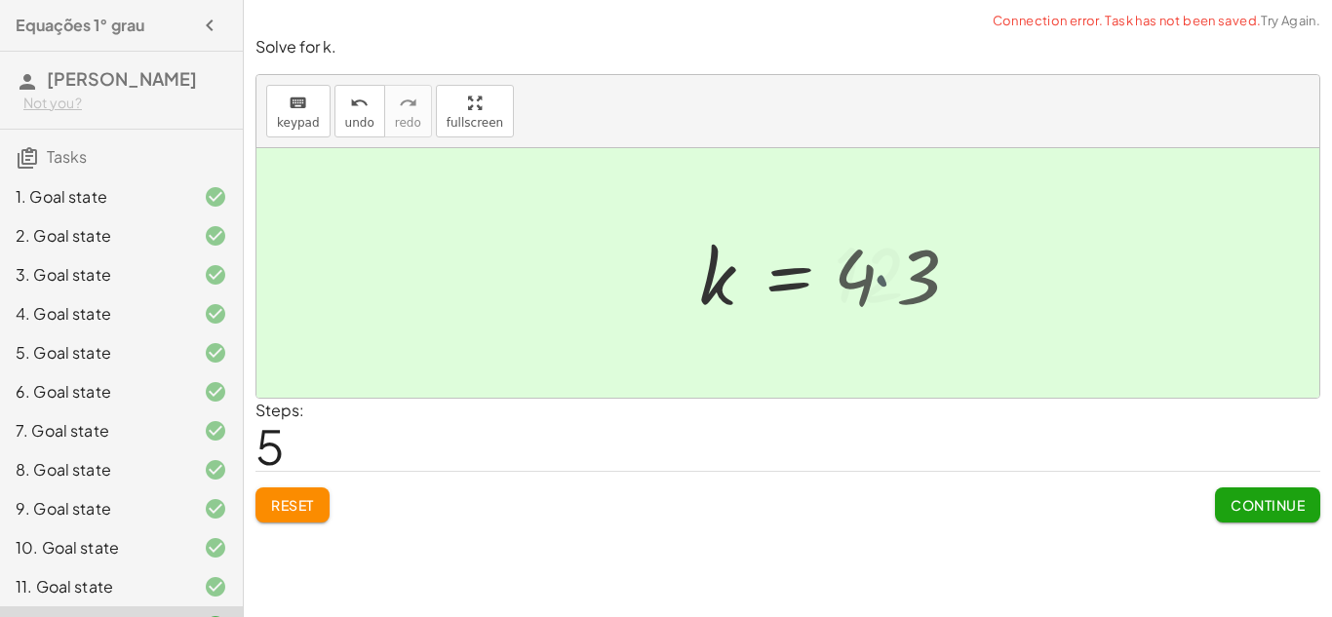
click at [887, 279] on div at bounding box center [822, 273] width 266 height 97
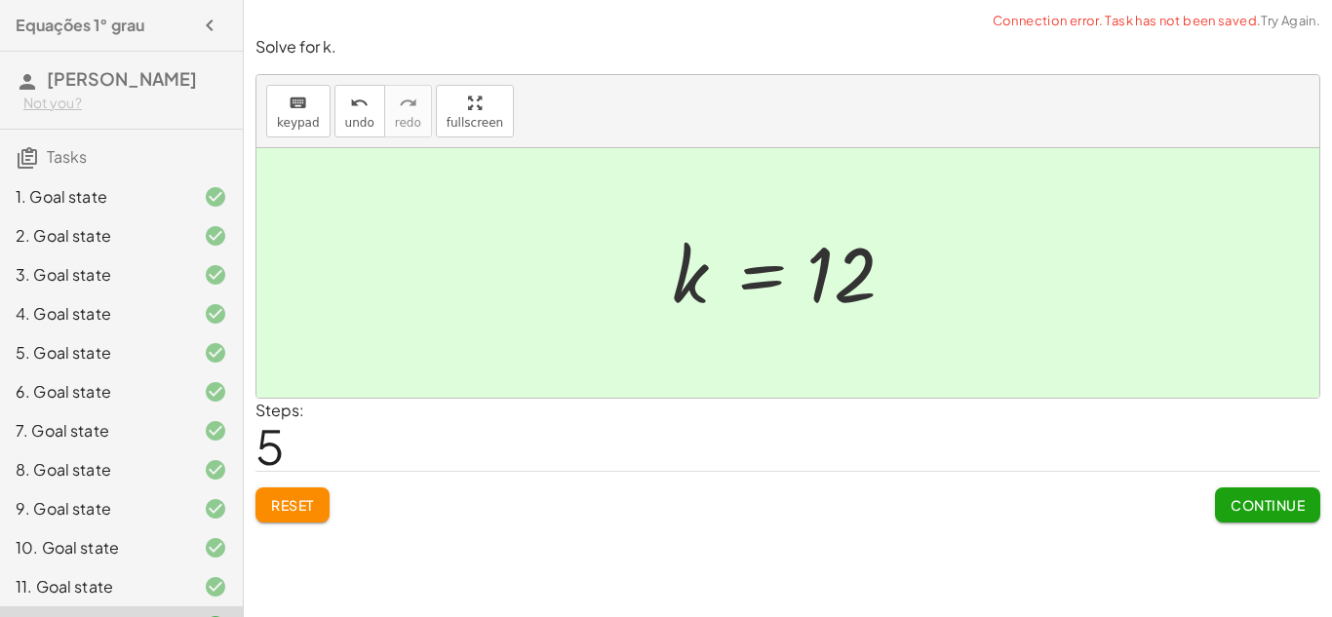
click at [1290, 489] on button "Continue" at bounding box center [1267, 505] width 105 height 35
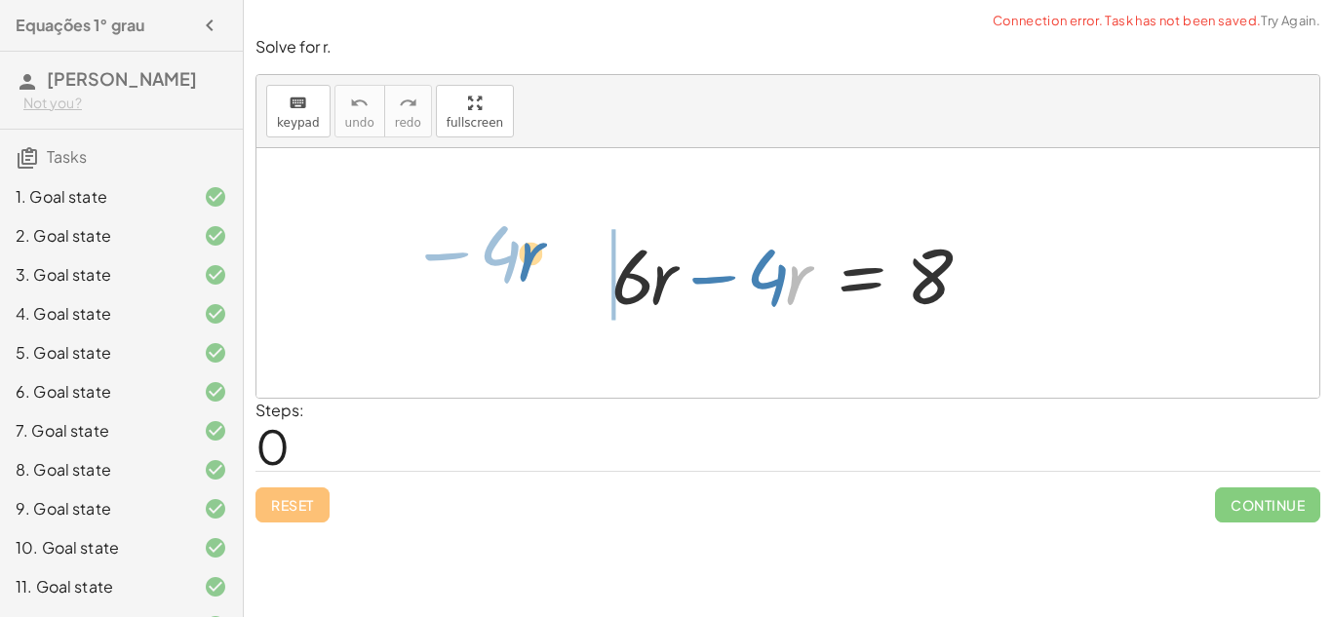
drag, startPoint x: 791, startPoint y: 280, endPoint x: 534, endPoint y: 260, distance: 257.2
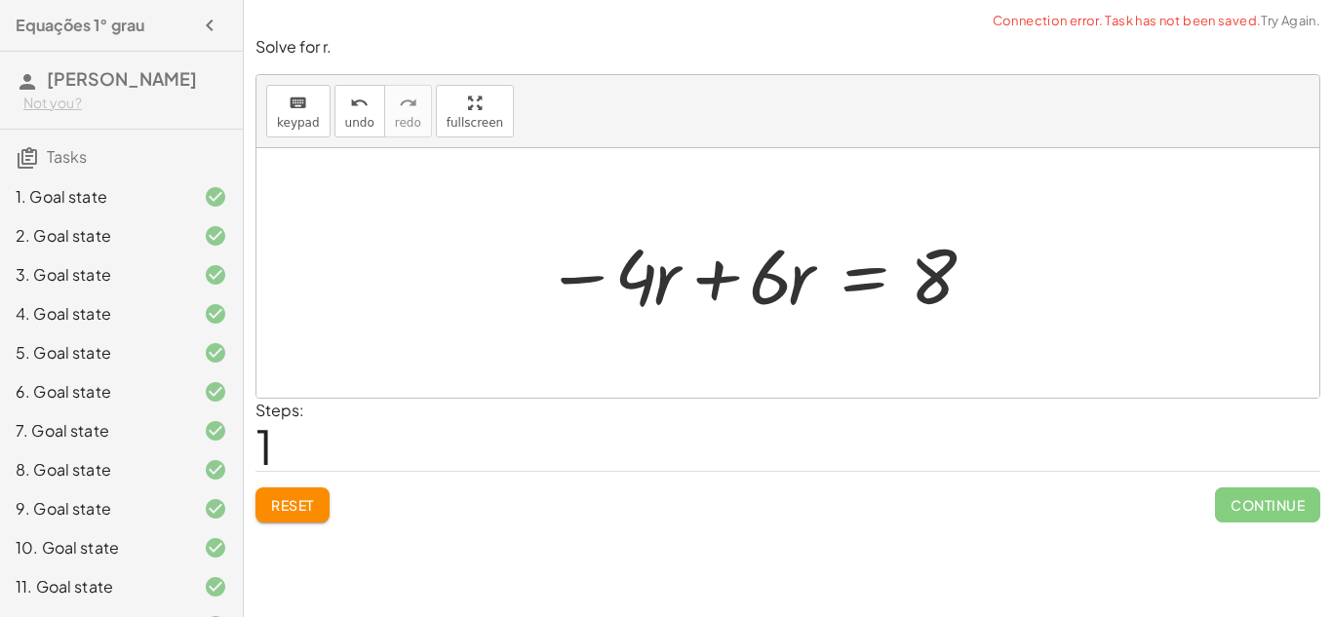
click at [708, 285] on div at bounding box center [757, 273] width 445 height 100
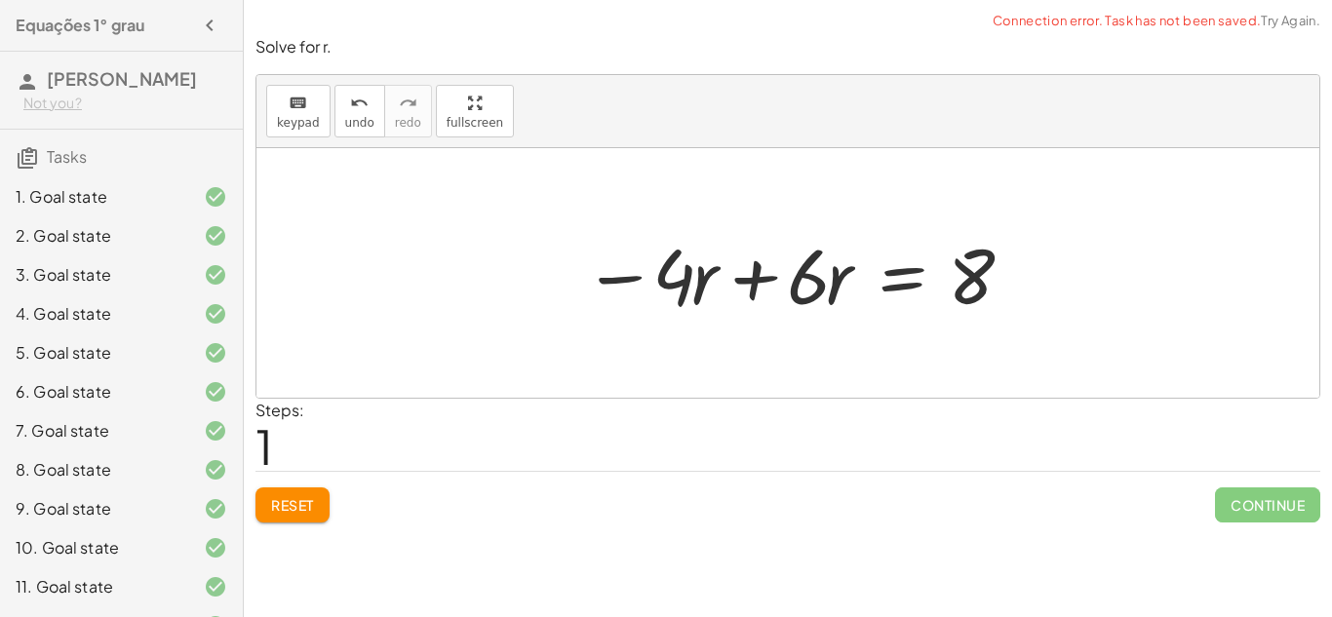
click at [790, 290] on div at bounding box center [795, 273] width 445 height 100
drag, startPoint x: 806, startPoint y: 293, endPoint x: 1060, endPoint y: 309, distance: 255.1
click at [1060, 309] on div "+ · 6 · r − · 4 · r = 8 · 6 + · r + · 6 · r − · 4 · r = 8" at bounding box center [787, 273] width 1063 height 250
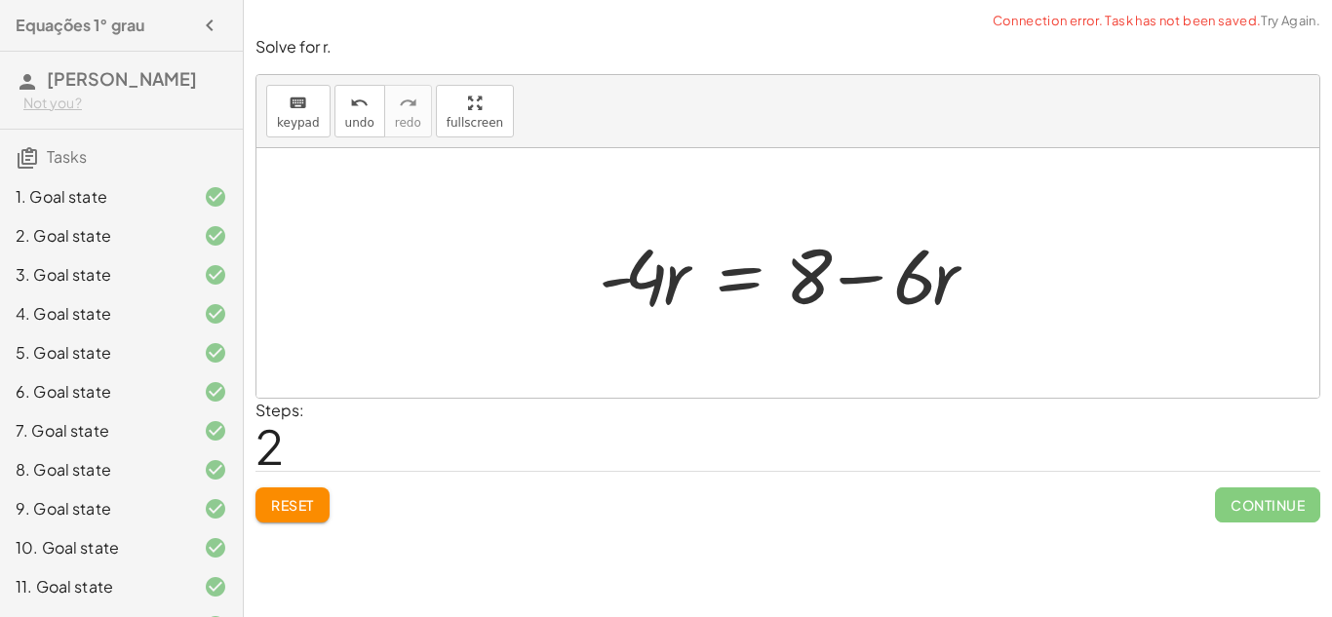
click at [293, 505] on span "Reset" at bounding box center [292, 505] width 43 height 18
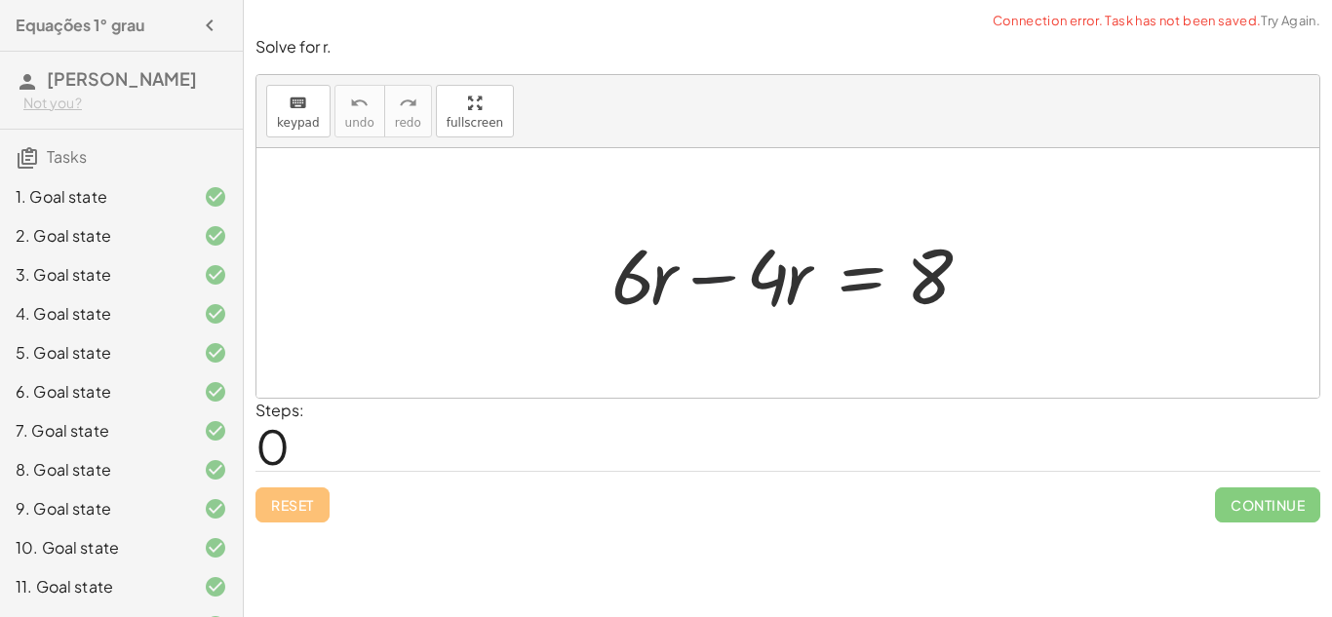
click at [706, 272] on div at bounding box center [795, 273] width 387 height 100
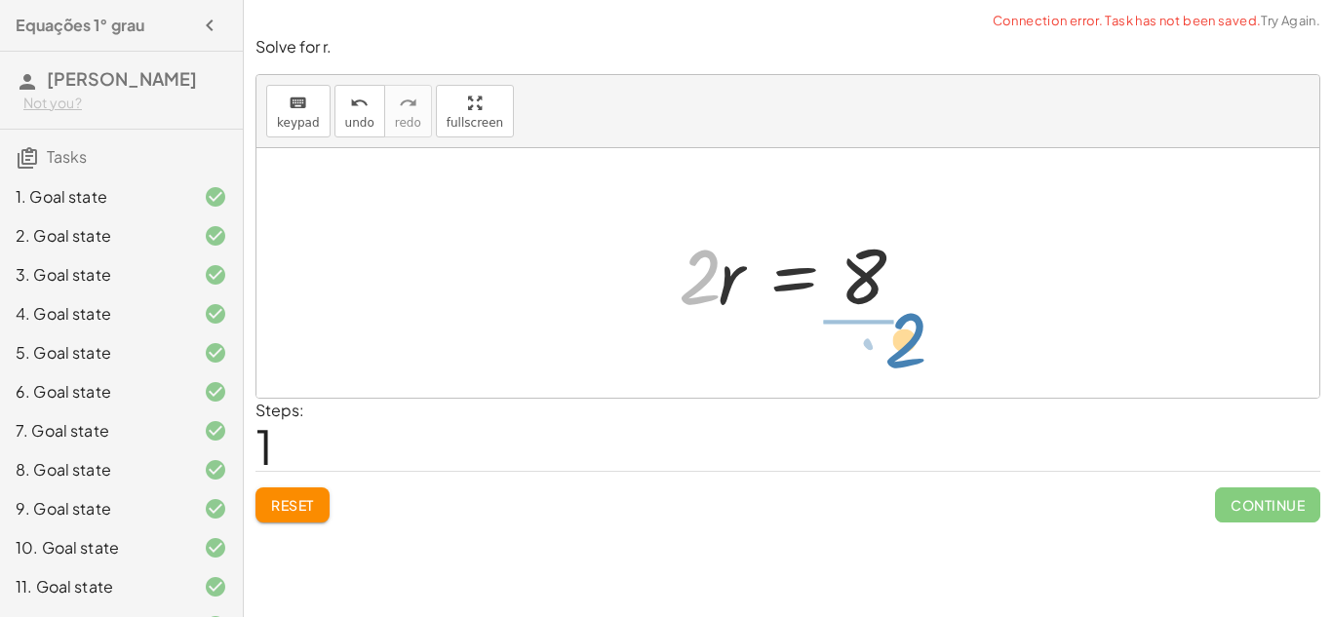
drag, startPoint x: 690, startPoint y: 304, endPoint x: 894, endPoint y: 368, distance: 213.4
click at [894, 368] on div "+ · 6 · r − · 4 · r = 8 · 2 · r · r = 8 · 2" at bounding box center [787, 273] width 1063 height 250
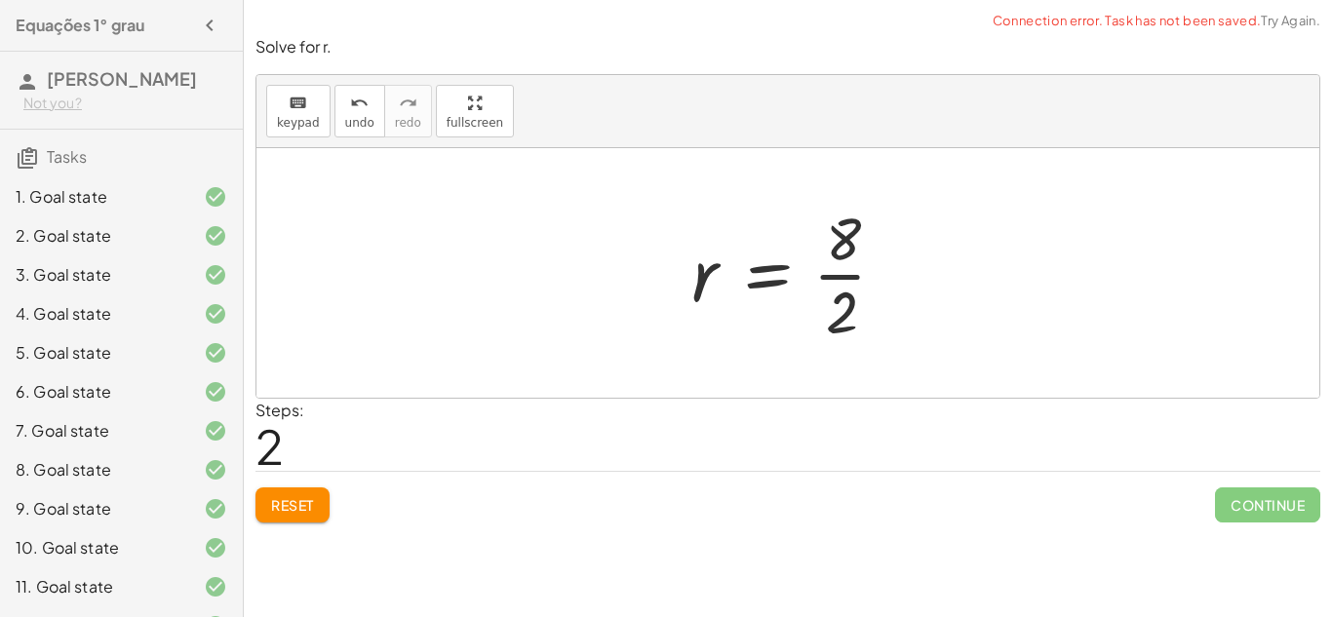
click at [872, 318] on div at bounding box center [797, 273] width 230 height 150
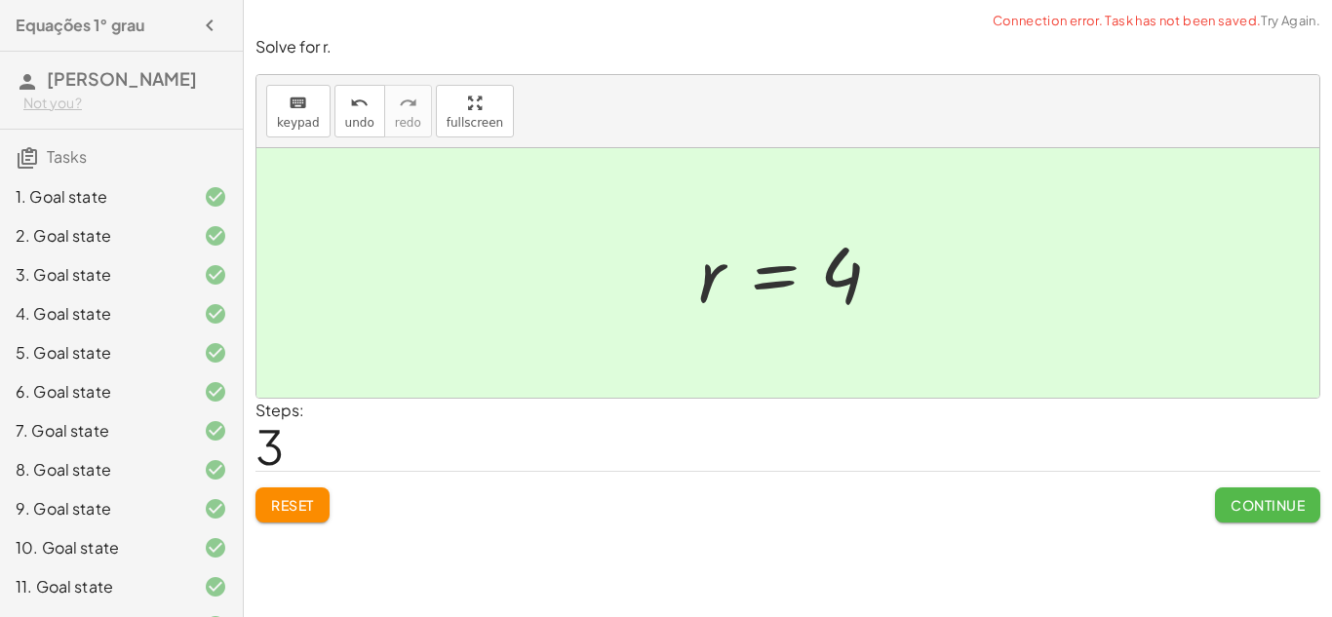
click at [1270, 497] on span "Continue" at bounding box center [1268, 505] width 74 height 18
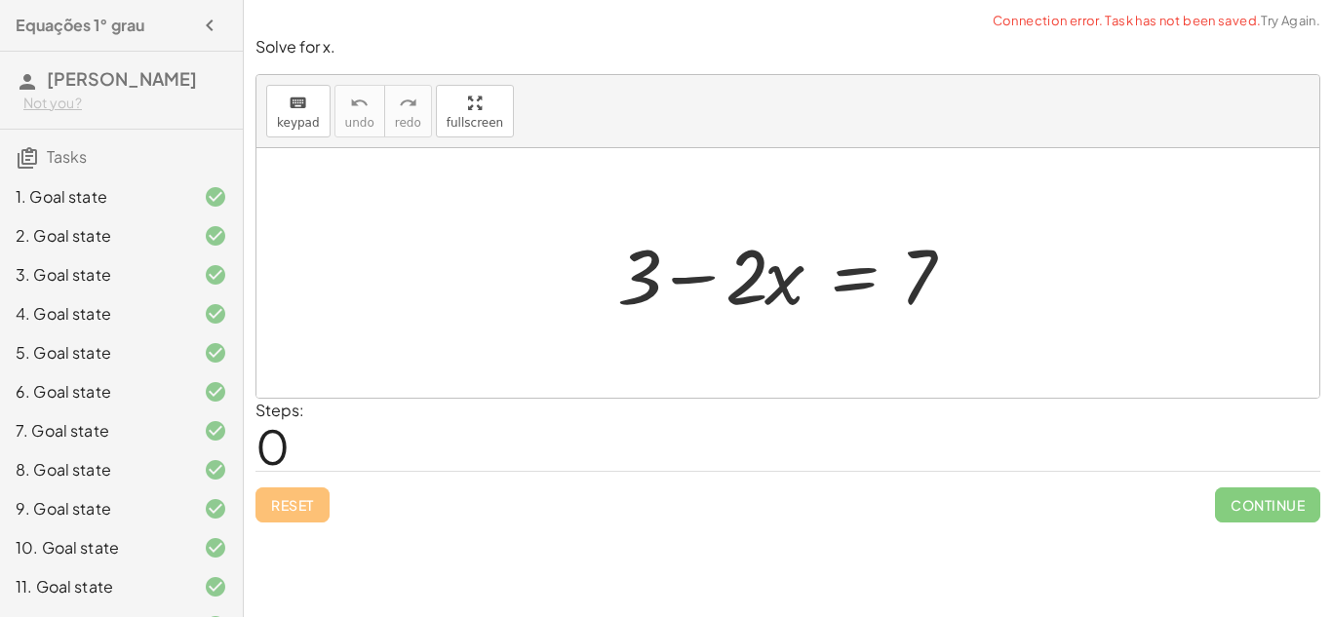
click at [884, 257] on div at bounding box center [795, 273] width 375 height 100
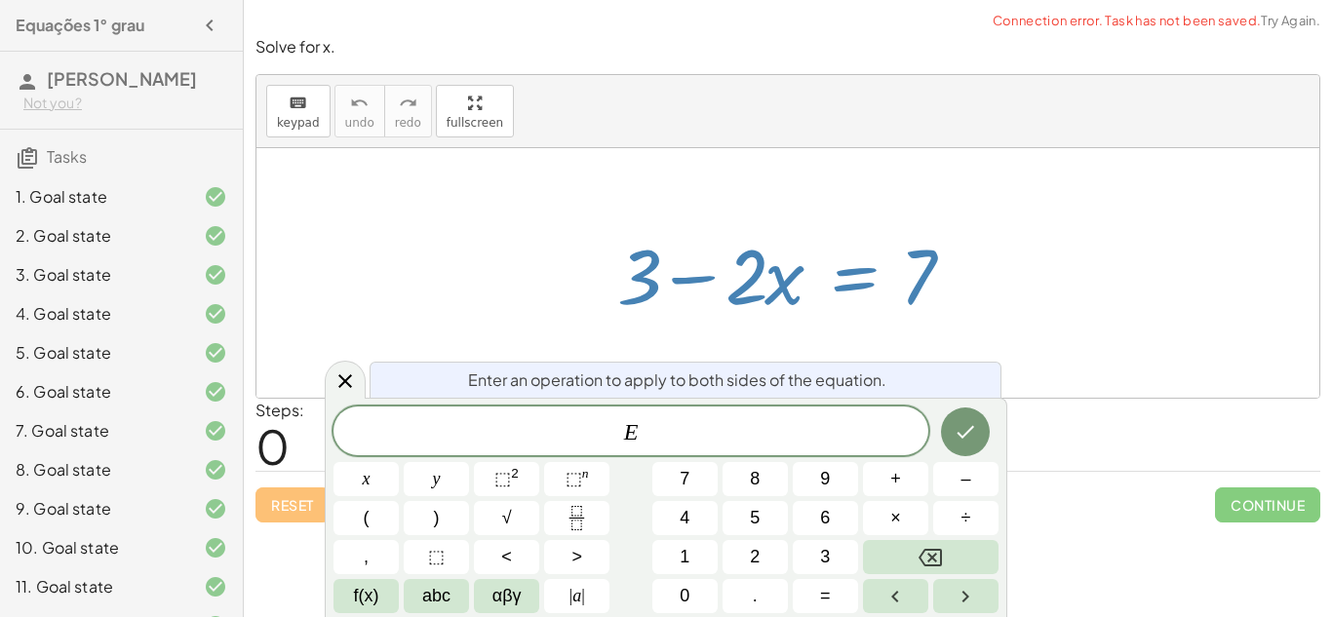
scroll to position [11, 0]
click at [579, 236] on div at bounding box center [787, 273] width 1063 height 250
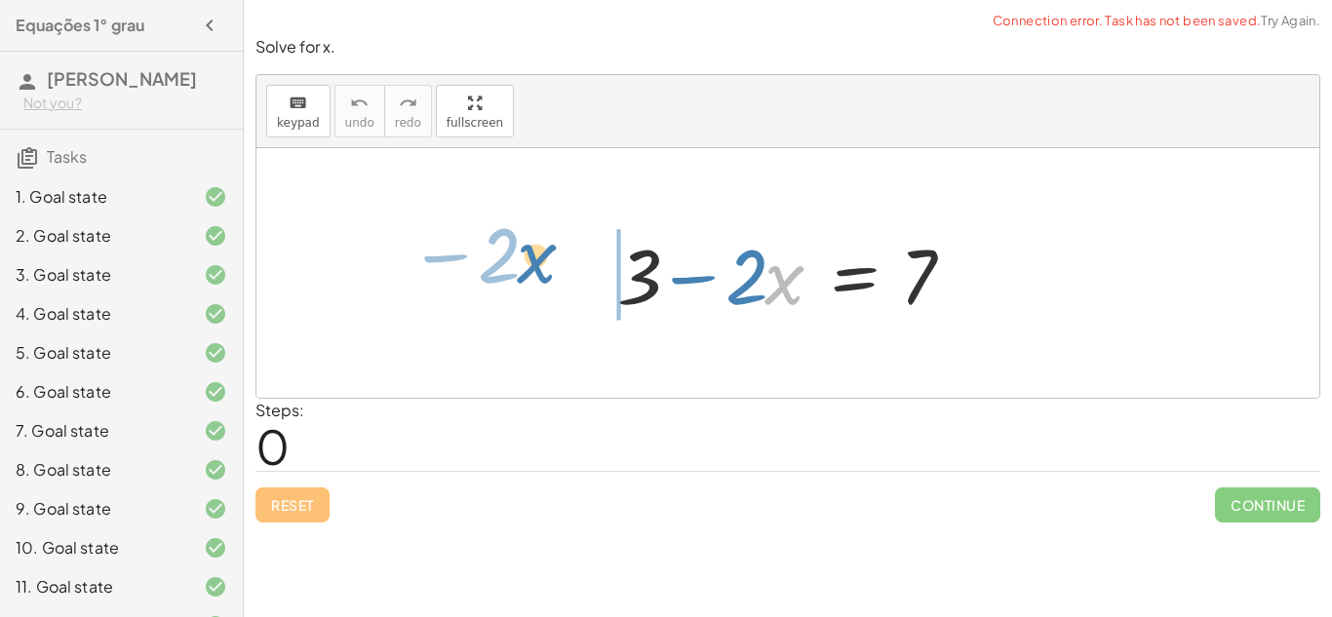
drag, startPoint x: 786, startPoint y: 301, endPoint x: 538, endPoint y: 280, distance: 248.6
click at [538, 280] on div "· x − · 2 + 3 − · 2 · x = 7" at bounding box center [787, 273] width 1063 height 250
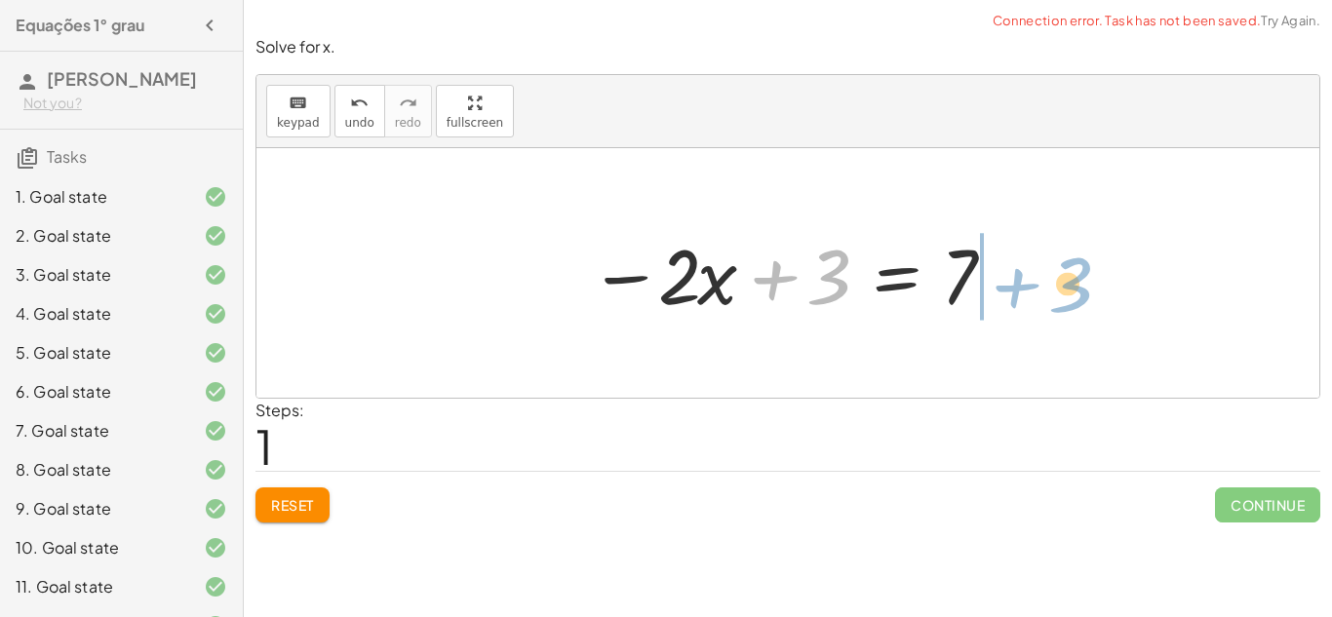
drag, startPoint x: 780, startPoint y: 274, endPoint x: 1014, endPoint y: 280, distance: 234.1
click at [1014, 280] on div "+ 3 − · 2 · x = 7 + 3 + 3 − · 2 · x = 7" at bounding box center [788, 273] width 456 height 110
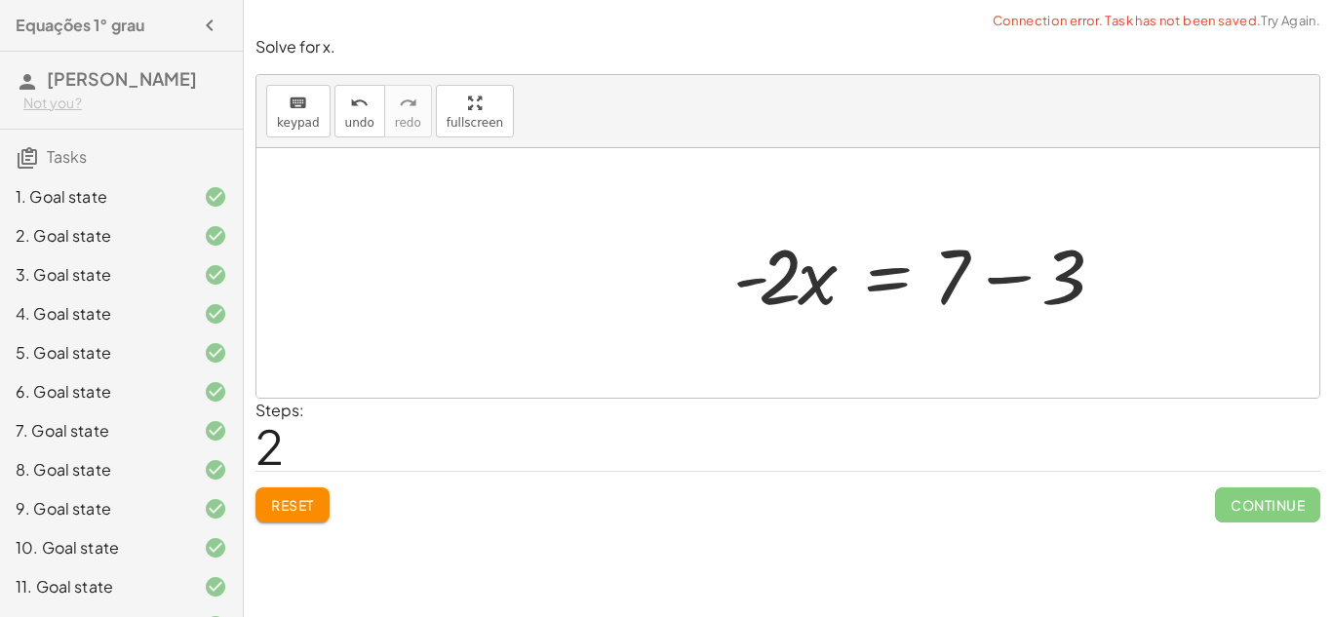
click at [1010, 281] on div at bounding box center [924, 273] width 401 height 100
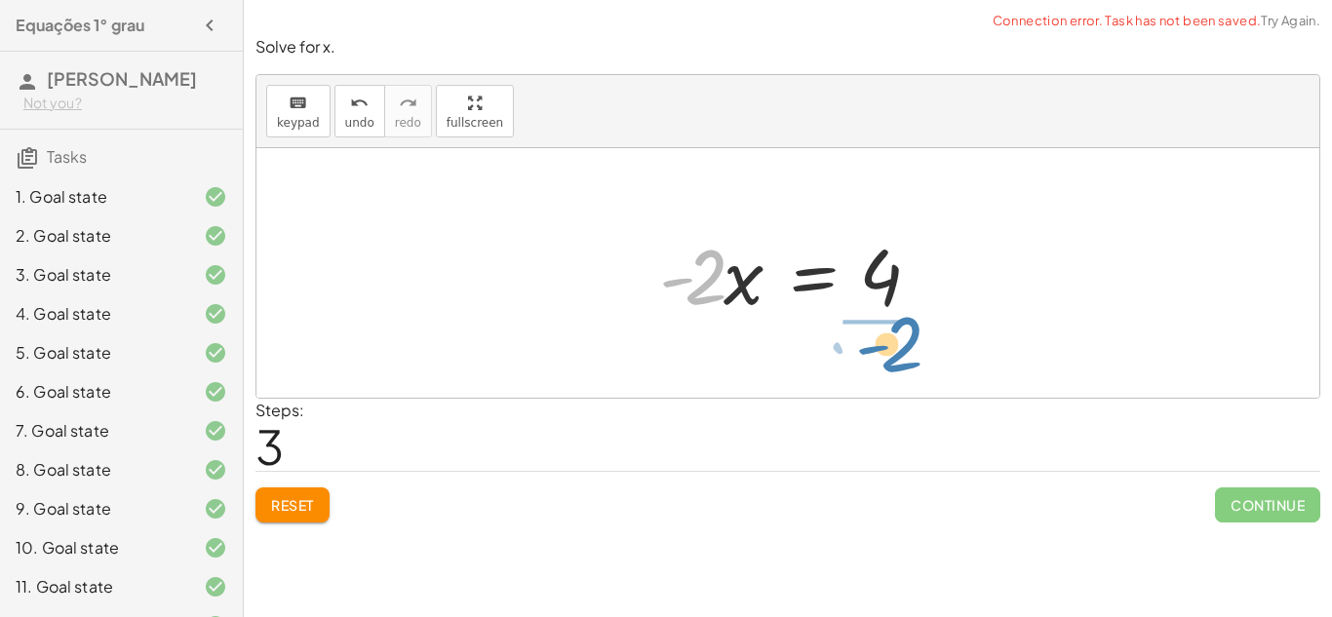
drag, startPoint x: 687, startPoint y: 272, endPoint x: 884, endPoint y: 339, distance: 208.2
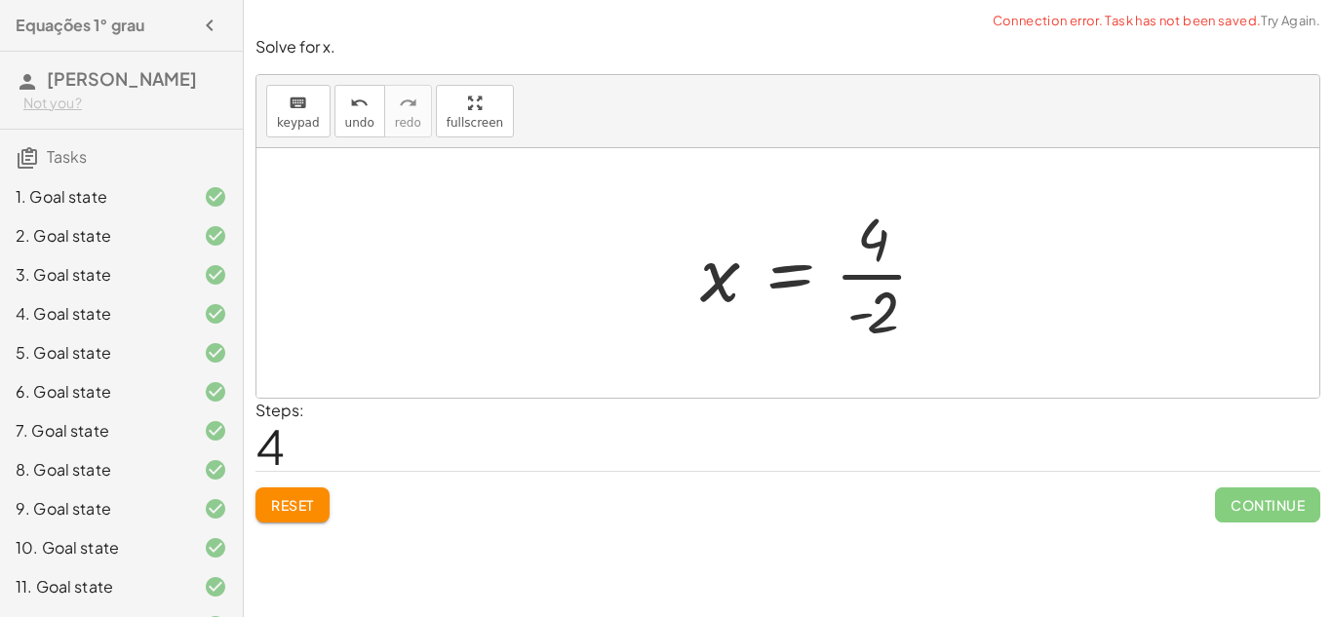
click at [884, 330] on div at bounding box center [821, 273] width 262 height 150
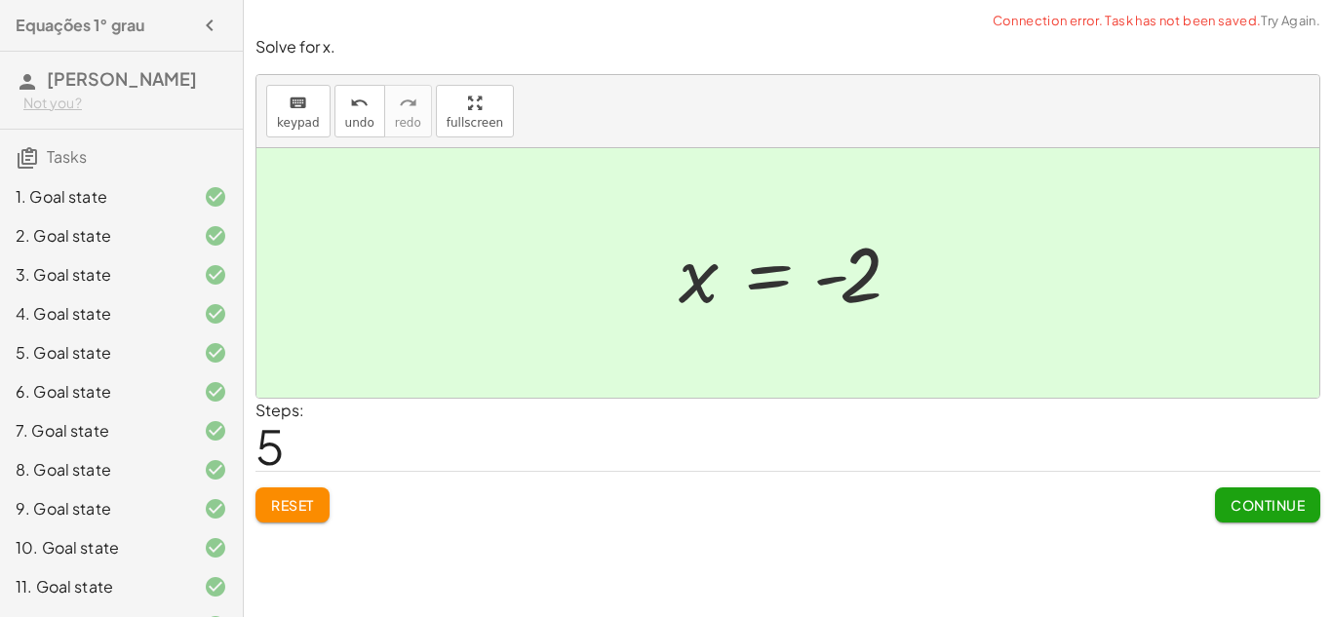
click at [1223, 492] on button "Continue" at bounding box center [1267, 505] width 105 height 35
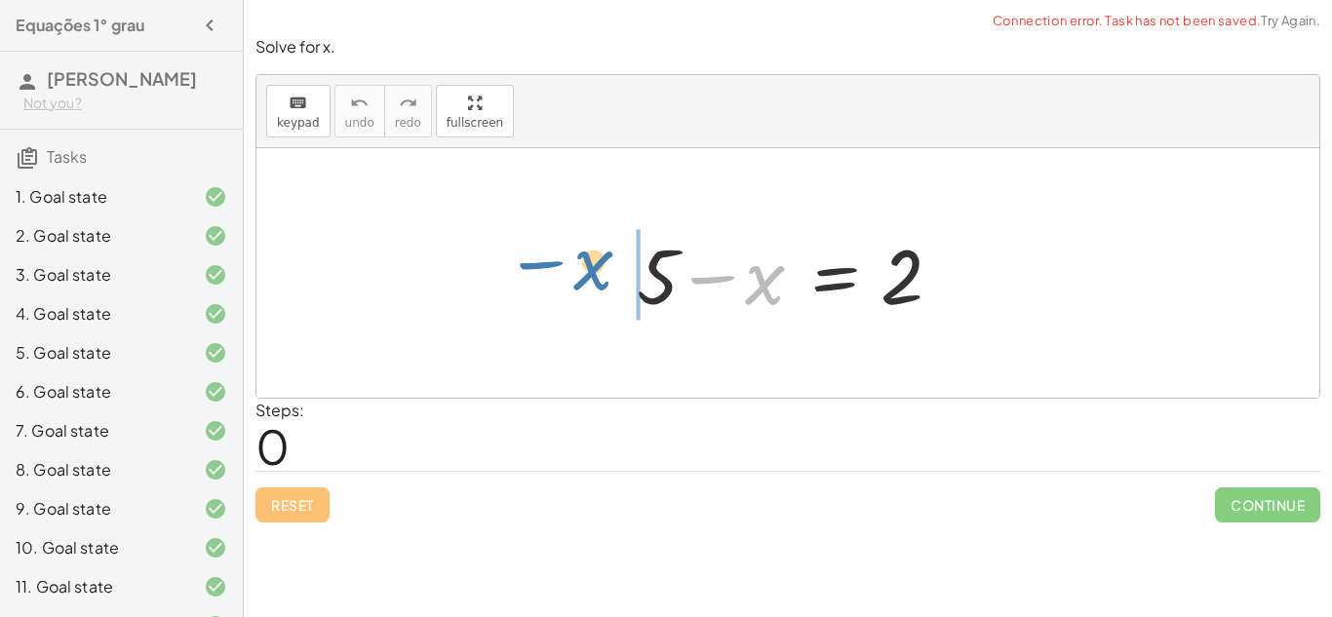
drag, startPoint x: 773, startPoint y: 281, endPoint x: 602, endPoint y: 266, distance: 172.3
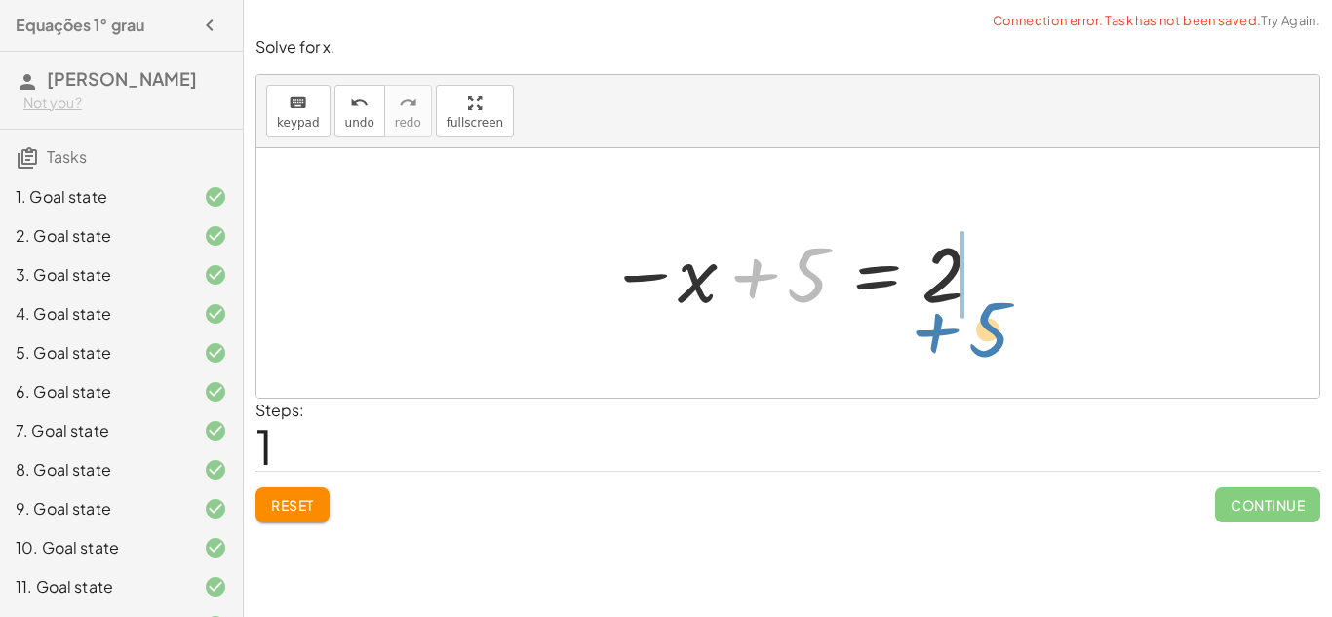
drag, startPoint x: 785, startPoint y: 280, endPoint x: 959, endPoint y: 329, distance: 180.3
click at [959, 329] on div "+ 5 − x = 2 + 5 + 5 − x = 2" at bounding box center [787, 273] width 1063 height 250
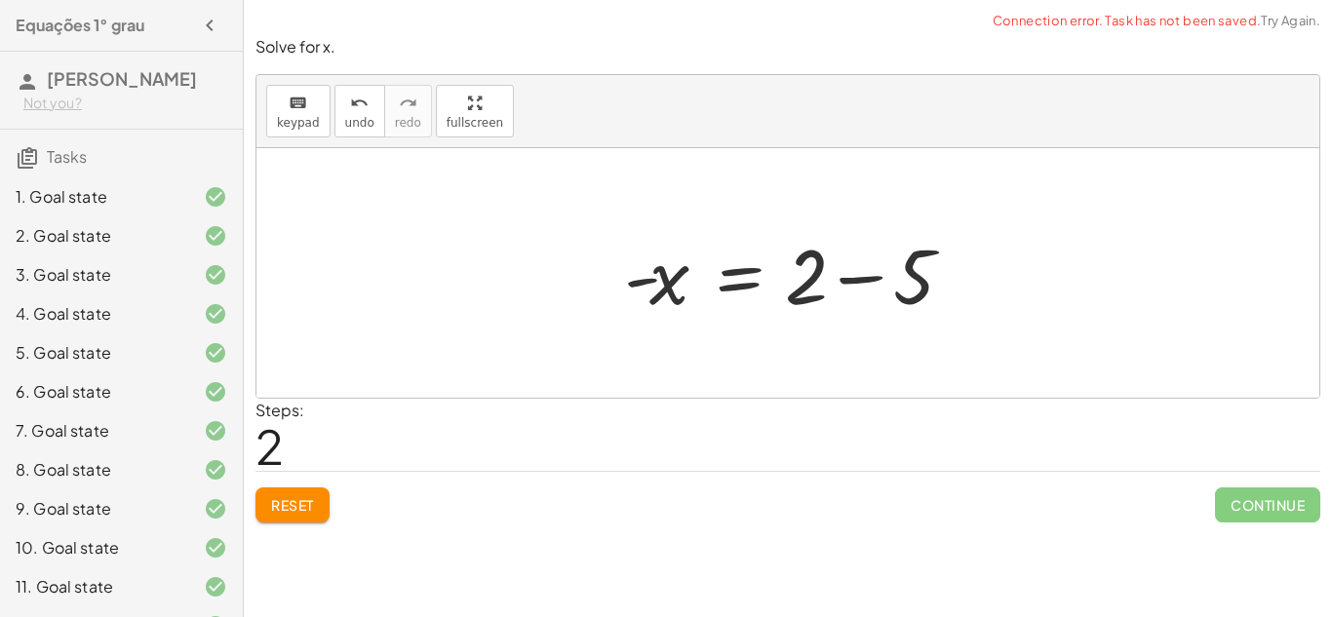
click at [873, 282] on div at bounding box center [795, 273] width 362 height 100
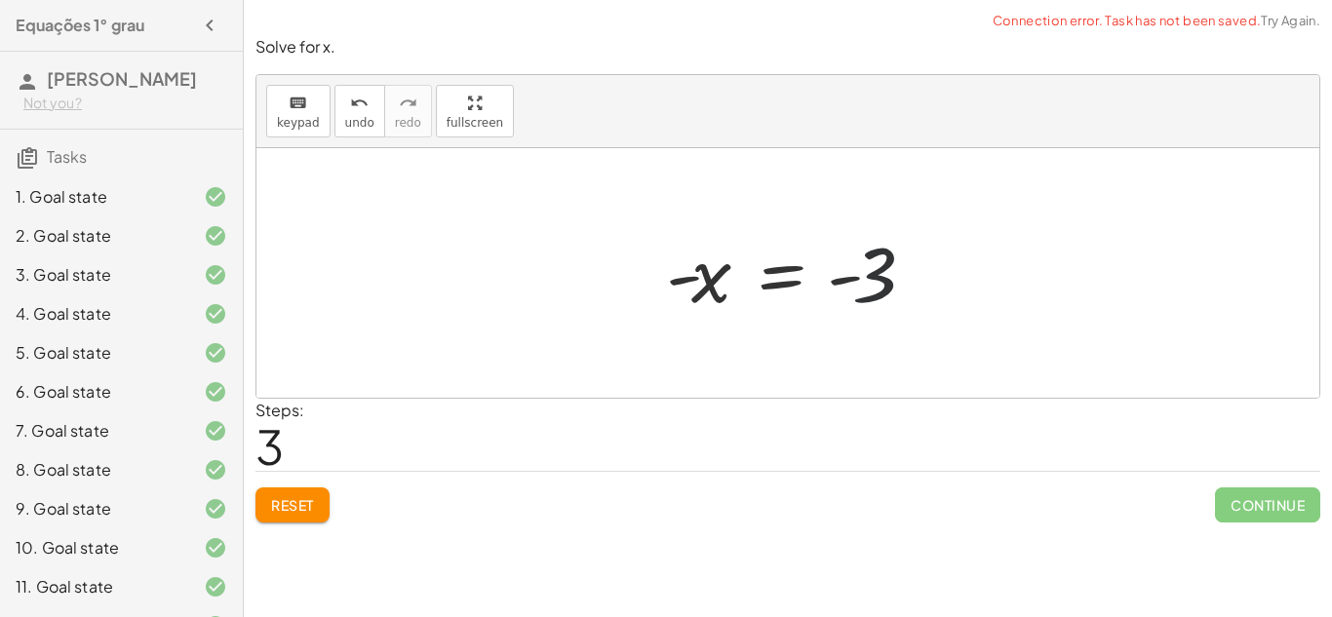
click at [867, 288] on div at bounding box center [795, 273] width 279 height 97
click at [838, 287] on div at bounding box center [795, 273] width 279 height 97
drag, startPoint x: 688, startPoint y: 282, endPoint x: 859, endPoint y: 319, distance: 175.6
click at [859, 319] on div at bounding box center [795, 273] width 279 height 97
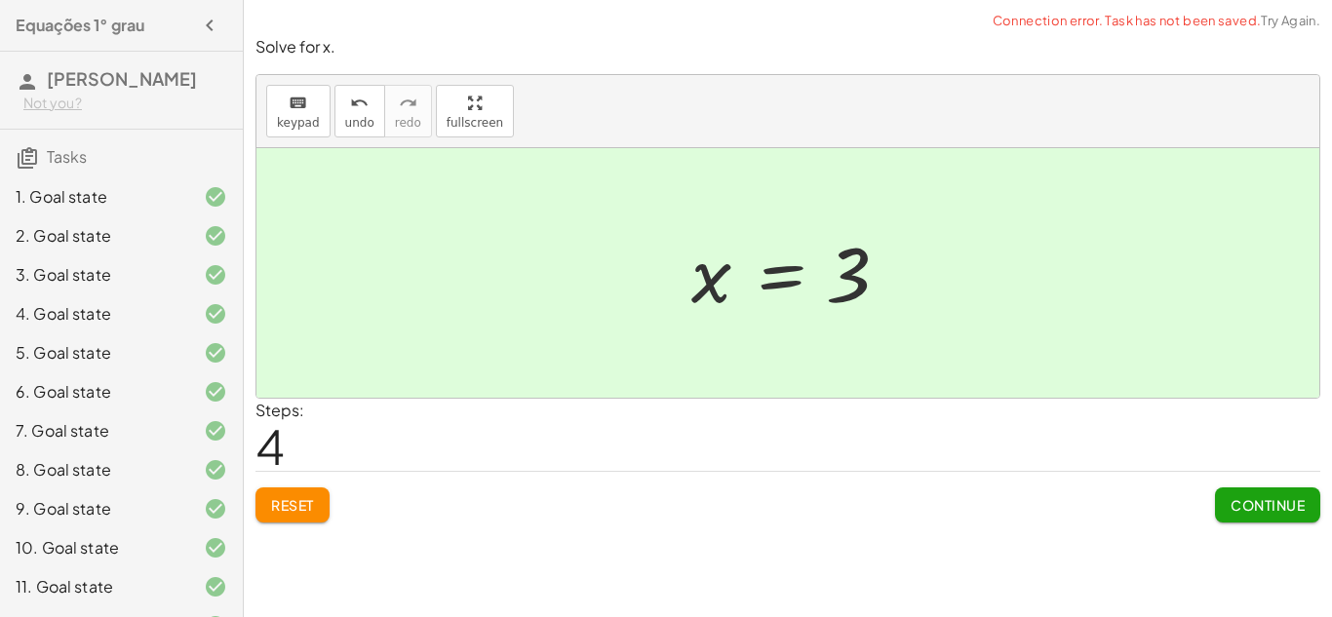
click at [1231, 503] on span "Continue" at bounding box center [1268, 505] width 74 height 18
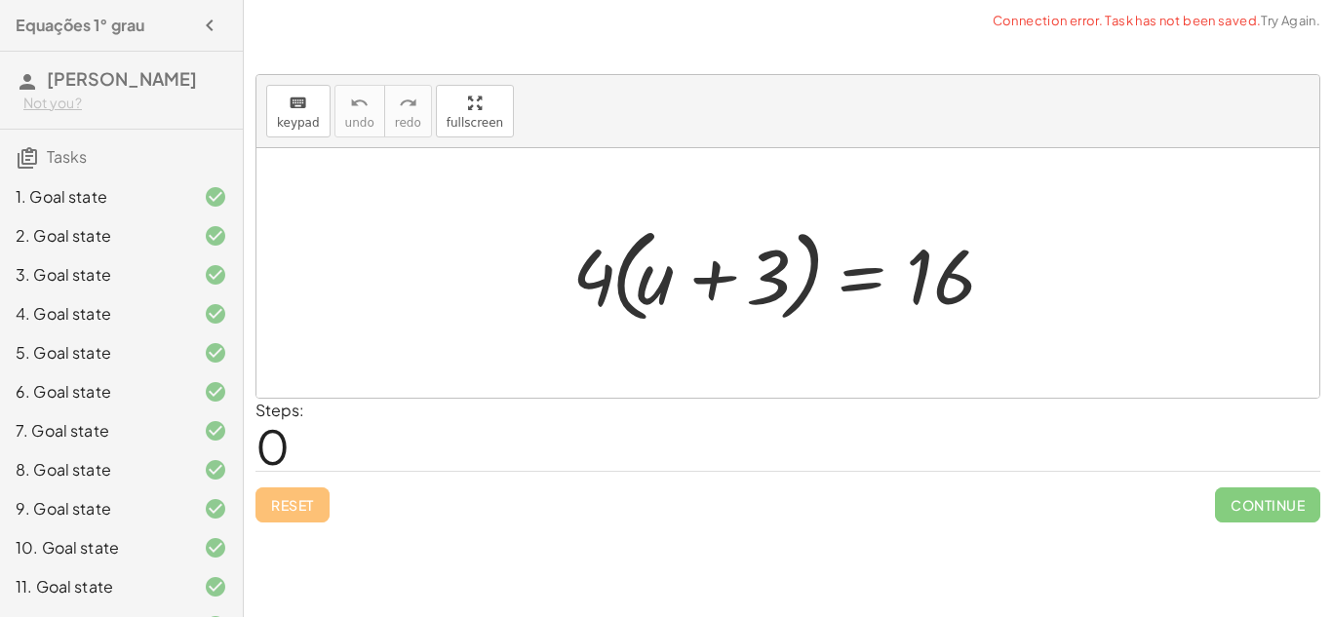
scroll to position [373, 0]
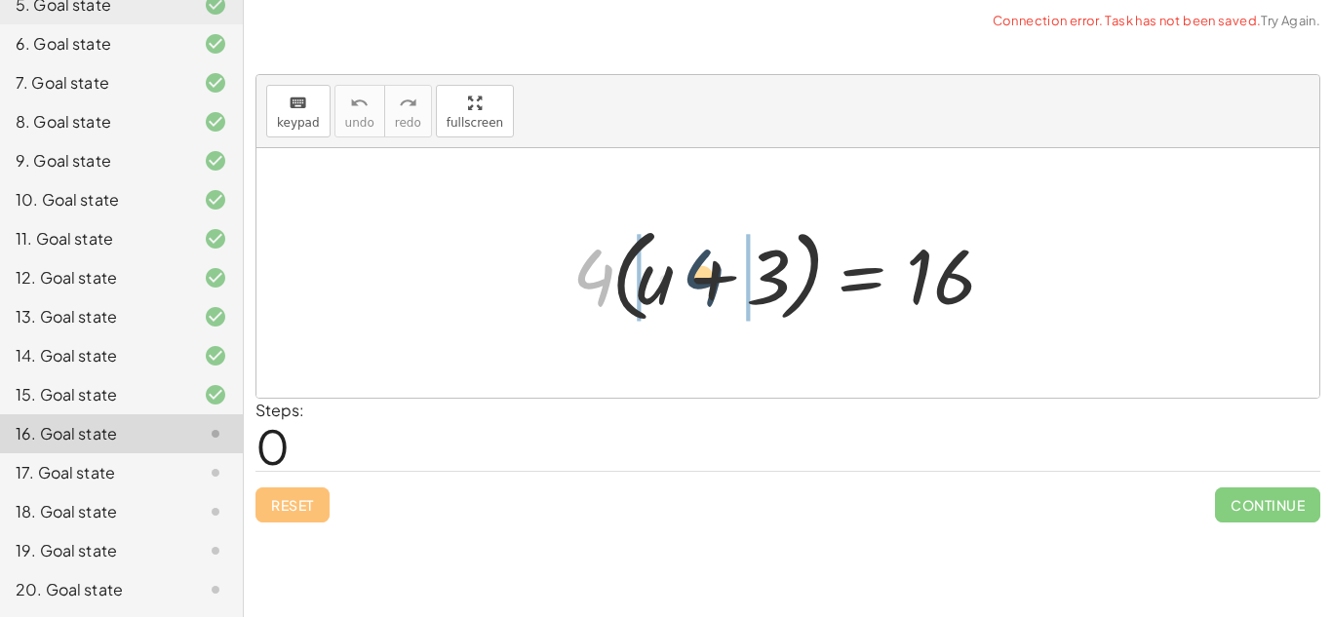
drag, startPoint x: 594, startPoint y: 284, endPoint x: 703, endPoint y: 286, distance: 109.2
click at [703, 286] on div at bounding box center [795, 273] width 465 height 112
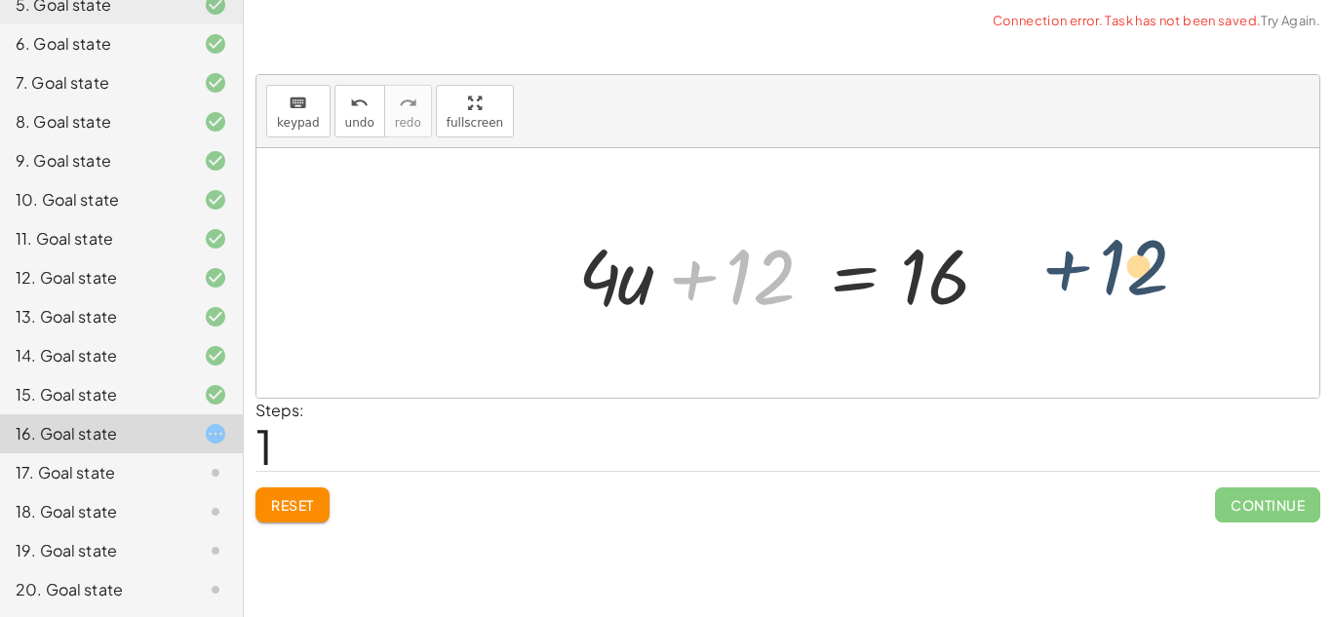
drag, startPoint x: 685, startPoint y: 276, endPoint x: 1058, endPoint y: 266, distance: 373.6
click at [1058, 266] on div "· 4 · ( + u + 3 ) = 16 + · 4 · u + · 4 · 3 = 16 + 12 + u + = [DATE]" at bounding box center [787, 273] width 1063 height 250
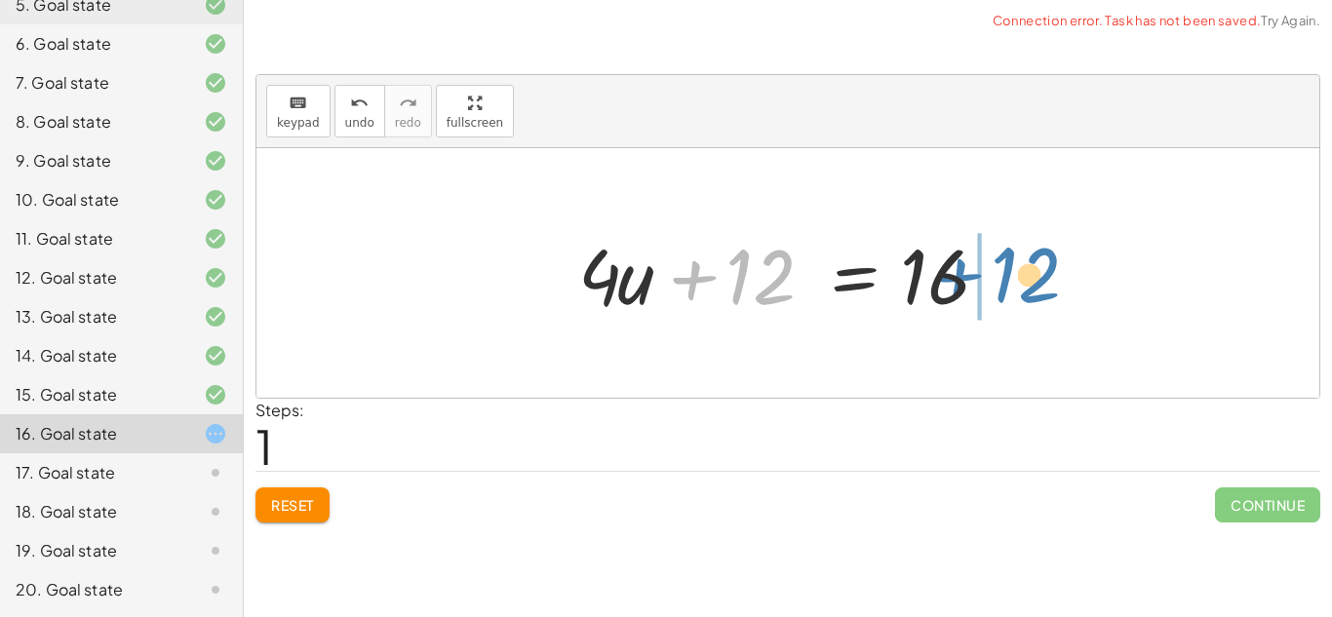
drag, startPoint x: 737, startPoint y: 299, endPoint x: 1002, endPoint y: 297, distance: 264.3
click at [1002, 297] on div at bounding box center [795, 273] width 453 height 100
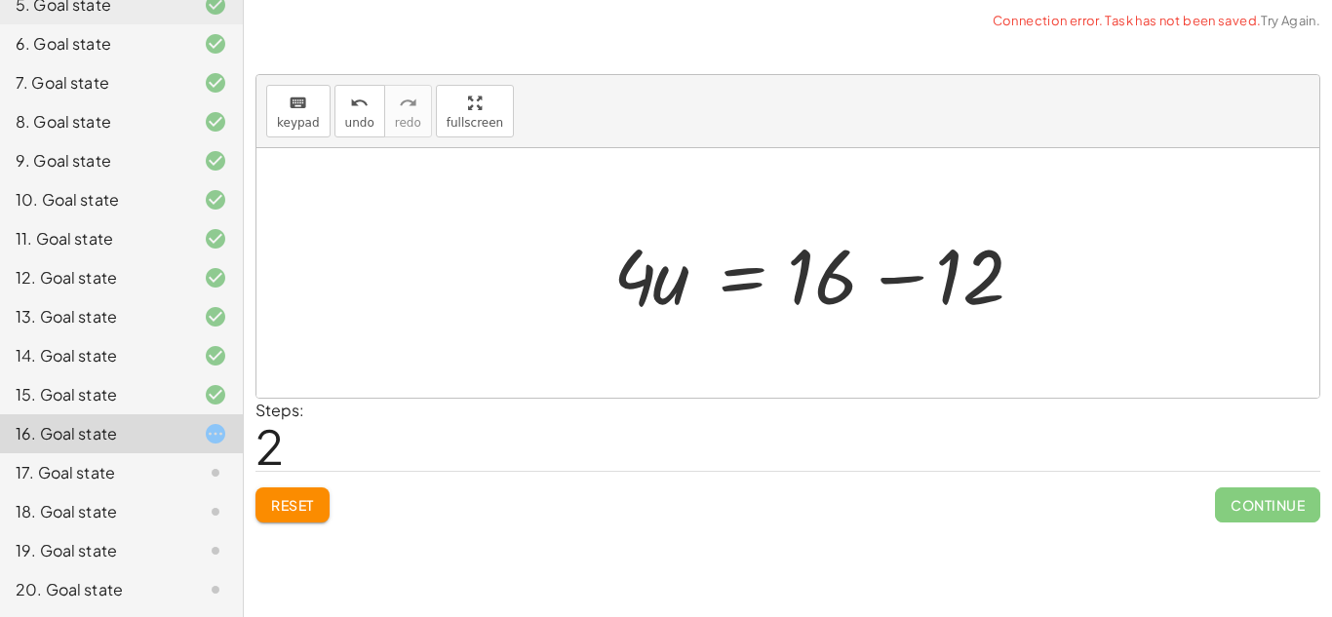
click at [997, 292] on div at bounding box center [830, 273] width 453 height 100
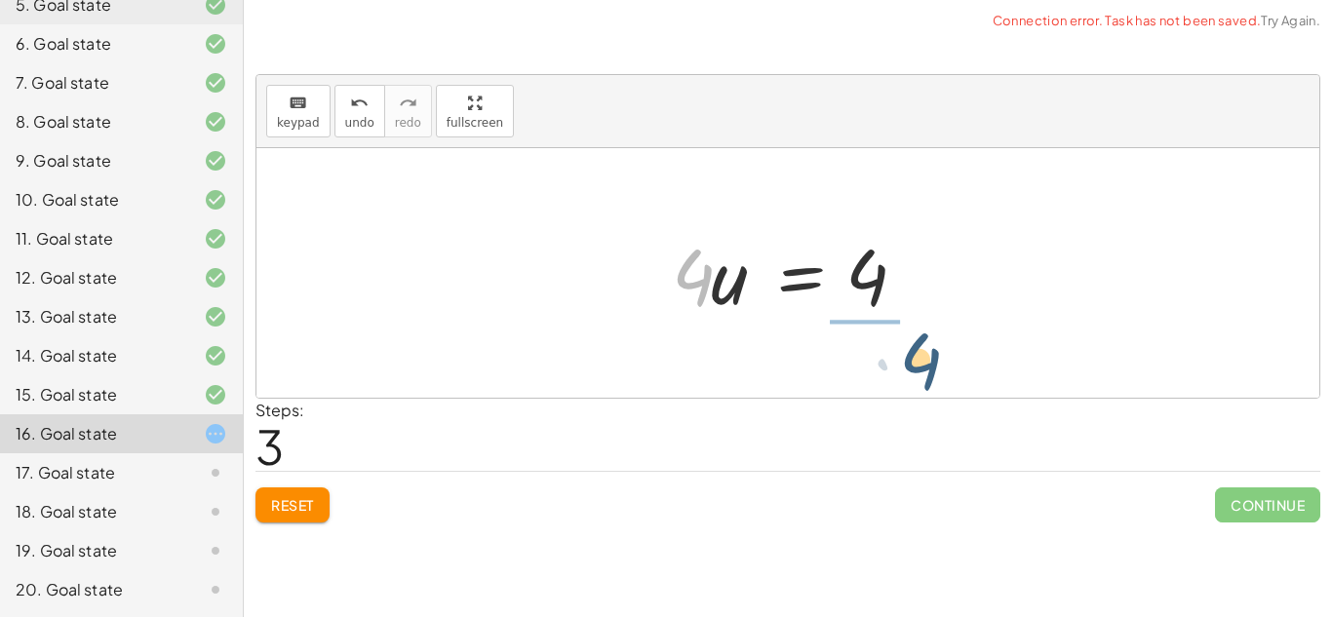
drag, startPoint x: 694, startPoint y: 273, endPoint x: 917, endPoint y: 349, distance: 235.0
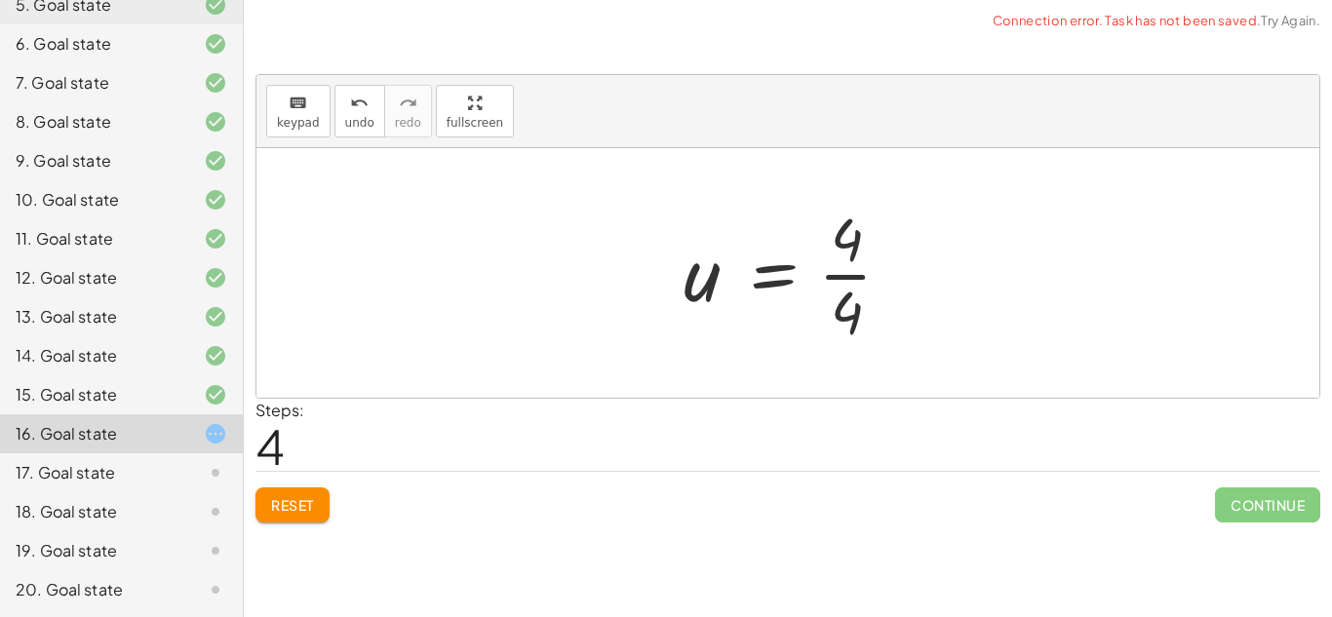
click at [834, 275] on div at bounding box center [795, 273] width 243 height 150
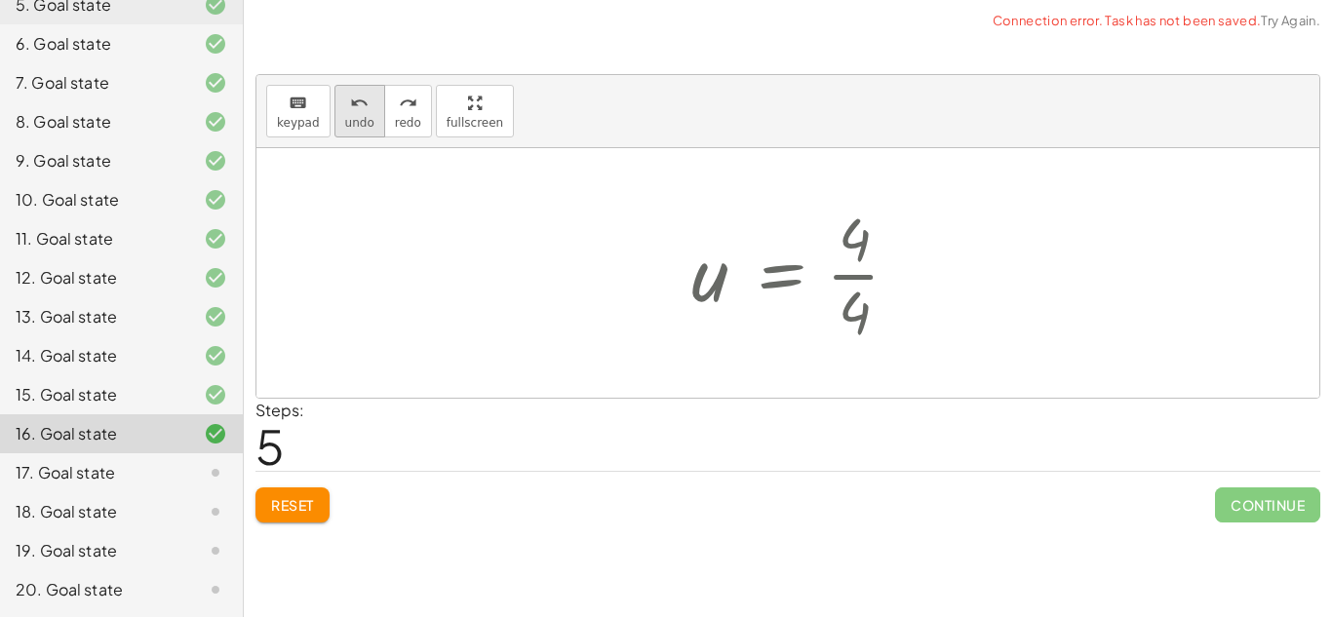
click at [357, 123] on span "undo" at bounding box center [359, 123] width 29 height 14
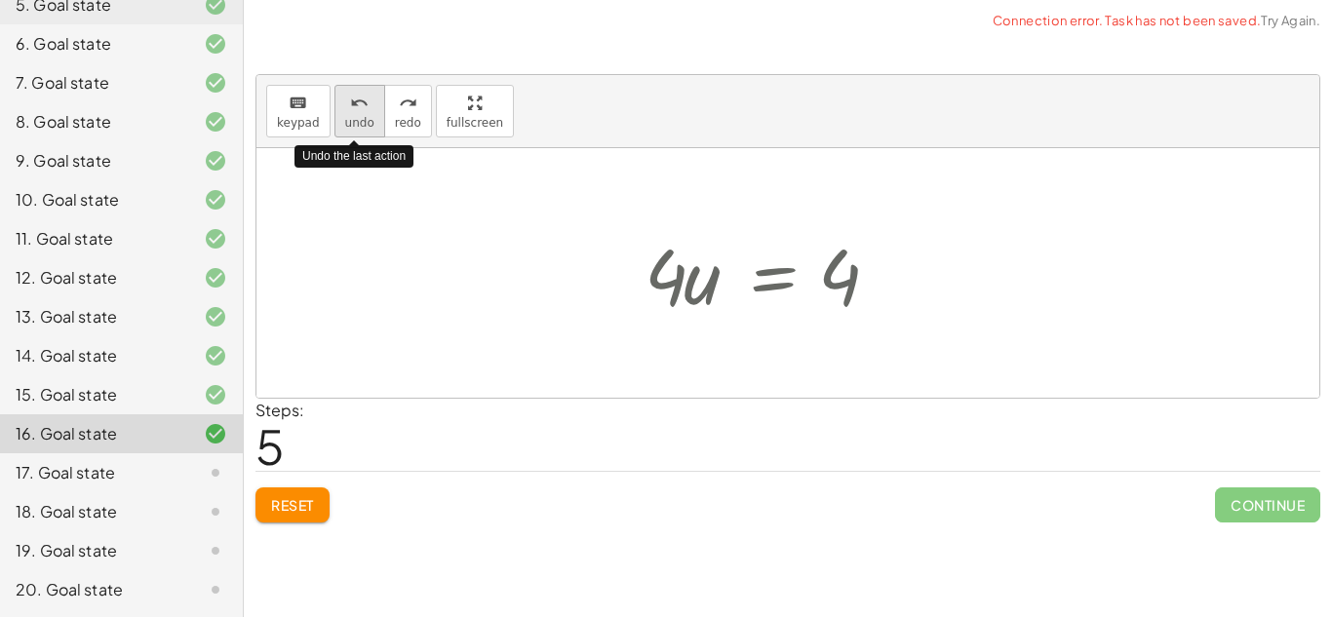
click at [357, 123] on span "undo" at bounding box center [359, 123] width 29 height 14
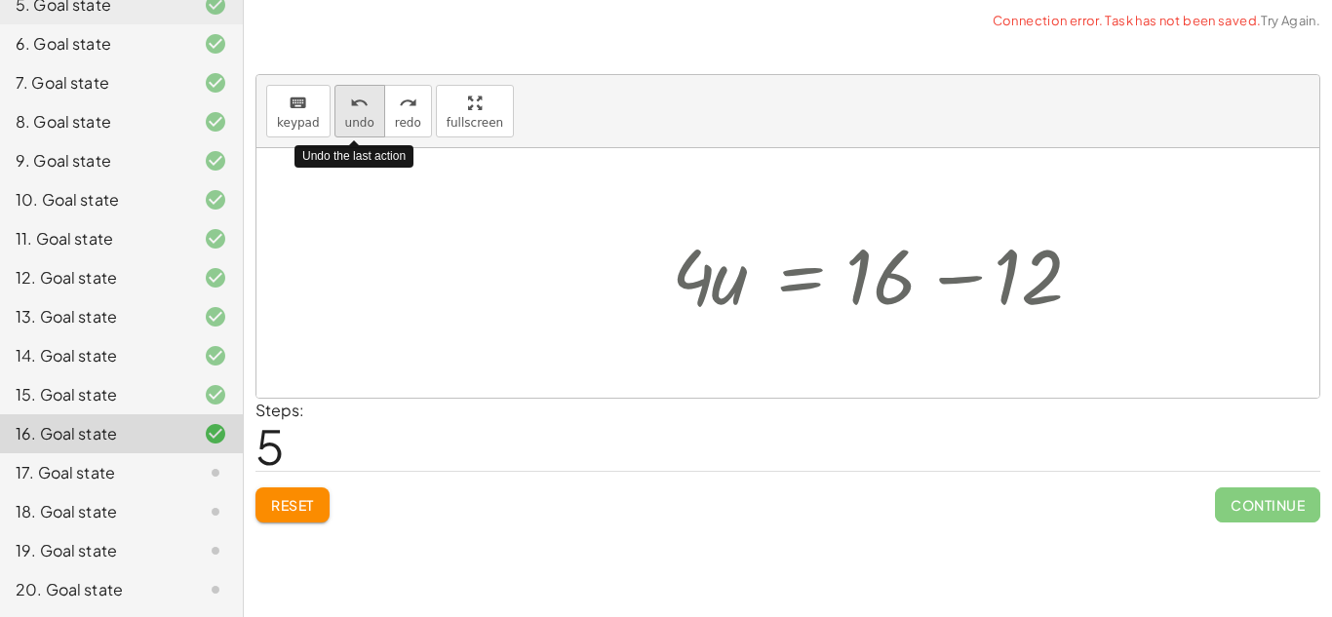
click at [357, 123] on span "undo" at bounding box center [359, 123] width 29 height 14
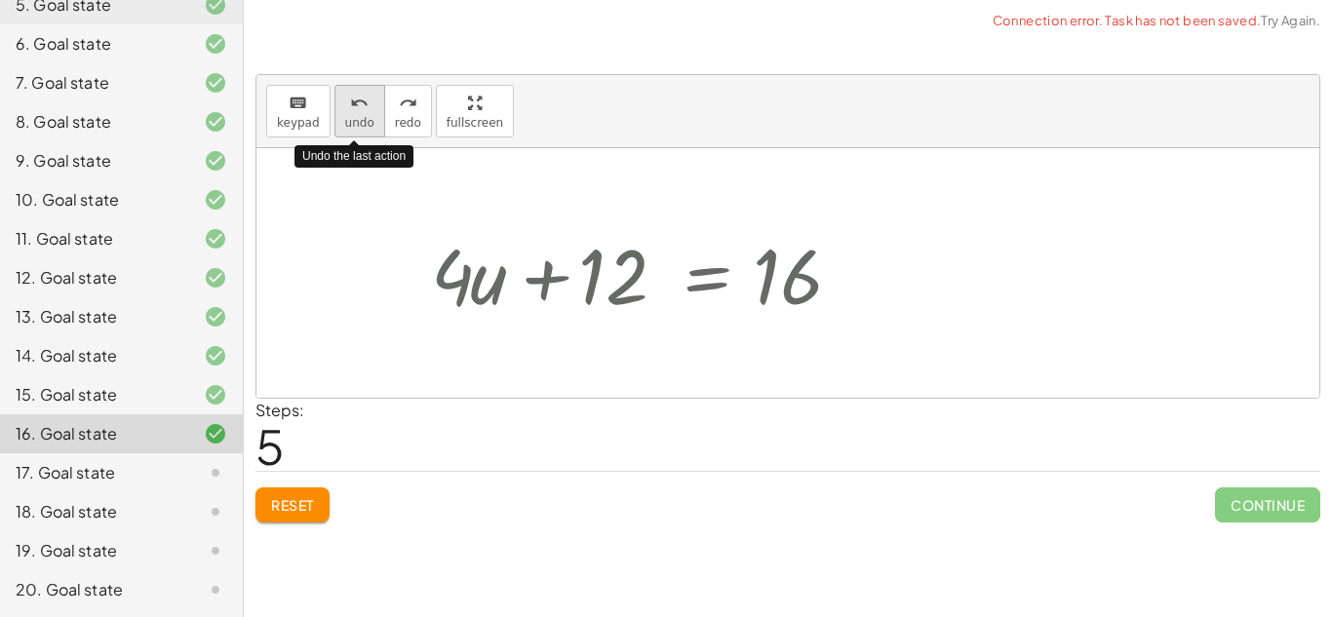
click at [357, 123] on span "undo" at bounding box center [359, 123] width 29 height 14
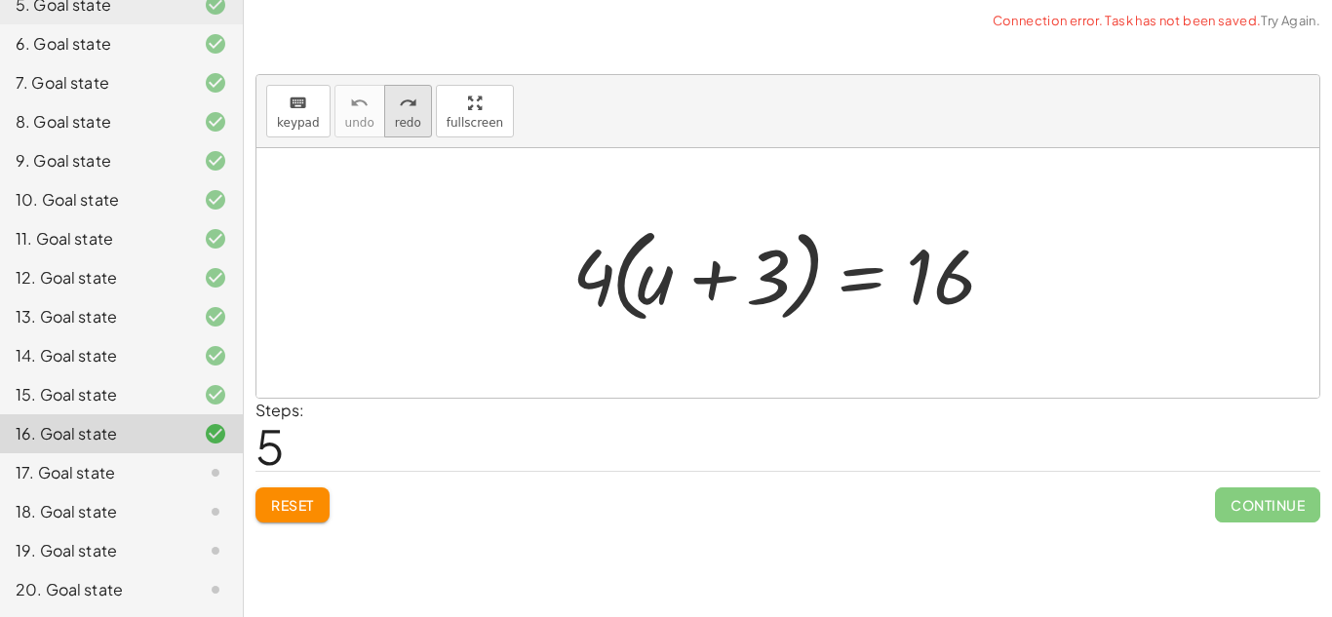
click at [413, 112] on button "redo redo" at bounding box center [408, 111] width 48 height 53
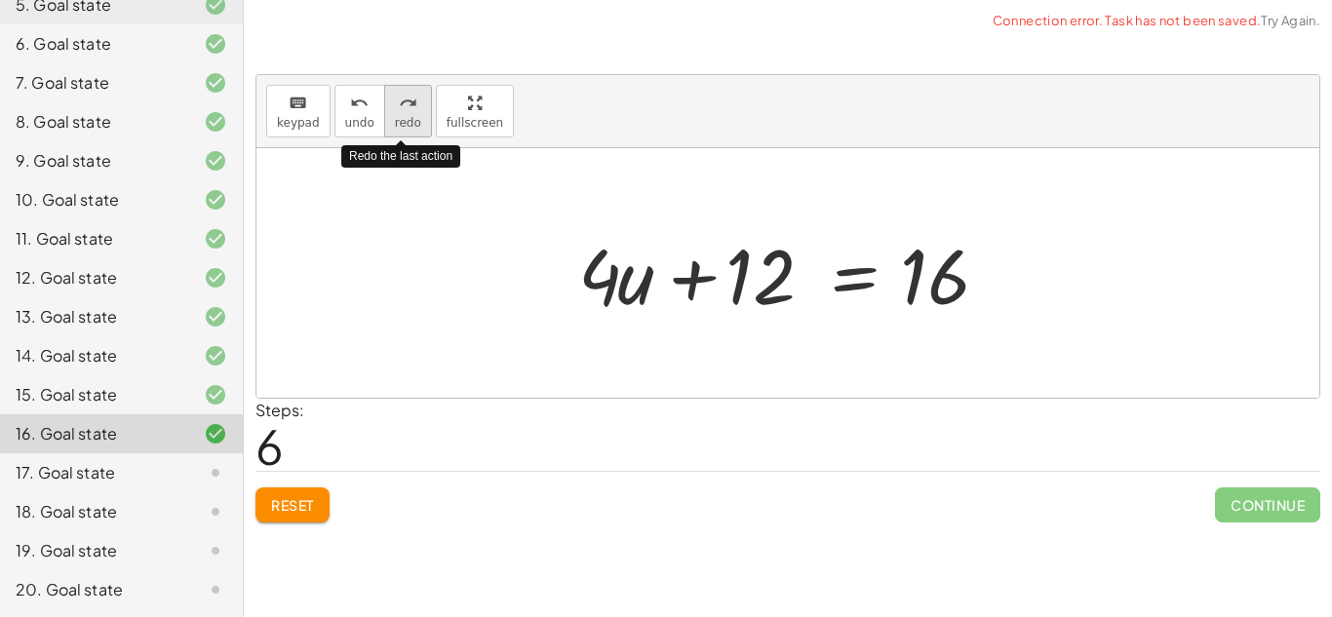
click at [413, 112] on button "redo redo" at bounding box center [408, 111] width 48 height 53
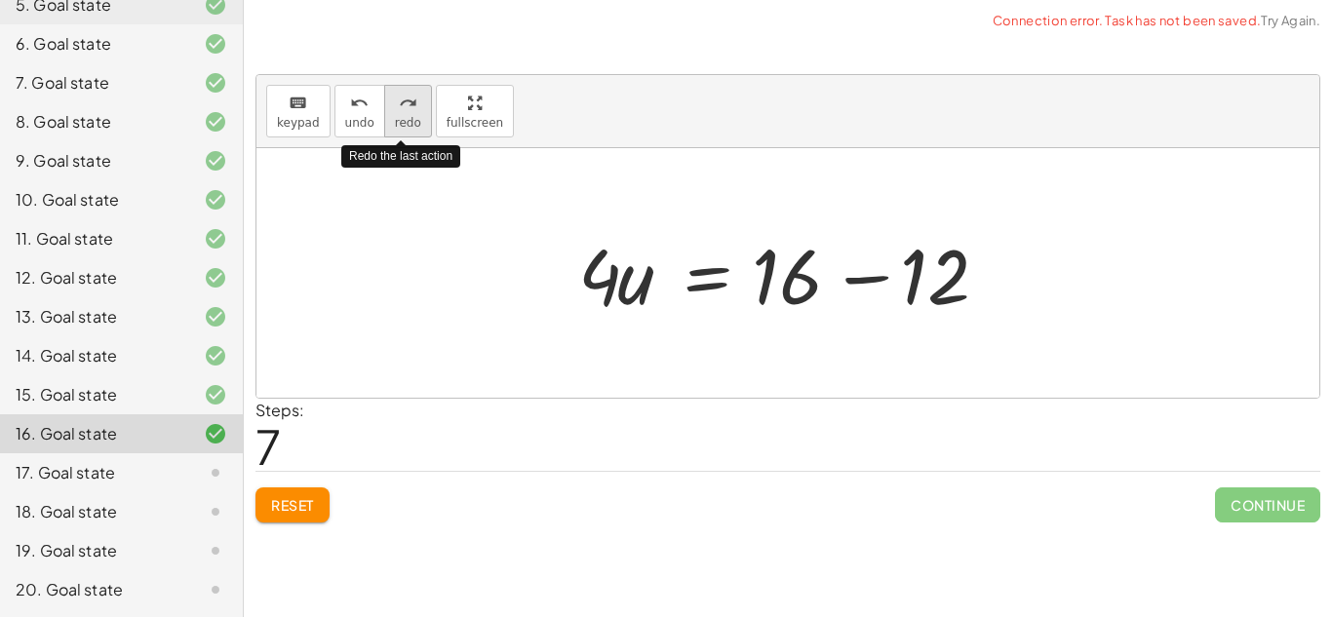
click at [413, 112] on button "redo redo" at bounding box center [408, 111] width 48 height 53
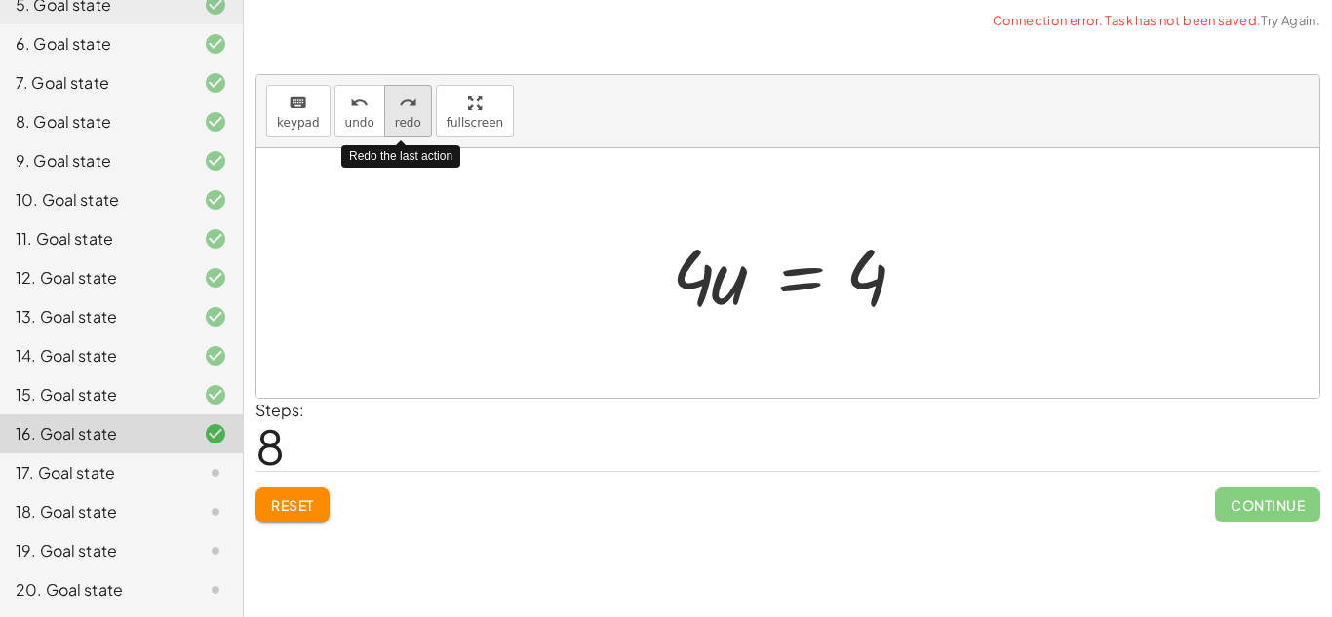
click at [413, 112] on button "redo redo" at bounding box center [408, 111] width 48 height 53
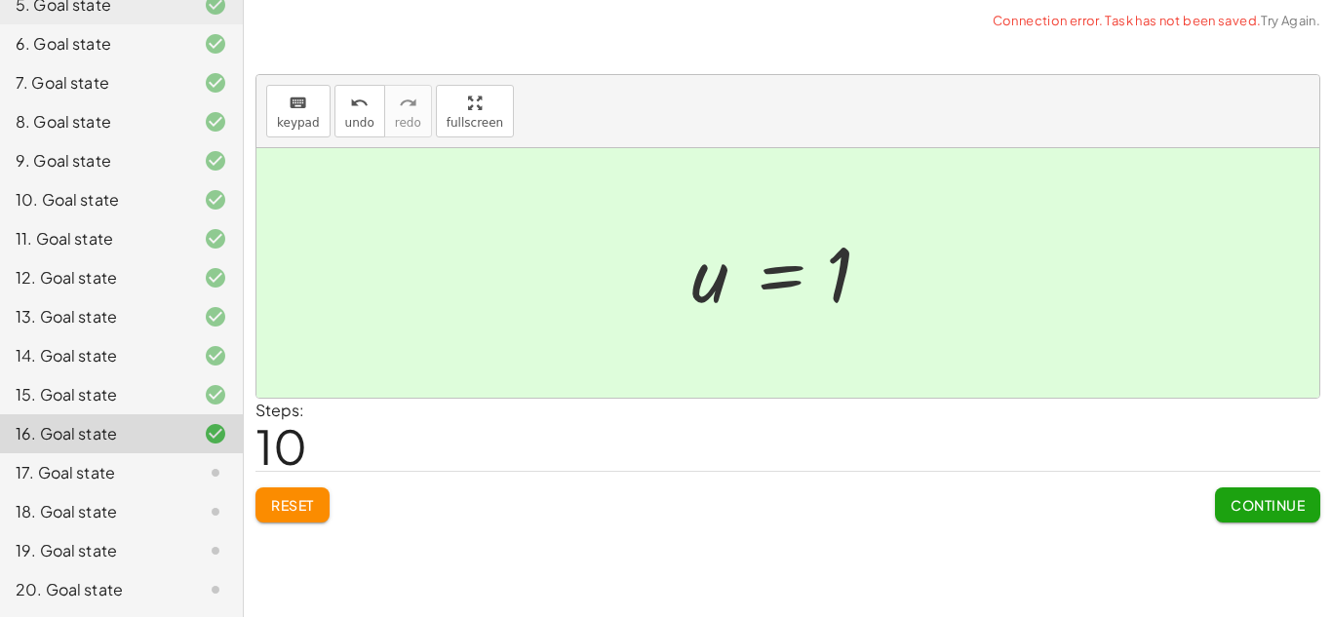
click at [1275, 521] on button "Continue" at bounding box center [1267, 505] width 105 height 35
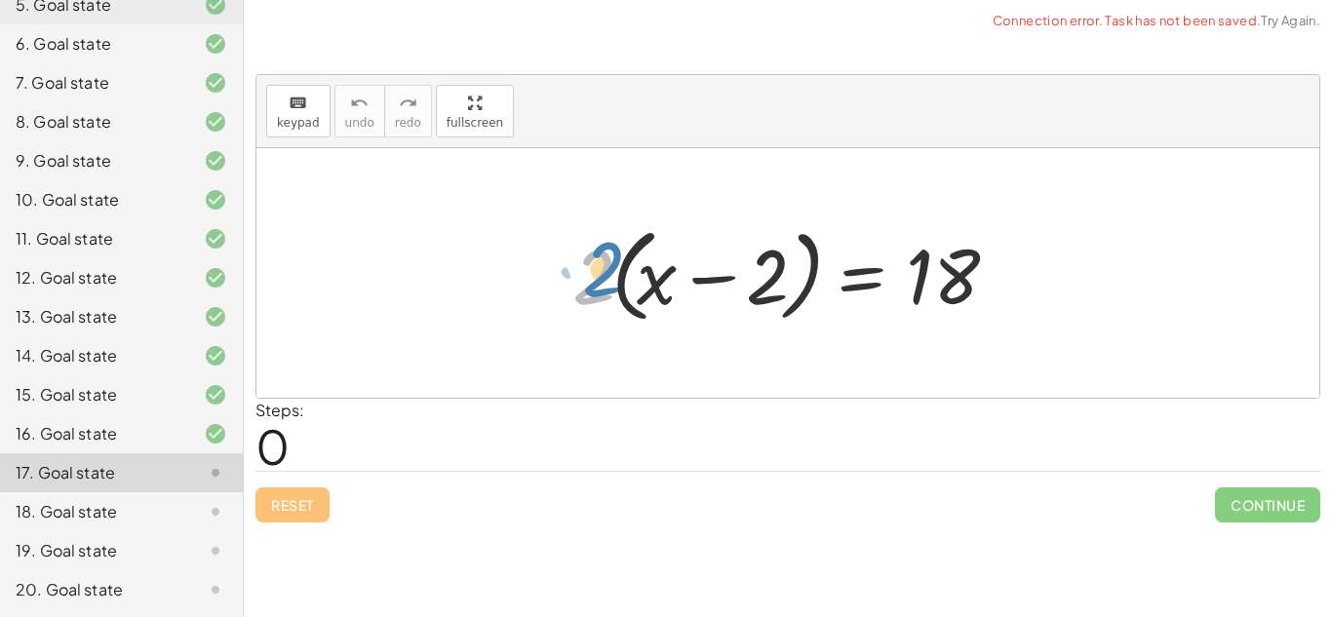
click at [593, 281] on div at bounding box center [795, 273] width 465 height 112
drag, startPoint x: 592, startPoint y: 286, endPoint x: 230, endPoint y: 332, distance: 364.7
click at [230, 332] on main "Equações 1° [PERSON_NAME] [PERSON_NAME] Not you? Tasks 1. Goal state 2. Goal st…" at bounding box center [666, 308] width 1332 height 617
drag, startPoint x: 589, startPoint y: 282, endPoint x: 647, endPoint y: 284, distance: 57.6
click at [647, 284] on div at bounding box center [795, 273] width 465 height 112
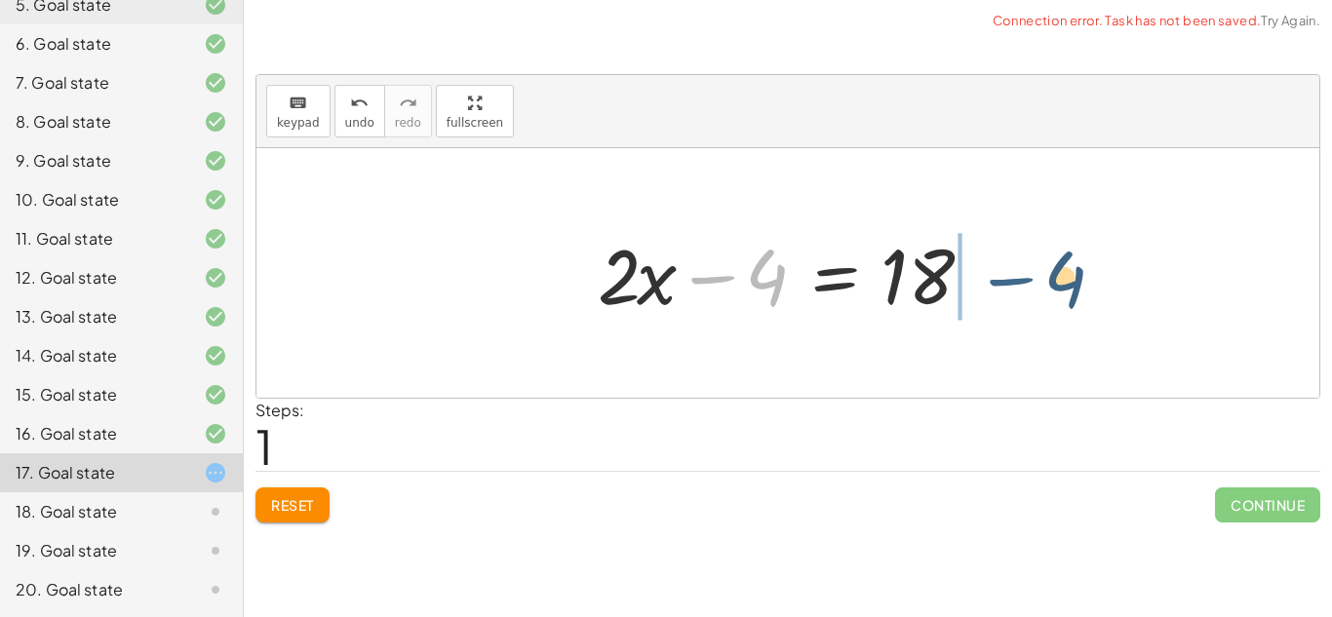
drag, startPoint x: 718, startPoint y: 292, endPoint x: 1018, endPoint y: 295, distance: 300.4
click at [1018, 295] on div "· 2 · ( + x − 2 ) = 18 + · 2 · x − · 2 · 2 = 18 − 4 + x − = 18 · 2 · 4" at bounding box center [787, 273] width 1063 height 250
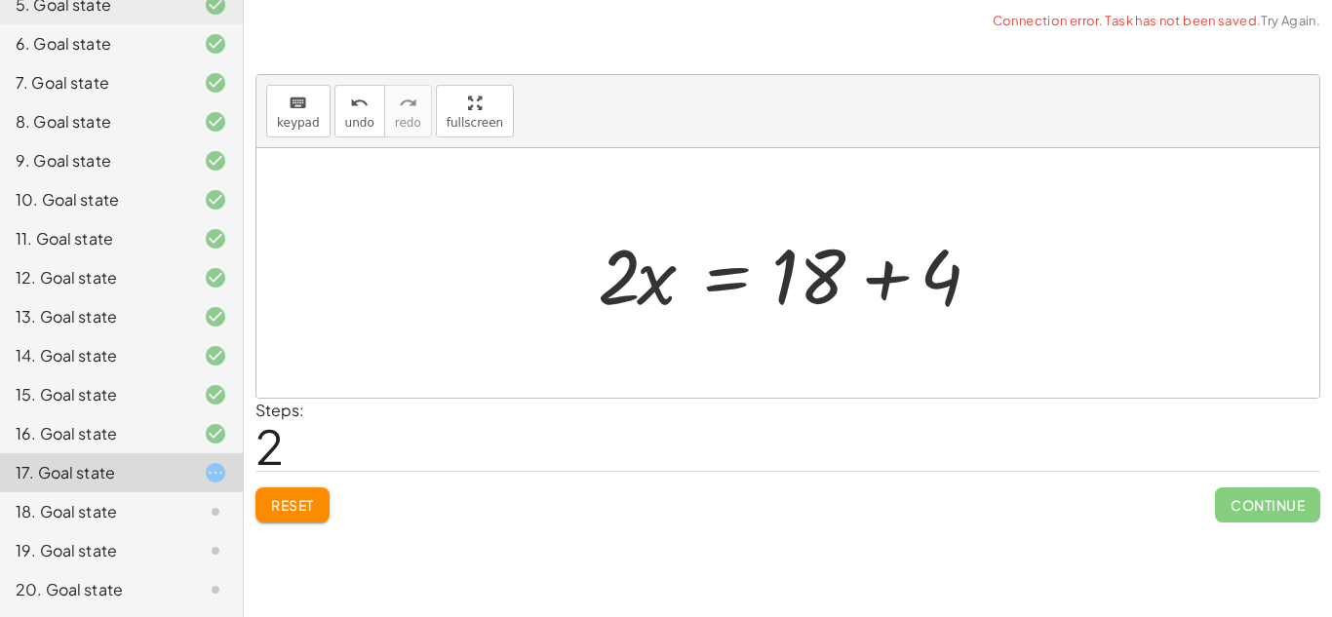
click at [856, 283] on div at bounding box center [795, 273] width 414 height 100
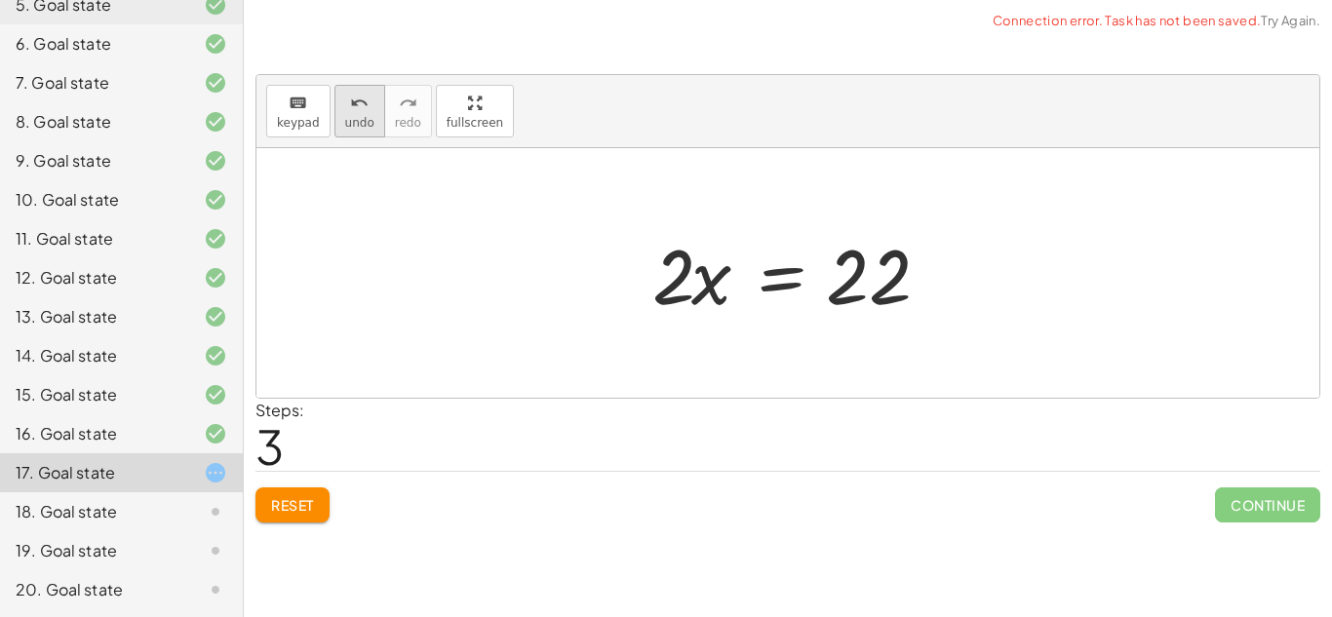
click at [360, 123] on span "undo" at bounding box center [359, 123] width 29 height 14
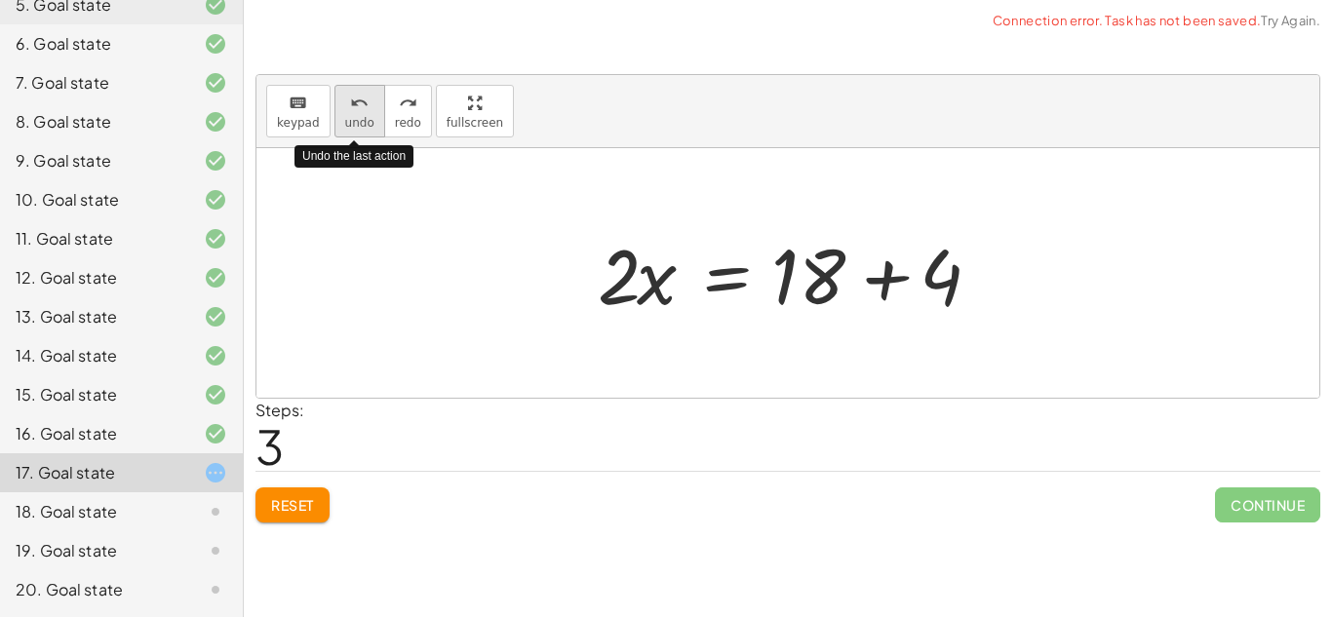
click at [360, 125] on span "undo" at bounding box center [359, 123] width 29 height 14
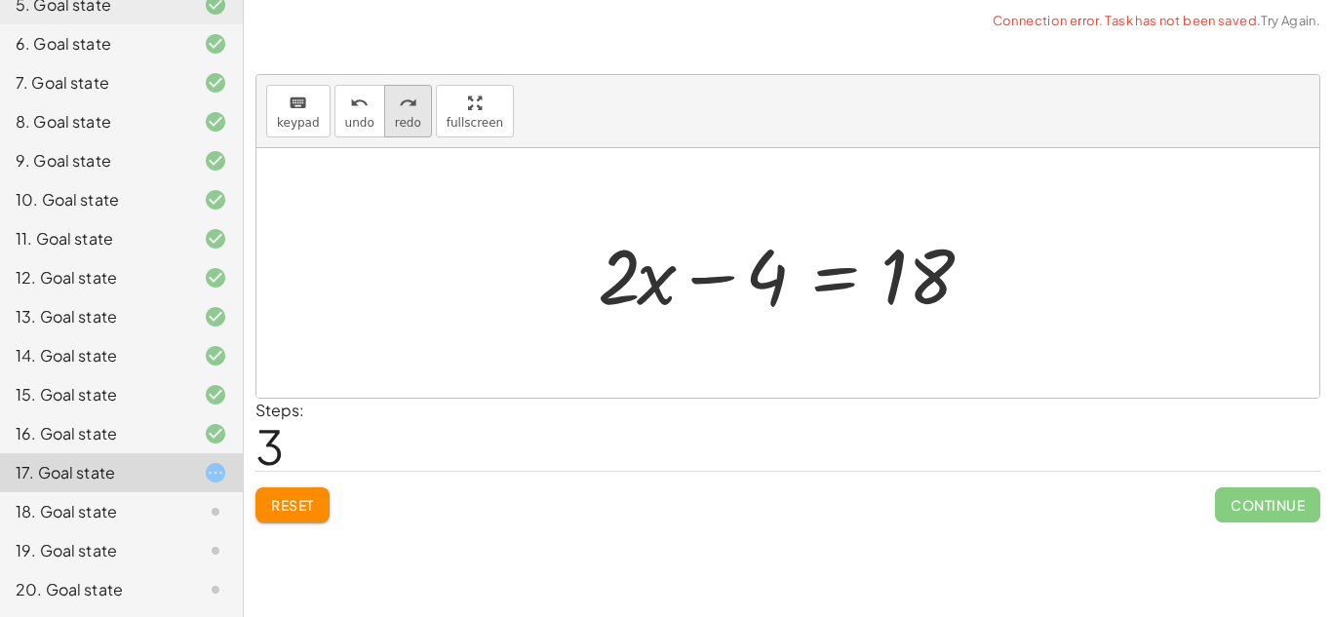
click at [398, 122] on span "redo" at bounding box center [408, 123] width 26 height 14
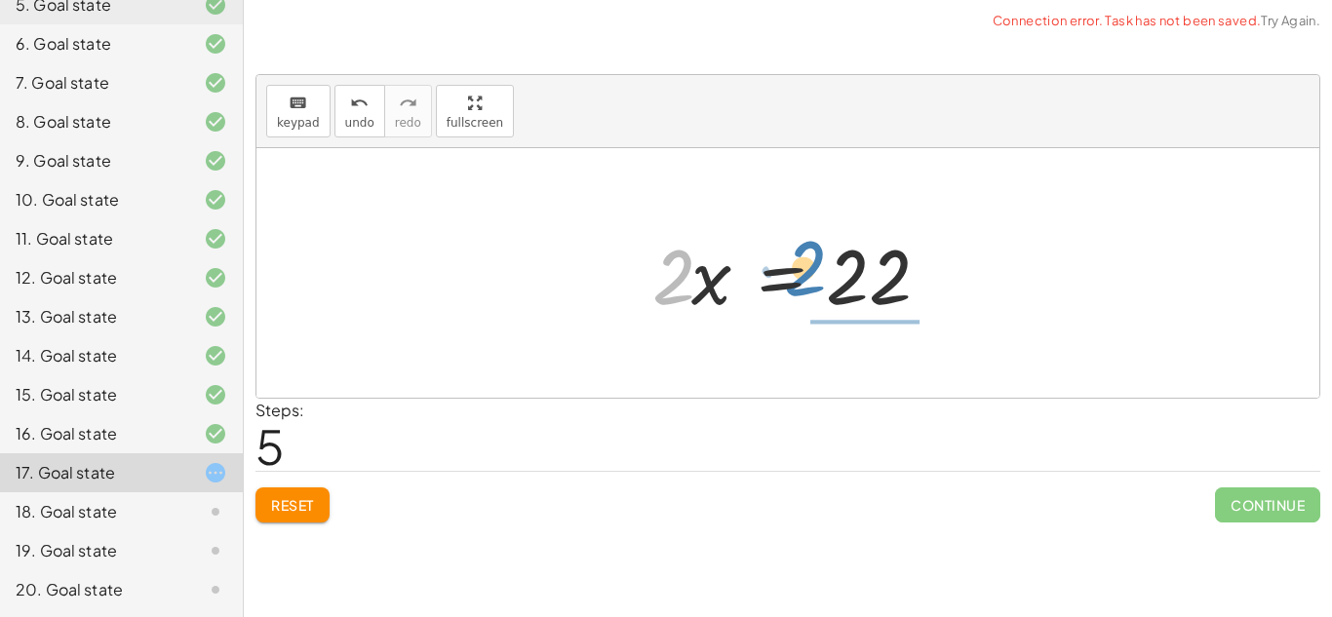
drag, startPoint x: 653, startPoint y: 304, endPoint x: 785, endPoint y: 296, distance: 131.9
click at [785, 296] on div at bounding box center [795, 273] width 305 height 100
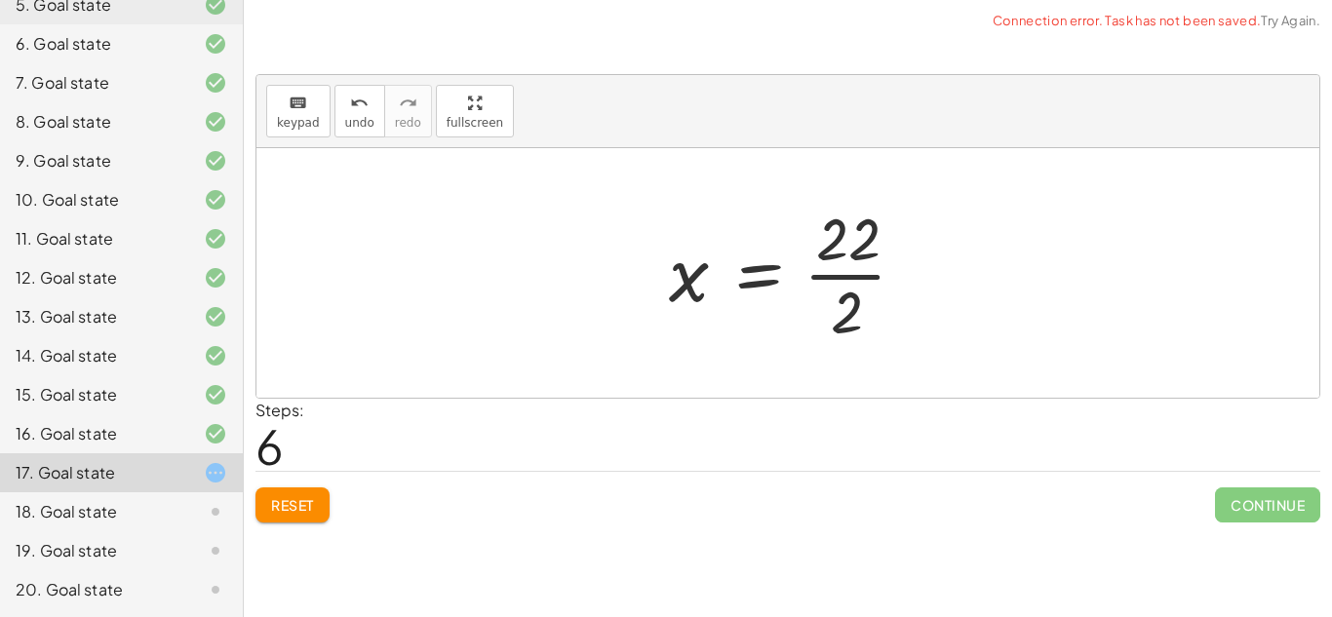
click at [856, 277] on div at bounding box center [795, 273] width 272 height 150
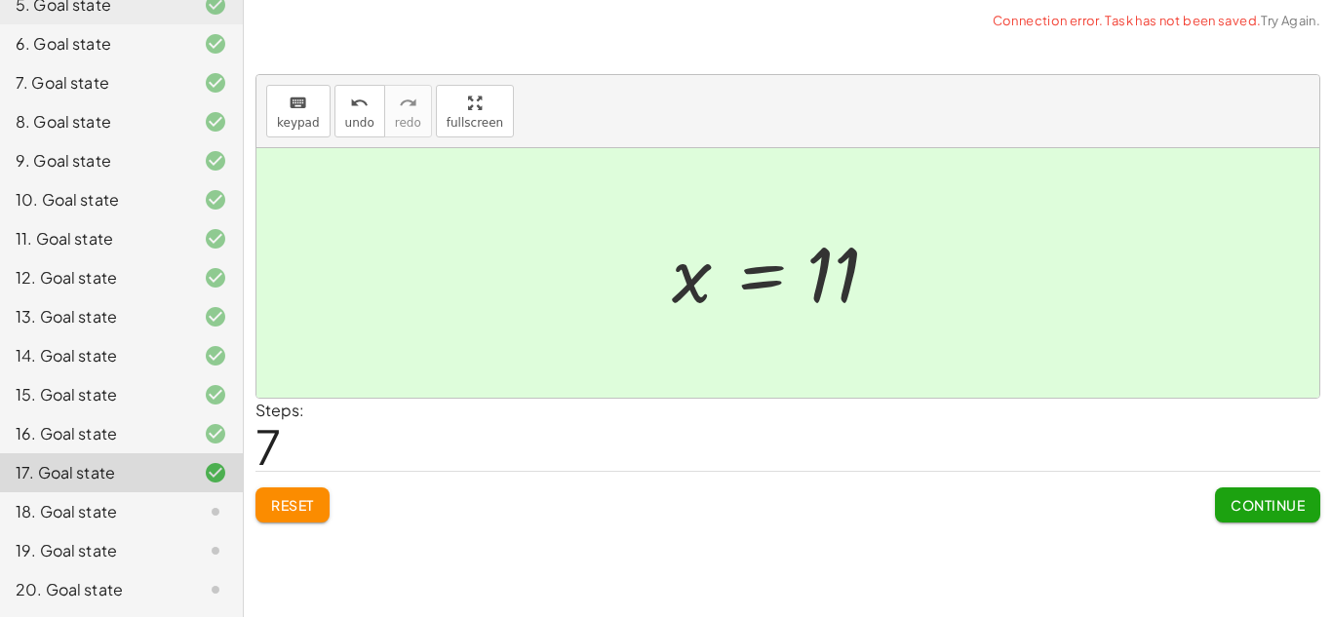
click at [1224, 509] on button "Continue" at bounding box center [1267, 505] width 105 height 35
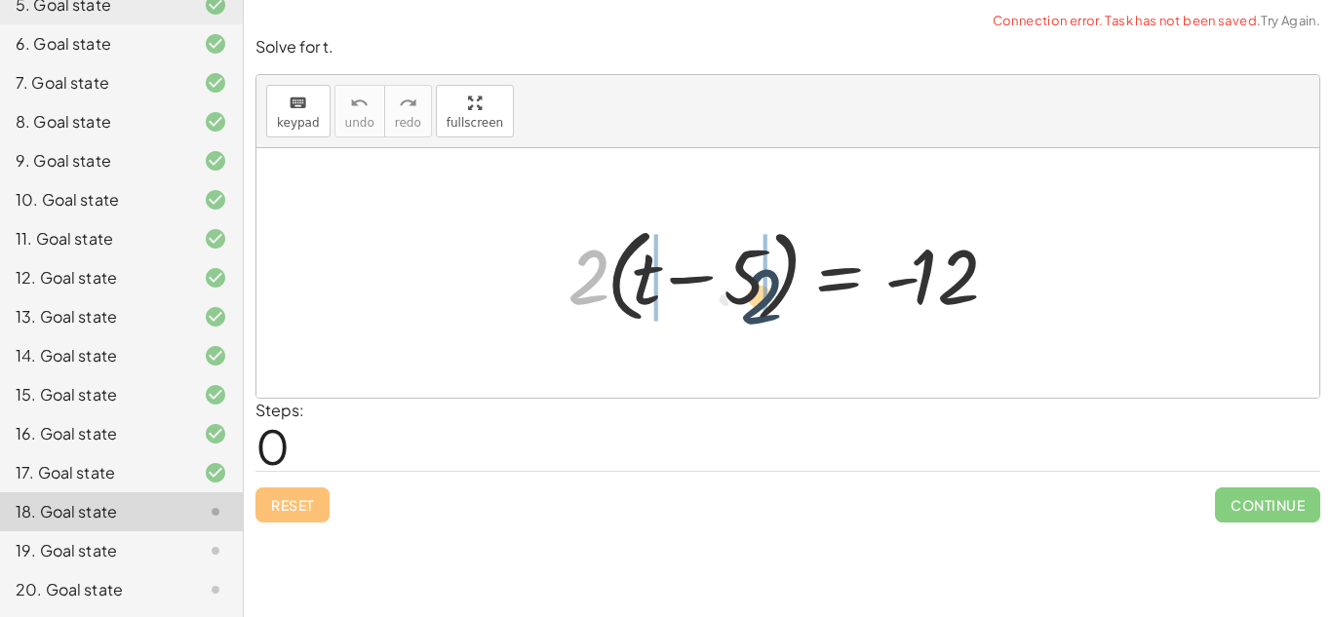
drag, startPoint x: 584, startPoint y: 288, endPoint x: 656, endPoint y: 276, distance: 73.1
click at [656, 276] on div at bounding box center [795, 273] width 474 height 112
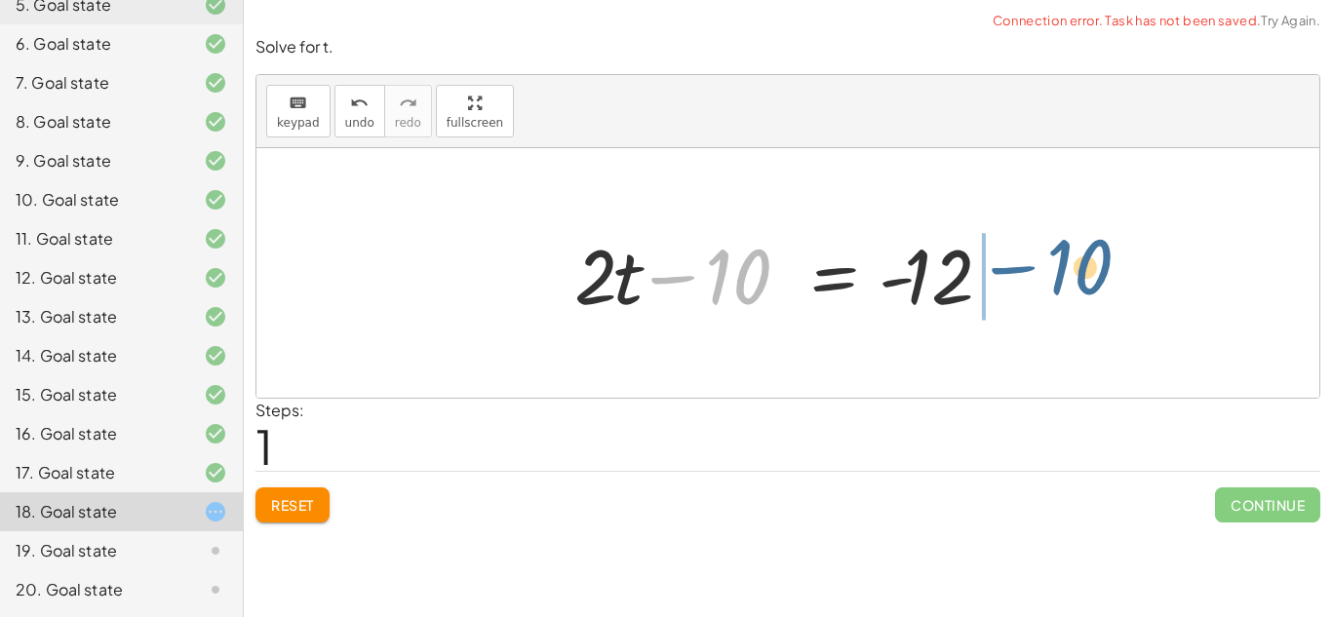
drag, startPoint x: 688, startPoint y: 283, endPoint x: 1025, endPoint y: 275, distance: 336.5
click at [1025, 275] on div at bounding box center [795, 273] width 461 height 100
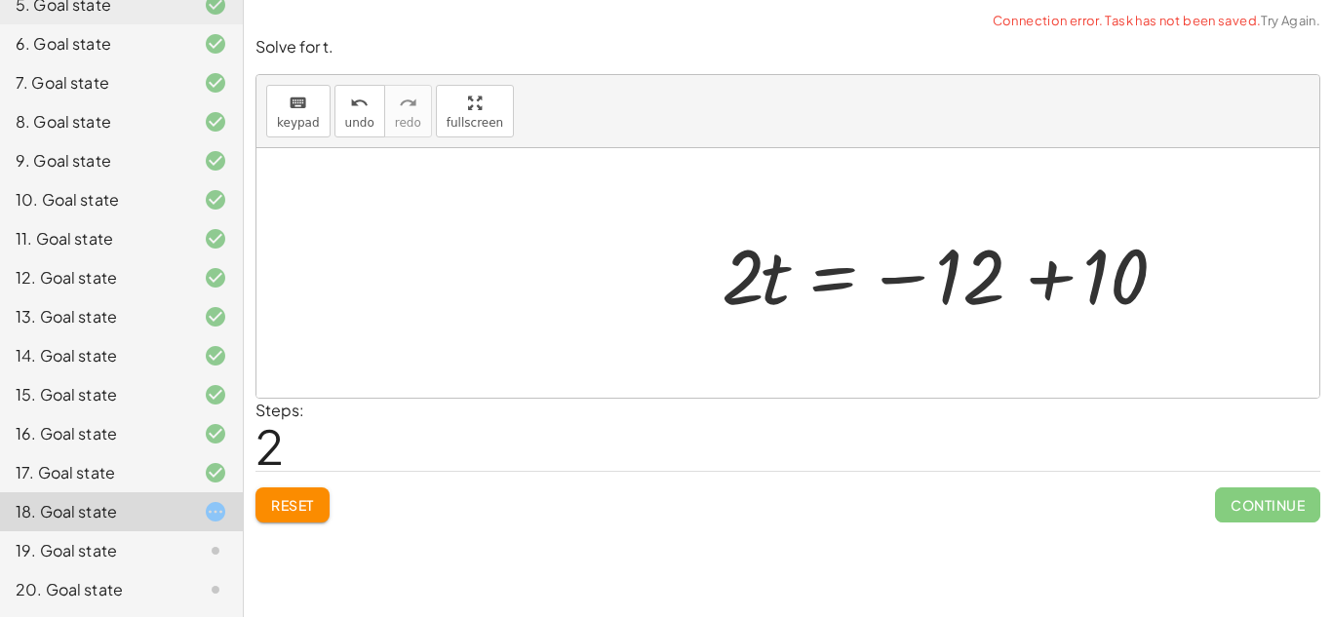
click at [1016, 280] on div at bounding box center [958, 273] width 492 height 100
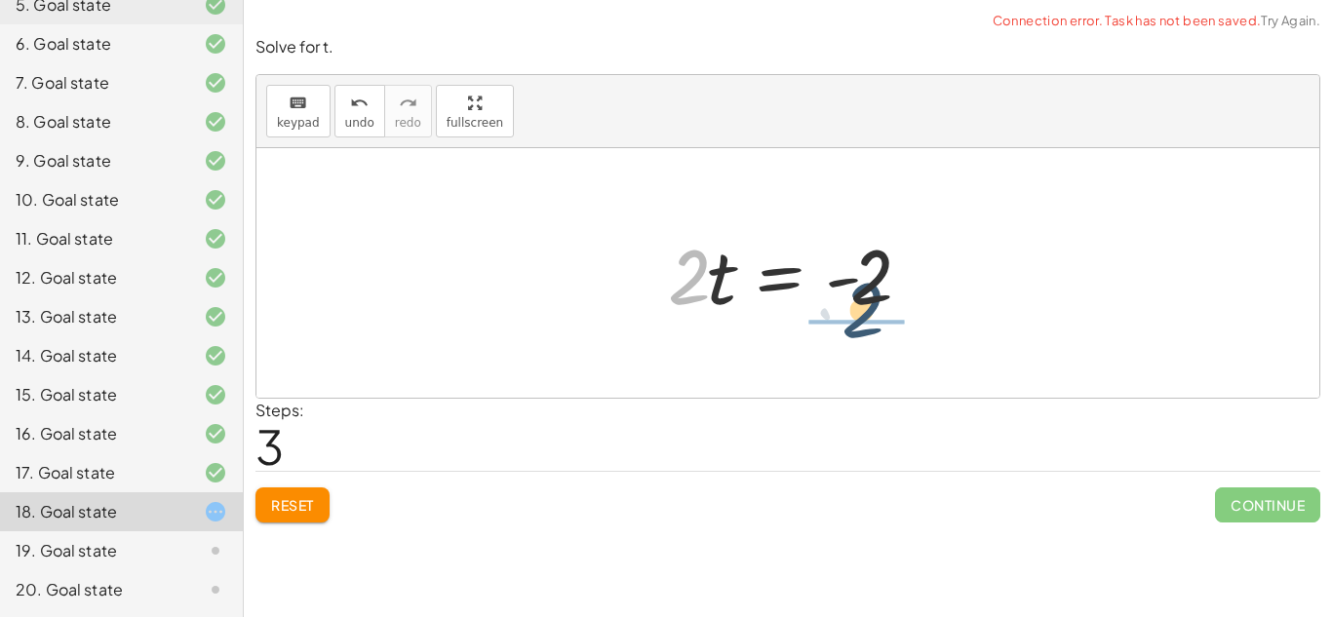
drag, startPoint x: 691, startPoint y: 291, endPoint x: 869, endPoint y: 326, distance: 180.9
click at [869, 326] on div "· 2 · ( + t − 5 ) = - 12 + · 2 · t − · 2 · 5 = - 12 + · 2 · t − 10 = - 12 · 2 ·…" at bounding box center [788, 273] width 299 height 110
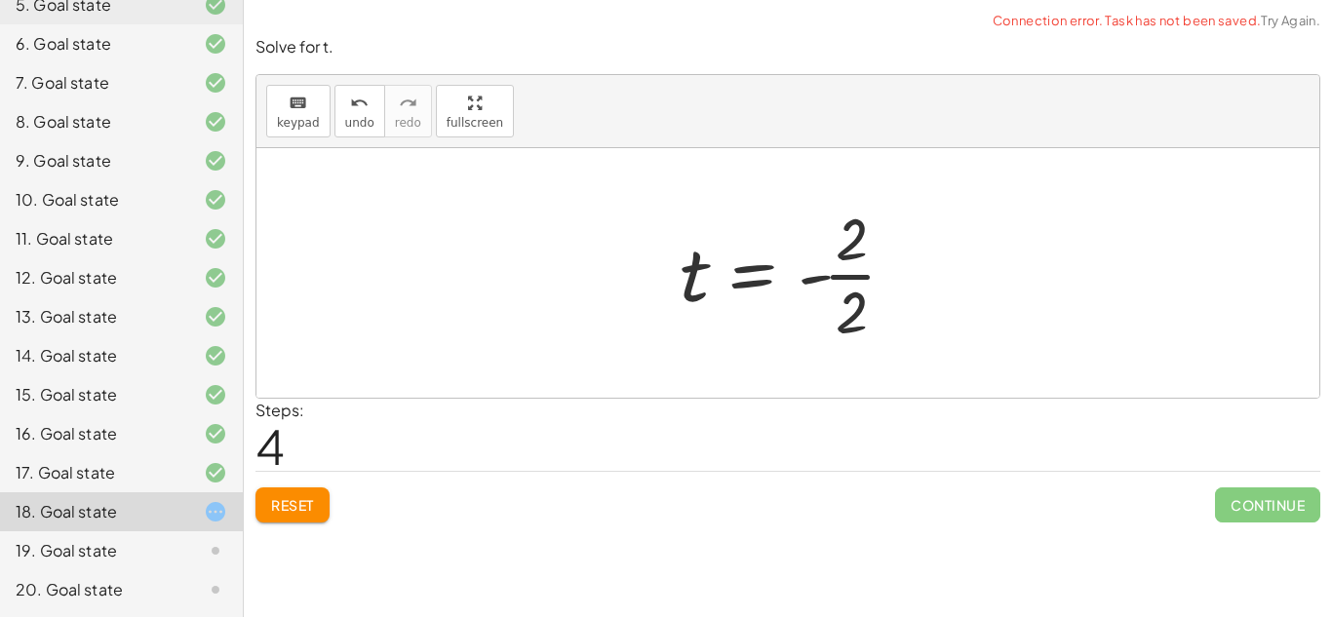
click at [884, 284] on div at bounding box center [796, 273] width 252 height 150
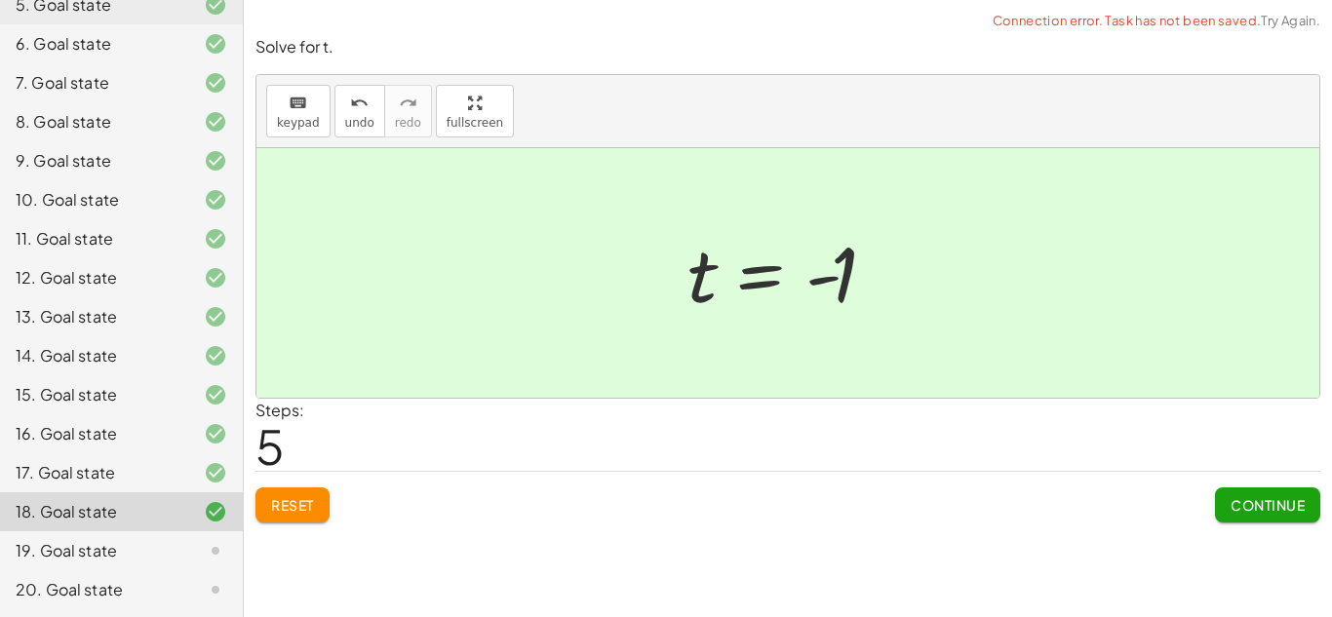
click at [1257, 498] on span "Continue" at bounding box center [1268, 505] width 74 height 18
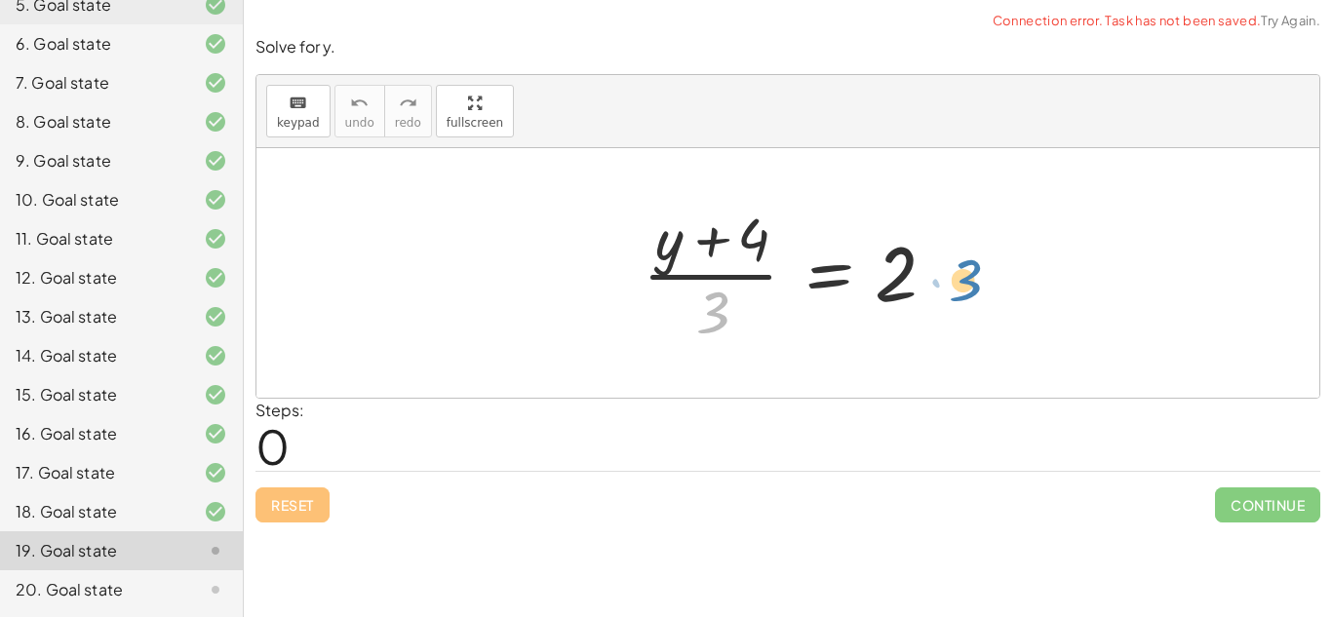
drag, startPoint x: 706, startPoint y: 314, endPoint x: 959, endPoint y: 282, distance: 254.6
drag, startPoint x: 690, startPoint y: 333, endPoint x: 927, endPoint y: 286, distance: 241.5
click at [927, 286] on div at bounding box center [795, 273] width 325 height 150
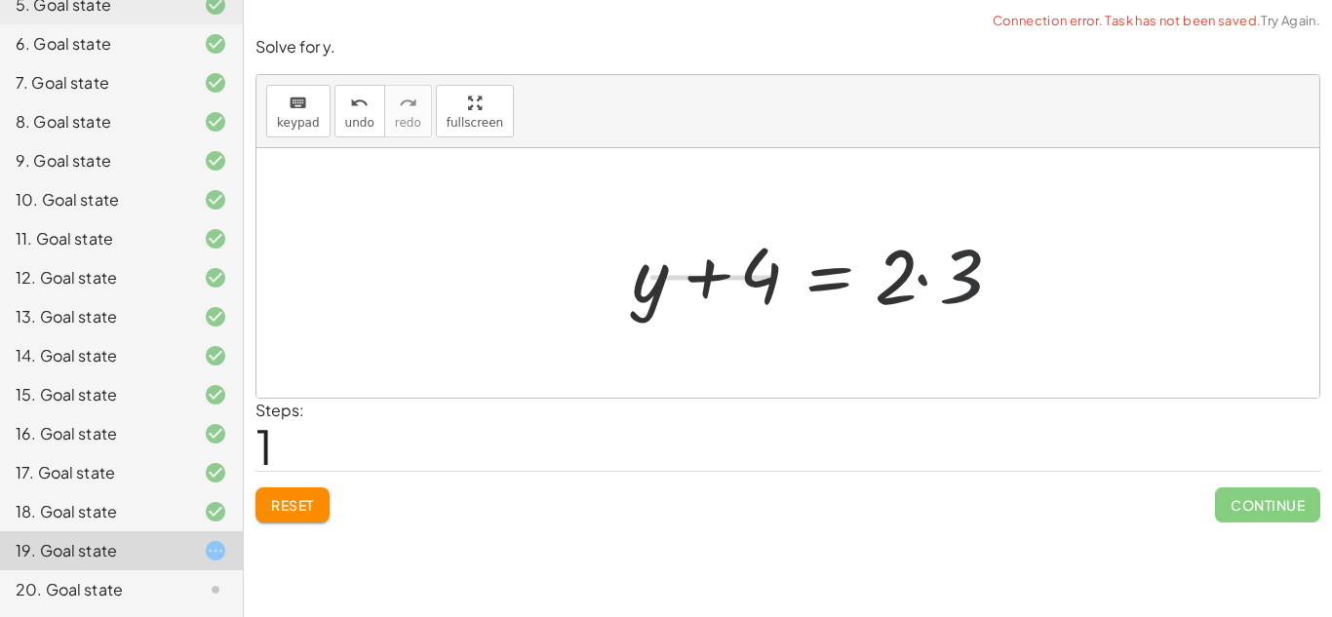
click at [924, 286] on div at bounding box center [821, 273] width 401 height 100
click at [924, 286] on div at bounding box center [789, 273] width 336 height 100
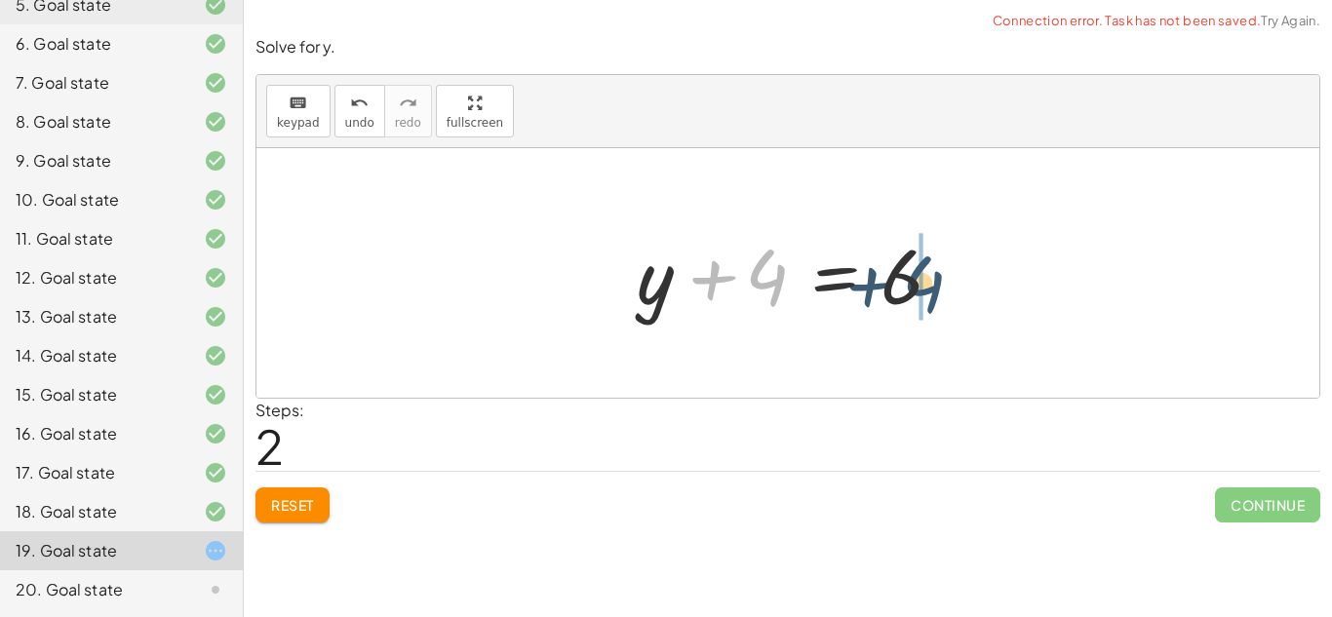
drag, startPoint x: 748, startPoint y: 271, endPoint x: 936, endPoint y: 277, distance: 188.3
click at [936, 277] on div at bounding box center [795, 273] width 336 height 100
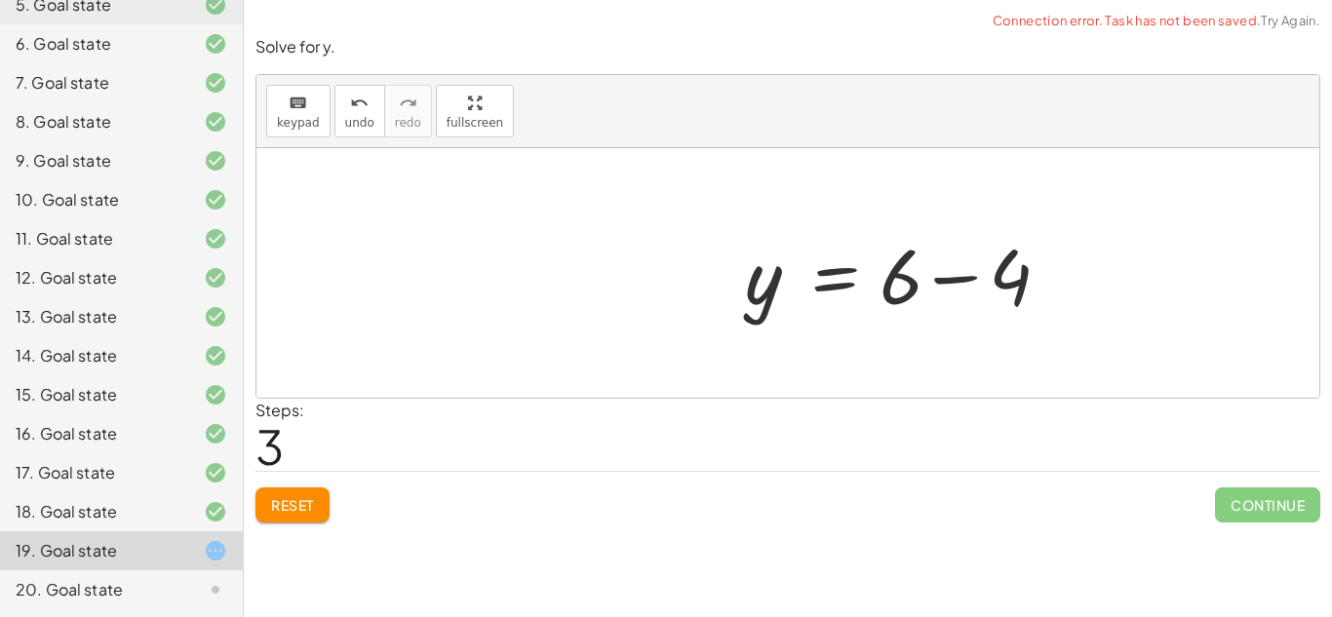
click at [936, 277] on div at bounding box center [903, 273] width 336 height 100
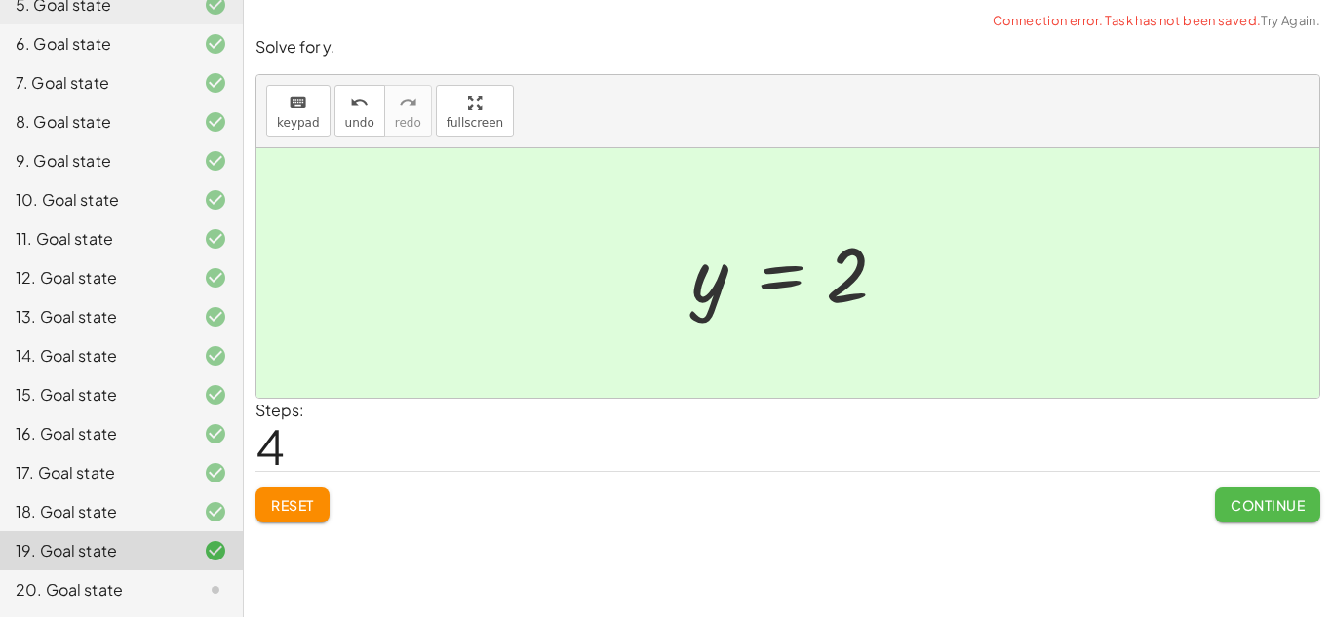
click at [1240, 503] on span "Continue" at bounding box center [1268, 505] width 74 height 18
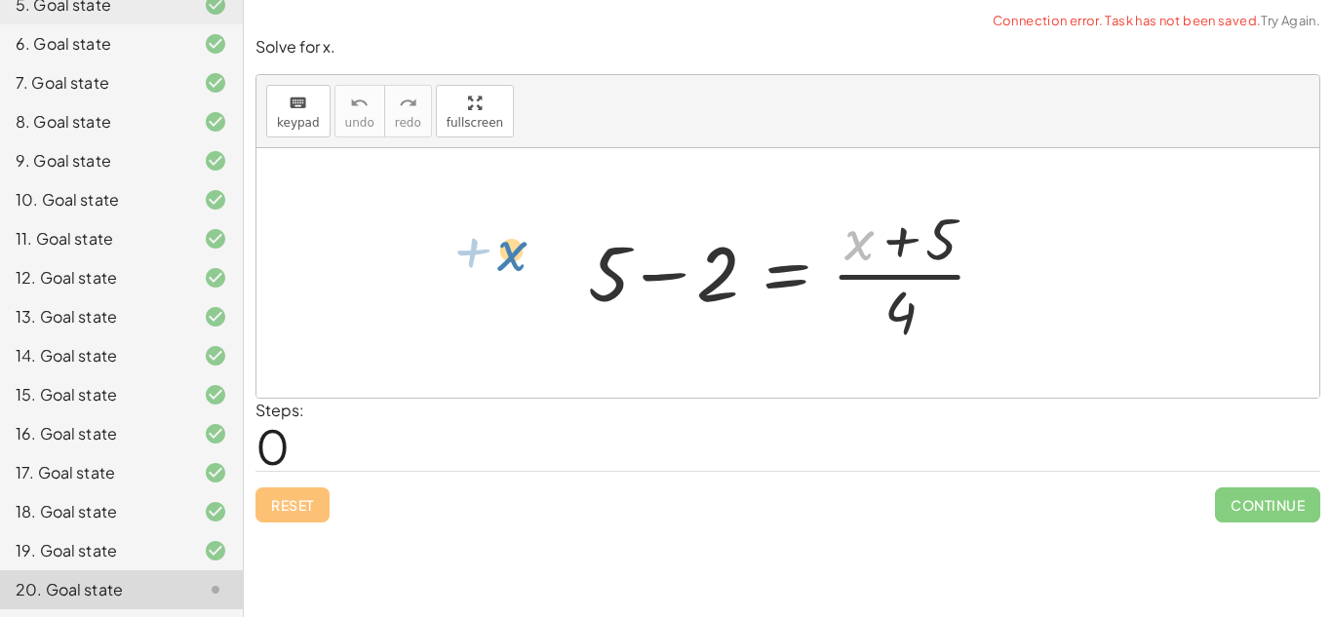
drag, startPoint x: 862, startPoint y: 247, endPoint x: 516, endPoint y: 257, distance: 346.4
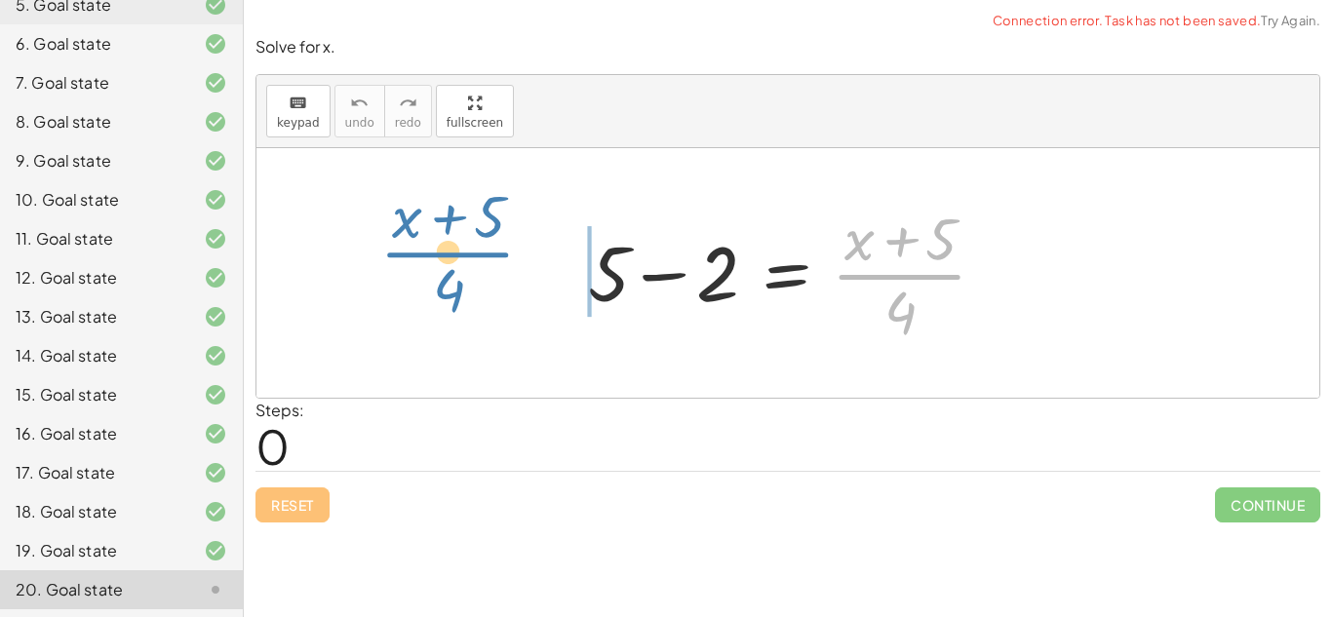
drag, startPoint x: 877, startPoint y: 275, endPoint x: 434, endPoint y: 252, distance: 443.4
click at [434, 252] on div "· ( + x + 5 ) · 4 + 5 − 2 = · ( + x + 5 ) · 4" at bounding box center [787, 273] width 1063 height 250
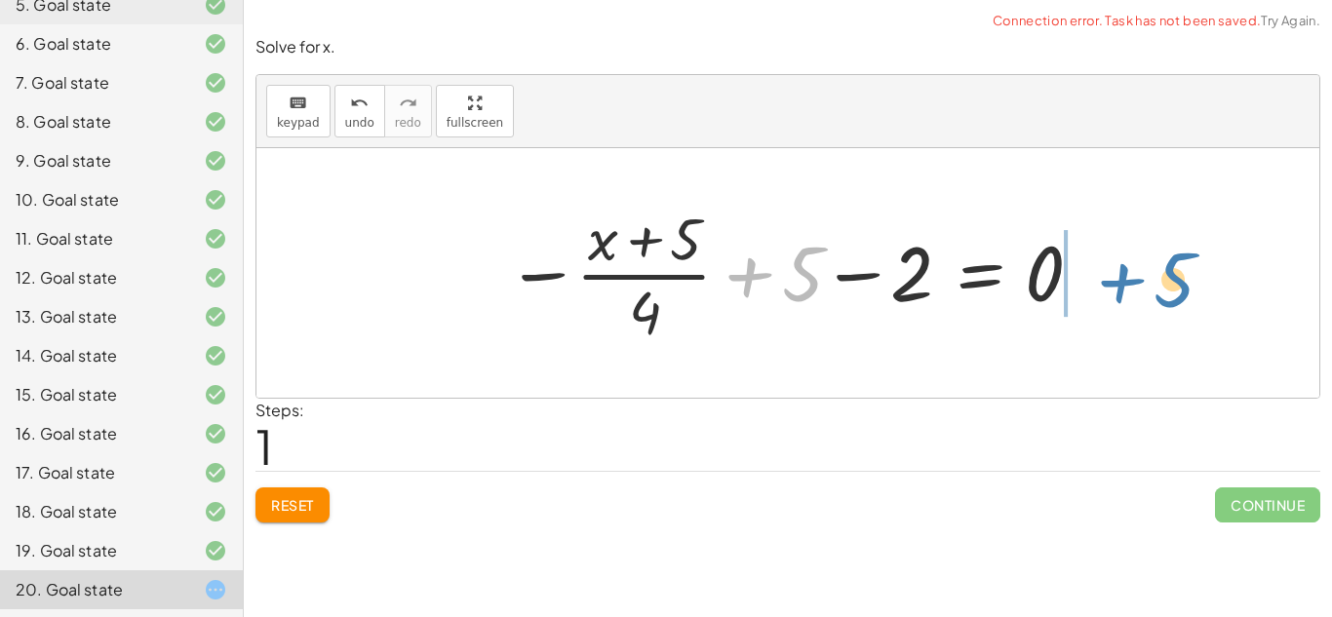
drag, startPoint x: 748, startPoint y: 278, endPoint x: 1120, endPoint y: 280, distance: 372.5
click at [1120, 280] on div "+ 5 − 2 = · ( + x + 5 ) · 4 + 5 + 5 − 2 = · ( + x + 5 ) · 4 − 0" at bounding box center [787, 273] width 1063 height 250
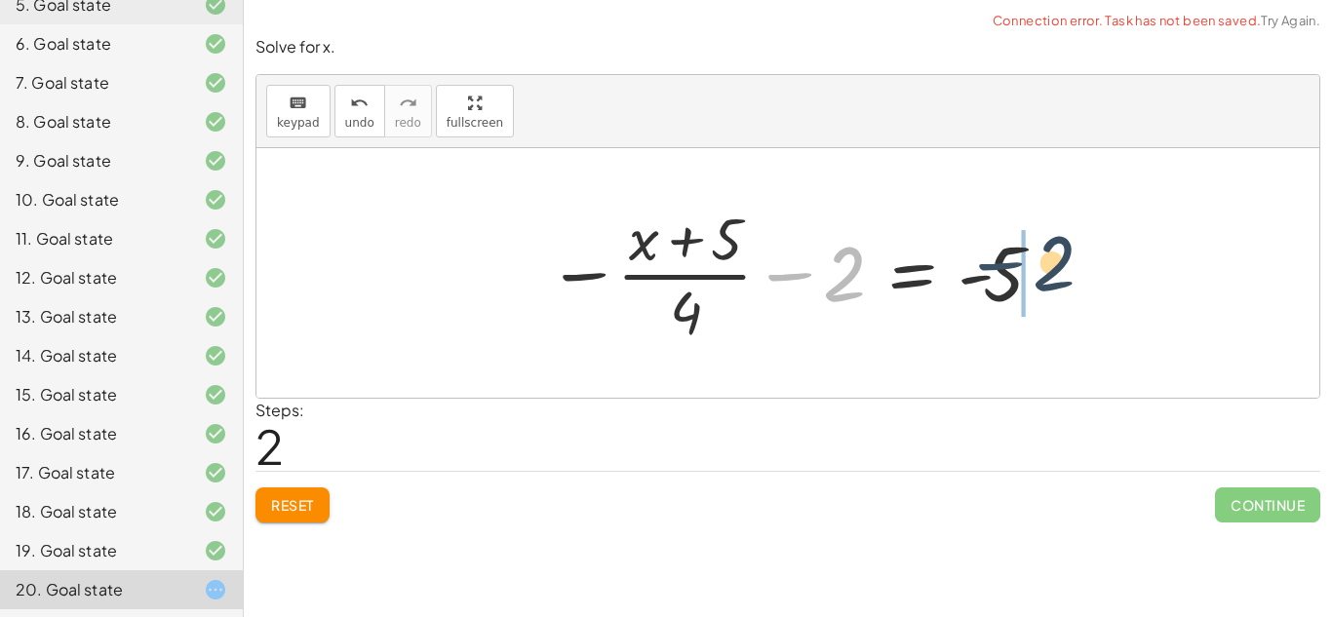
drag, startPoint x: 806, startPoint y: 267, endPoint x: 1035, endPoint y: 256, distance: 229.4
click at [1035, 256] on div at bounding box center [795, 273] width 516 height 150
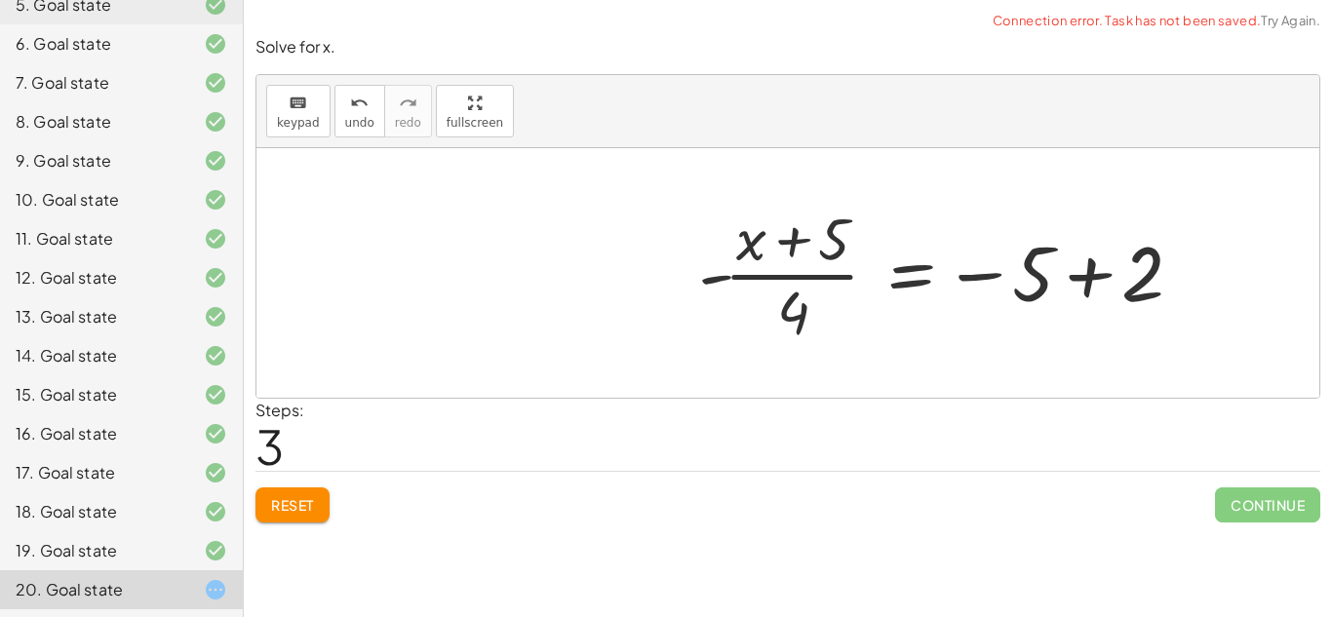
click at [1042, 266] on div at bounding box center [946, 273] width 516 height 150
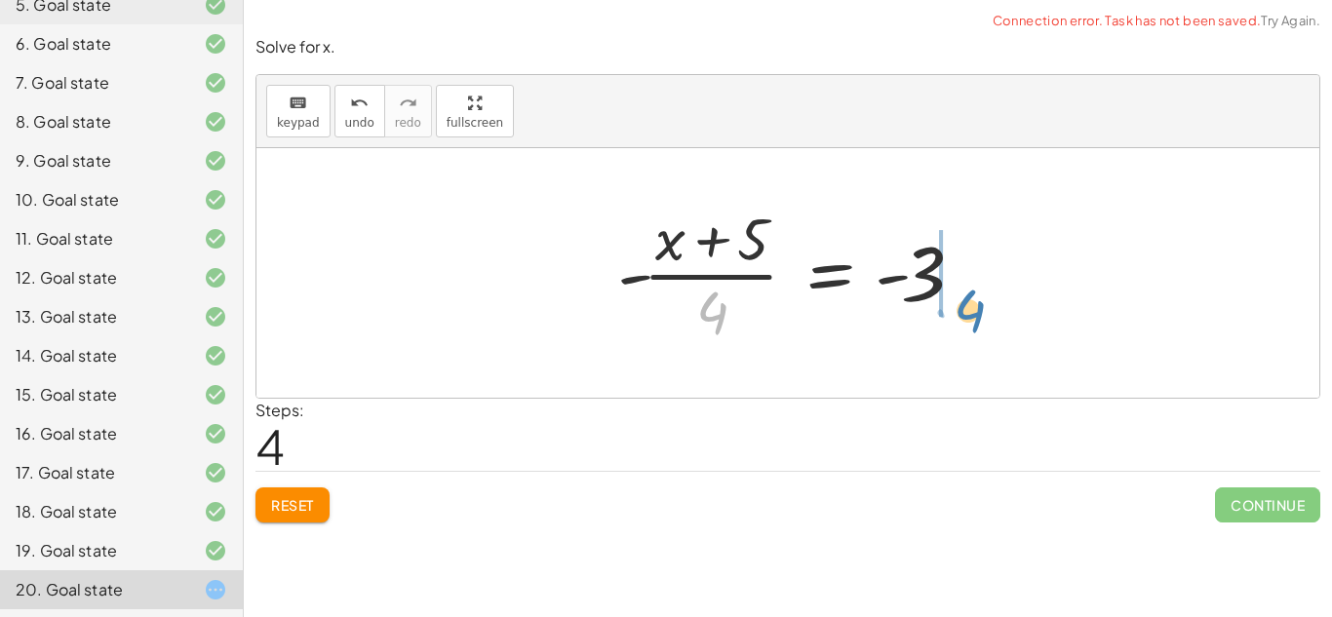
drag, startPoint x: 707, startPoint y: 300, endPoint x: 963, endPoint y: 284, distance: 257.0
click at [963, 284] on div at bounding box center [796, 273] width 376 height 150
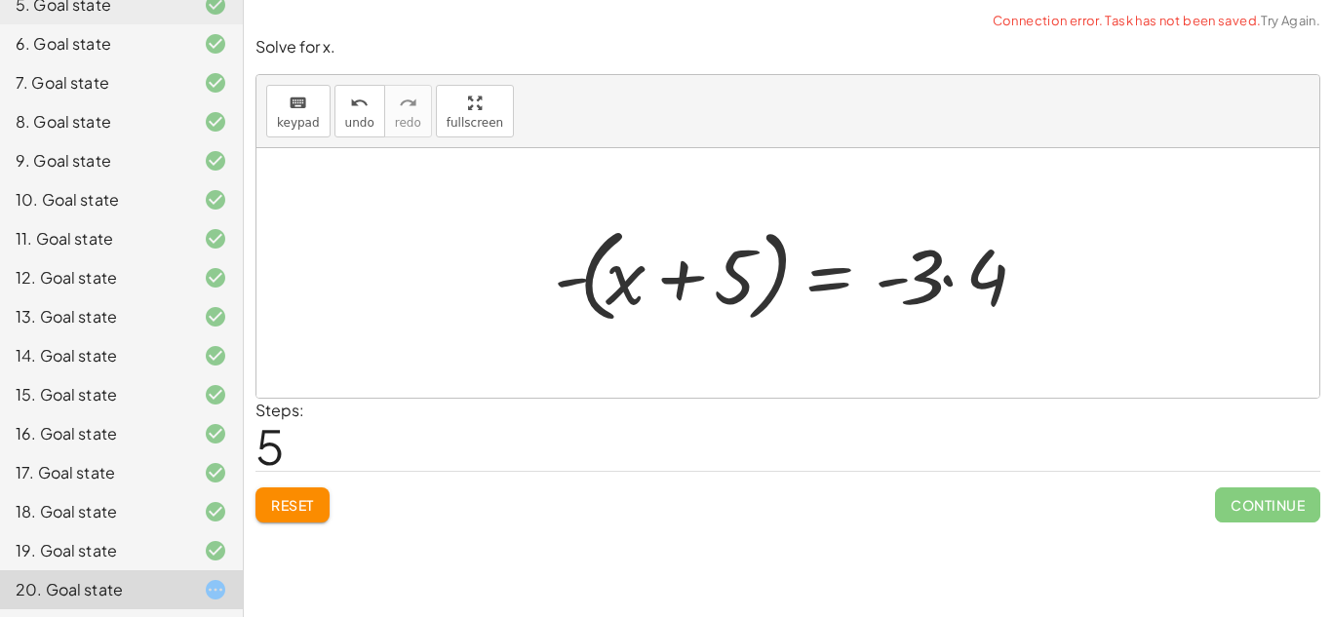
click at [958, 288] on div at bounding box center [796, 273] width 504 height 112
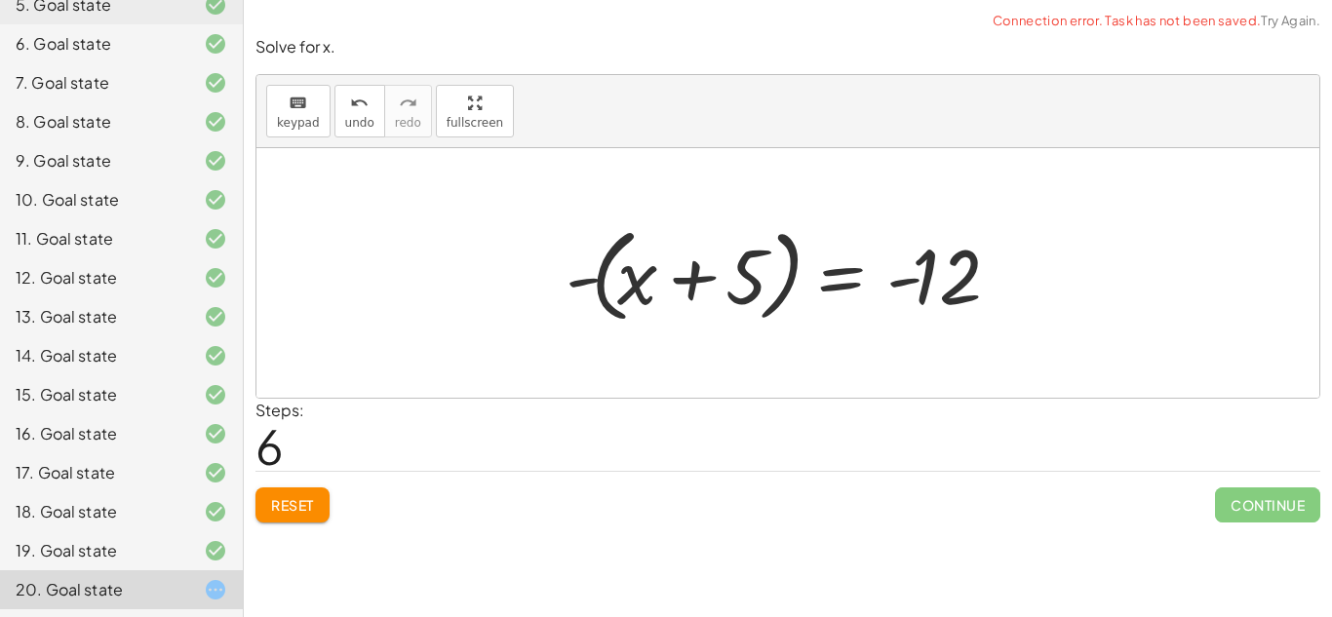
click at [930, 285] on div at bounding box center [795, 273] width 478 height 112
drag, startPoint x: 574, startPoint y: 286, endPoint x: 897, endPoint y: 278, distance: 322.9
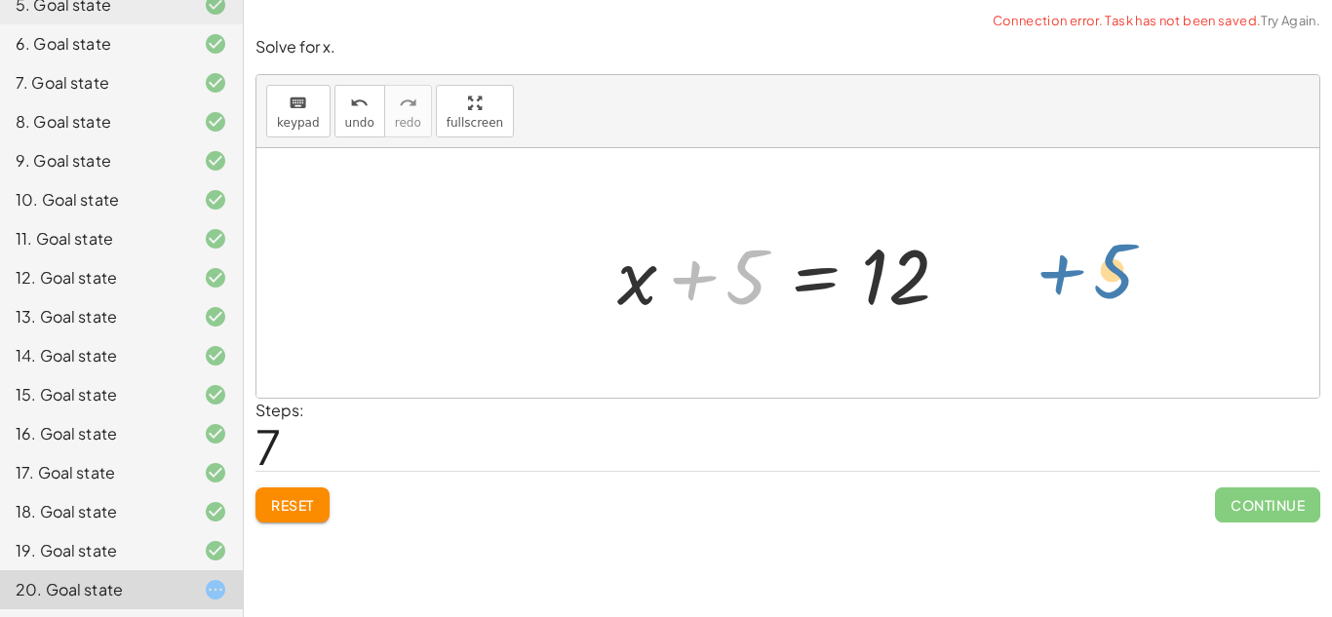
drag, startPoint x: 736, startPoint y: 280, endPoint x: 1099, endPoint y: 273, distance: 362.8
drag, startPoint x: 736, startPoint y: 284, endPoint x: 1025, endPoint y: 272, distance: 288.9
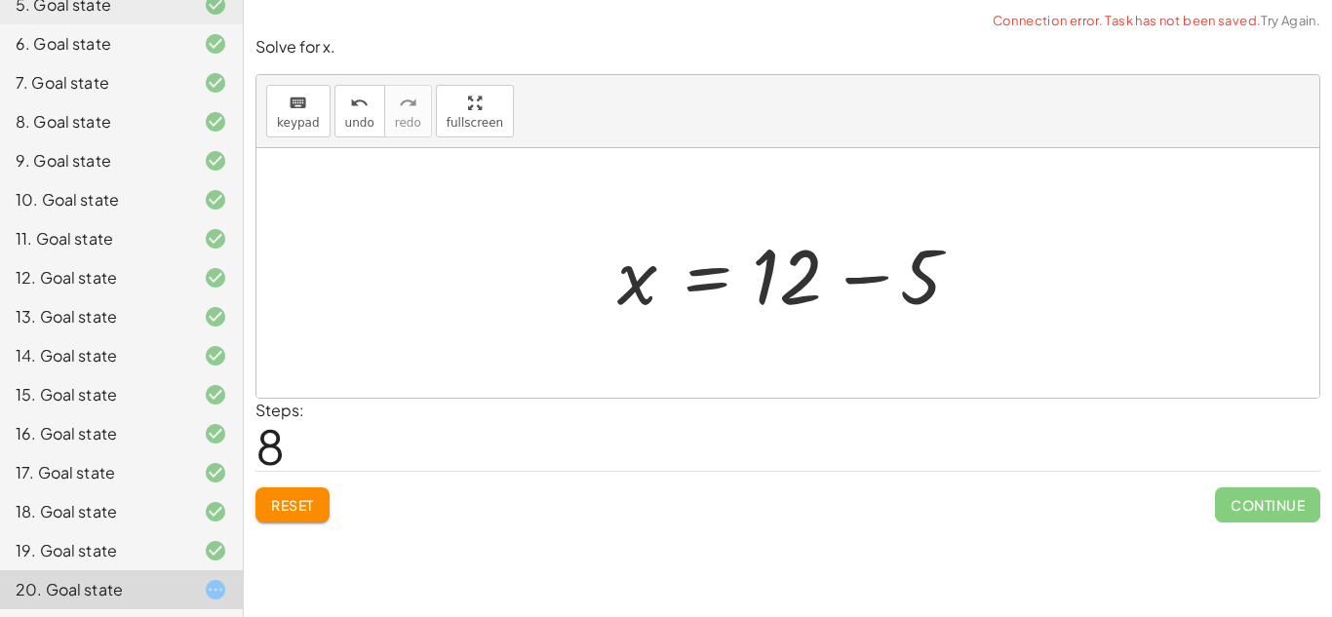
click at [835, 296] on div at bounding box center [795, 273] width 375 height 100
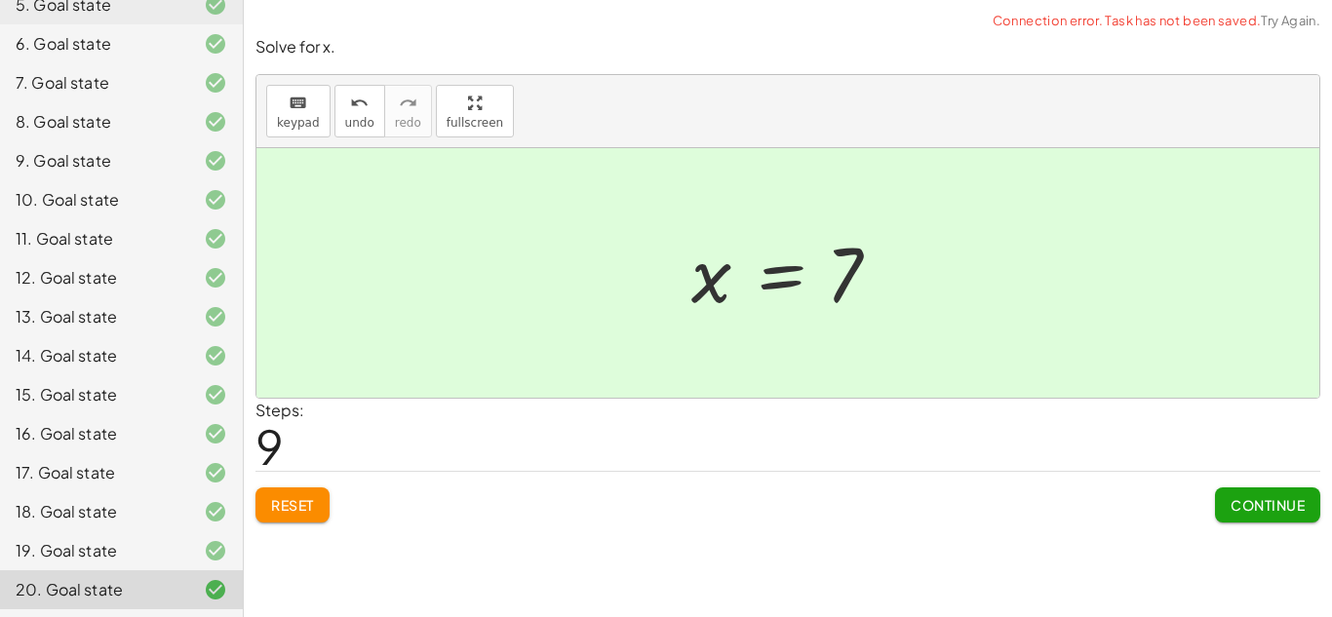
click at [1307, 511] on button "Continue" at bounding box center [1267, 505] width 105 height 35
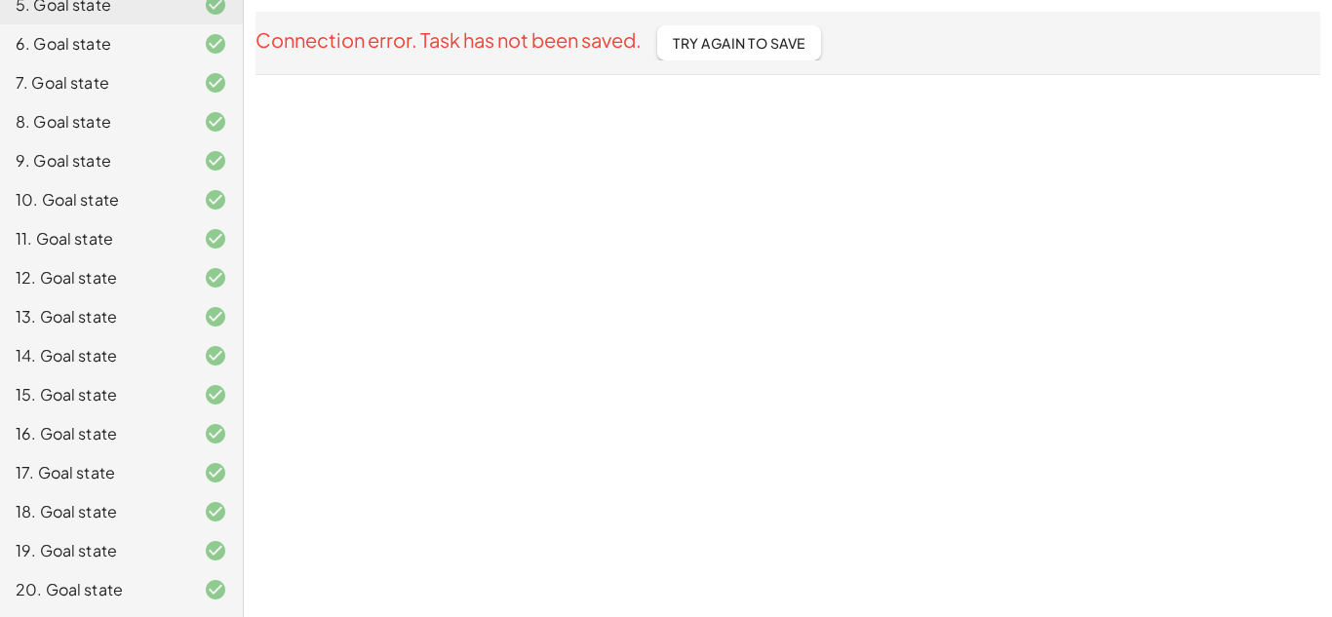
scroll to position [0, 0]
